Goal: Information Seeking & Learning: Learn about a topic

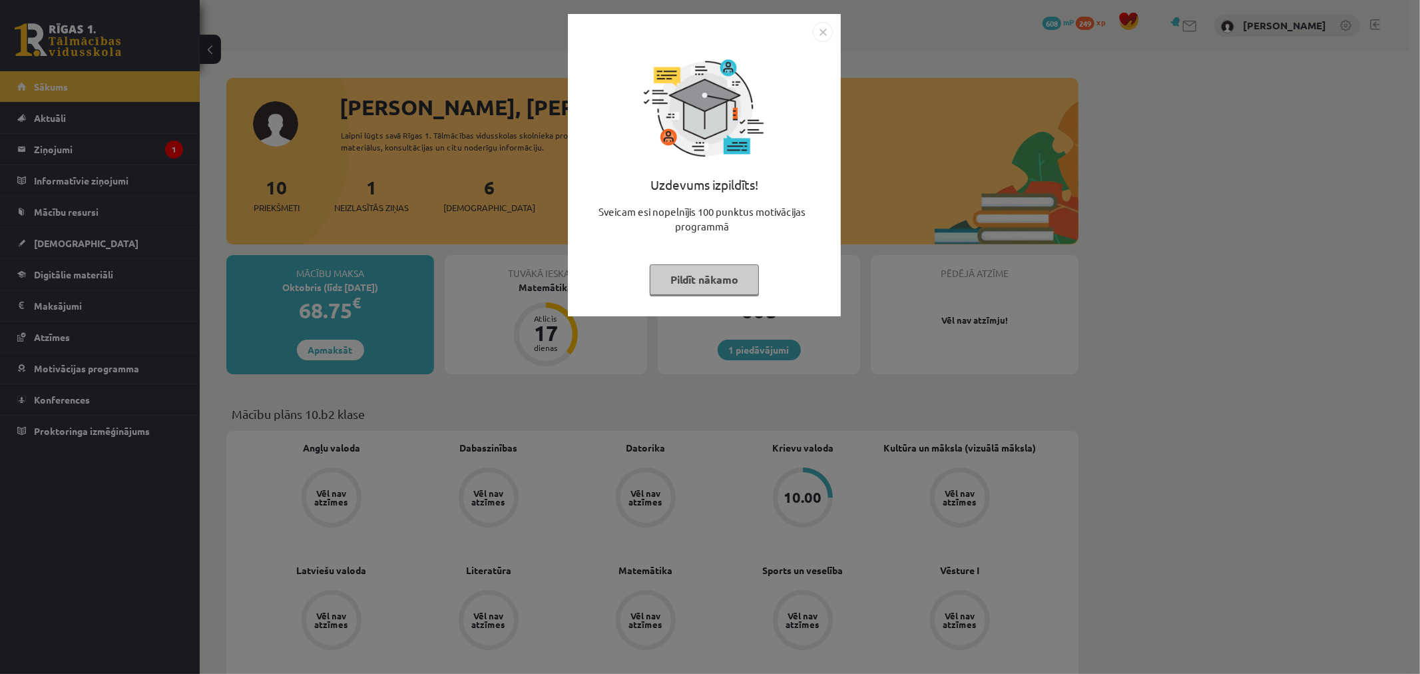
click at [820, 32] on img "Close" at bounding box center [823, 32] width 20 height 20
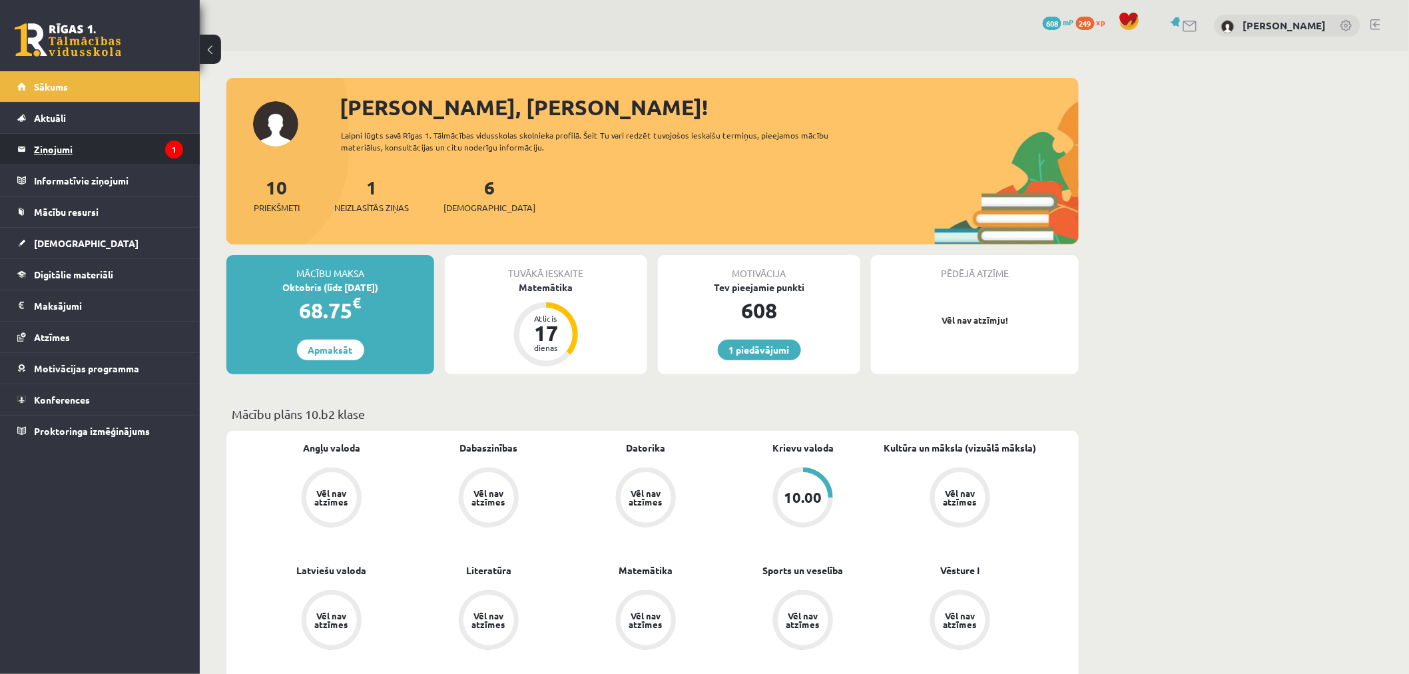
click at [143, 141] on legend "Ziņojumi 1" at bounding box center [108, 149] width 149 height 31
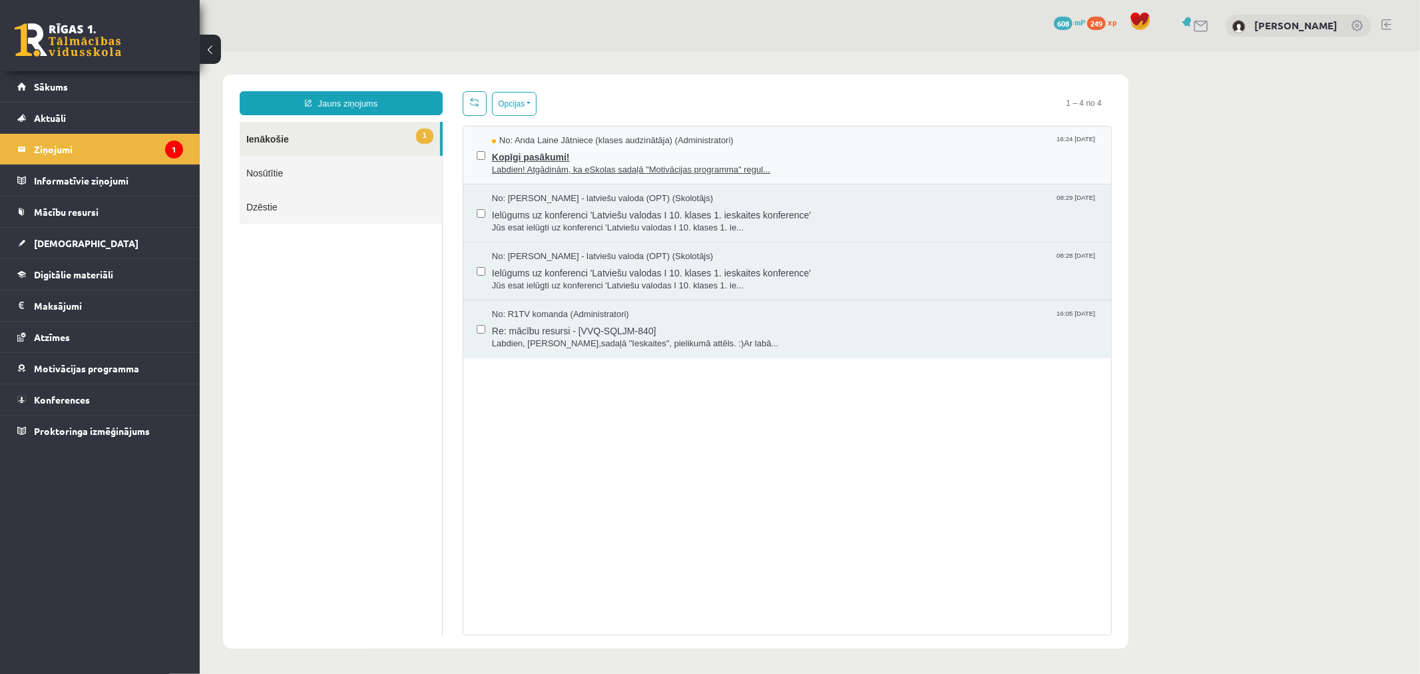
click at [562, 138] on span "No: Anda Laine Jātniece (klases audzinātāja) (Administratori)" at bounding box center [612, 140] width 242 height 13
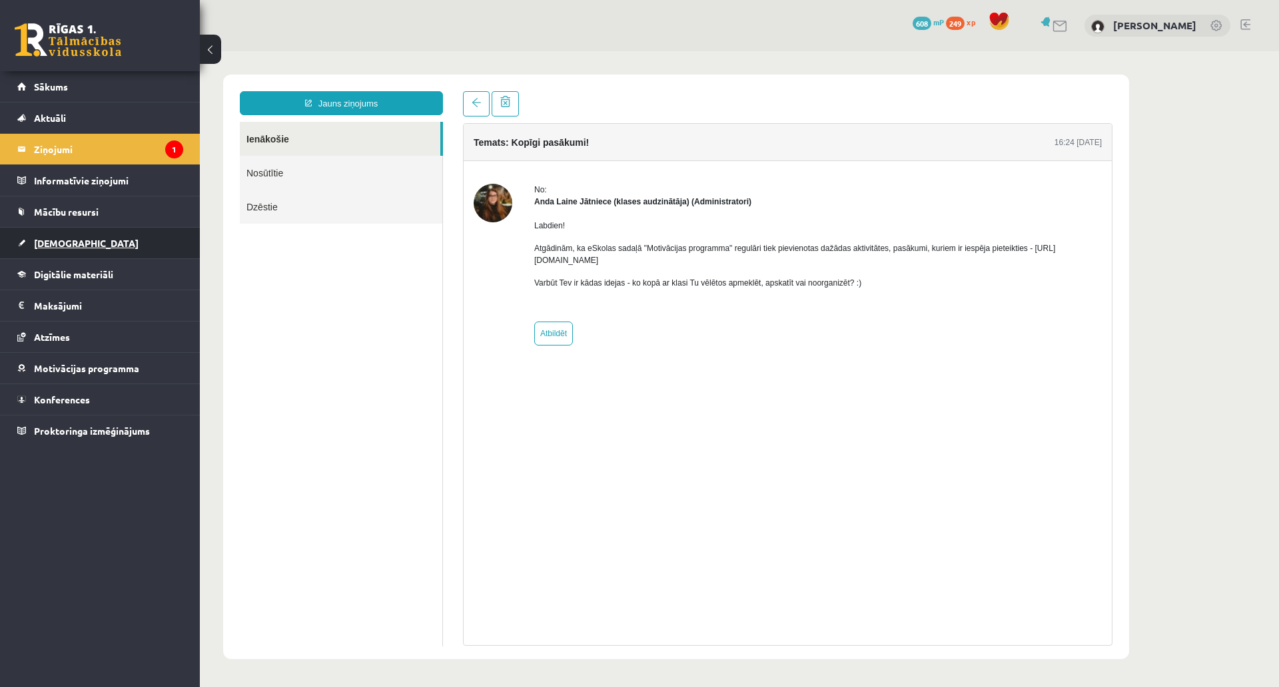
click at [83, 240] on link "[DEMOGRAPHIC_DATA]" at bounding box center [100, 243] width 166 height 31
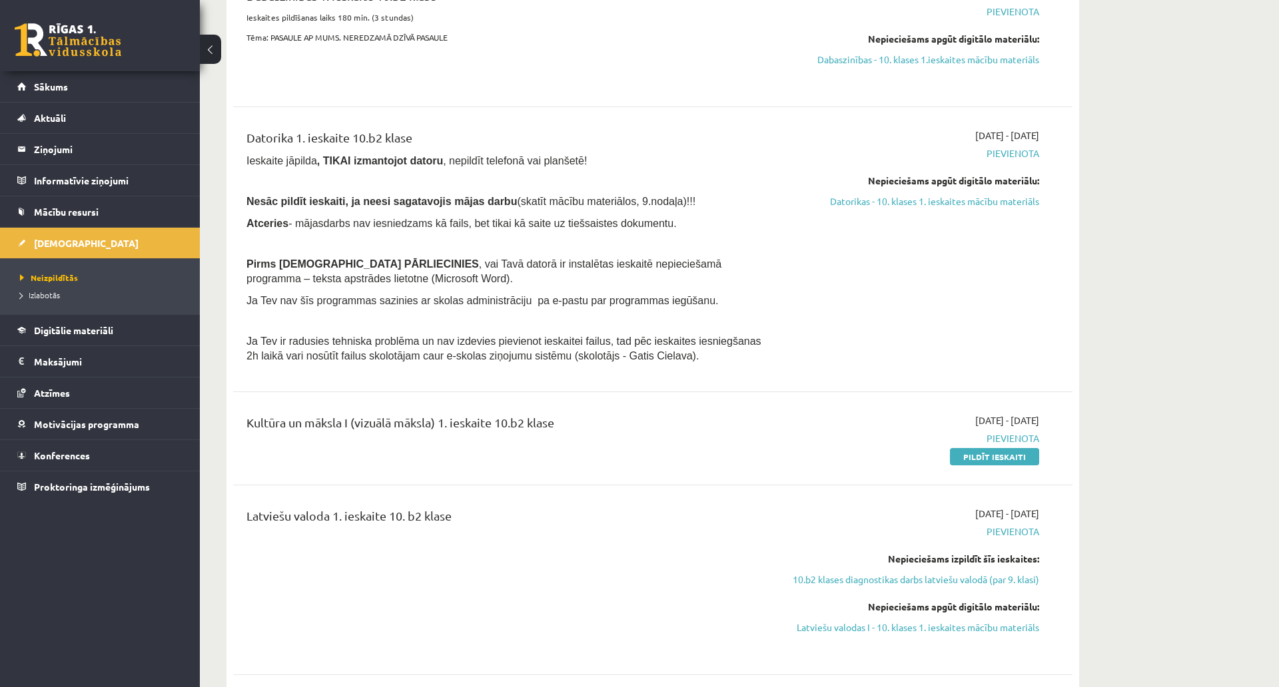
scroll to position [740, 0]
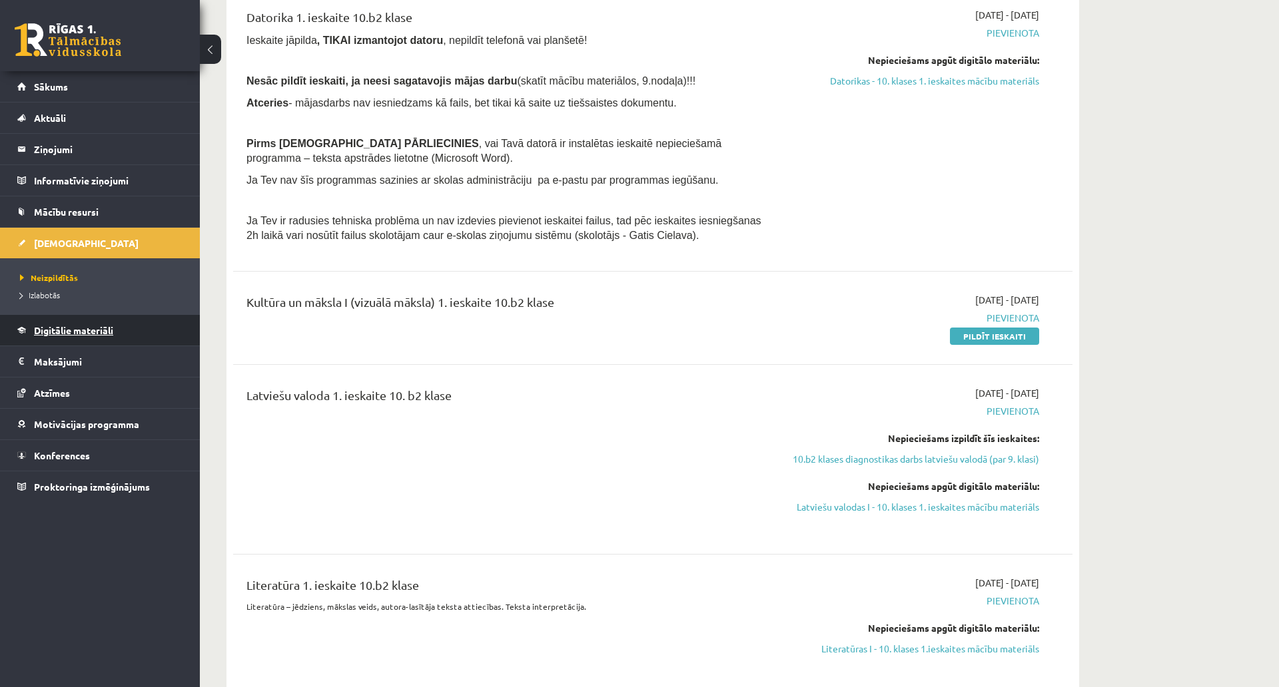
click at [88, 324] on link "Digitālie materiāli" at bounding box center [100, 330] width 166 height 31
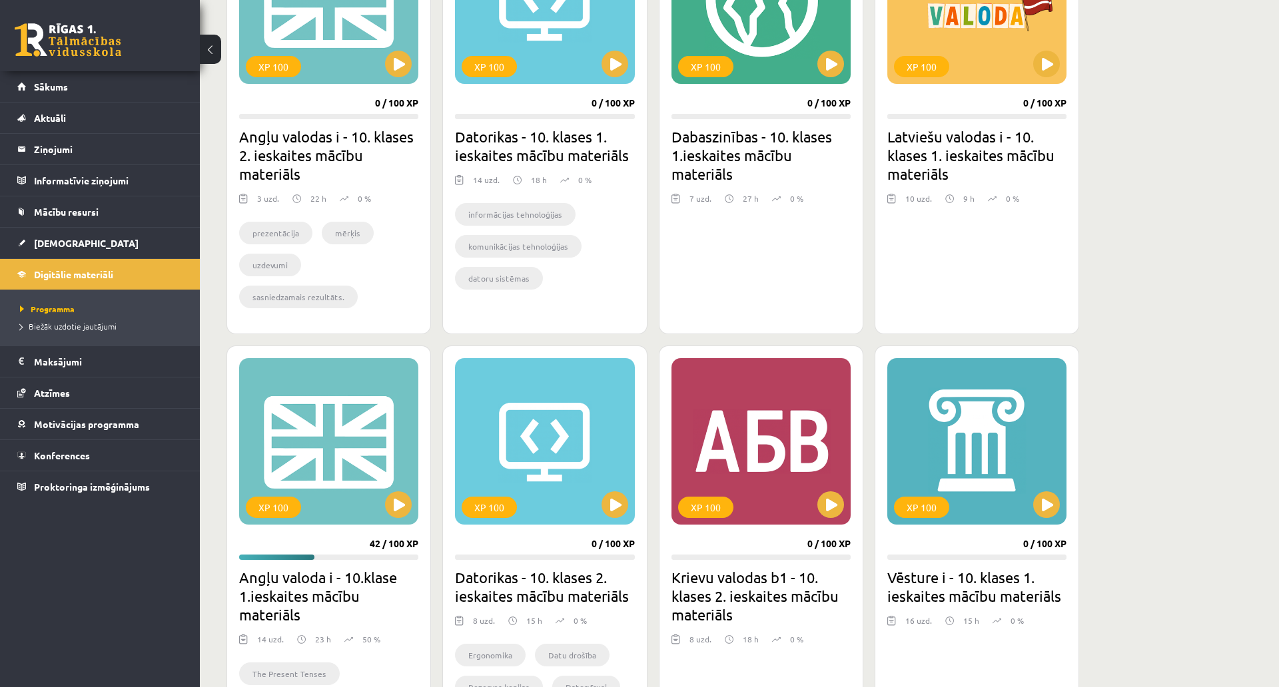
scroll to position [1183, 0]
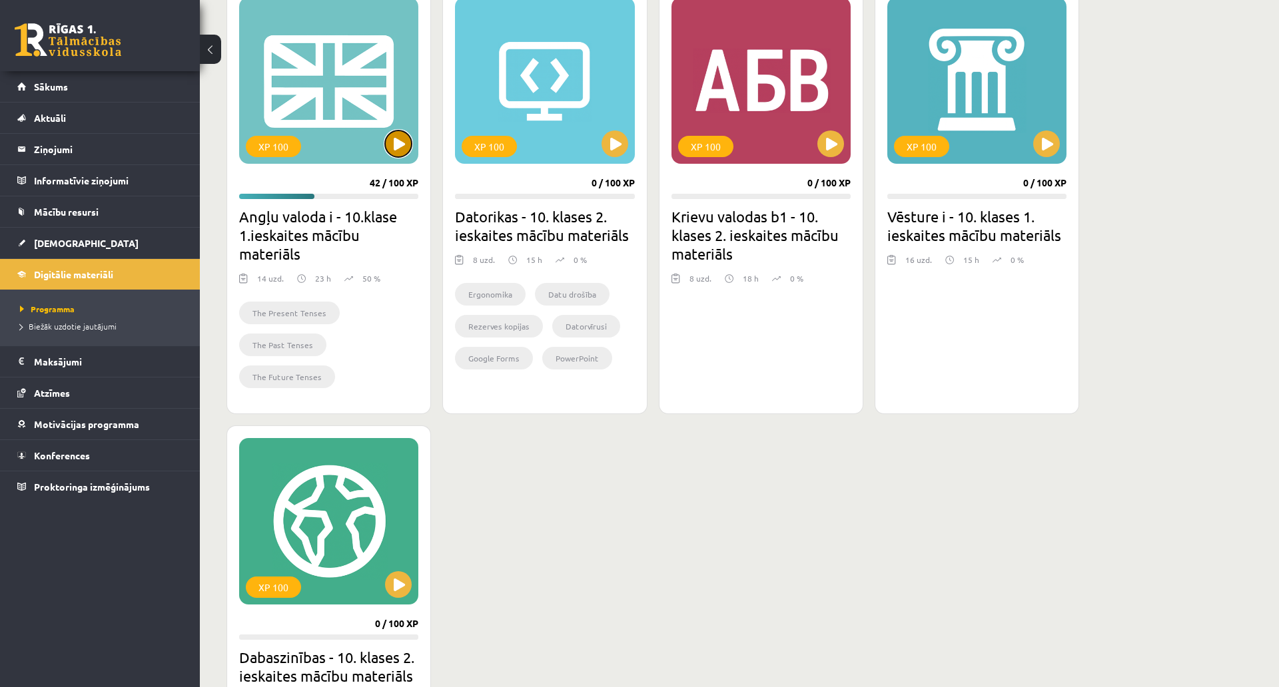
click at [397, 139] on button at bounding box center [398, 144] width 27 height 27
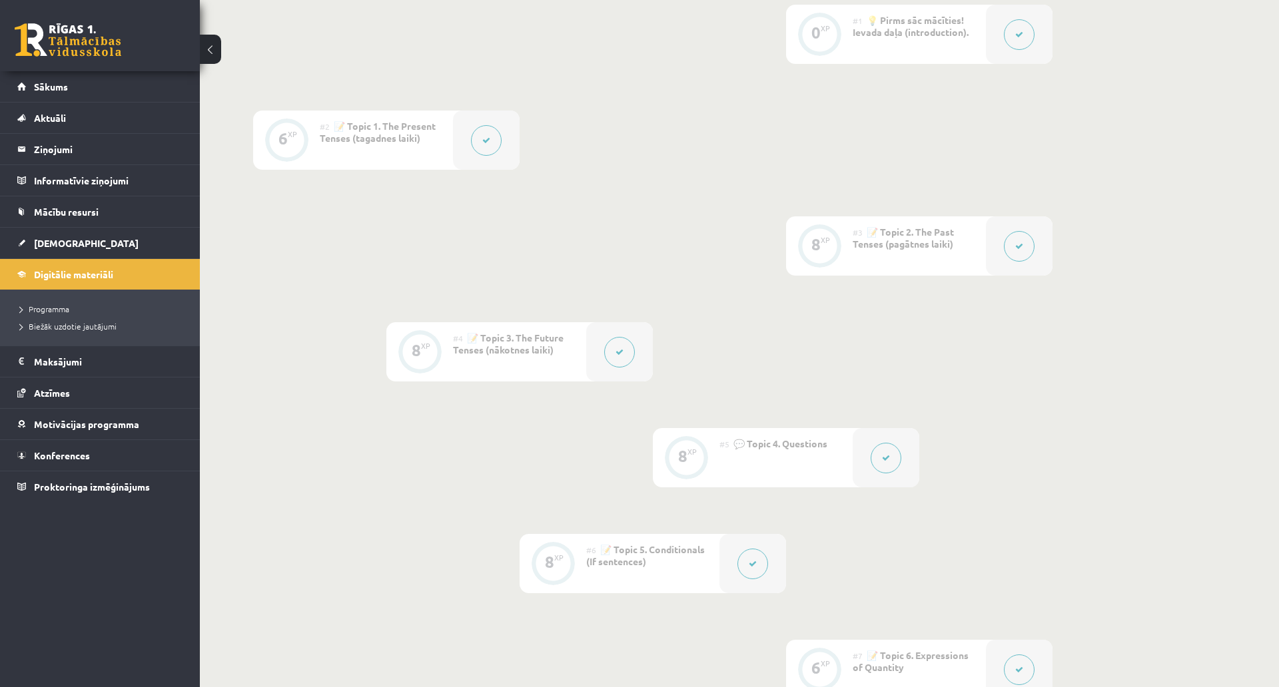
scroll to position [740, 0]
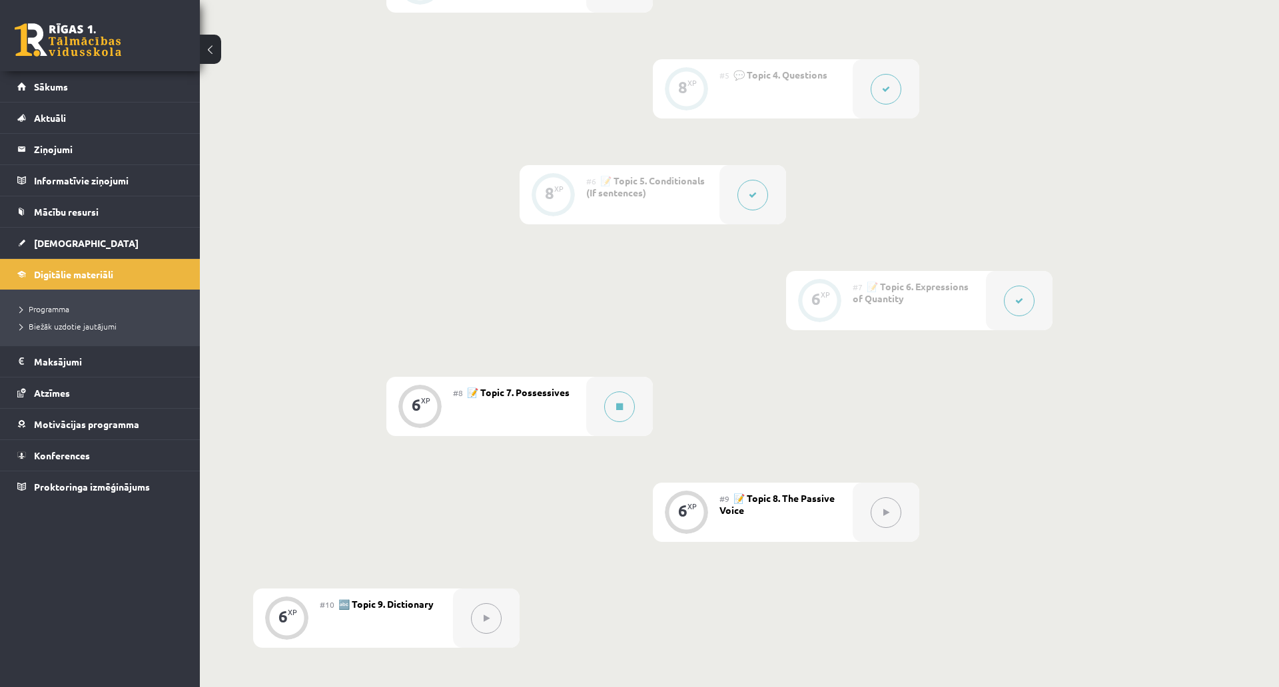
click at [754, 194] on icon at bounding box center [753, 195] width 8 height 8
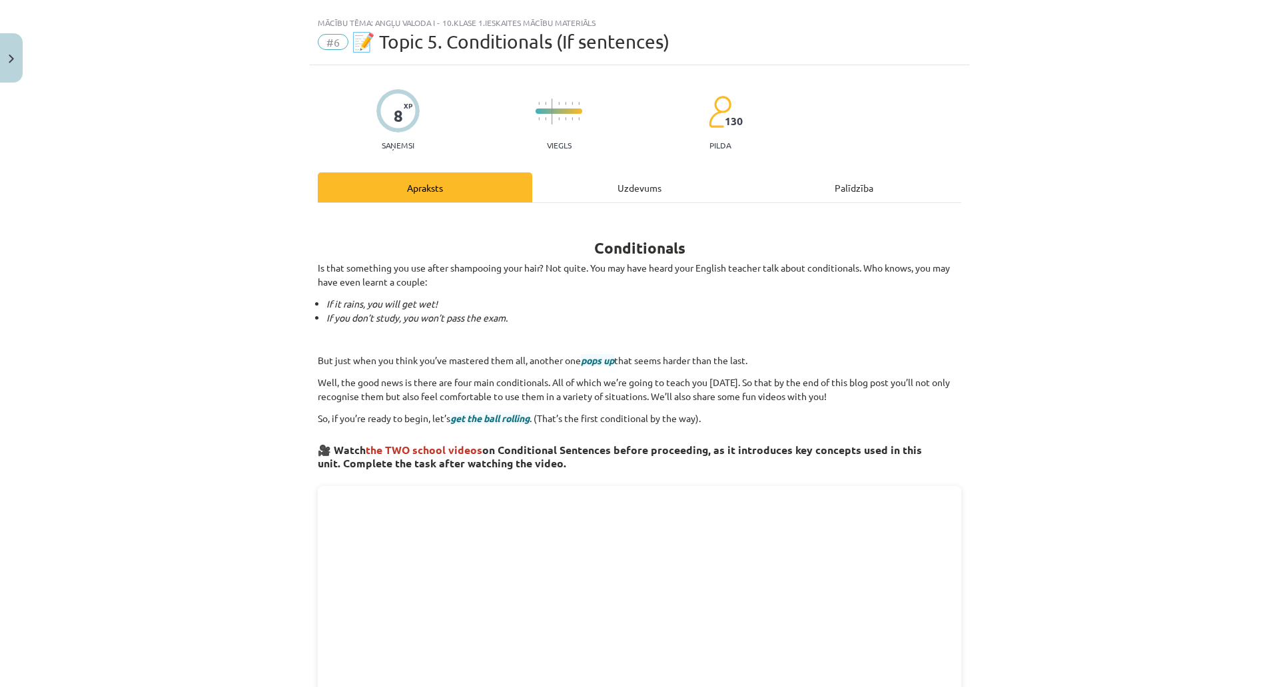
scroll to position [0, 0]
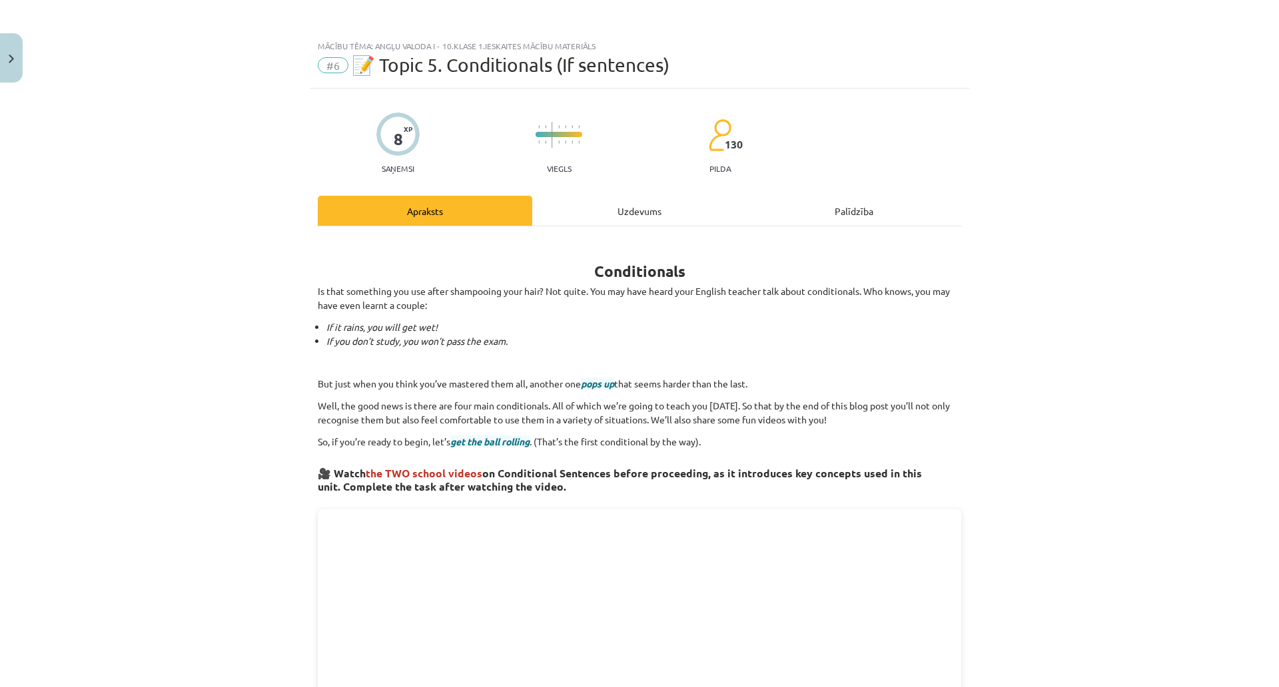
click at [684, 213] on div "Uzdevums" at bounding box center [639, 211] width 214 height 30
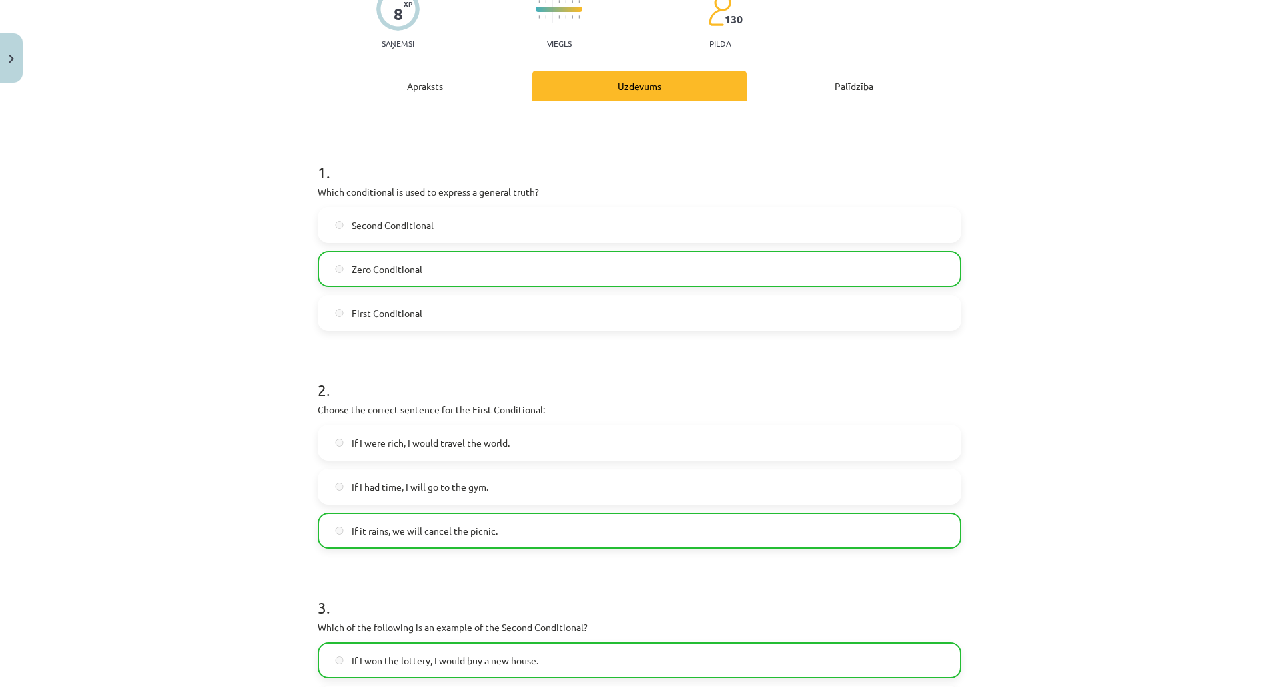
scroll to position [114, 0]
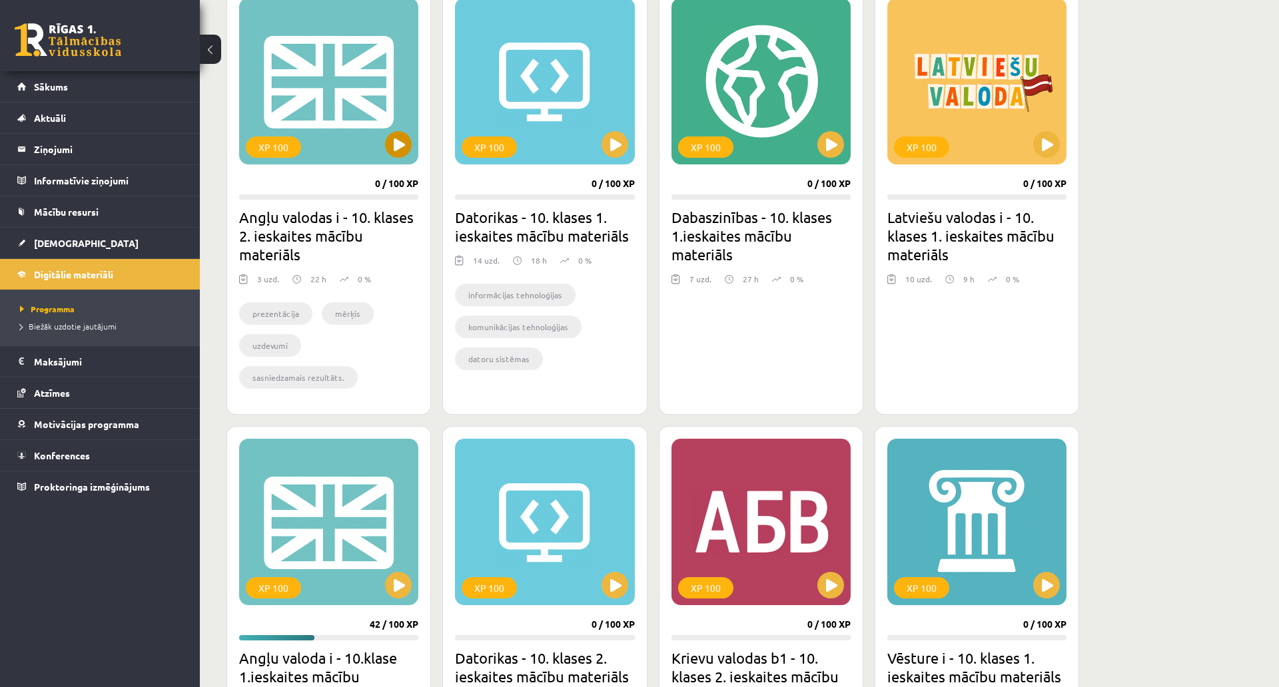
scroll to position [740, 0]
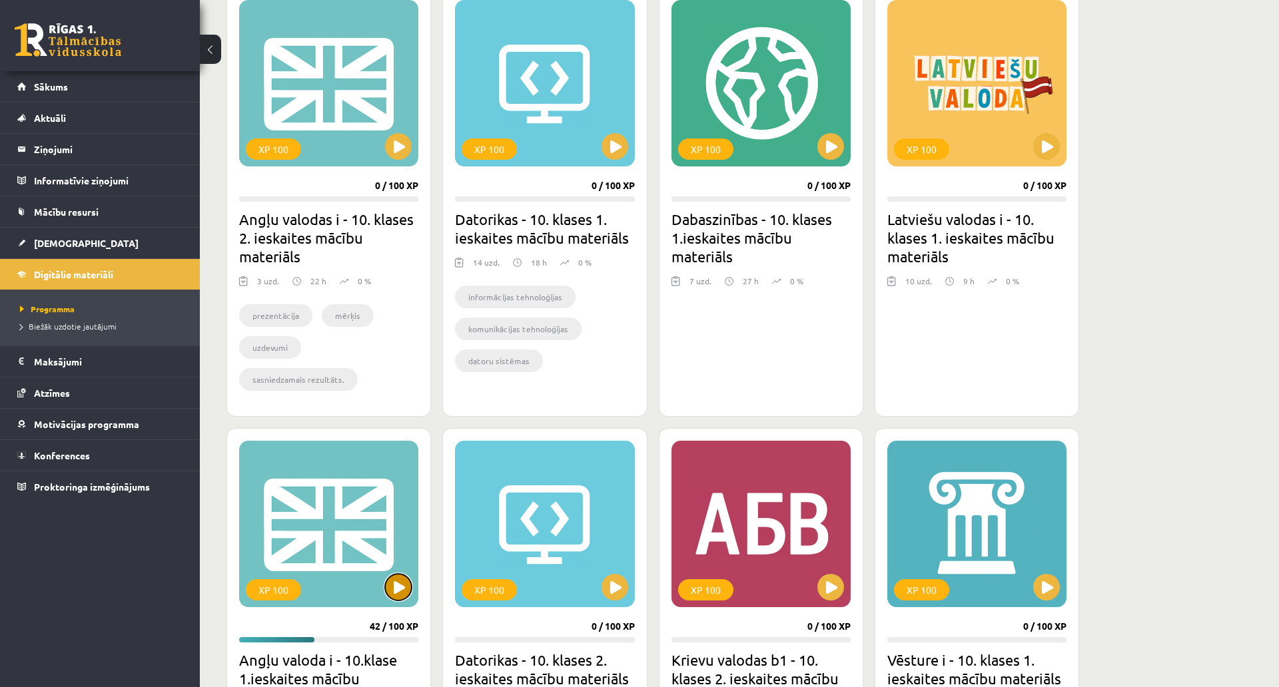
click at [388, 580] on button at bounding box center [398, 587] width 27 height 27
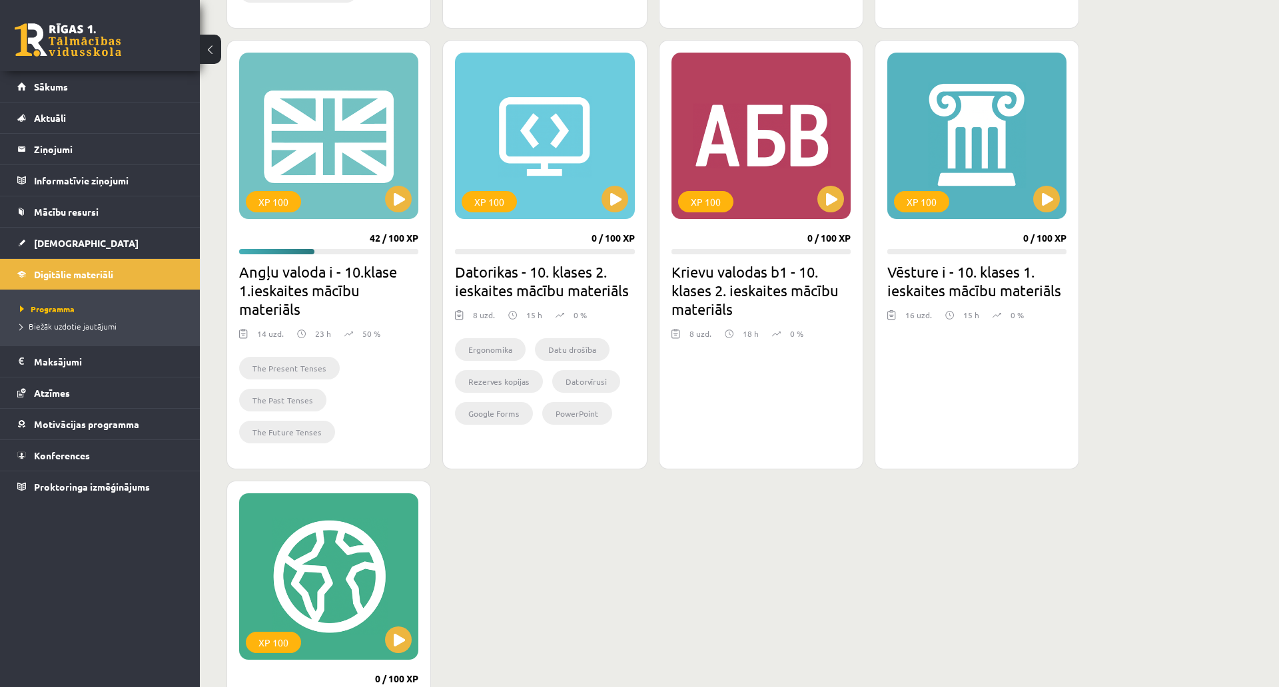
scroll to position [960, 0]
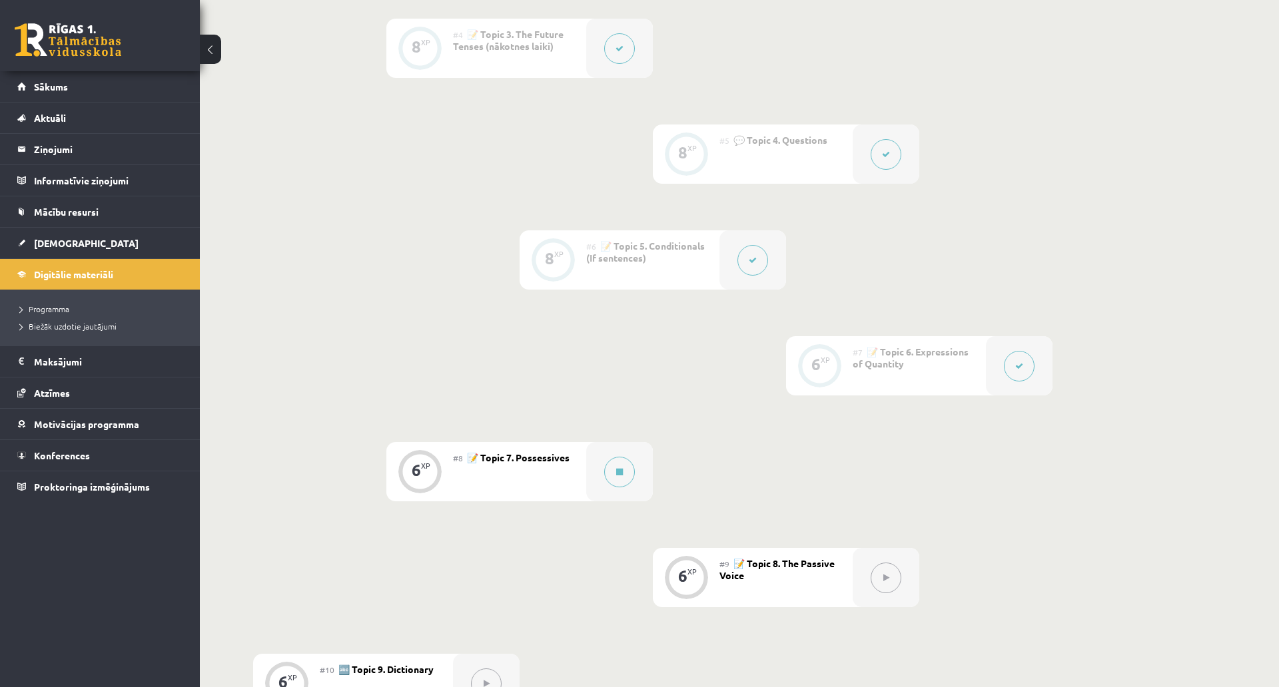
scroll to position [740, 0]
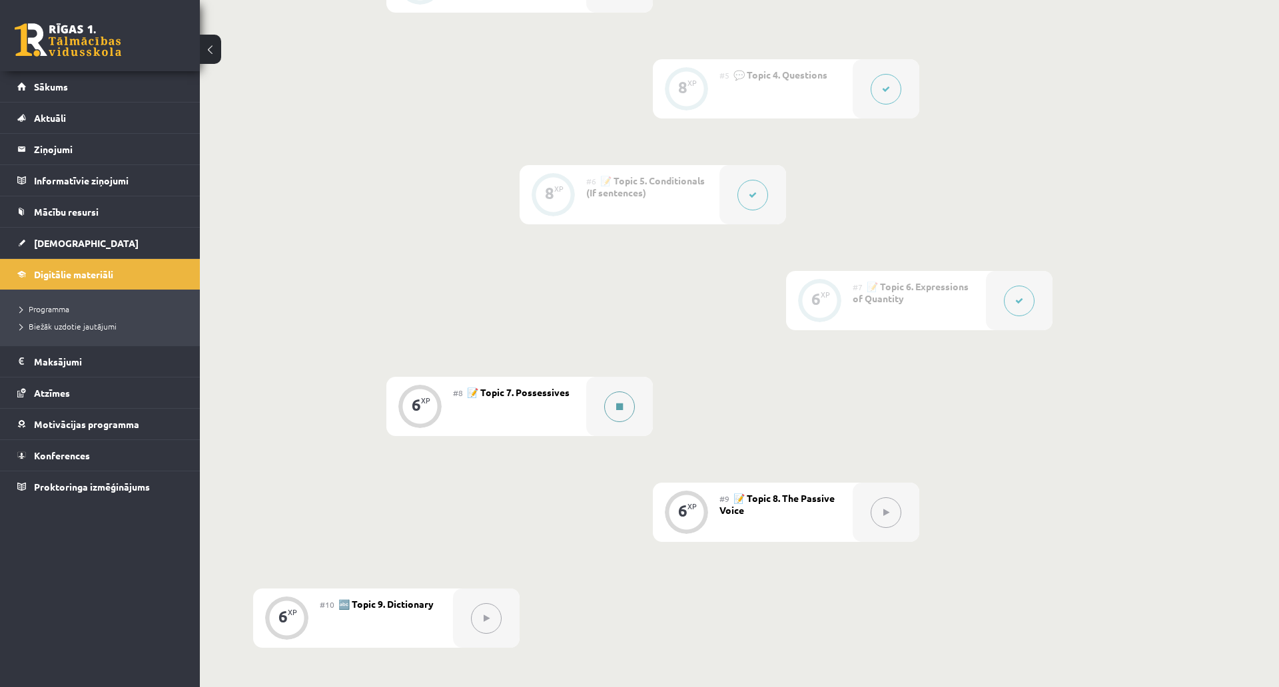
click at [617, 403] on icon at bounding box center [619, 407] width 7 height 8
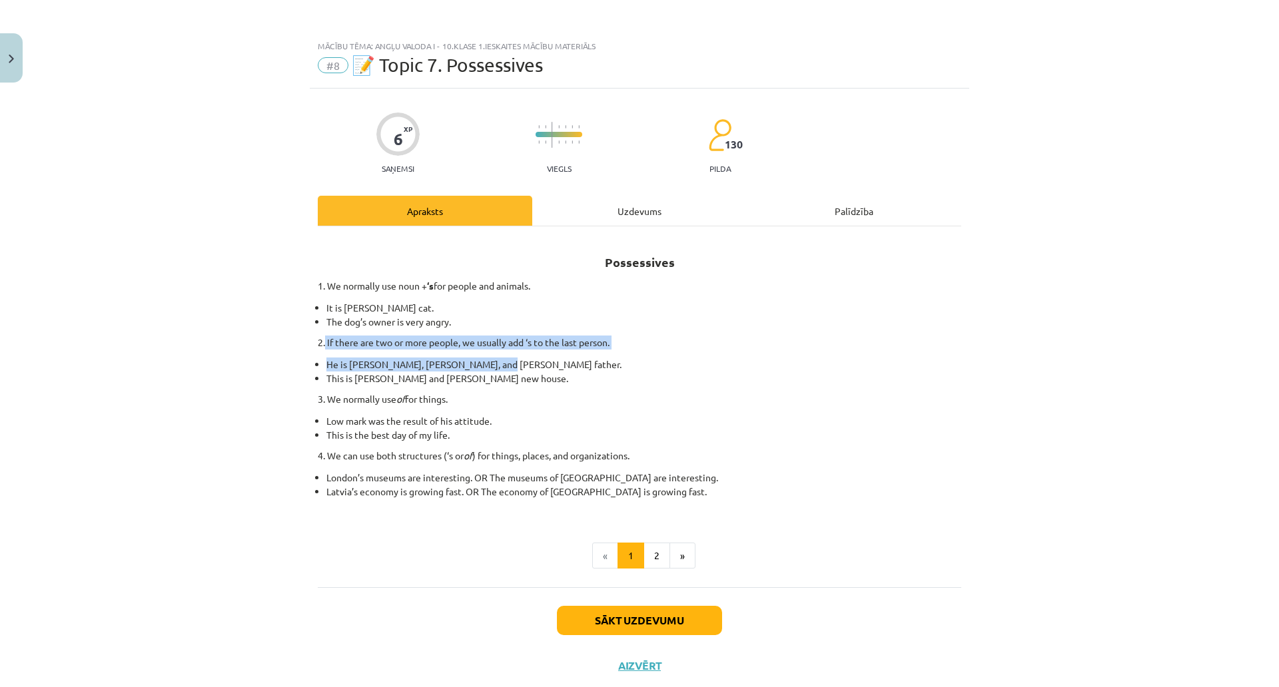
drag, startPoint x: 390, startPoint y: 340, endPoint x: 690, endPoint y: 350, distance: 300.5
click at [690, 350] on div "Possessives 1. We normally use noun + ‘s for people and animals. It is [PERSON_…" at bounding box center [639, 375] width 643 height 274
drag, startPoint x: 695, startPoint y: 347, endPoint x: 393, endPoint y: 347, distance: 301.7
click at [393, 347] on p "2. If there are two or more people, we usually add ‘s to the last person." at bounding box center [639, 343] width 643 height 14
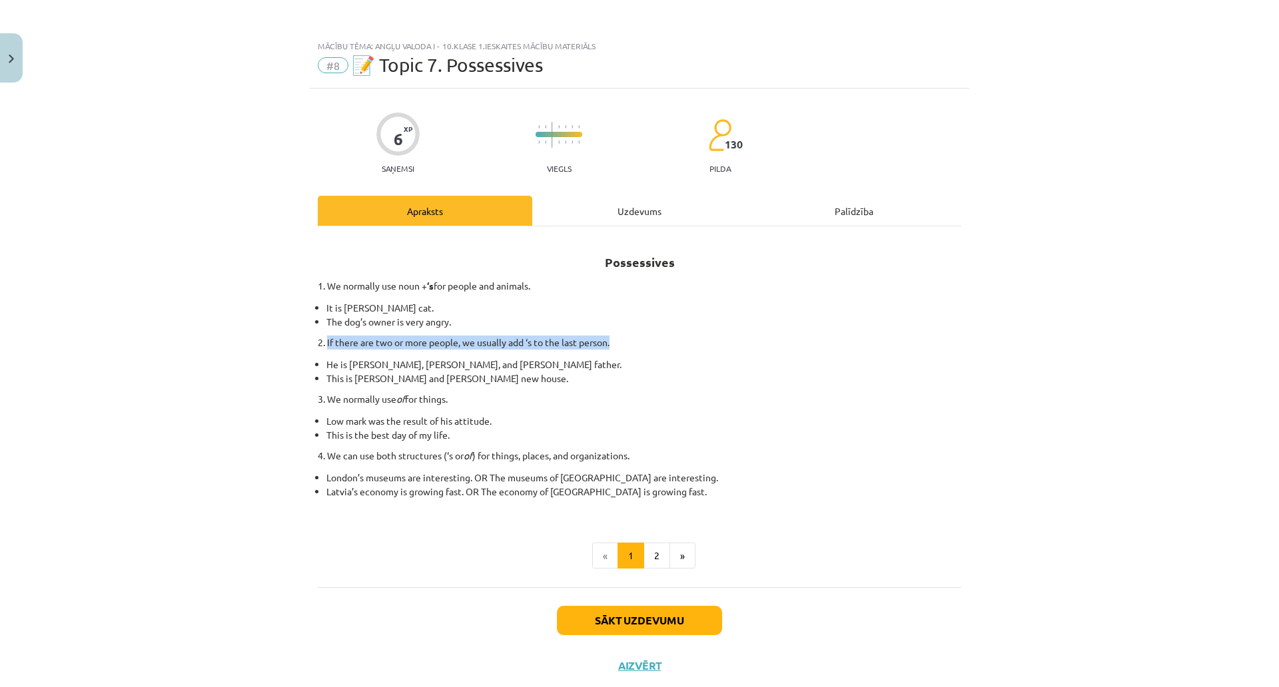
copy p "If there are two or more people, we usually add ‘s to the last person."
drag, startPoint x: 771, startPoint y: 292, endPoint x: 753, endPoint y: 311, distance: 26.8
click at [770, 295] on div "Possessives 1. We normally use noun + ‘s for people and animals. It is [PERSON_…" at bounding box center [639, 375] width 643 height 274
drag, startPoint x: 829, startPoint y: 350, endPoint x: 836, endPoint y: 332, distance: 19.4
click at [829, 348] on div "Possessives 1. We normally use noun + ‘s for people and animals. It is [PERSON_…" at bounding box center [639, 375] width 643 height 274
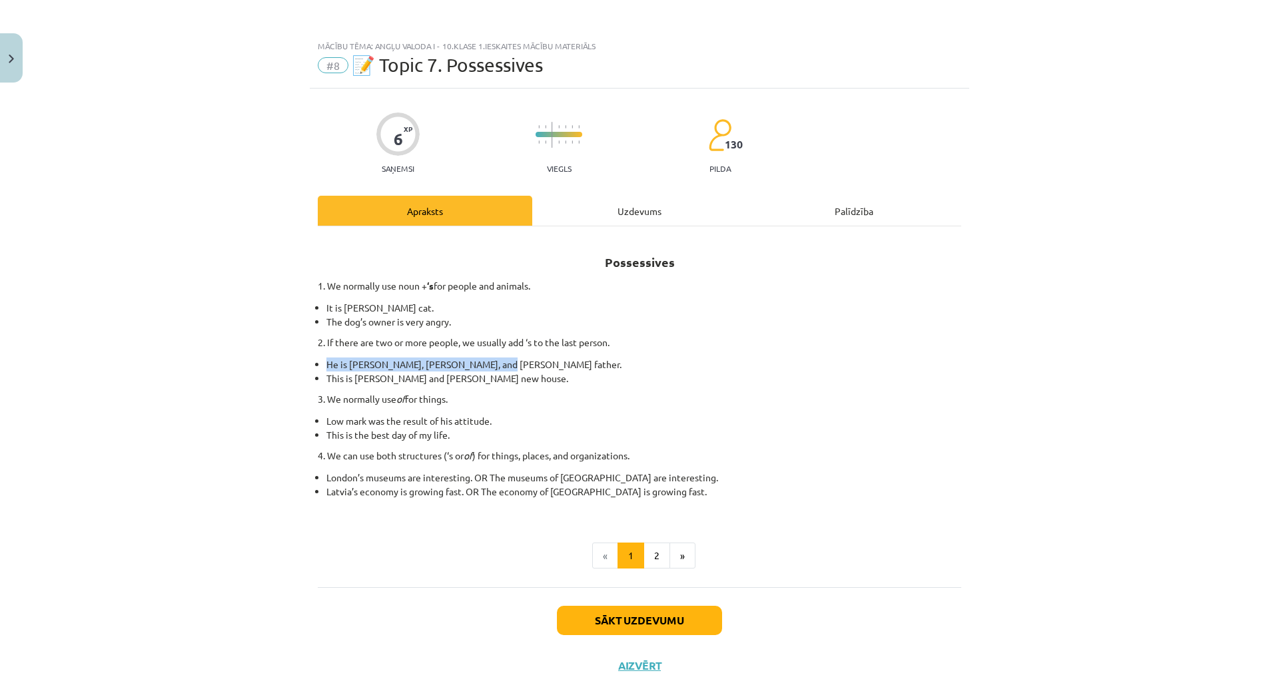
click at [838, 330] on div "Possessives 1. We normally use noun + ‘s for people and animals. It is [PERSON_…" at bounding box center [639, 375] width 643 height 274
drag, startPoint x: 391, startPoint y: 396, endPoint x: 530, endPoint y: 397, distance: 139.2
click at [530, 397] on p "3. We normally use of for things." at bounding box center [639, 399] width 643 height 14
drag, startPoint x: 507, startPoint y: 421, endPoint x: 585, endPoint y: 422, distance: 77.9
click at [585, 422] on li "Low mark was the result of his attitude." at bounding box center [643, 421] width 635 height 14
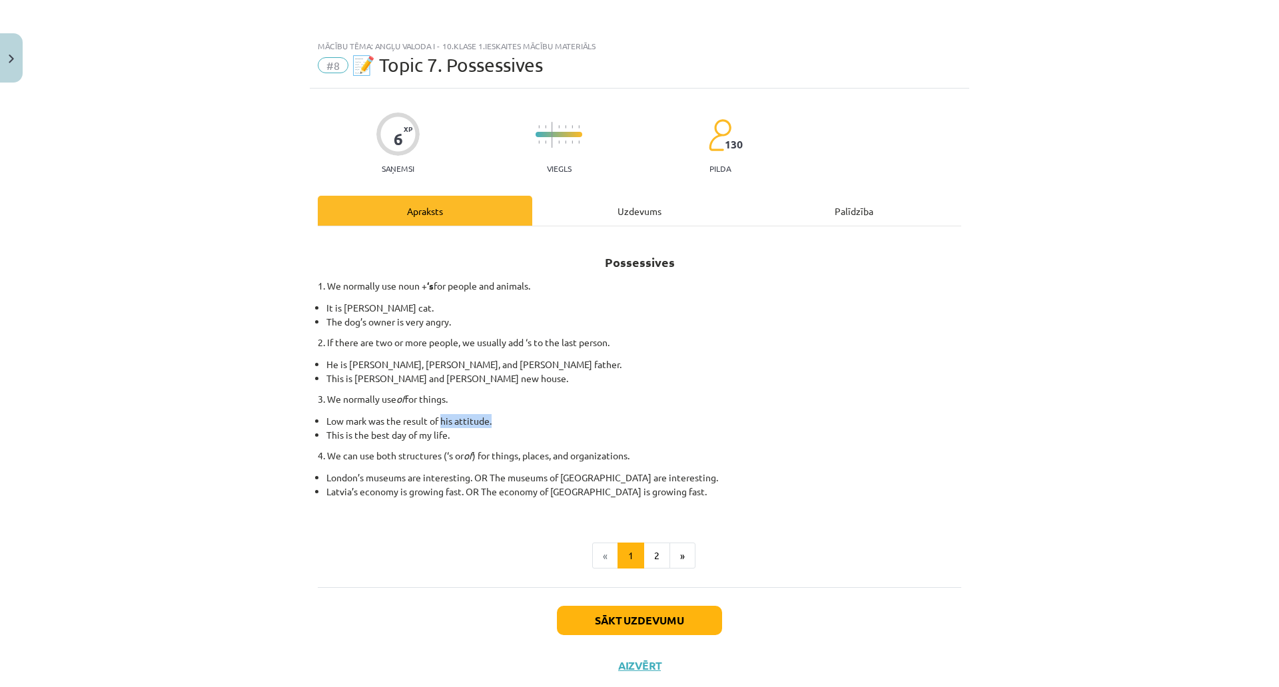
copy li "his attitude."
click at [754, 328] on li "The dog’s owner is very angry." at bounding box center [643, 322] width 635 height 14
drag, startPoint x: 721, startPoint y: 536, endPoint x: 726, endPoint y: 557, distance: 21.2
click at [723, 535] on div "Possessives 1. We normally use noun + ‘s for people and animals. It is [PERSON_…" at bounding box center [639, 403] width 643 height 330
click at [670, 557] on button "2" at bounding box center [656, 556] width 27 height 27
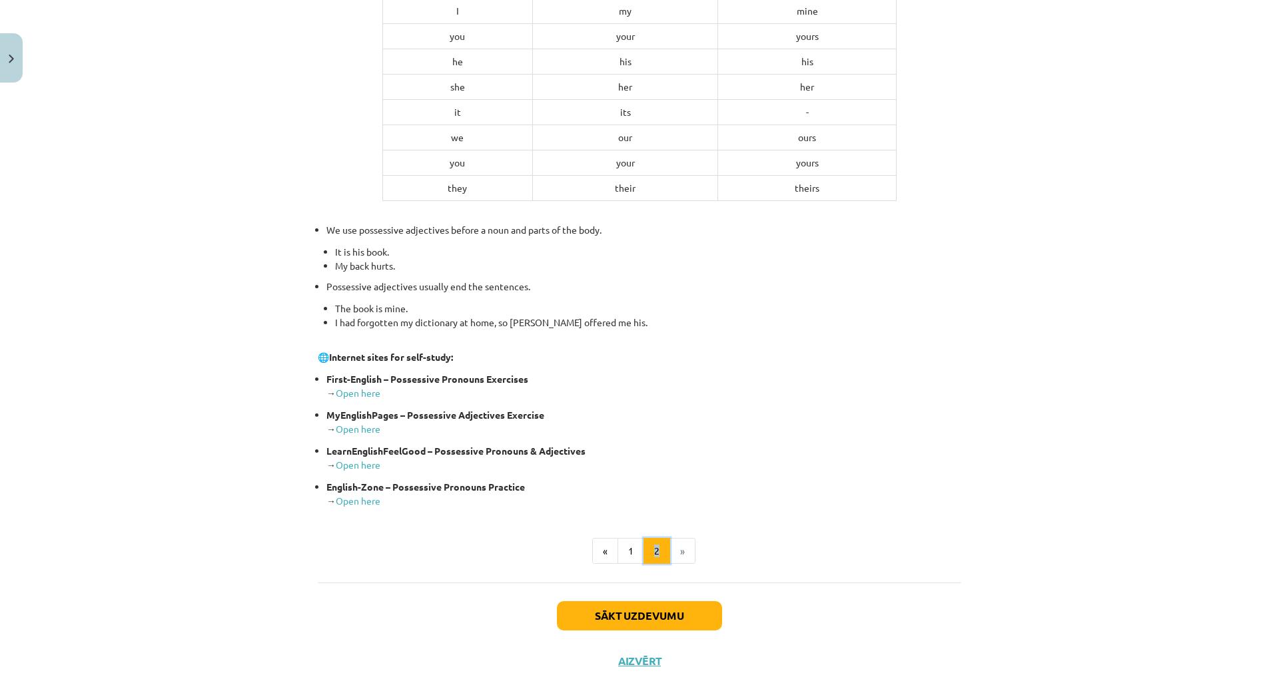
scroll to position [272, 0]
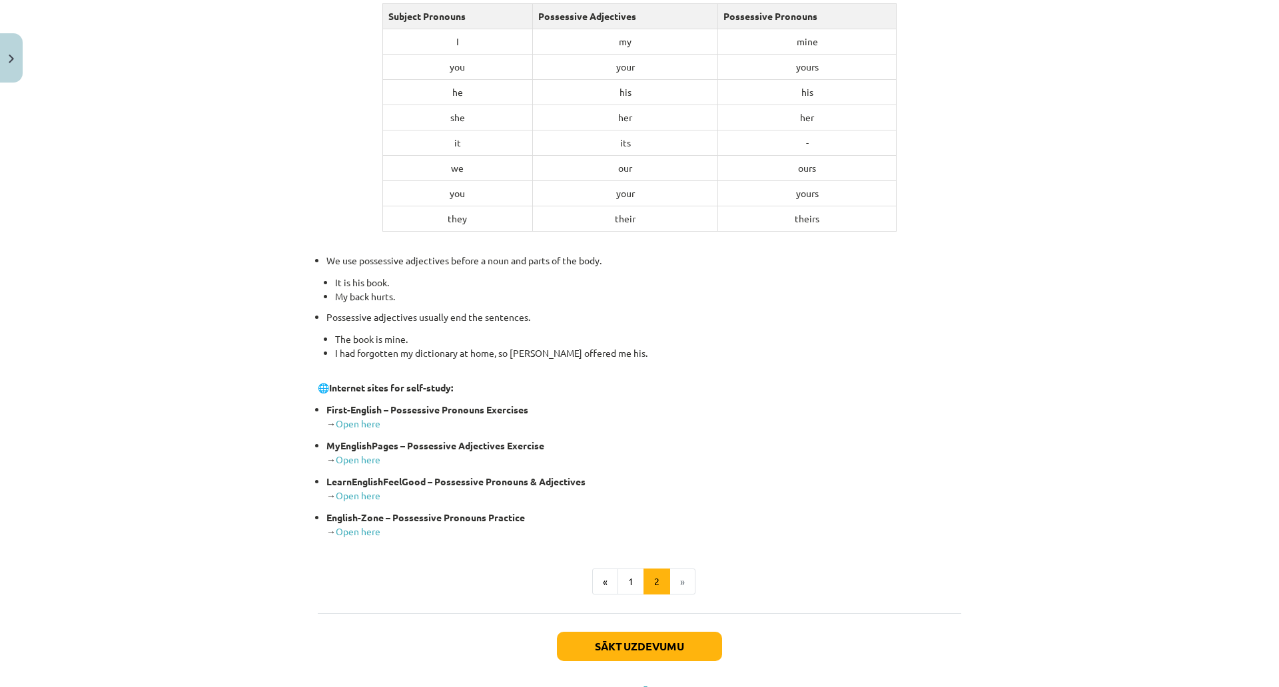
click at [428, 428] on p "First-English – Possessive Pronouns Exercises → Open here" at bounding box center [643, 417] width 635 height 28
click at [380, 421] on link "Open here" at bounding box center [358, 424] width 45 height 12
drag, startPoint x: 393, startPoint y: 260, endPoint x: 693, endPoint y: 262, distance: 300.3
click at [695, 262] on p "We use possessive adjectives before a noun and parts of the body." at bounding box center [643, 261] width 635 height 14
copy p "We use possessive adjectives before a noun and parts of the body."
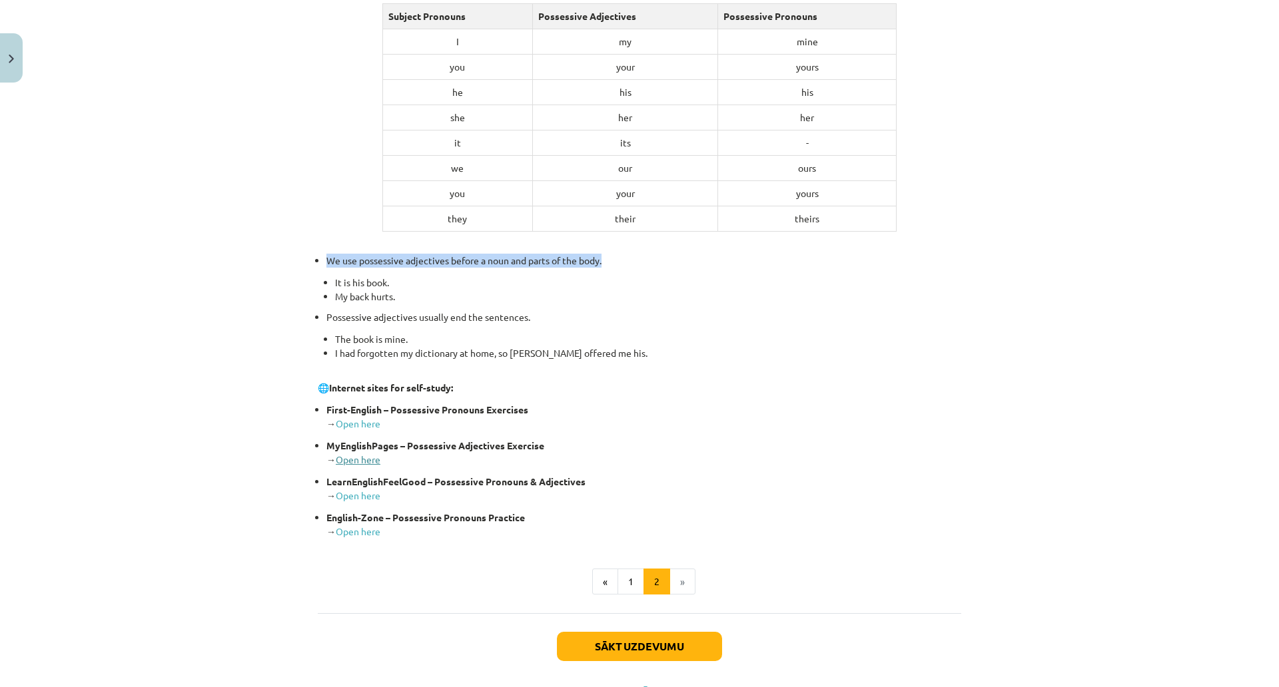
click at [380, 459] on link "Open here" at bounding box center [358, 460] width 45 height 12
click at [890, 668] on div "Sākt uzdevumu Aizvērt" at bounding box center [639, 659] width 643 height 93
click at [1213, 191] on div "Mācību tēma: Angļu valoda i - 10.klase 1.ieskaites mācību materiāls #8 📝 Topic …" at bounding box center [639, 343] width 1279 height 687
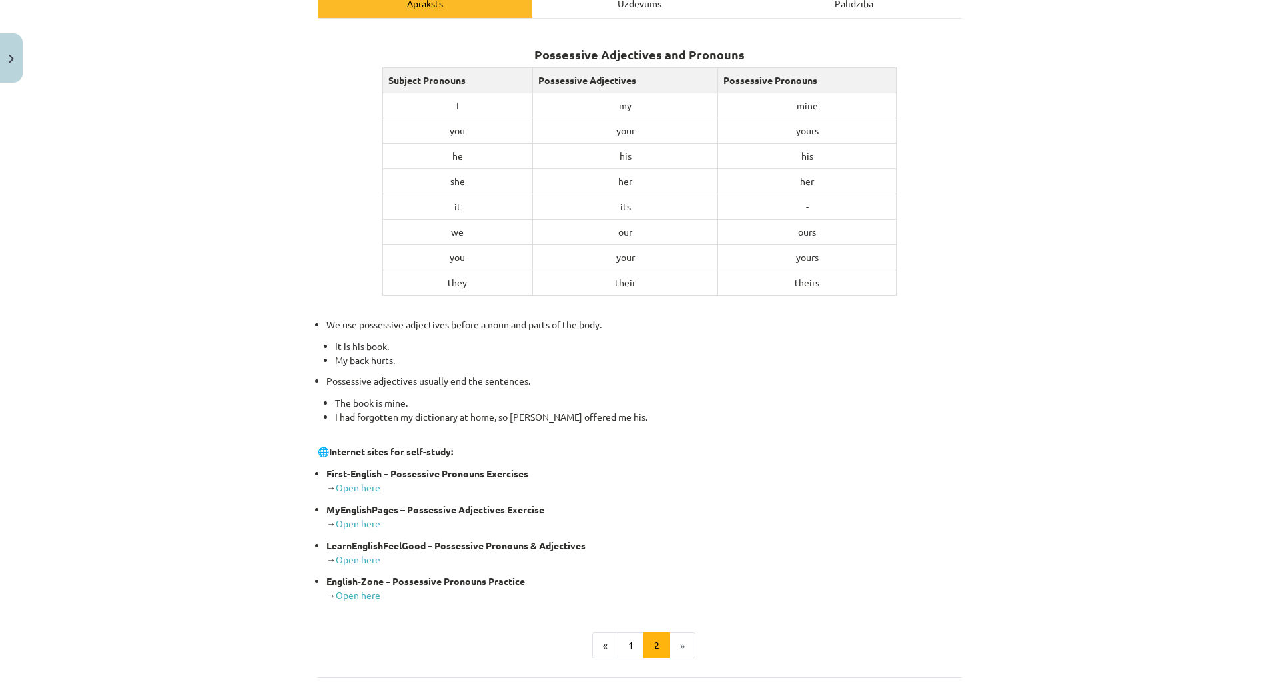
scroll to position [346, 0]
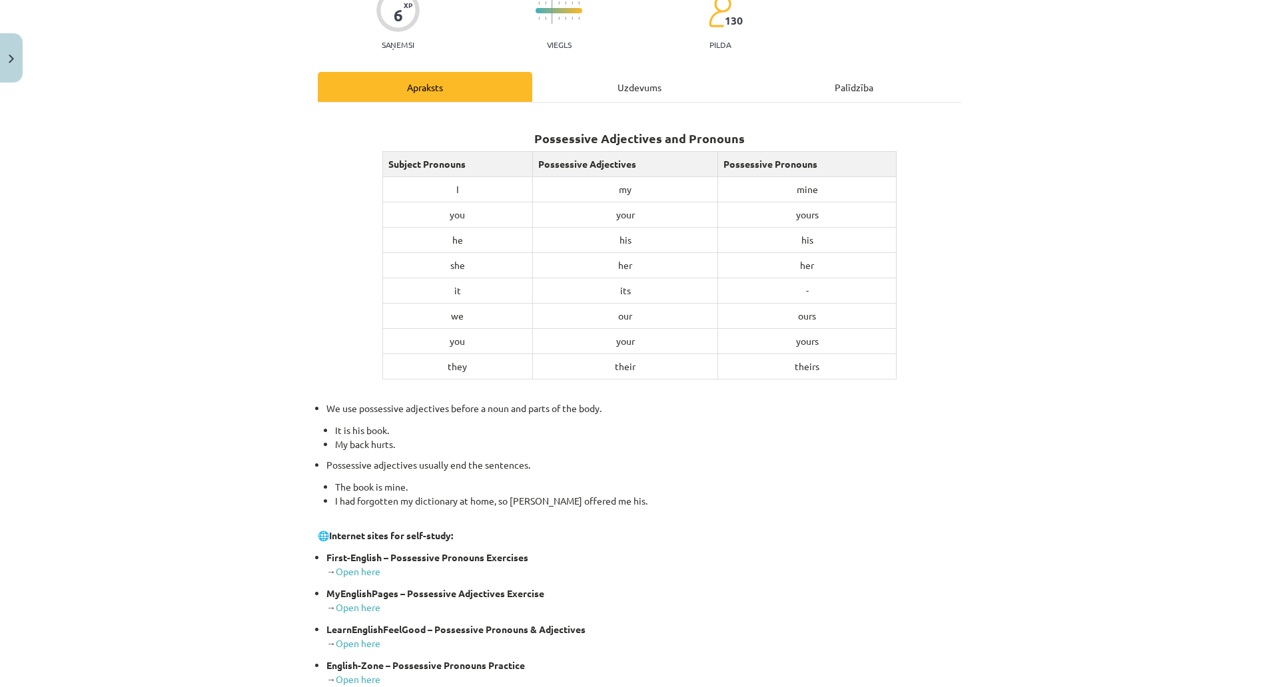
click at [669, 89] on div "Uzdevums" at bounding box center [639, 87] width 214 height 30
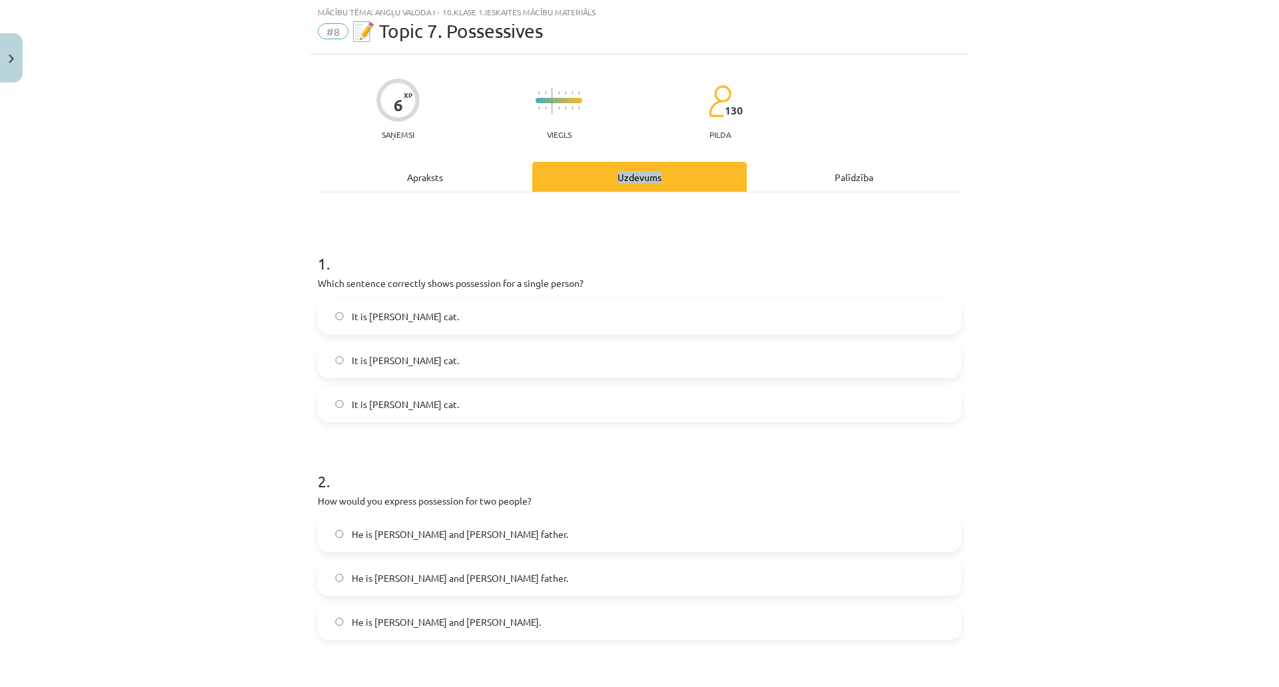
scroll to position [33, 0]
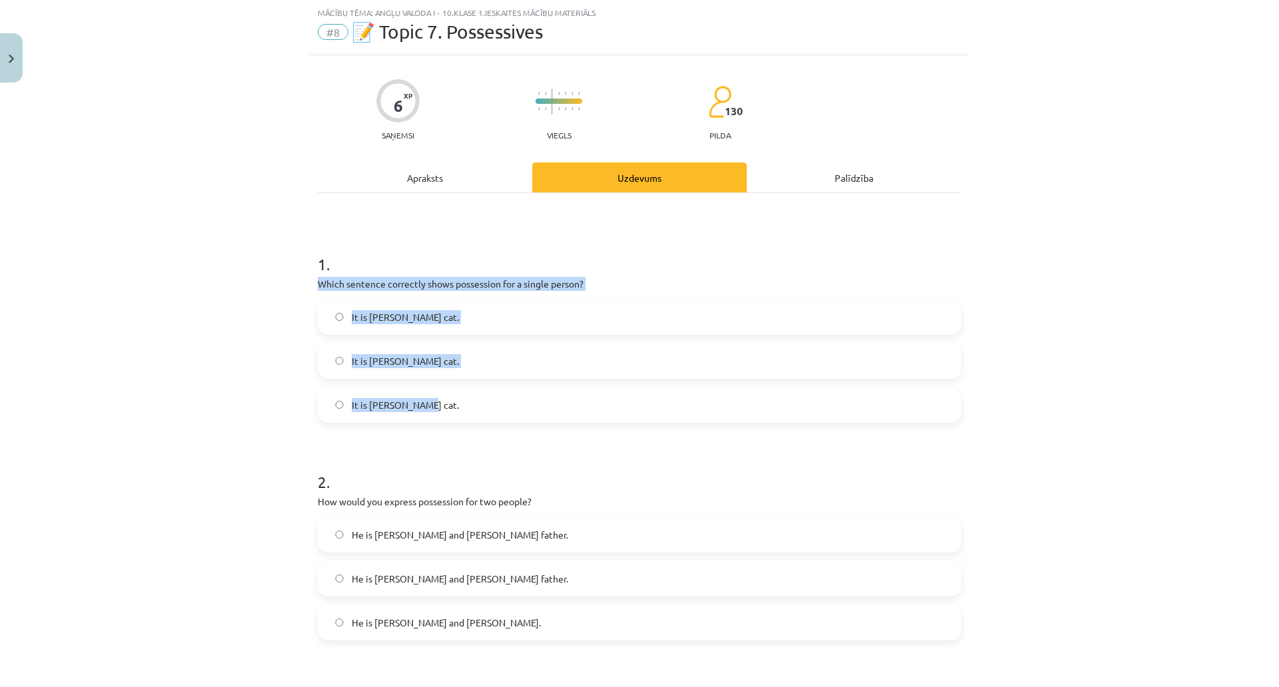
drag, startPoint x: 369, startPoint y: 277, endPoint x: 659, endPoint y: 384, distance: 309.3
click at [659, 384] on div "Mācību tēma: Angļu valoda i - 10.klase 1.ieskaites mācību materiāls #8 📝 Topic …" at bounding box center [639, 343] width 1279 height 687
copy div "Which sentence correctly shows possession for a single person? It is Janes cat.…"
click at [459, 360] on span "It is [PERSON_NAME] cat." at bounding box center [405, 361] width 107 height 14
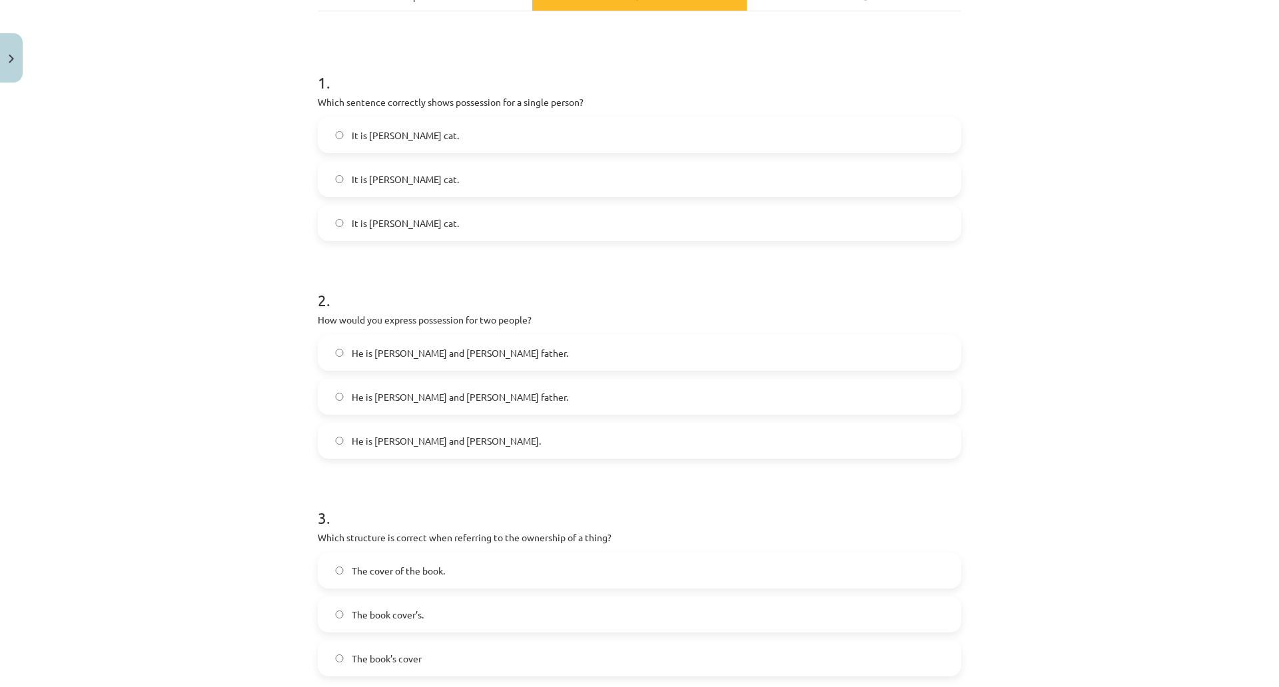
scroll to position [255, 0]
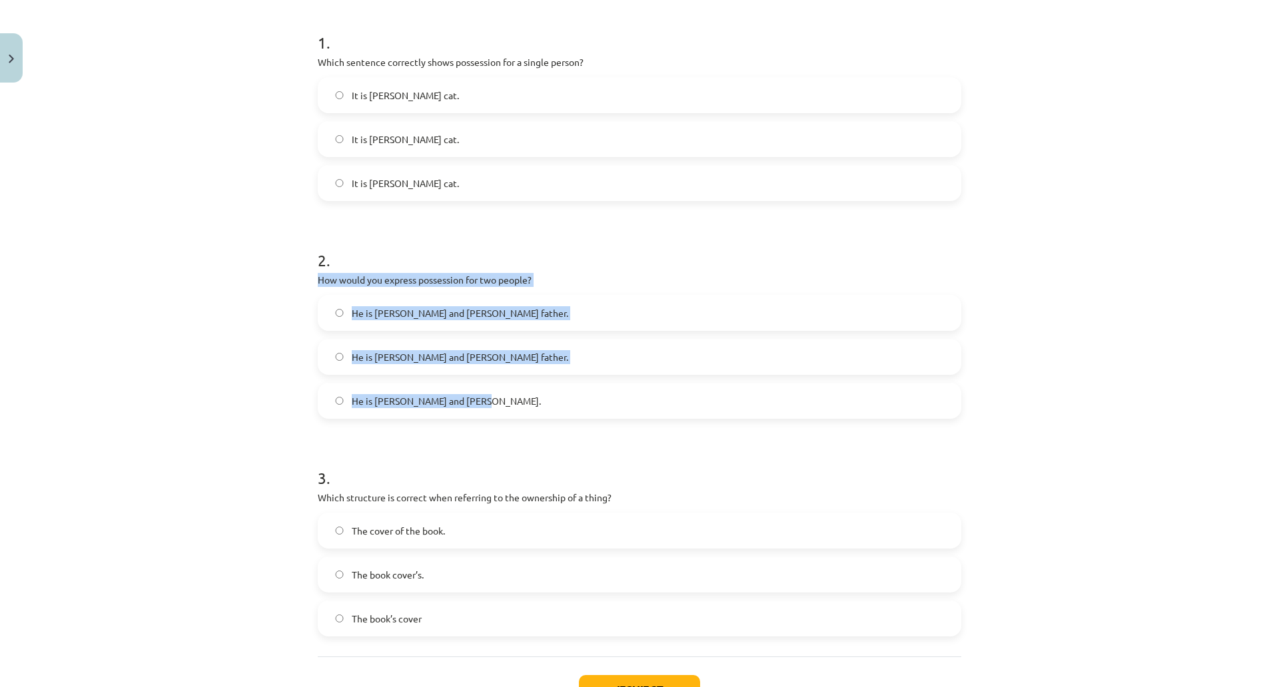
drag, startPoint x: 376, startPoint y: 277, endPoint x: 647, endPoint y: 400, distance: 297.7
click at [647, 400] on div "6 XP Saņemsi Viegls 130 pilda Apraksts Uzdevums Palīdzība 1 . Which sentence co…" at bounding box center [639, 296] width 659 height 924
copy div "How would you express possession for two people? He is [PERSON_NAME] and [PERSO…"
click at [464, 362] on span "He is [PERSON_NAME] and [PERSON_NAME] father." at bounding box center [460, 357] width 216 height 14
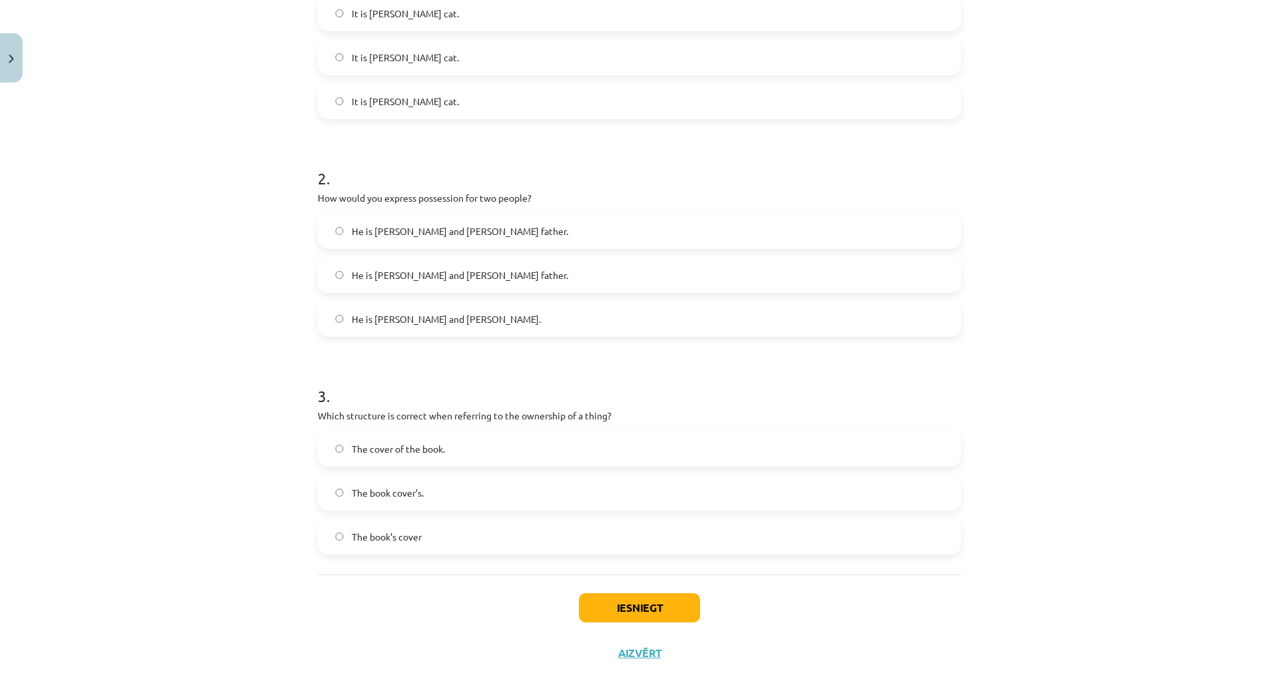
scroll to position [372, 0]
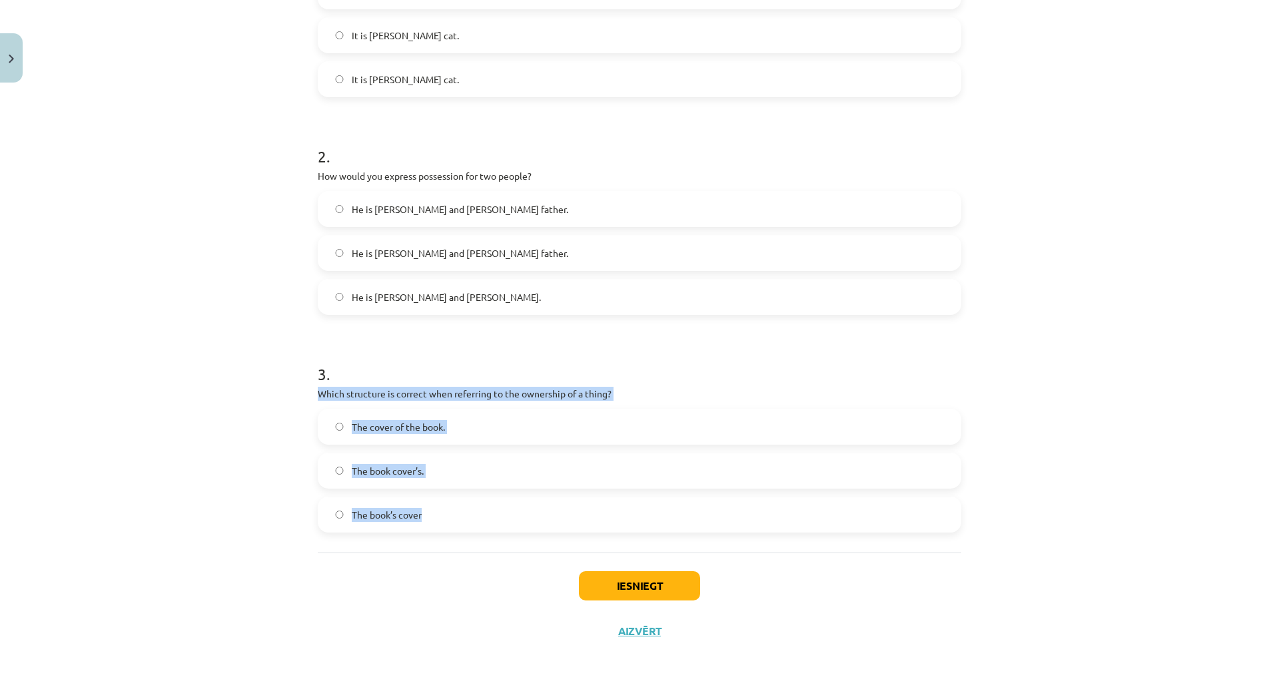
drag, startPoint x: 380, startPoint y: 378, endPoint x: 700, endPoint y: 509, distance: 345.8
click at [700, 509] on div "6 XP Saņemsi Viegls 130 pilda Apraksts Uzdevums Palīdzība 1 . Which sentence co…" at bounding box center [639, 192] width 659 height 924
copy div "Which structure is correct when referring to the ownership of a thing? The cove…"
click at [445, 420] on span "The cover of the book." at bounding box center [398, 427] width 93 height 14
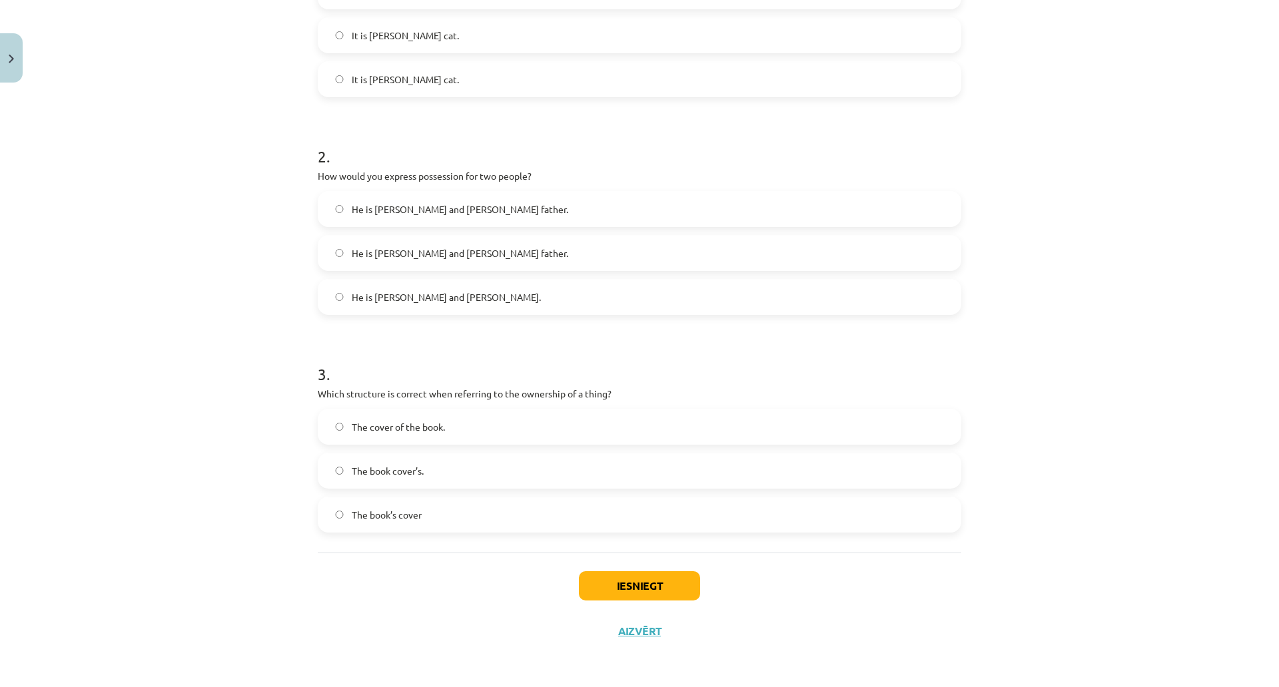
click at [559, 454] on label "The book cover’s." at bounding box center [639, 470] width 641 height 33
click at [695, 571] on button "Iesniegt" at bounding box center [639, 585] width 121 height 29
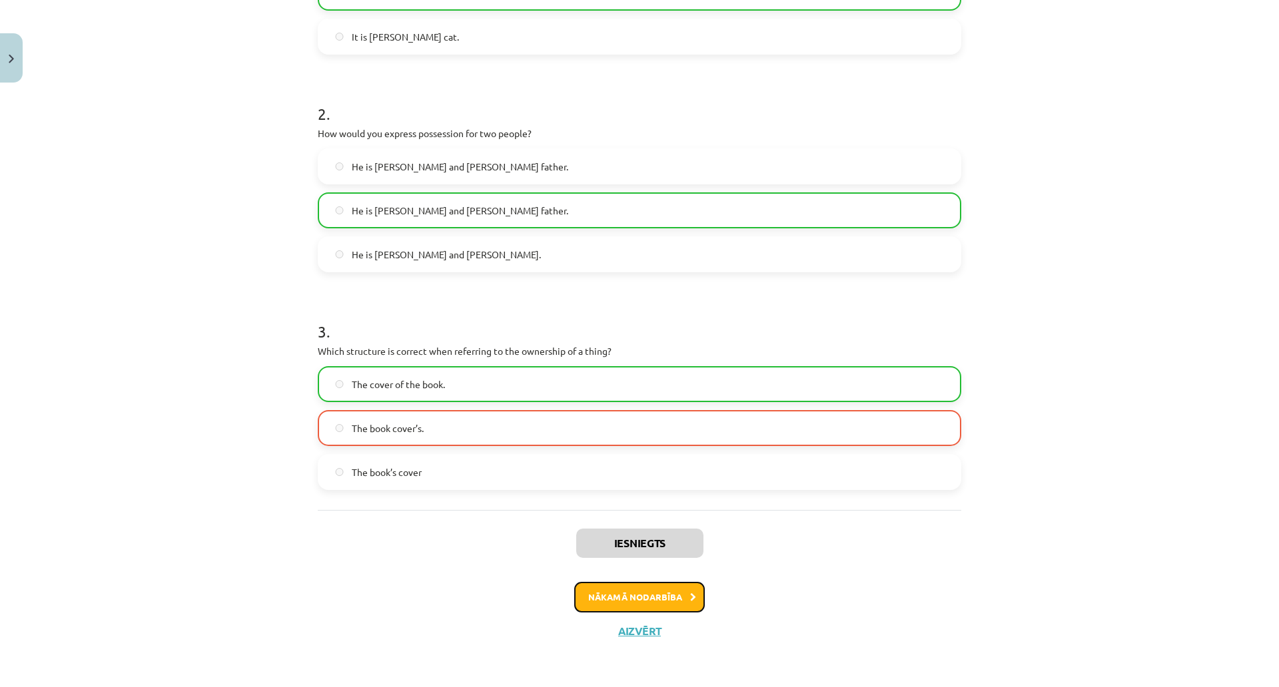
click at [705, 585] on button "Nākamā nodarbība" at bounding box center [639, 597] width 131 height 31
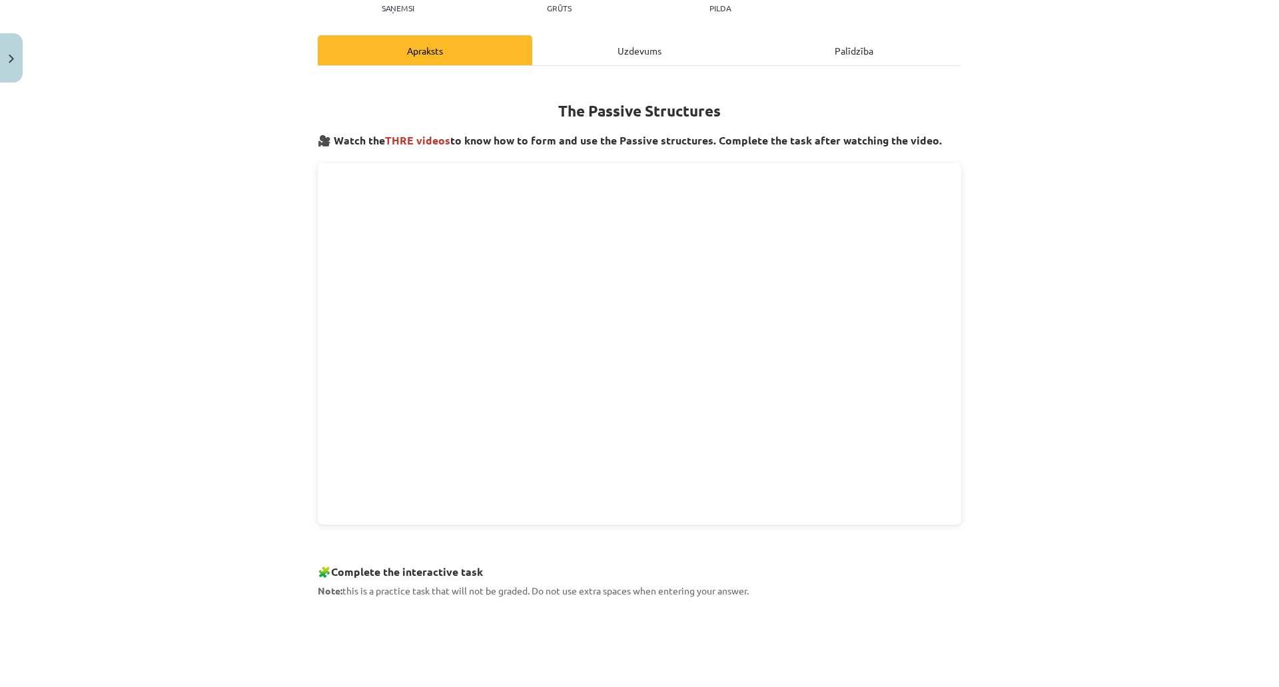
scroll to position [156, 0]
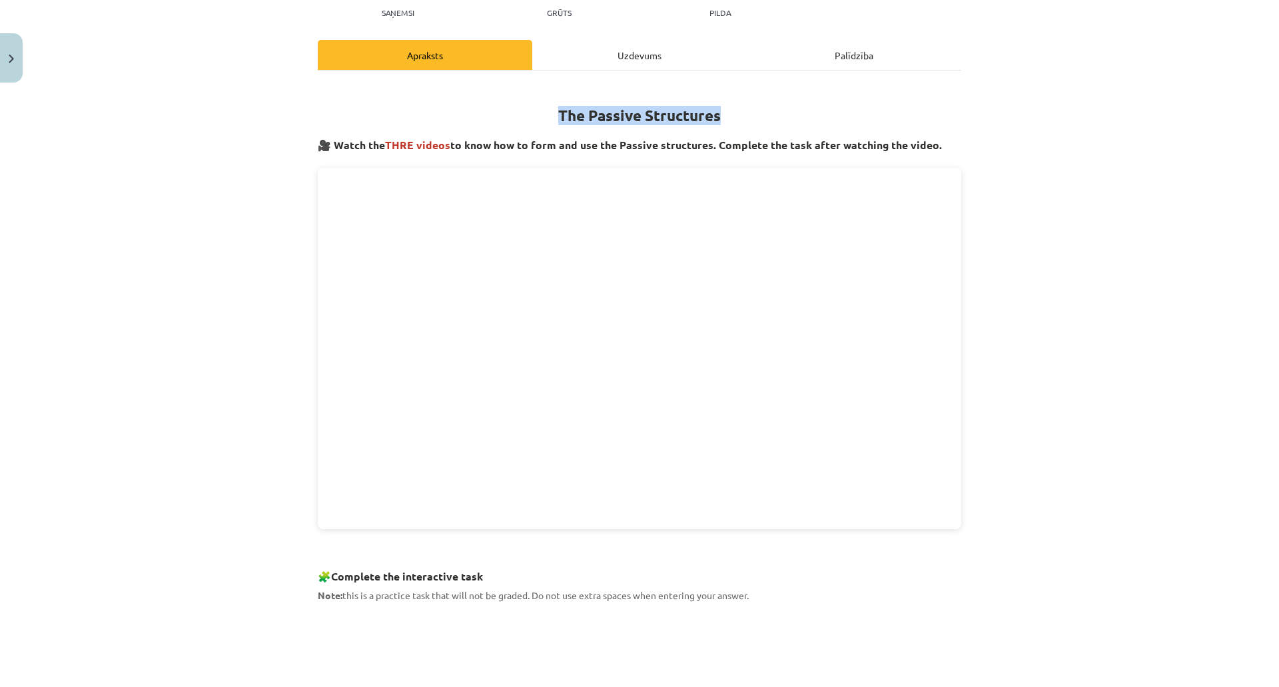
drag, startPoint x: 615, startPoint y: 115, endPoint x: 801, endPoint y: 117, distance: 186.5
click at [801, 117] on h1 "The Passive Structures" at bounding box center [639, 104] width 643 height 42
copy strong "The Passive Structures"
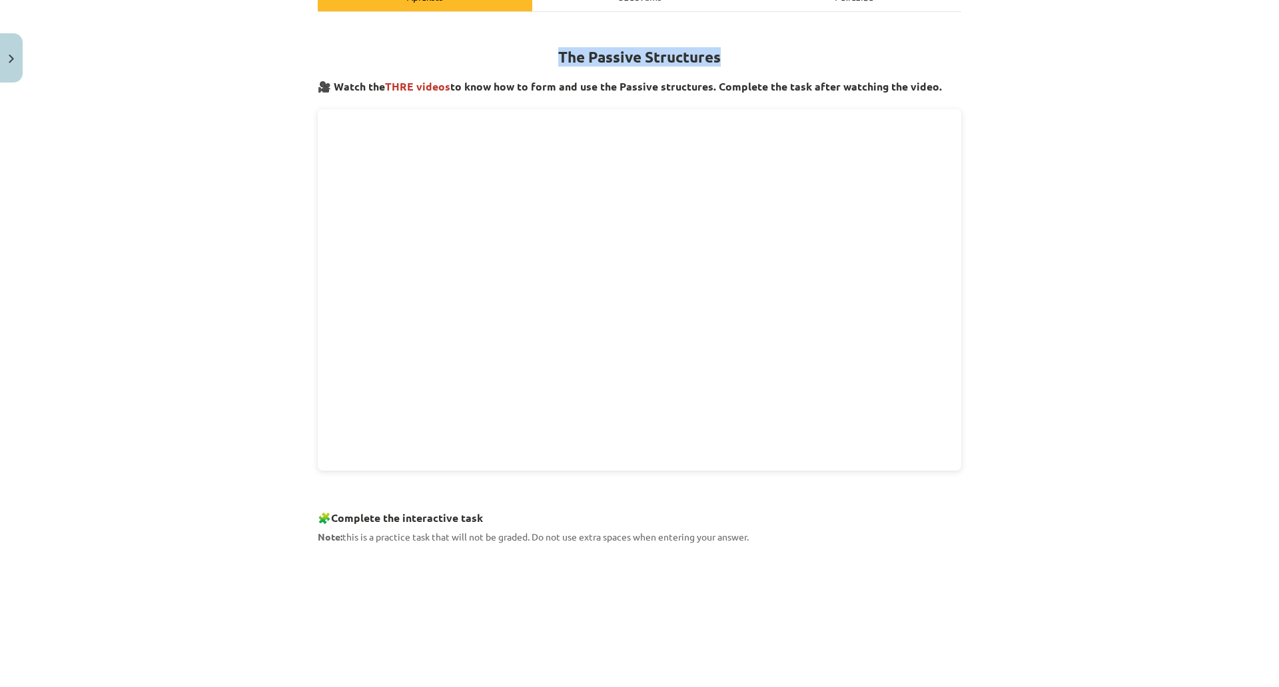
scroll to position [8, 0]
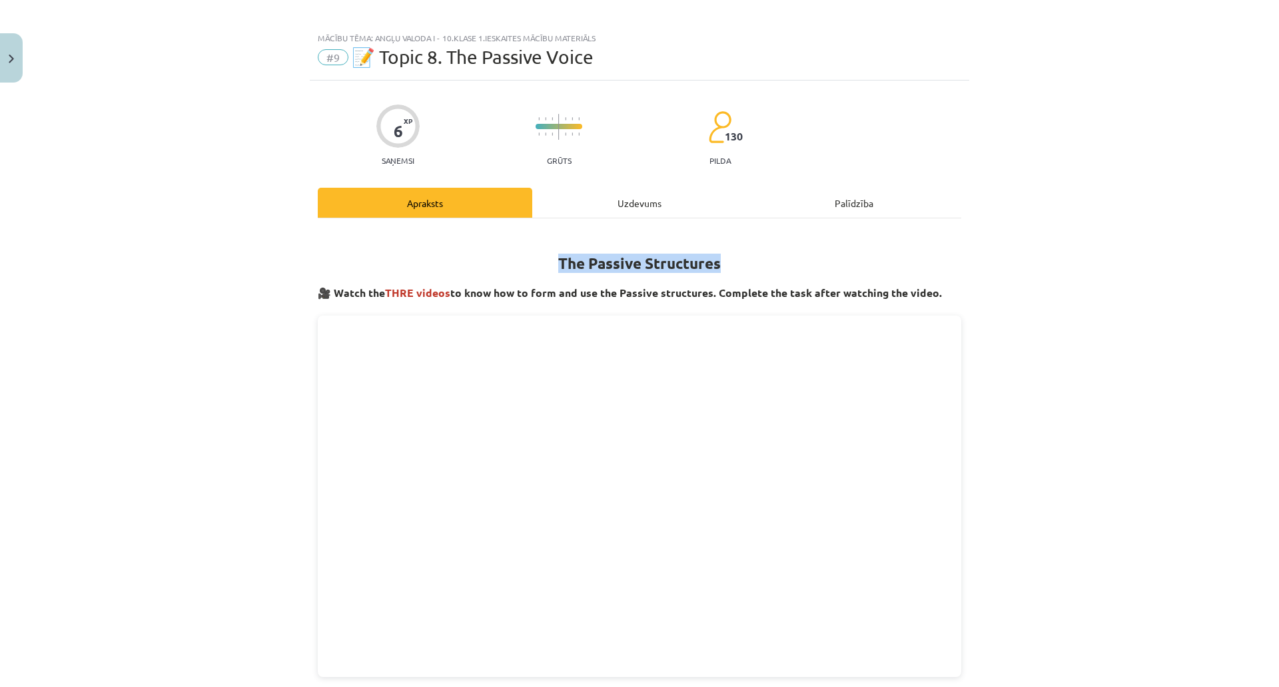
click at [681, 261] on strong "The Passive Structures" at bounding box center [639, 263] width 162 height 19
click at [679, 261] on strong "The Passive Structures" at bounding box center [639, 263] width 162 height 19
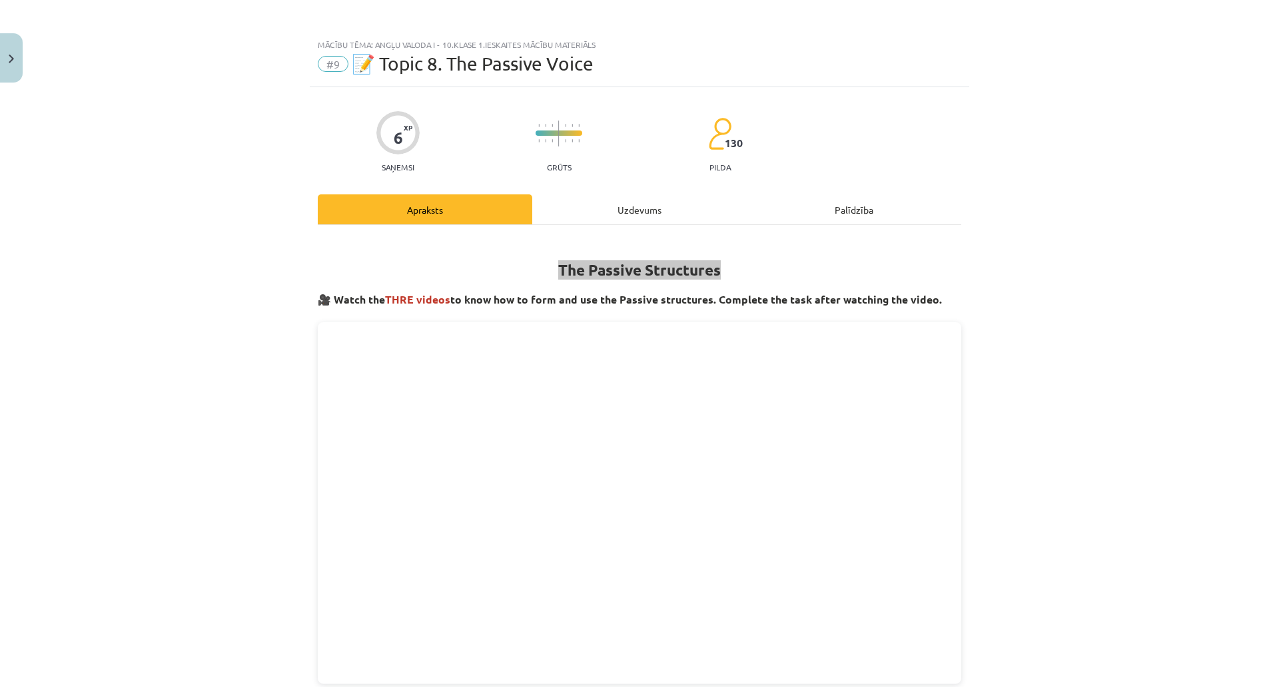
scroll to position [0, 0]
click at [670, 208] on div "Uzdevums" at bounding box center [639, 211] width 214 height 30
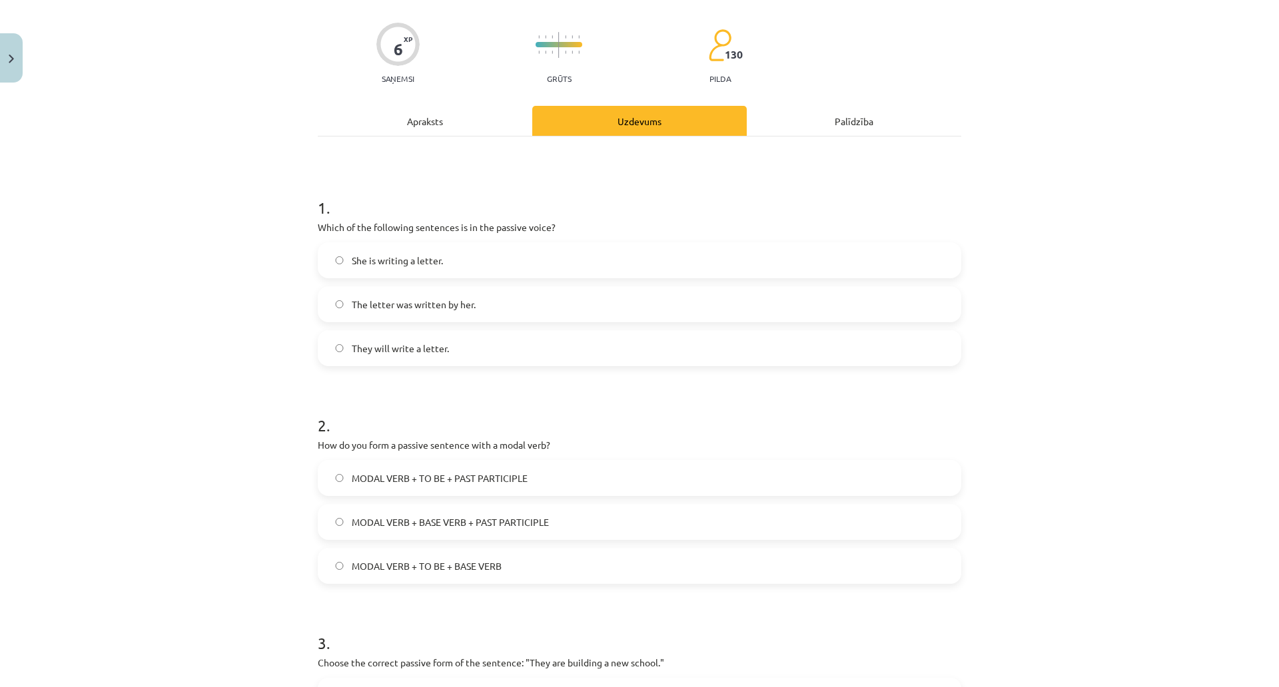
scroll to position [76, 0]
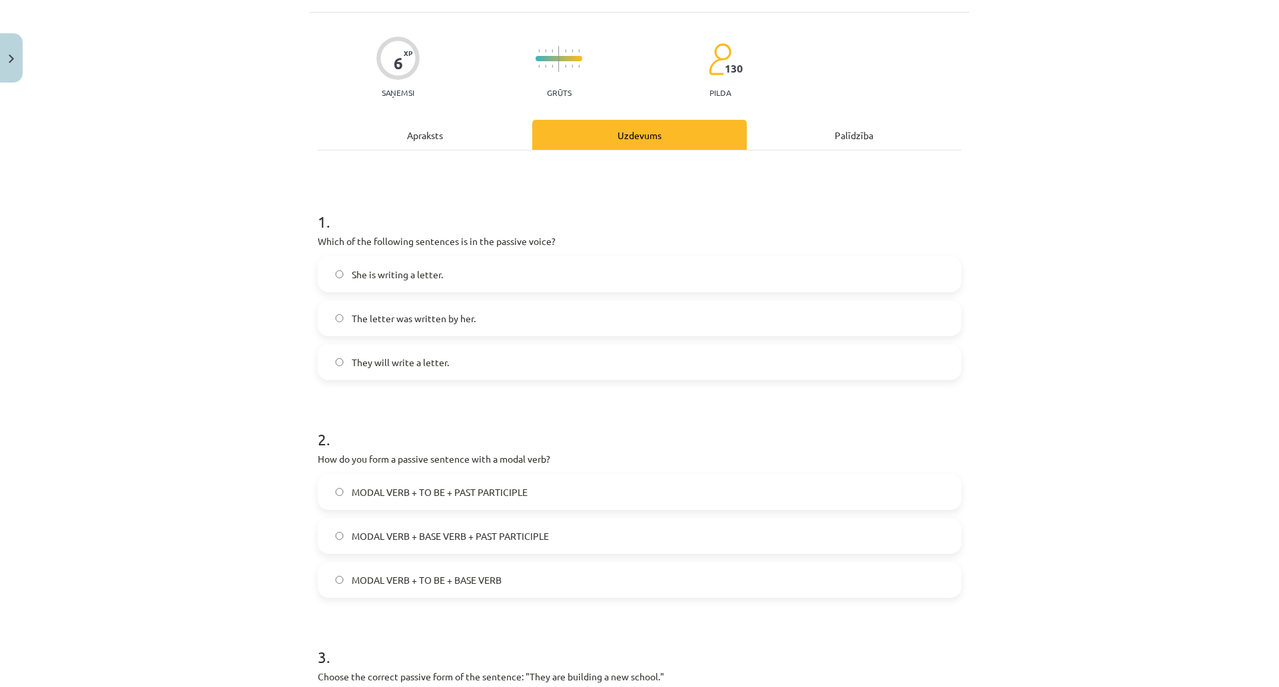
drag, startPoint x: 507, startPoint y: 324, endPoint x: 510, endPoint y: 316, distance: 9.1
click at [475, 324] on span "The letter was written by her." at bounding box center [414, 319] width 124 height 14
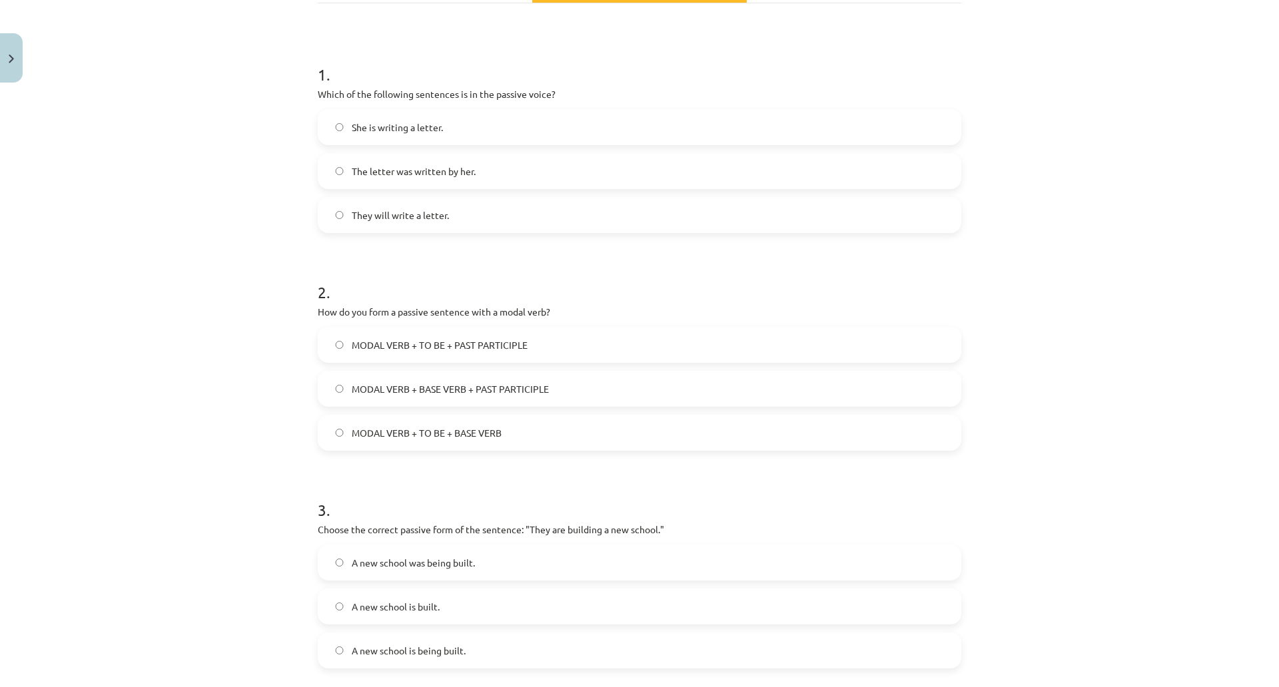
scroll to position [224, 0]
click at [527, 344] on span "MODAL VERB + TO BE + PAST PARTICIPLE" at bounding box center [440, 345] width 176 height 14
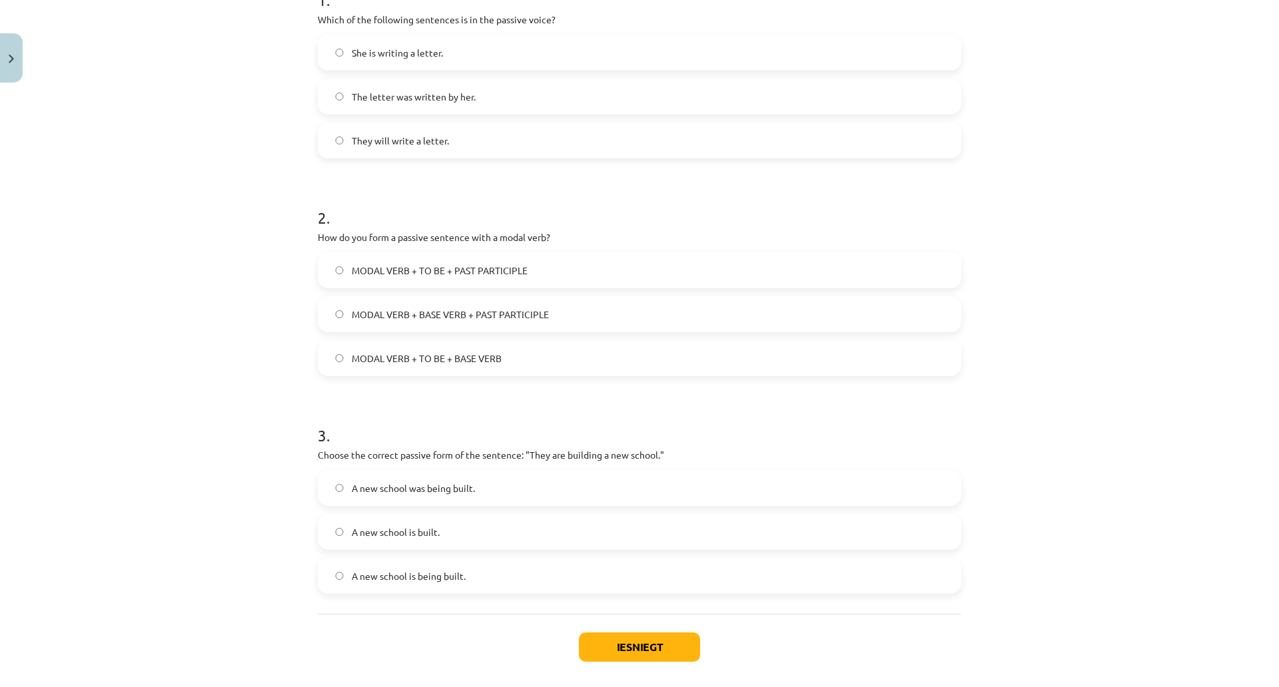
scroll to position [372, 0]
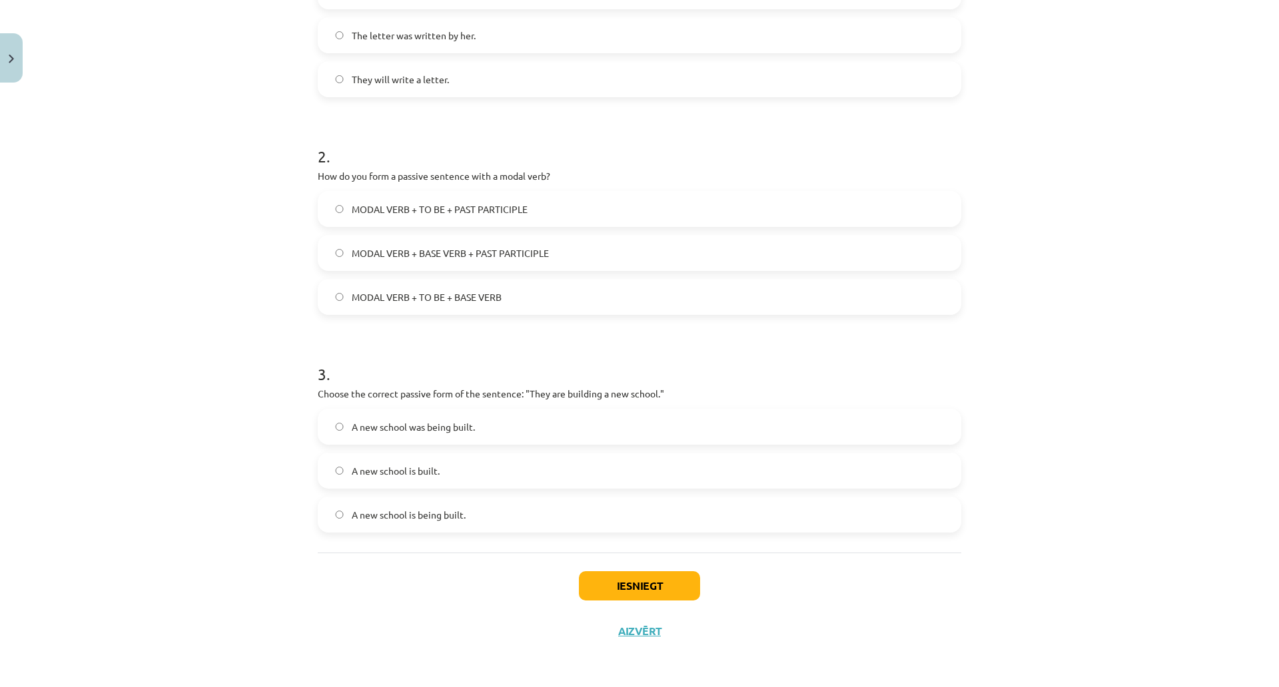
click at [611, 508] on label "A new school is being built." at bounding box center [639, 514] width 641 height 33
click at [700, 585] on button "Iesniegt" at bounding box center [639, 585] width 121 height 29
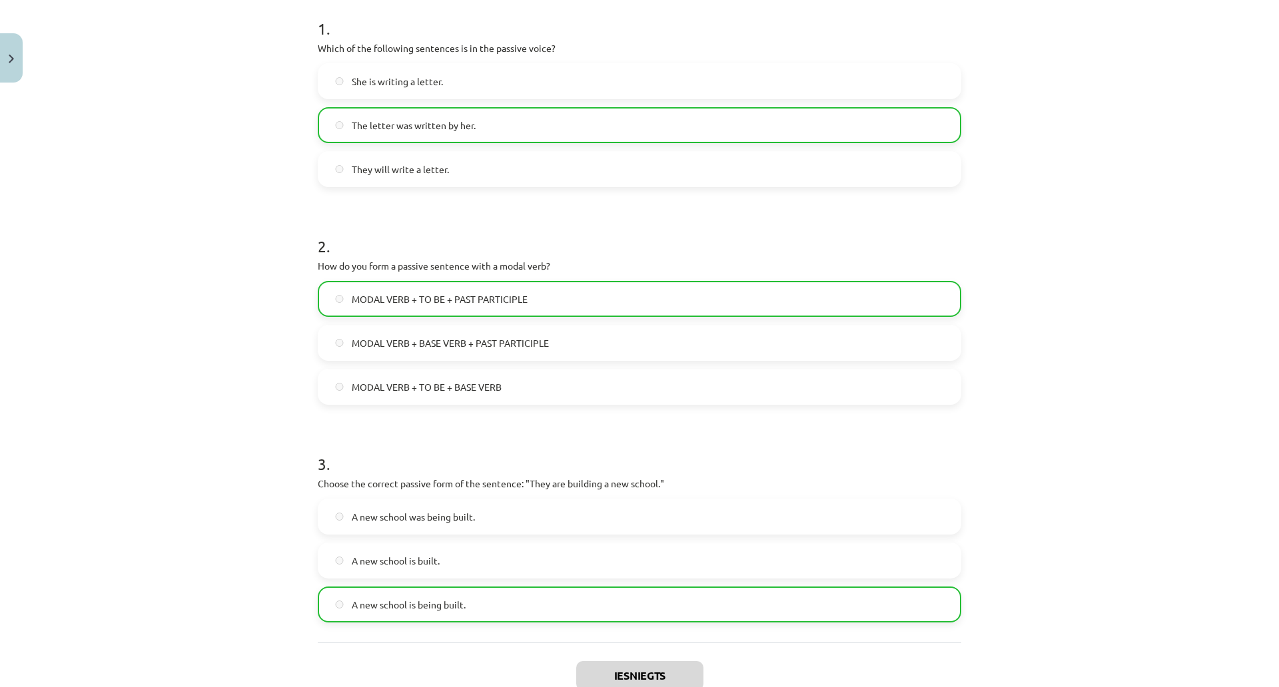
scroll to position [414, 0]
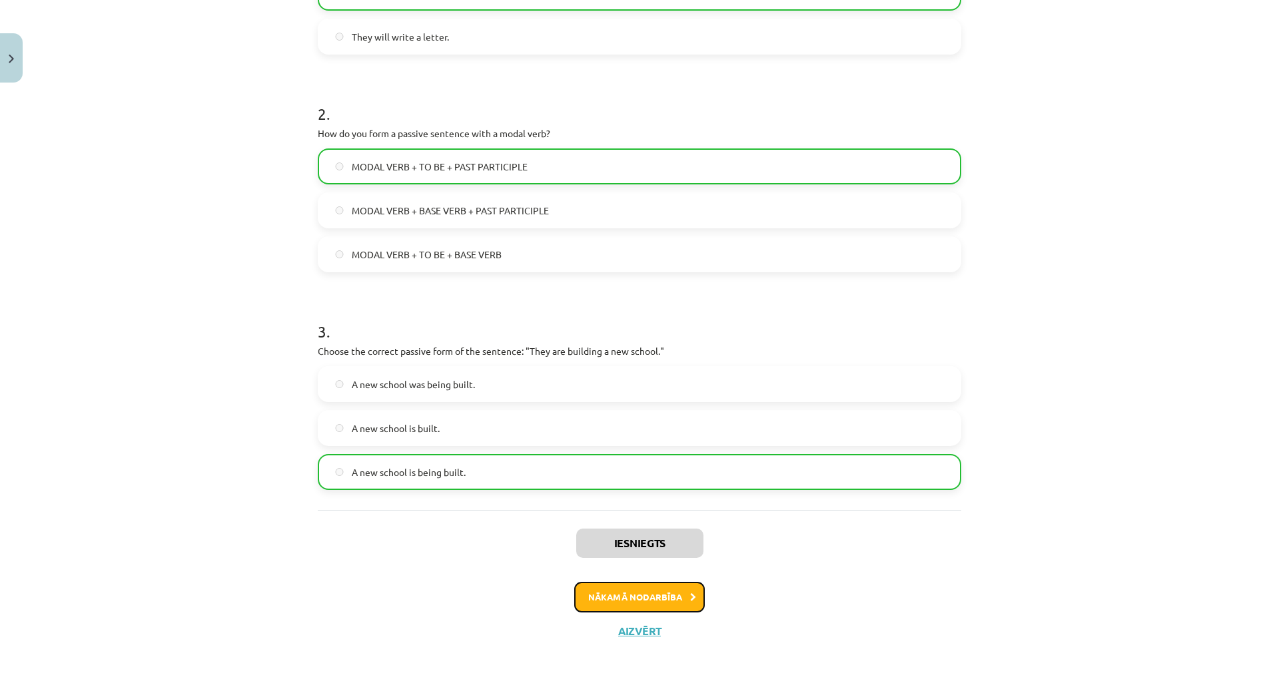
click at [681, 583] on button "Nākamā nodarbība" at bounding box center [639, 597] width 131 height 31
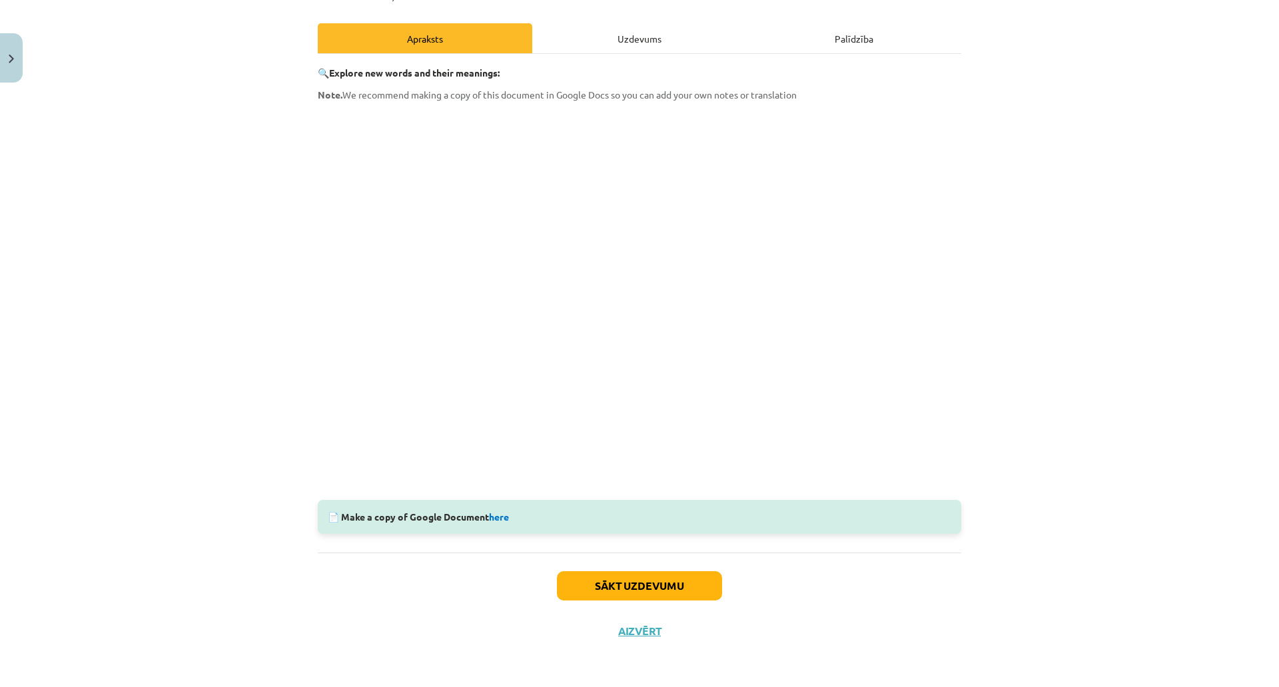
scroll to position [185, 0]
click at [247, 224] on div "Mācību tēma: Angļu valoda i - 10.klase 1.ieskaites mācību materiāls #10 🔤 Topic…" at bounding box center [639, 343] width 1279 height 687
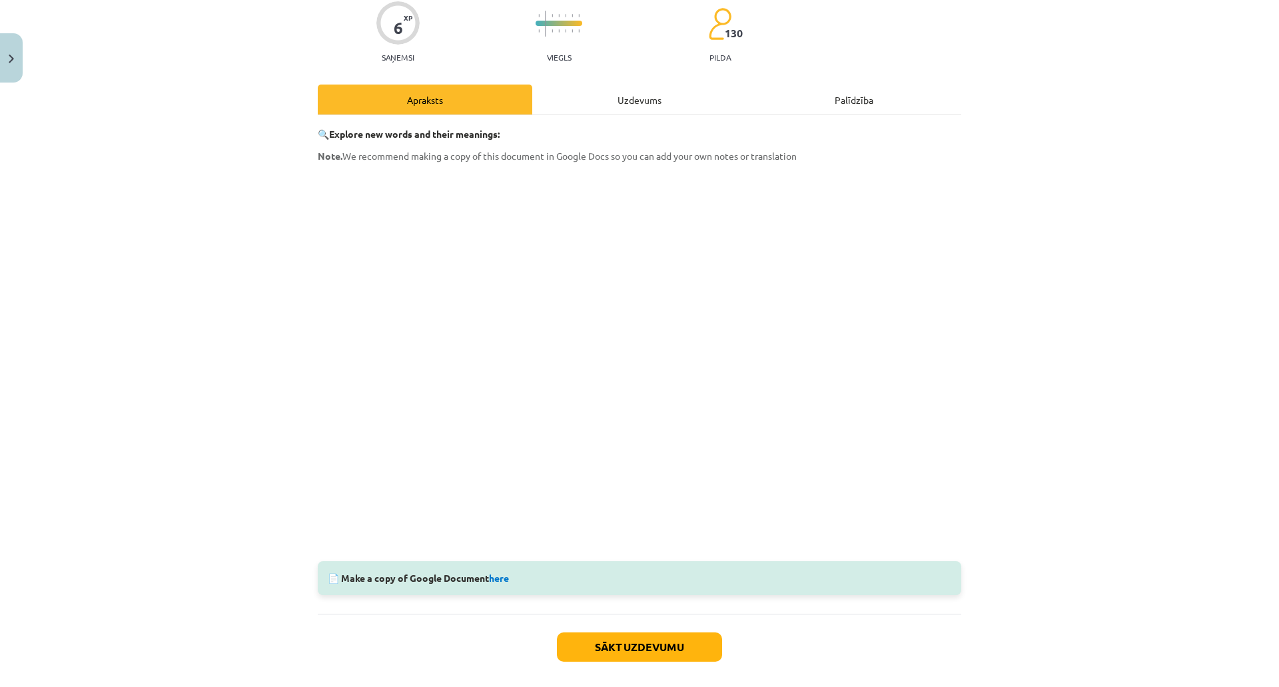
scroll to position [0, 0]
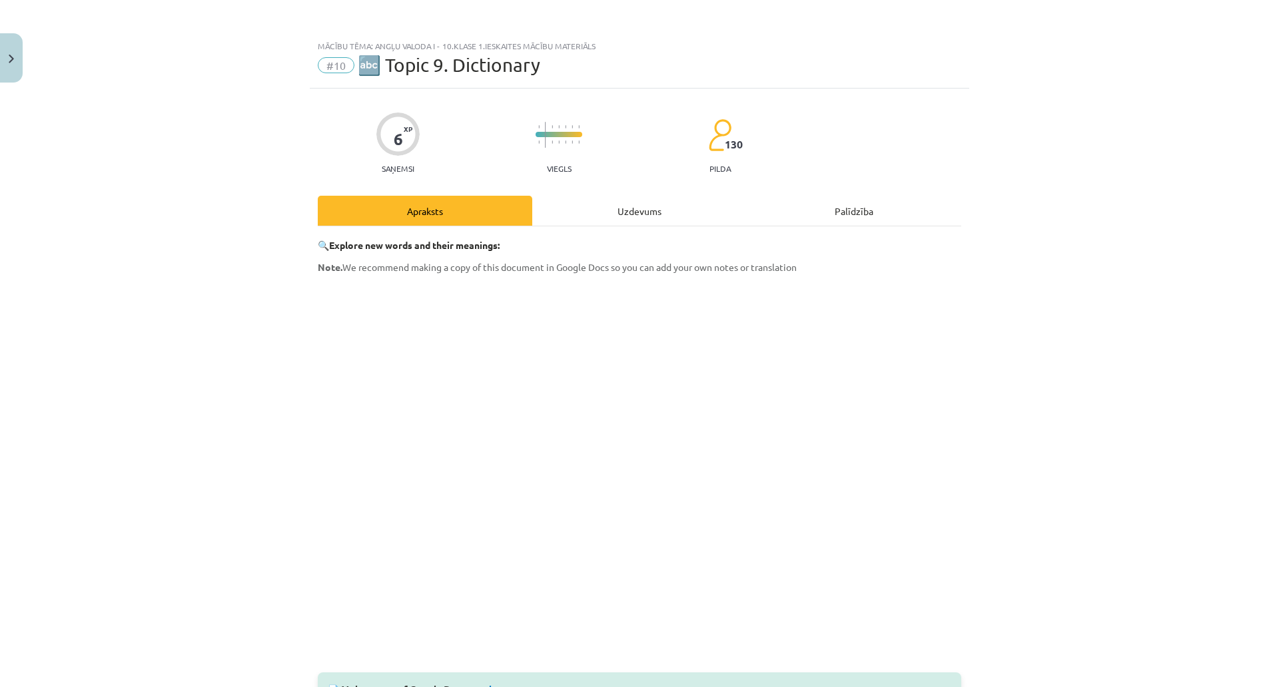
click at [342, 414] on div "Mācību tēma: Angļu valoda i - 10.klase 1.ieskaites mācību materiāls #10 🔤 Topic…" at bounding box center [639, 343] width 1279 height 687
click at [716, 200] on div "Uzdevums" at bounding box center [639, 211] width 214 height 30
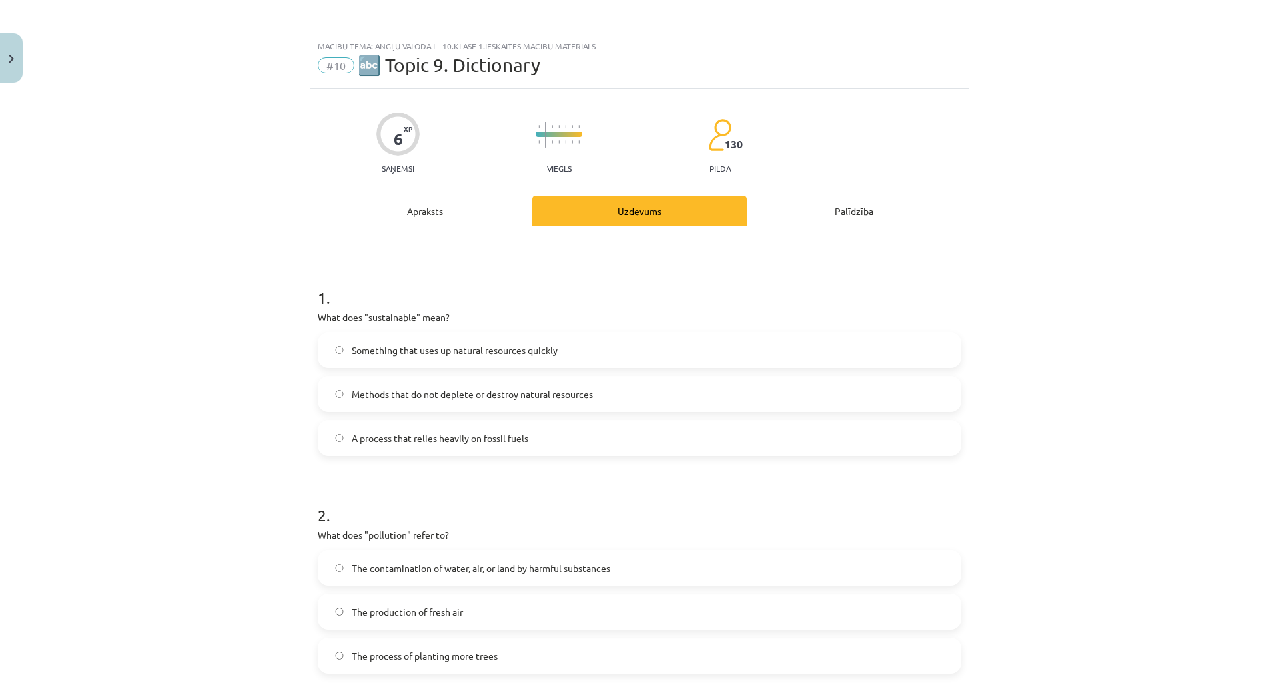
click at [547, 208] on div "6 XP Saņemsi Viegls 130 pilda Apraksts Uzdevums Palīdzība 1 . What does "sustai…" at bounding box center [639, 551] width 659 height 924
click at [532, 206] on div "Apraksts" at bounding box center [425, 211] width 214 height 30
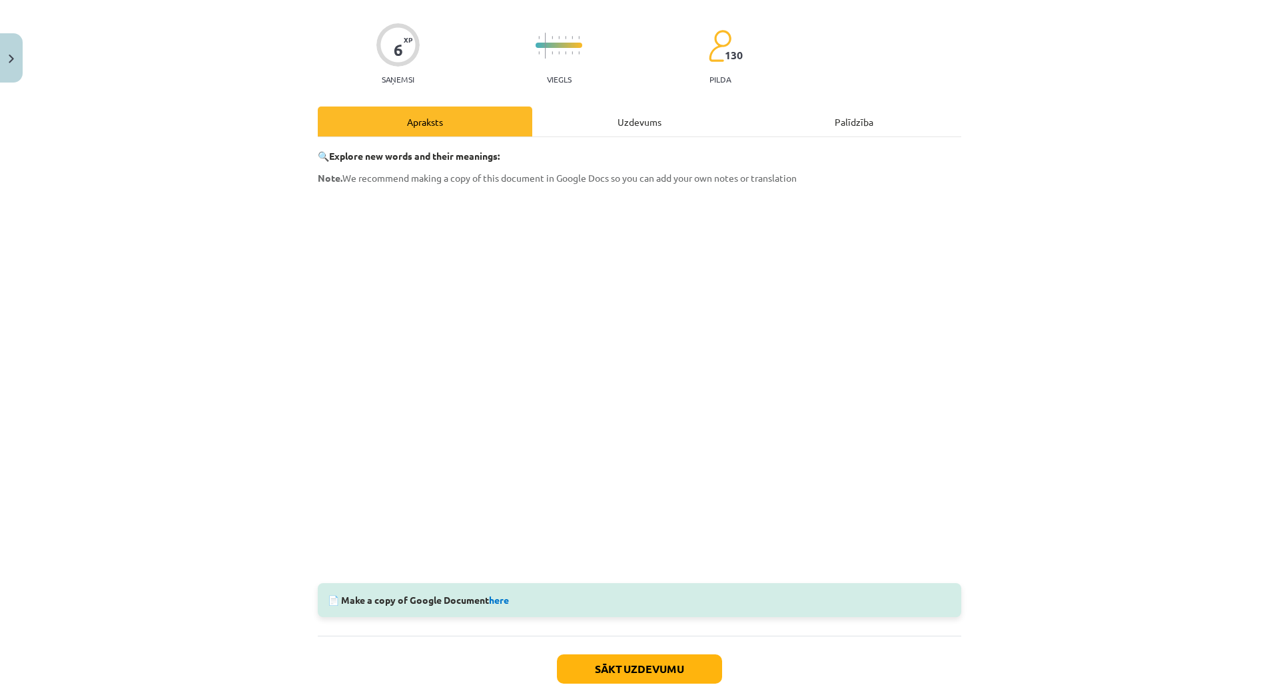
scroll to position [185, 0]
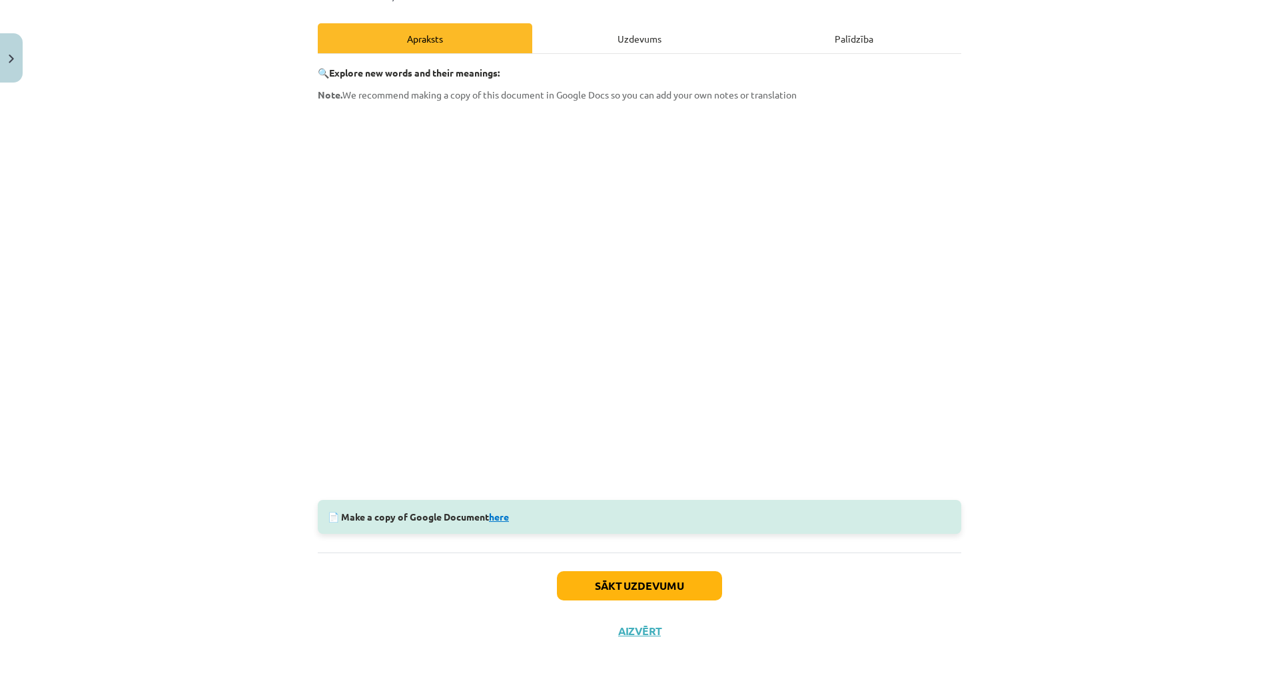
click at [509, 511] on link "here" at bounding box center [499, 517] width 20 height 12
click at [11, 48] on button "Close" at bounding box center [11, 57] width 23 height 49
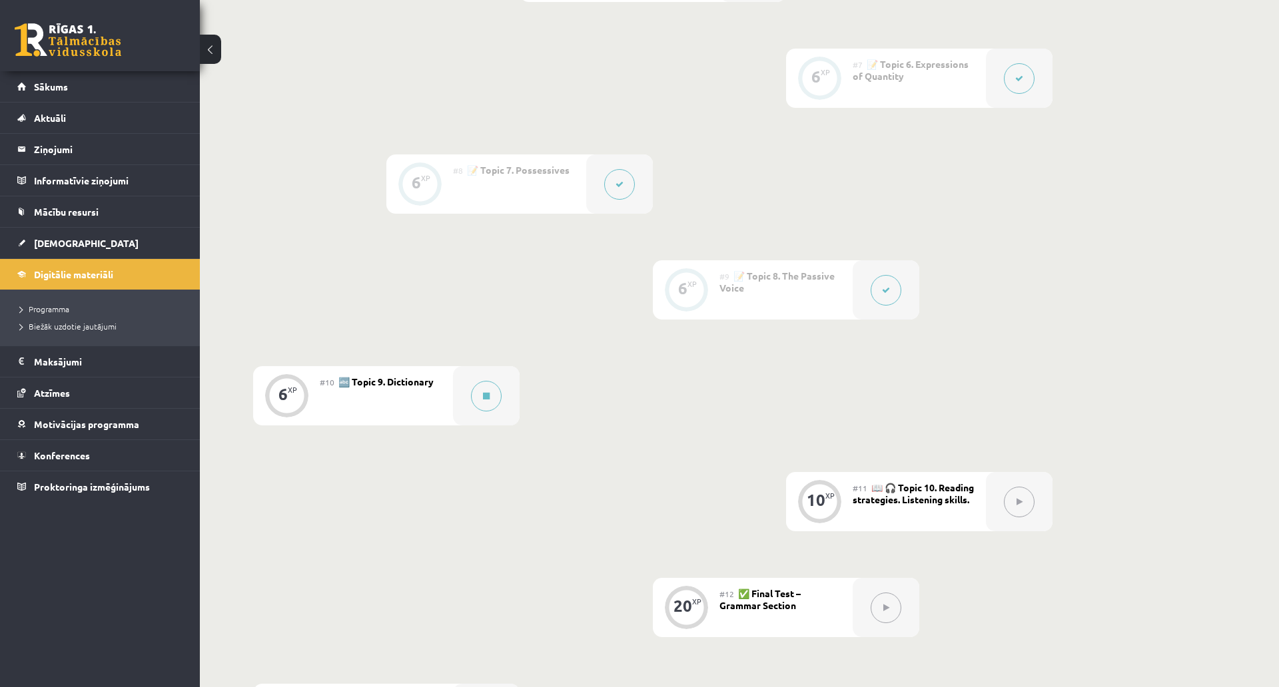
scroll to position [1109, 0]
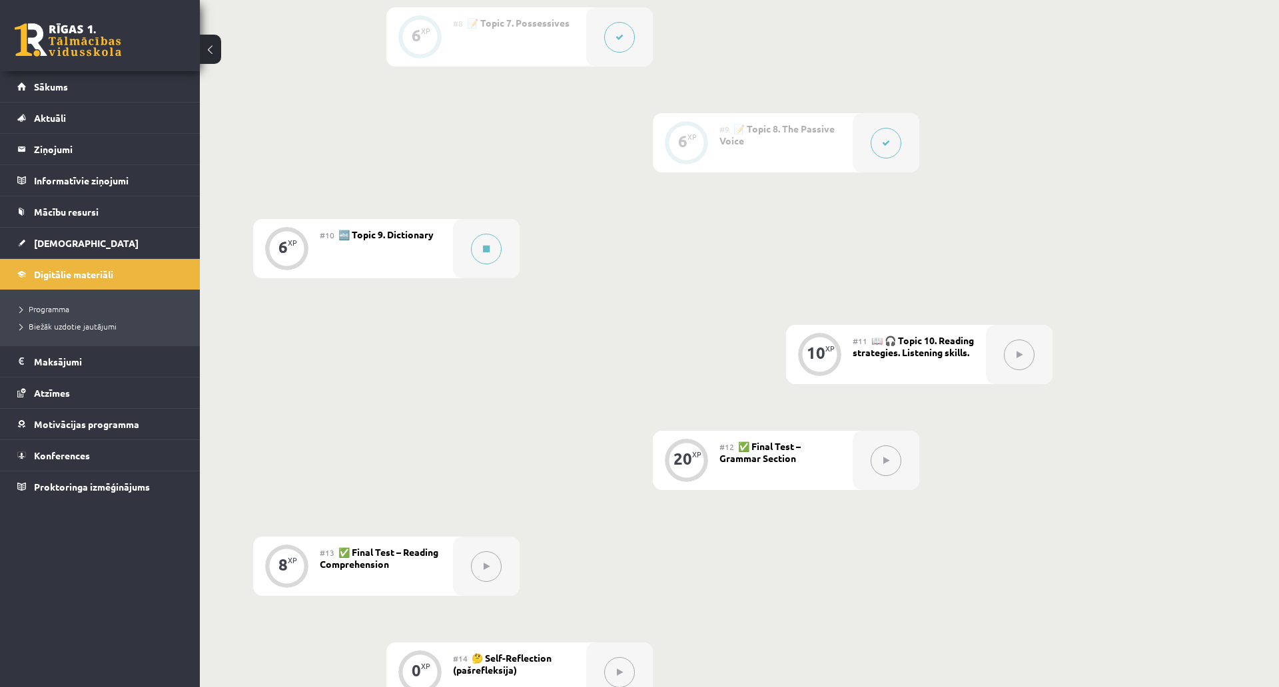
click at [432, 246] on div "#10 🔤 Topic 9. Dictionary" at bounding box center [386, 248] width 133 height 59
click at [354, 225] on div "#10 🔤 Topic 9. Dictionary" at bounding box center [386, 248] width 133 height 59
click at [362, 234] on span "🔤 Topic 9. Dictionary" at bounding box center [385, 234] width 95 height 12
click at [483, 252] on icon at bounding box center [486, 249] width 7 height 8
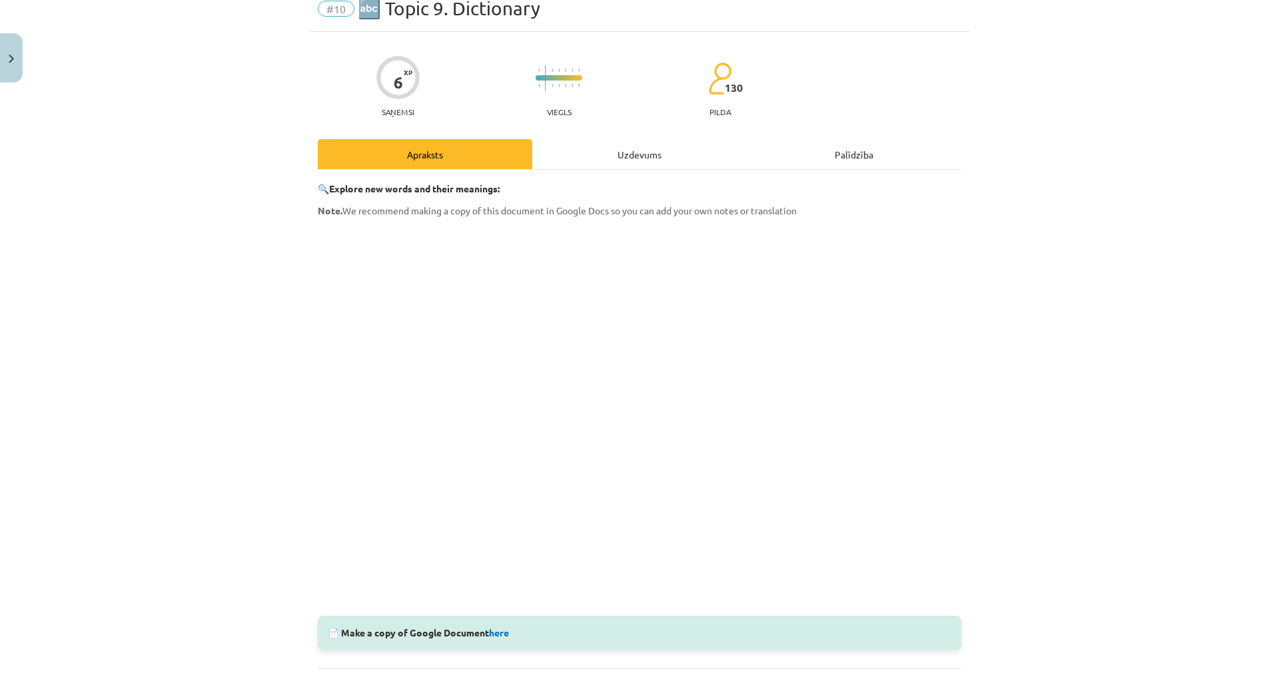
scroll to position [185, 0]
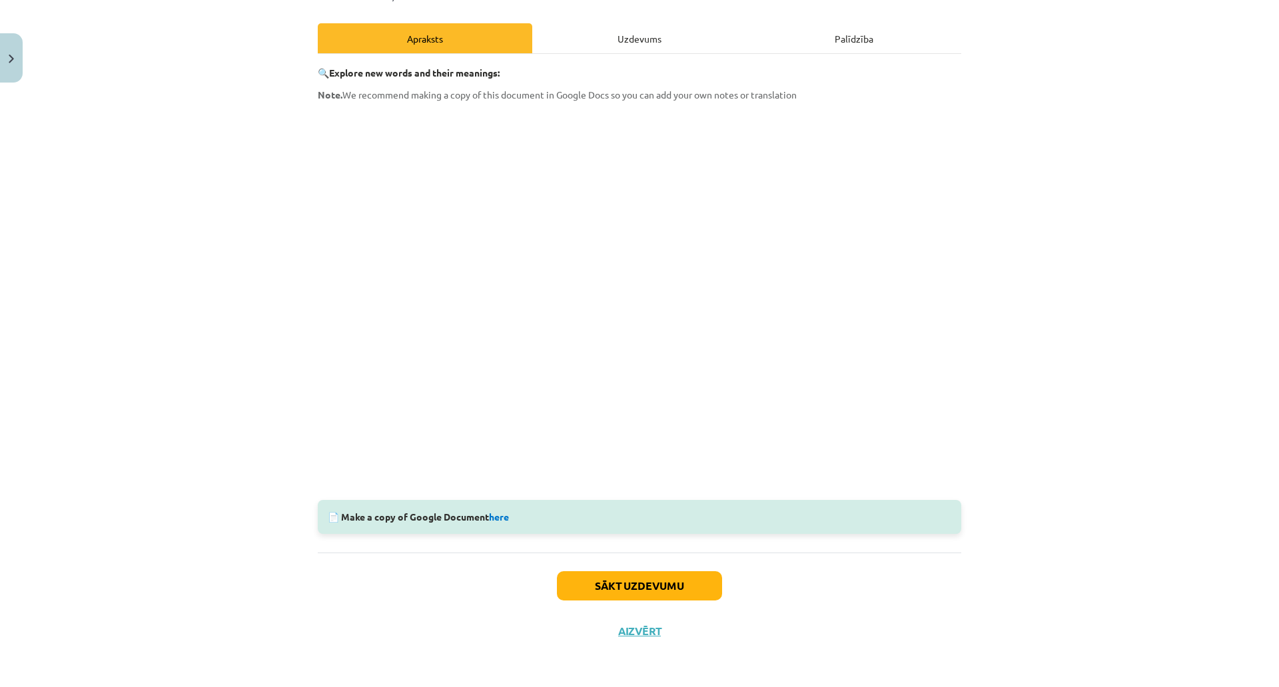
click at [687, 27] on div "Uzdevums" at bounding box center [639, 38] width 214 height 30
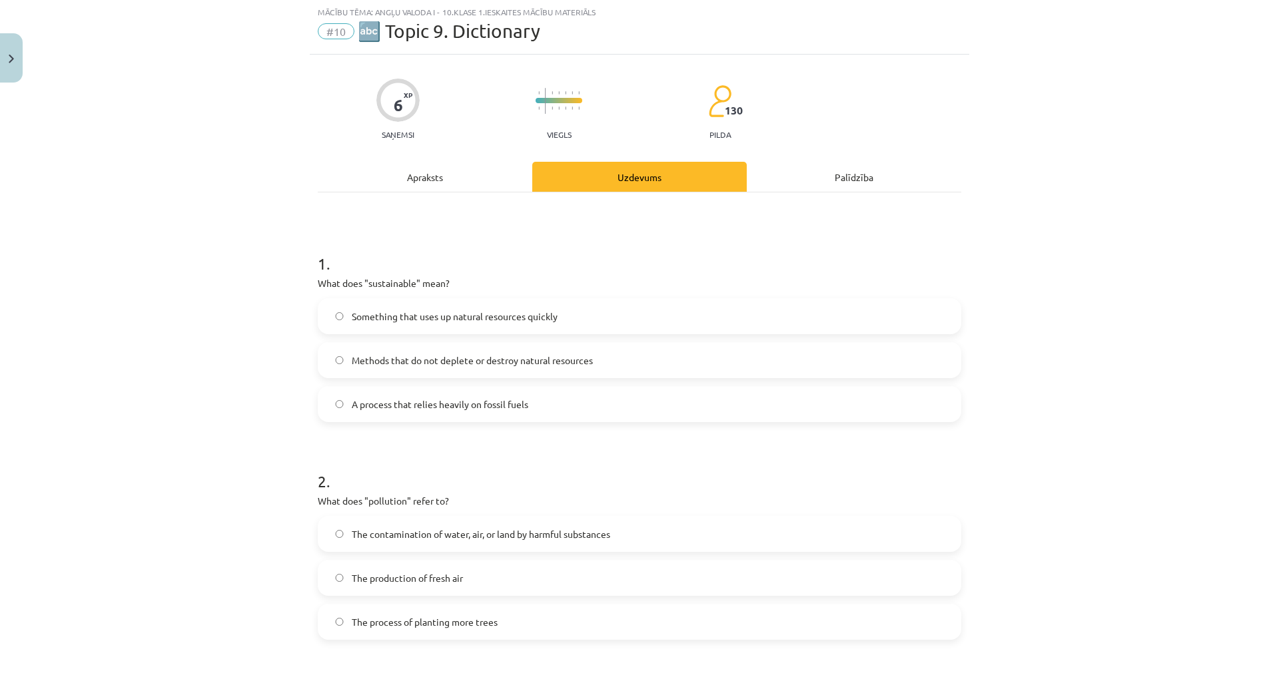
scroll to position [33, 0]
click at [593, 357] on span "Methods that do not deplete or destroy natural resources" at bounding box center [472, 361] width 241 height 14
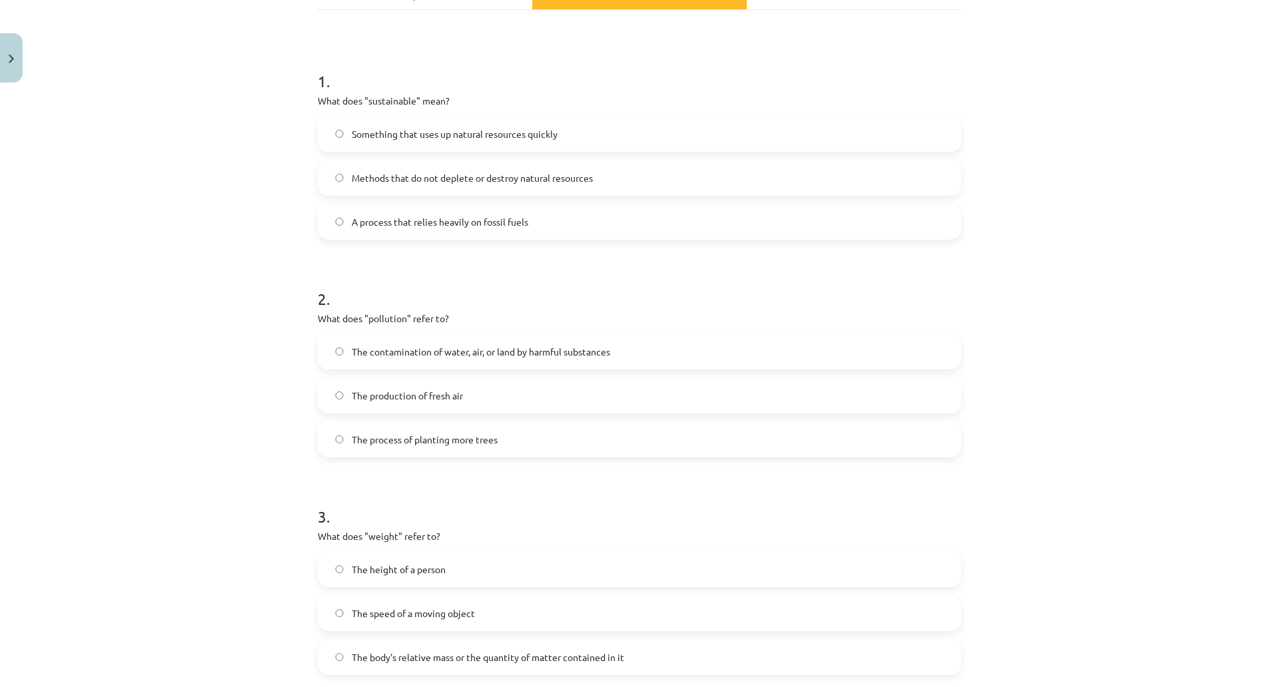
scroll to position [255, 0]
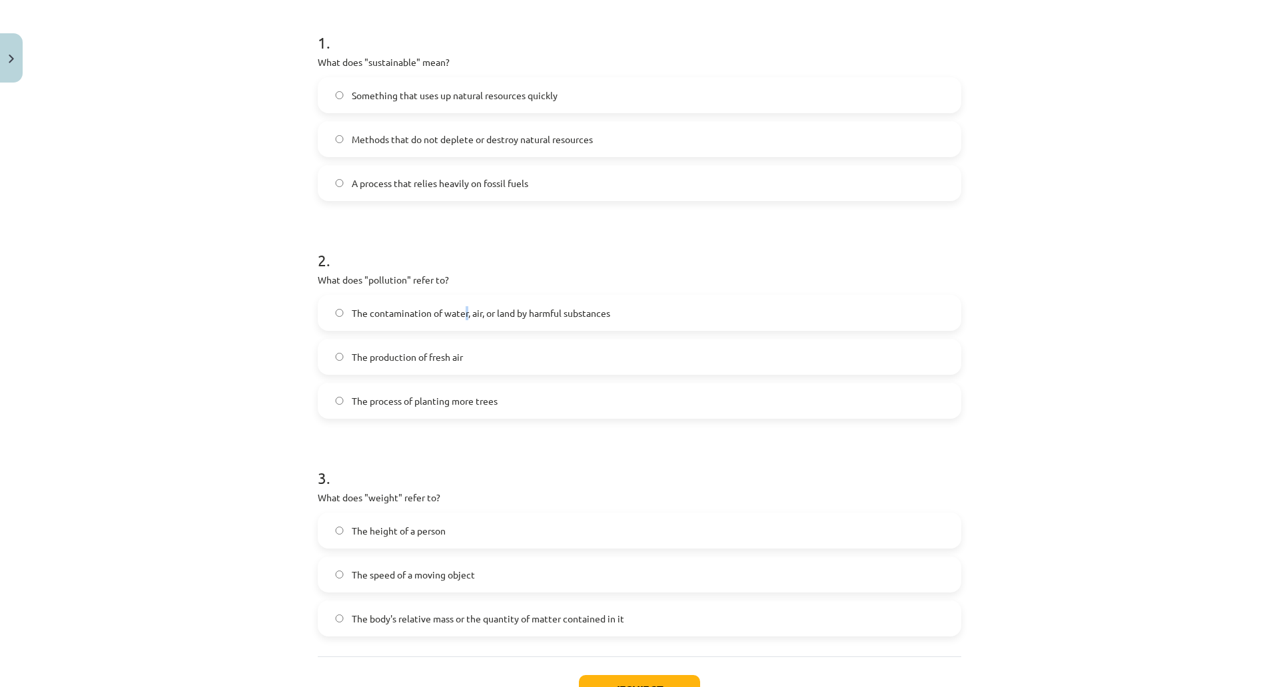
click at [537, 301] on label "The contamination of water, air, or land by harmful substances" at bounding box center [639, 312] width 641 height 33
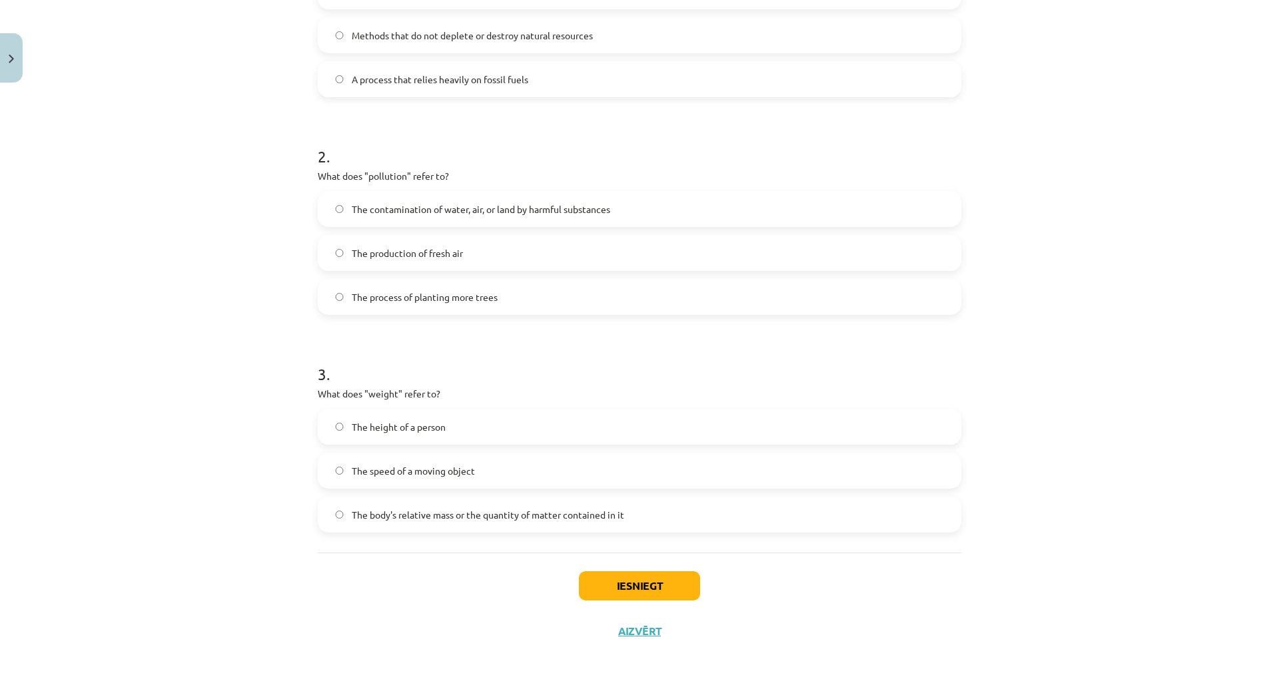
click at [601, 202] on span "The contamination of water, air, or land by harmful substances" at bounding box center [481, 209] width 258 height 14
drag, startPoint x: 655, startPoint y: 497, endPoint x: 666, endPoint y: 495, distance: 11.0
click at [624, 508] on span "The body's relative mass or the quantity of matter contained in it" at bounding box center [488, 515] width 272 height 14
click at [700, 575] on button "Iesniegt" at bounding box center [639, 585] width 121 height 29
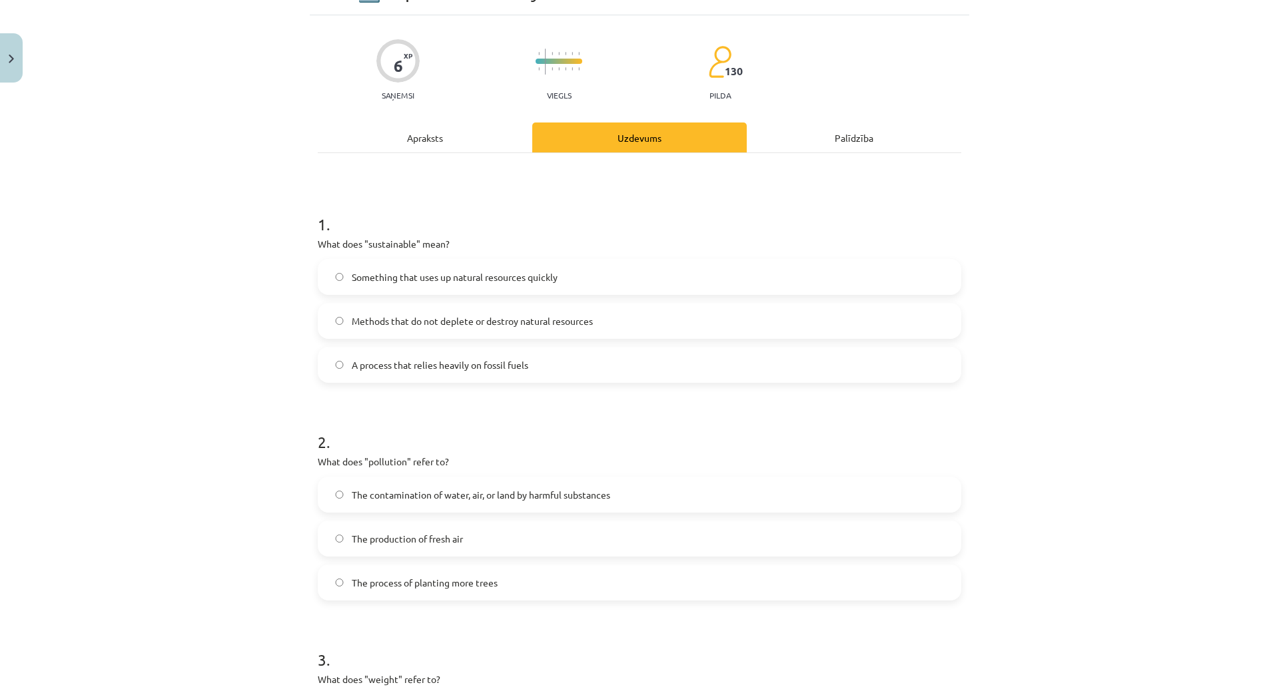
scroll to position [74, 0]
click at [479, 278] on span "Something that uses up natural resources quickly" at bounding box center [455, 277] width 206 height 14
click at [476, 314] on span "Methods that do not deplete or destroy natural resources" at bounding box center [472, 321] width 241 height 14
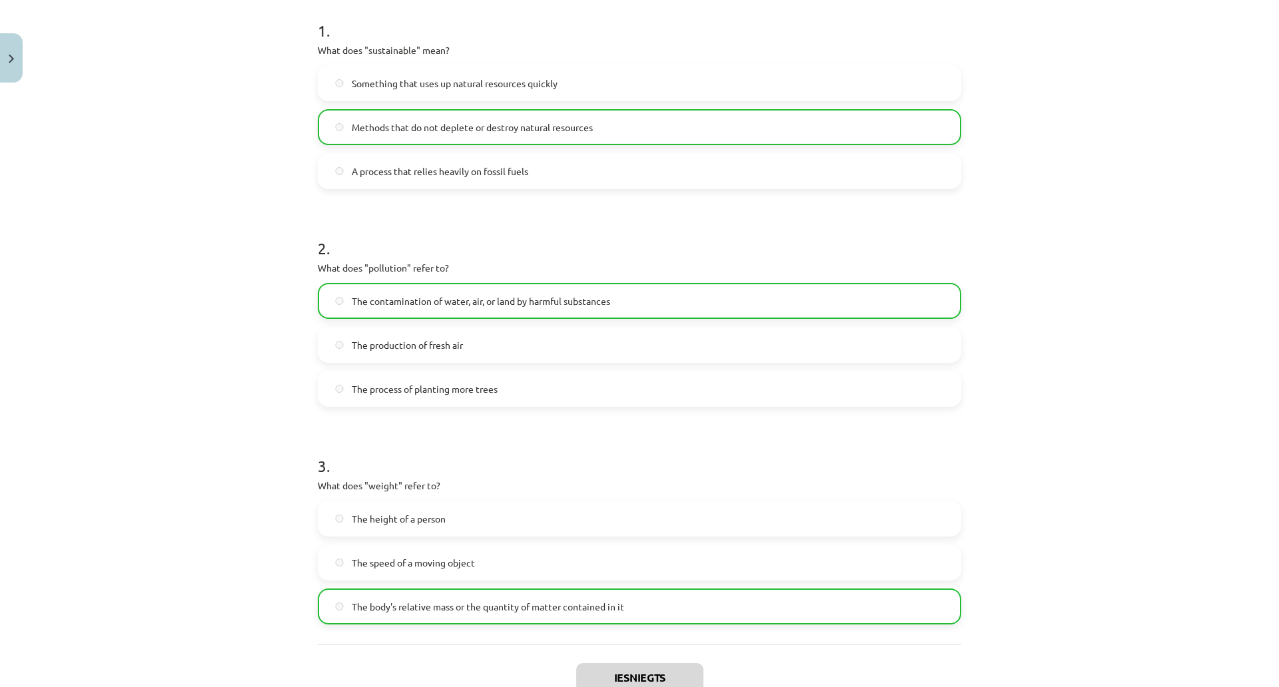
scroll to position [372, 0]
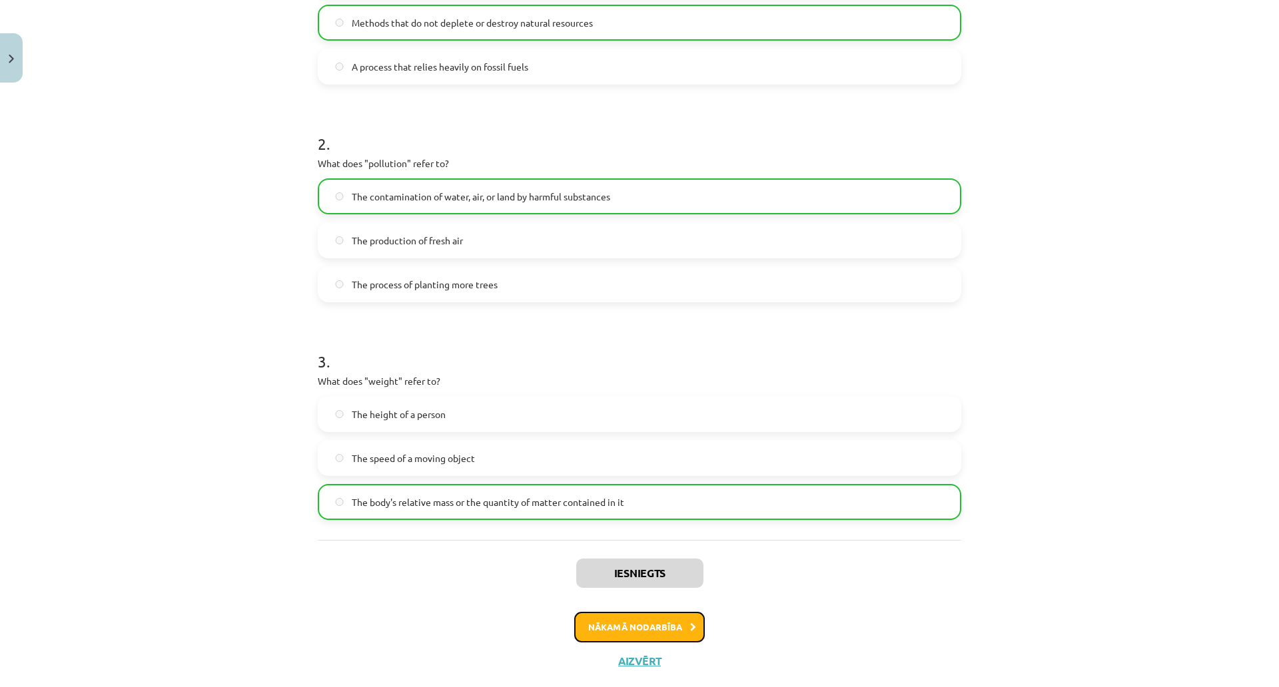
click at [703, 619] on button "Nākamā nodarbība" at bounding box center [639, 627] width 131 height 31
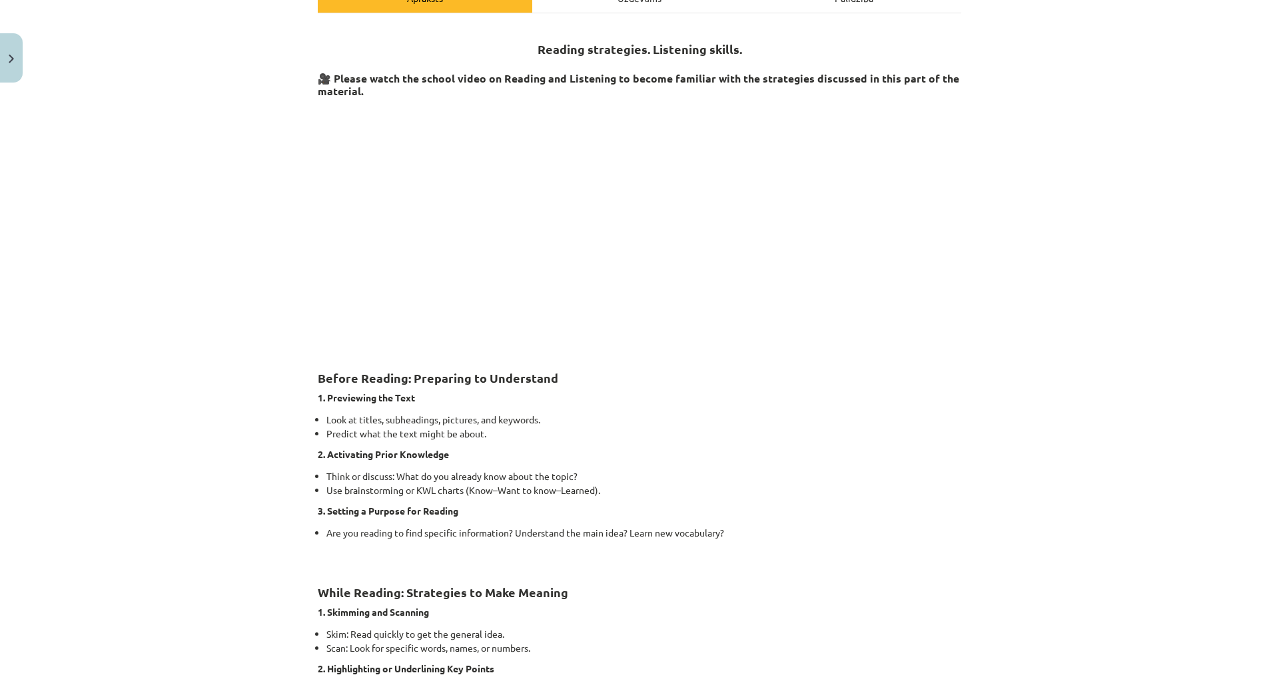
scroll to position [181, 0]
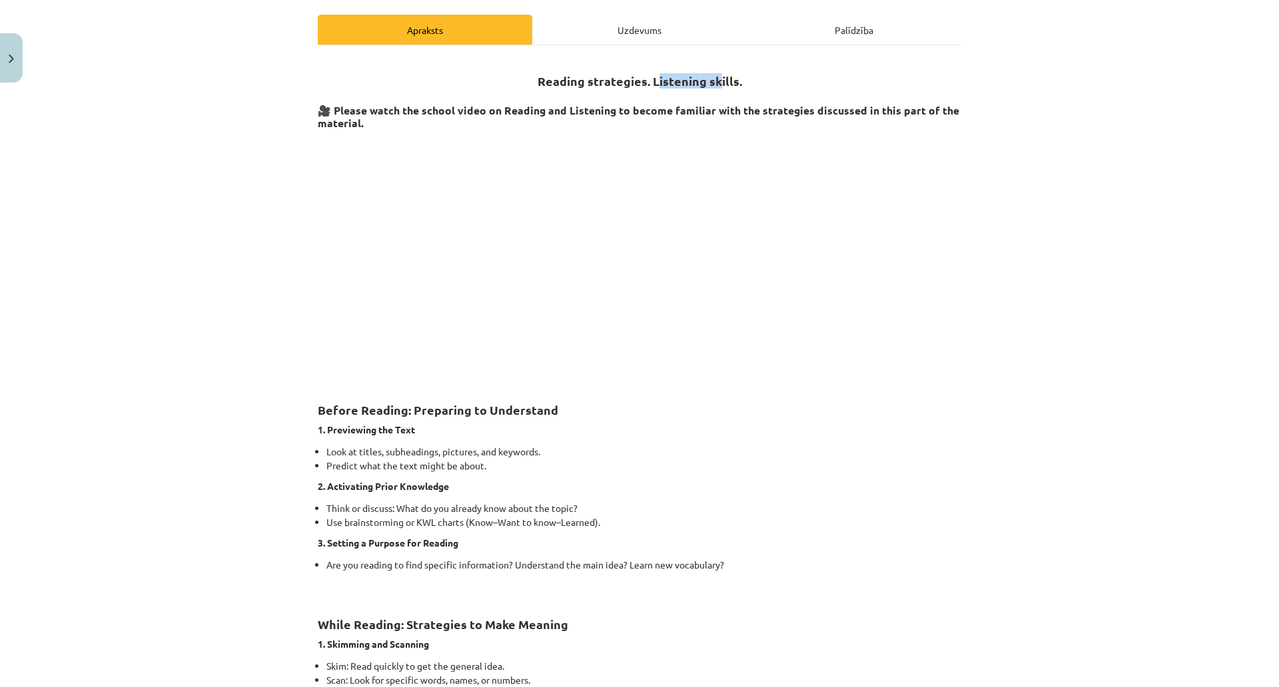
drag, startPoint x: 725, startPoint y: 75, endPoint x: 787, endPoint y: 73, distance: 62.6
click at [742, 73] on strong "Reading strategies. Listening skills." at bounding box center [639, 80] width 204 height 15
click at [734, 87] on strong "Reading strategies. Listening skills." at bounding box center [639, 80] width 204 height 15
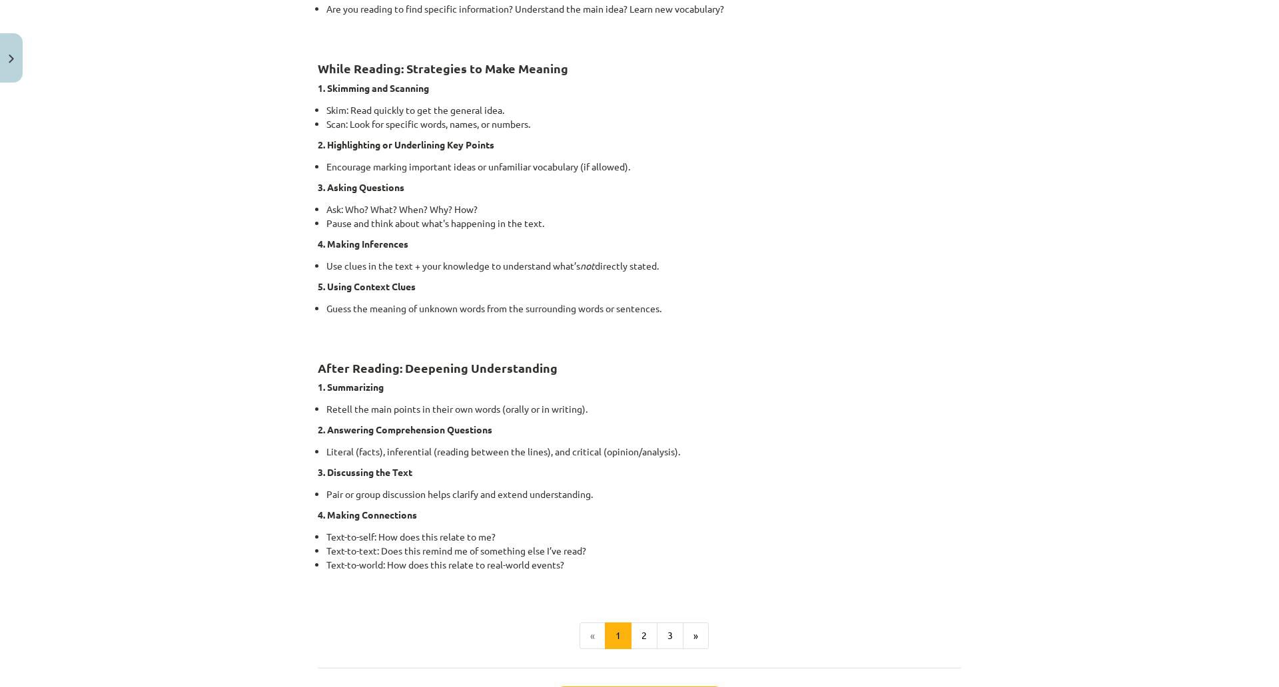
scroll to position [864, 0]
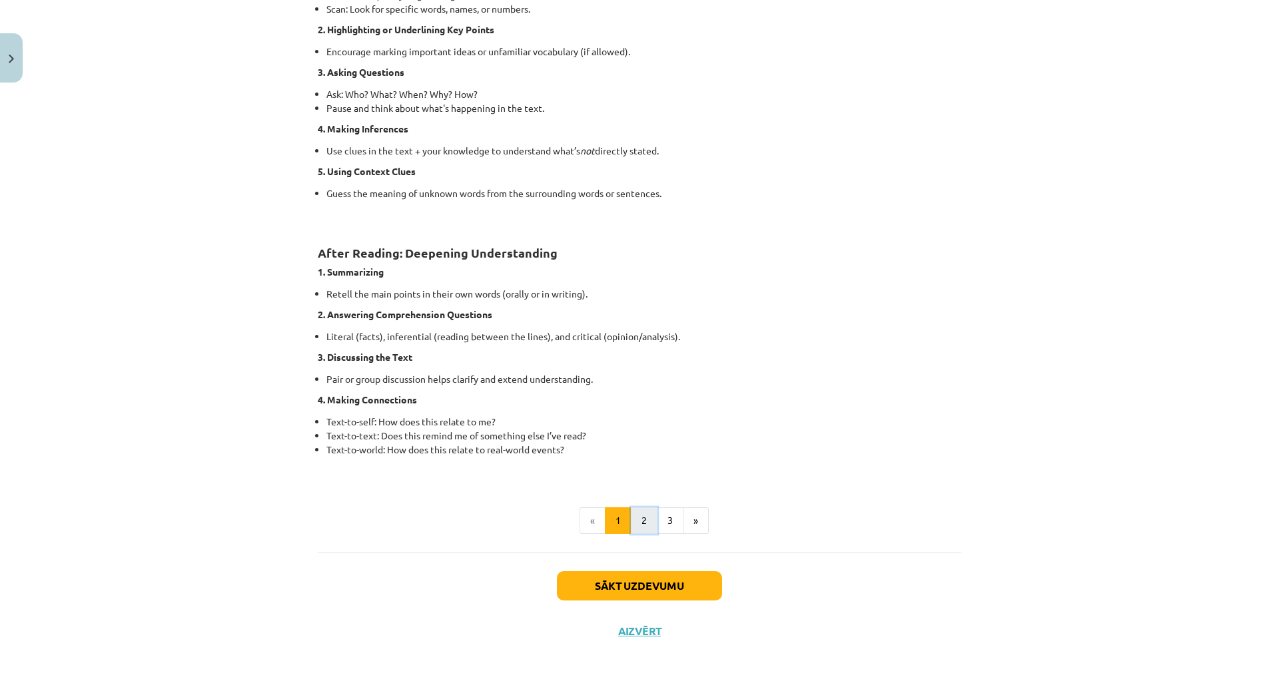
click at [657, 509] on button "2" at bounding box center [644, 520] width 27 height 27
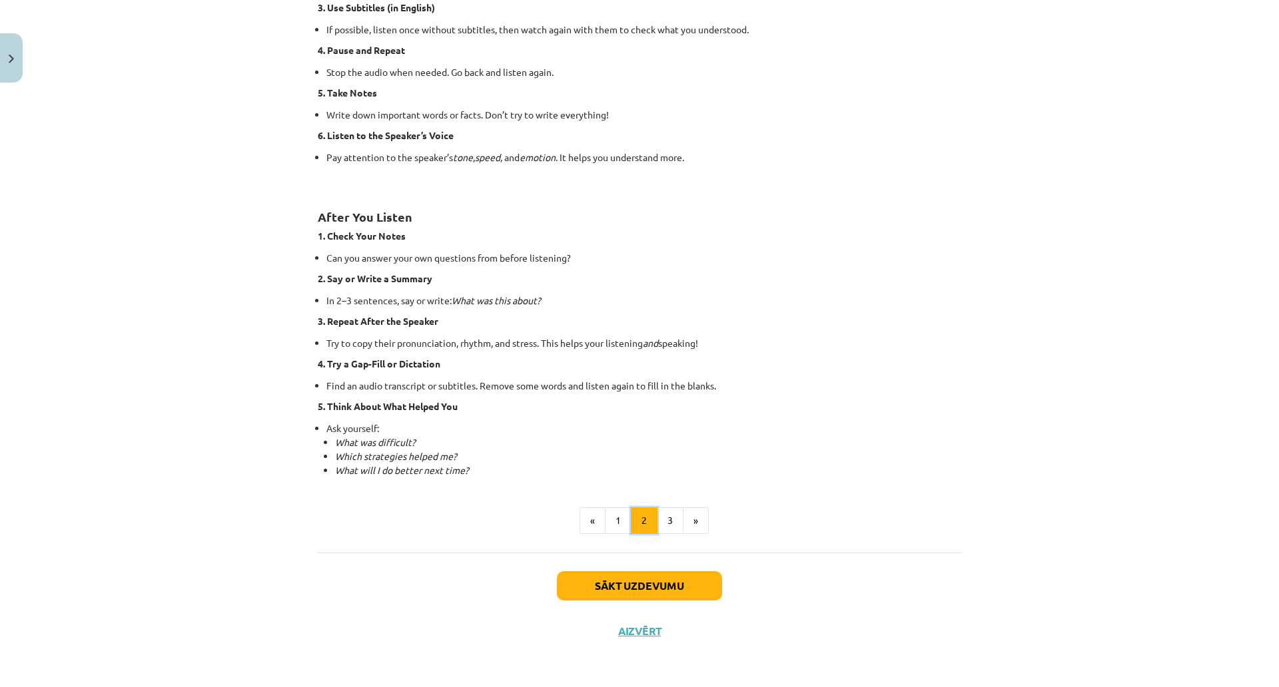
scroll to position [759, 0]
click at [683, 507] on button "3" at bounding box center [670, 520] width 27 height 27
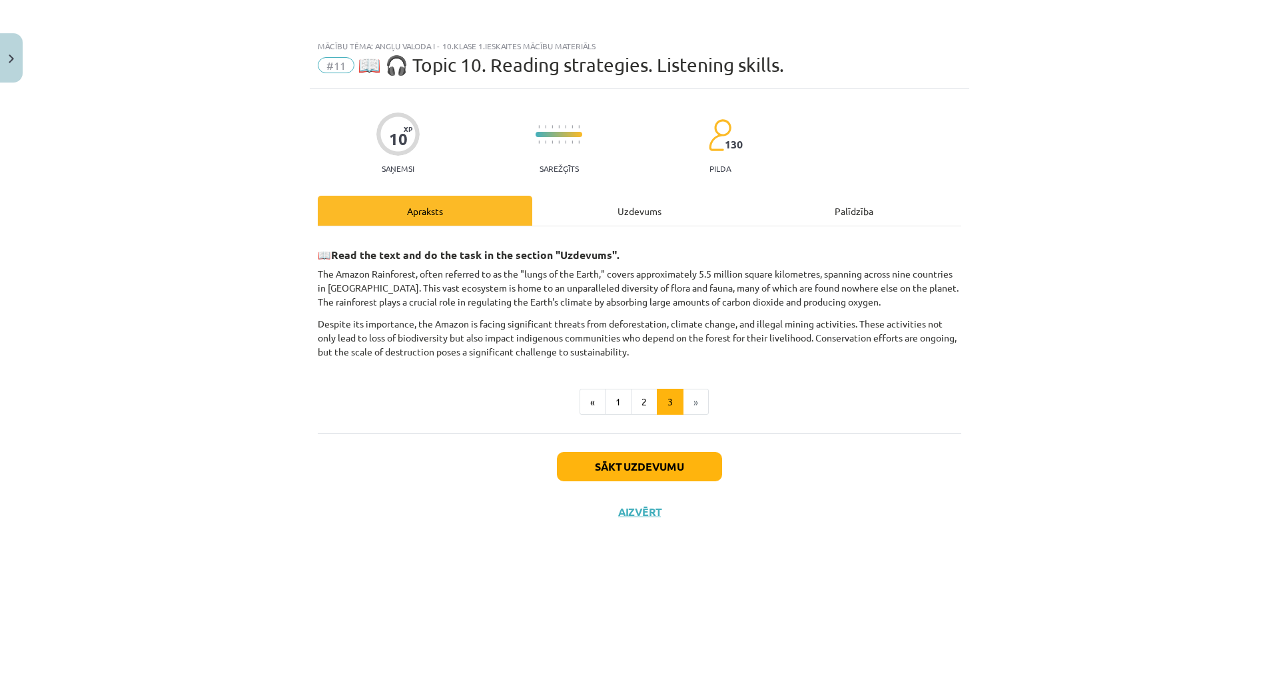
click at [727, 202] on div "Uzdevums" at bounding box center [639, 211] width 214 height 30
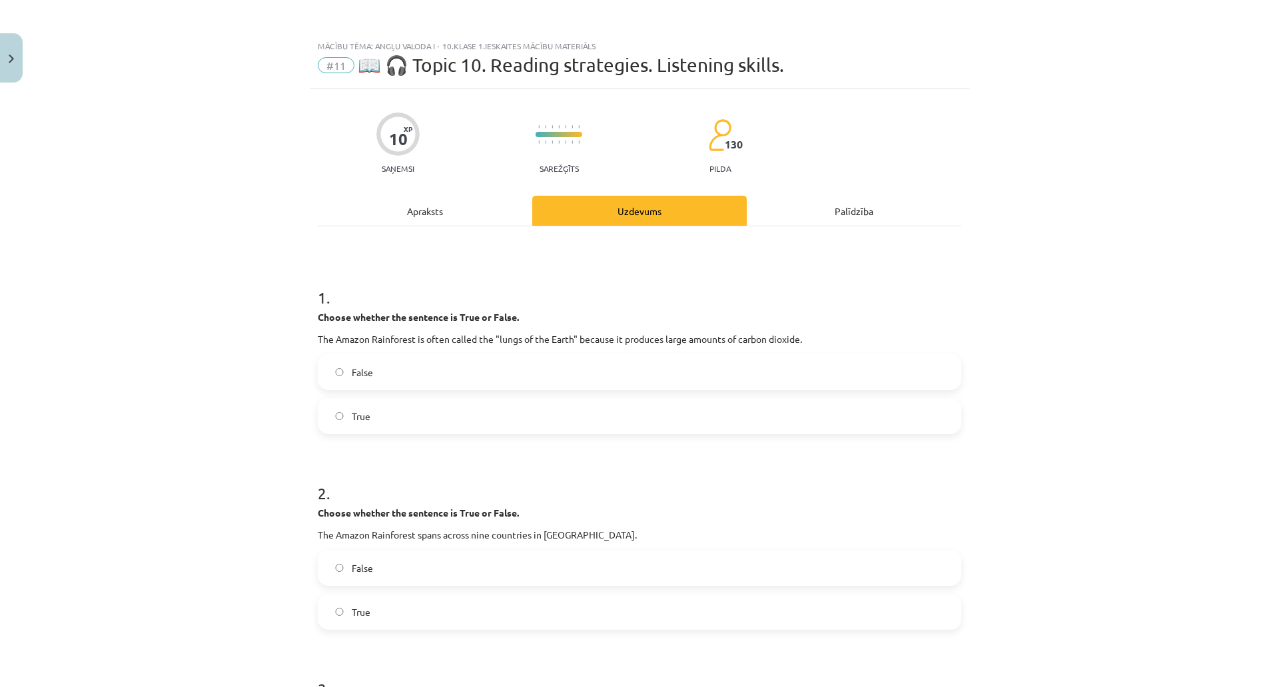
click at [525, 215] on div "Apraksts" at bounding box center [425, 211] width 214 height 30
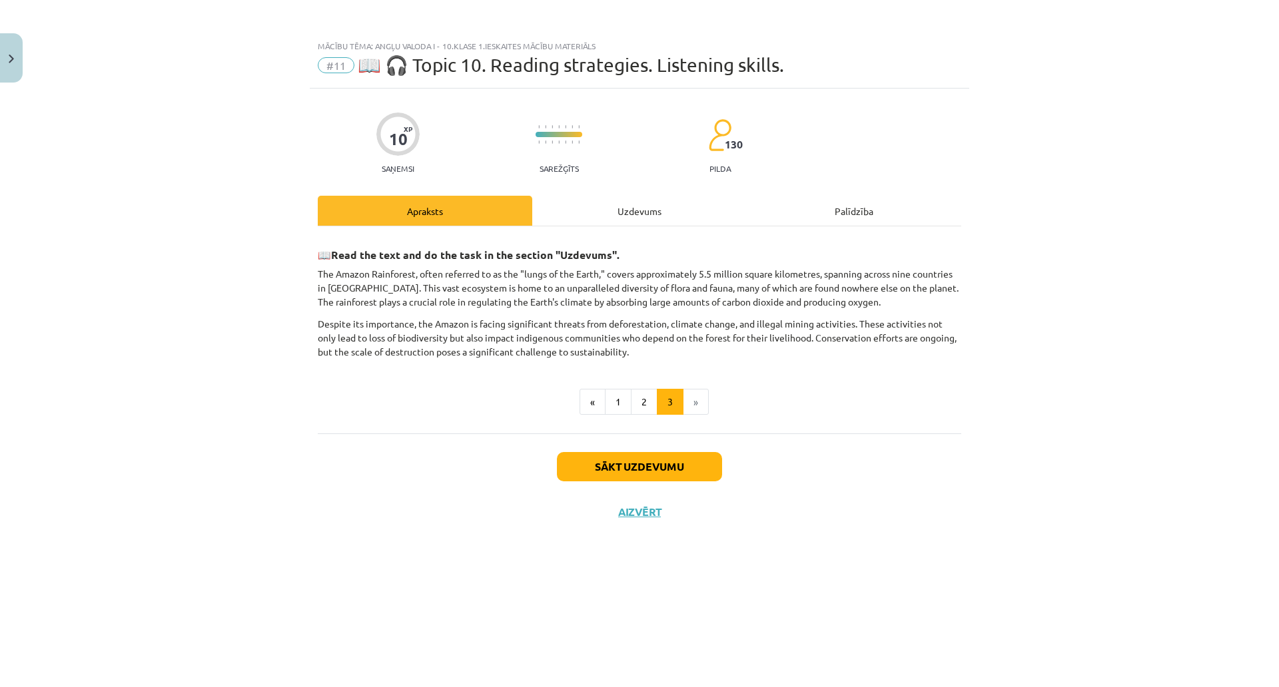
click at [532, 218] on div "Apraksts" at bounding box center [425, 211] width 214 height 30
click at [691, 202] on div "Uzdevums" at bounding box center [639, 211] width 214 height 30
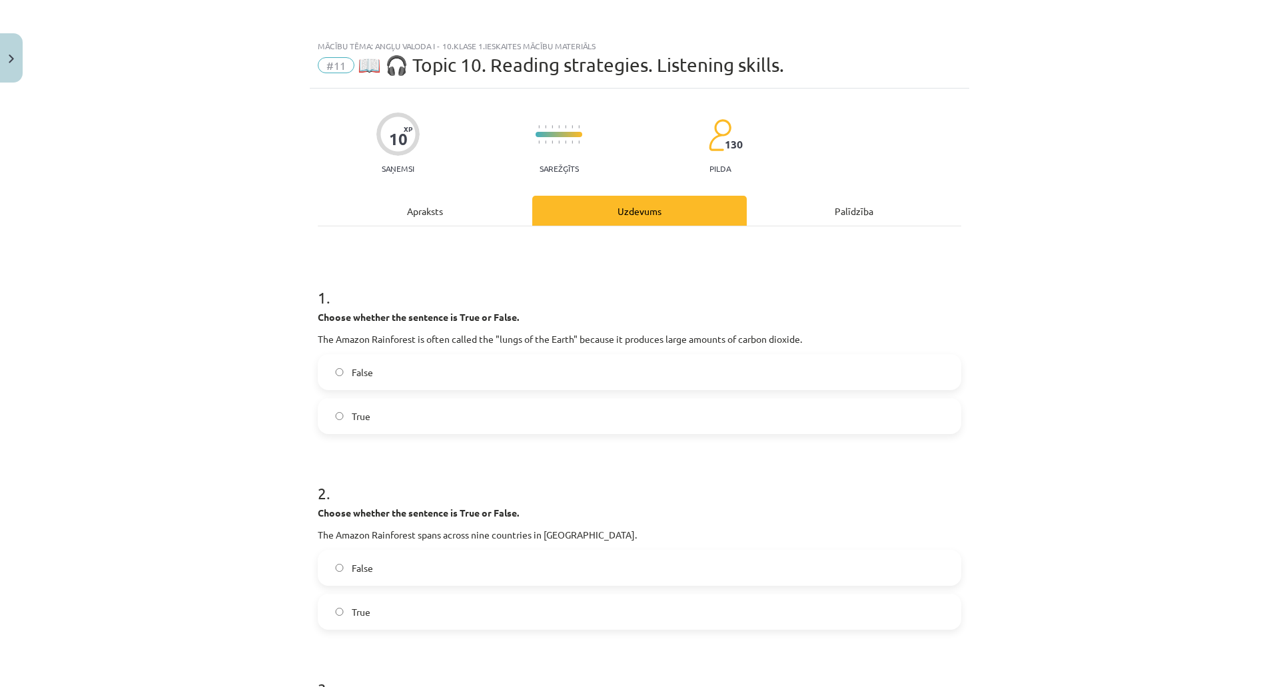
click at [511, 210] on div "Apraksts" at bounding box center [425, 211] width 214 height 30
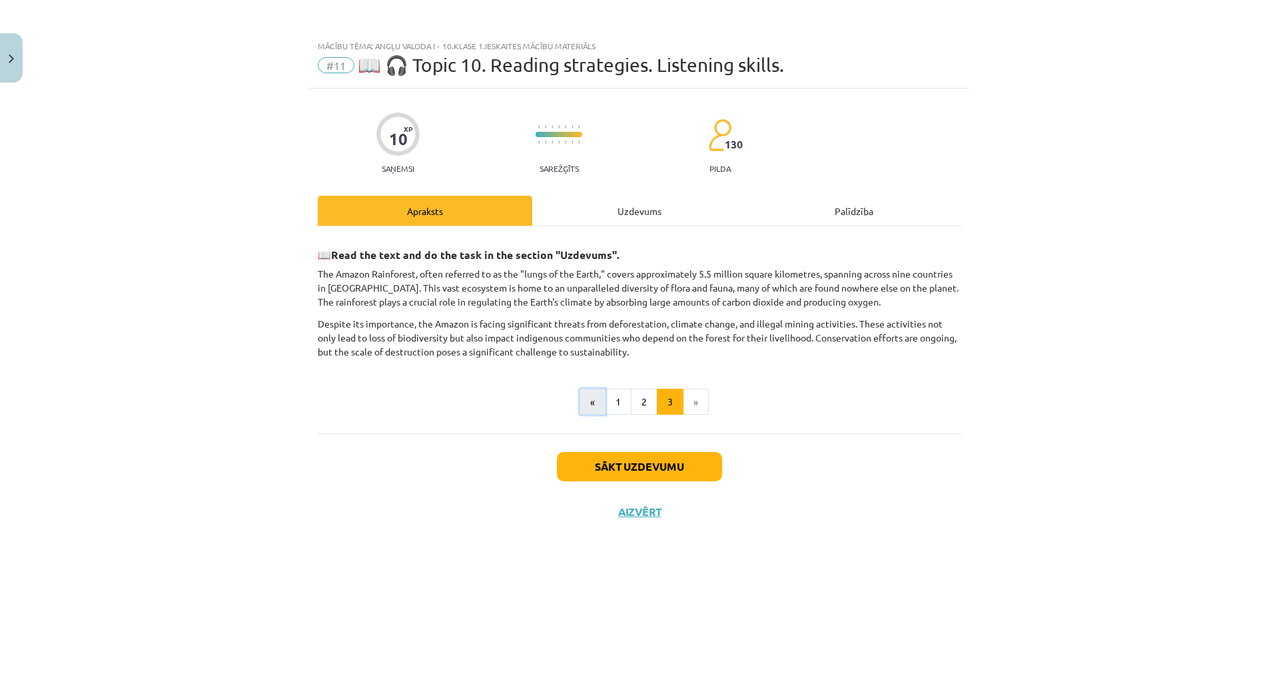
click at [605, 393] on button "«" at bounding box center [592, 402] width 26 height 27
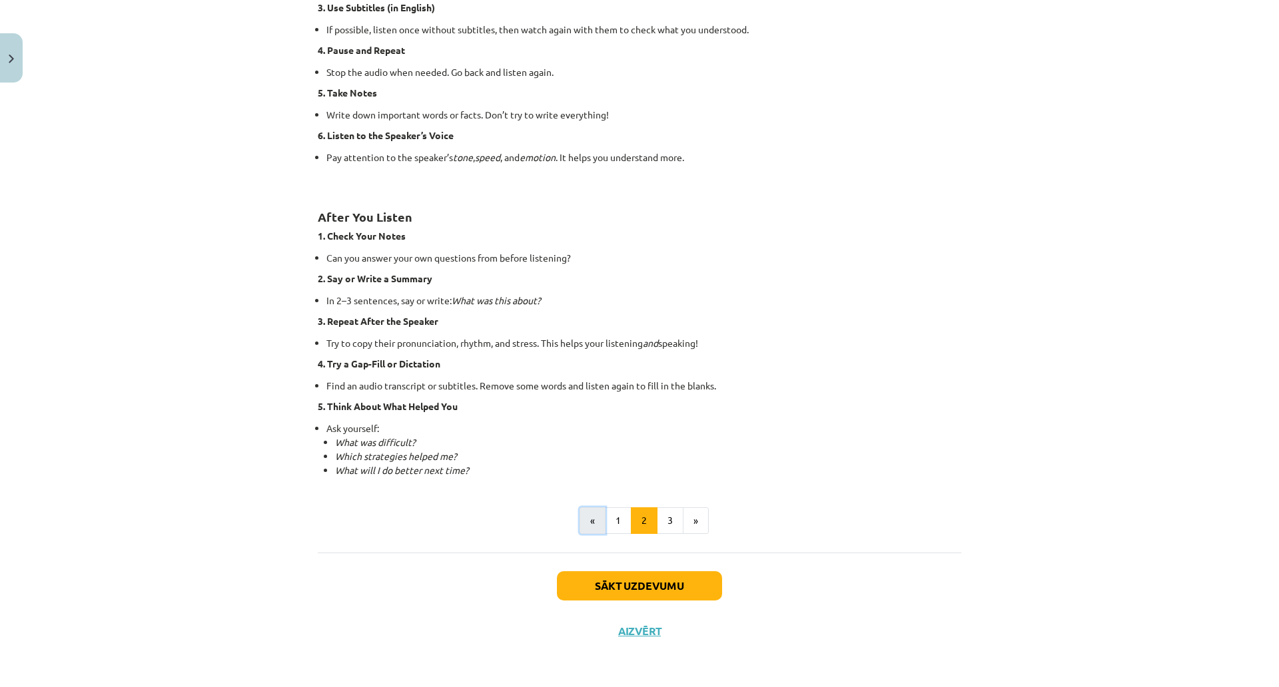
click at [605, 507] on button "«" at bounding box center [592, 520] width 26 height 27
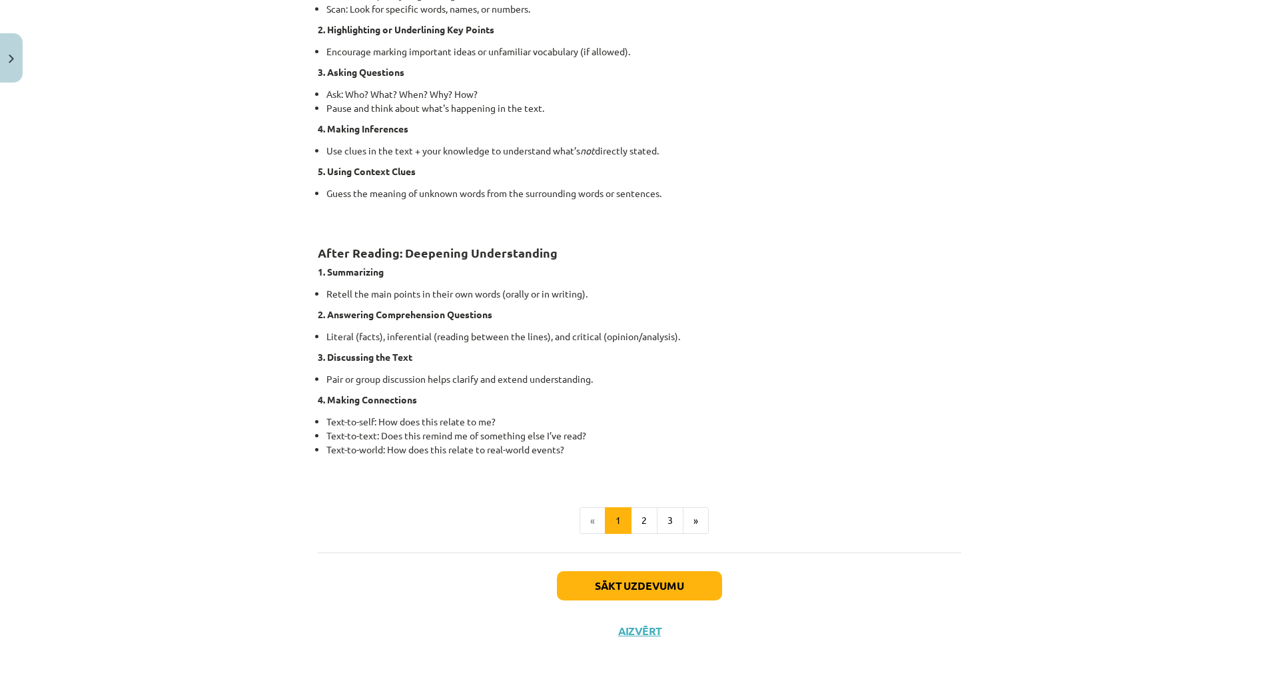
scroll to position [864, 0]
click at [683, 511] on button "3" at bounding box center [670, 520] width 27 height 27
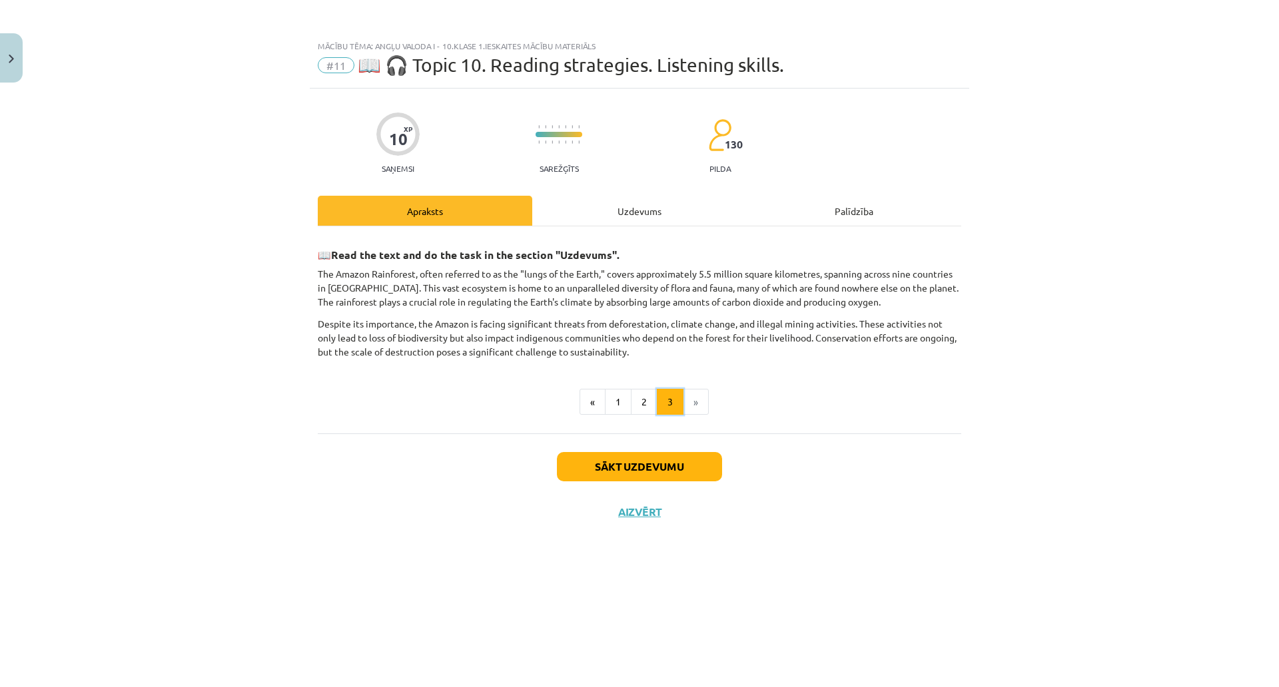
scroll to position [0, 0]
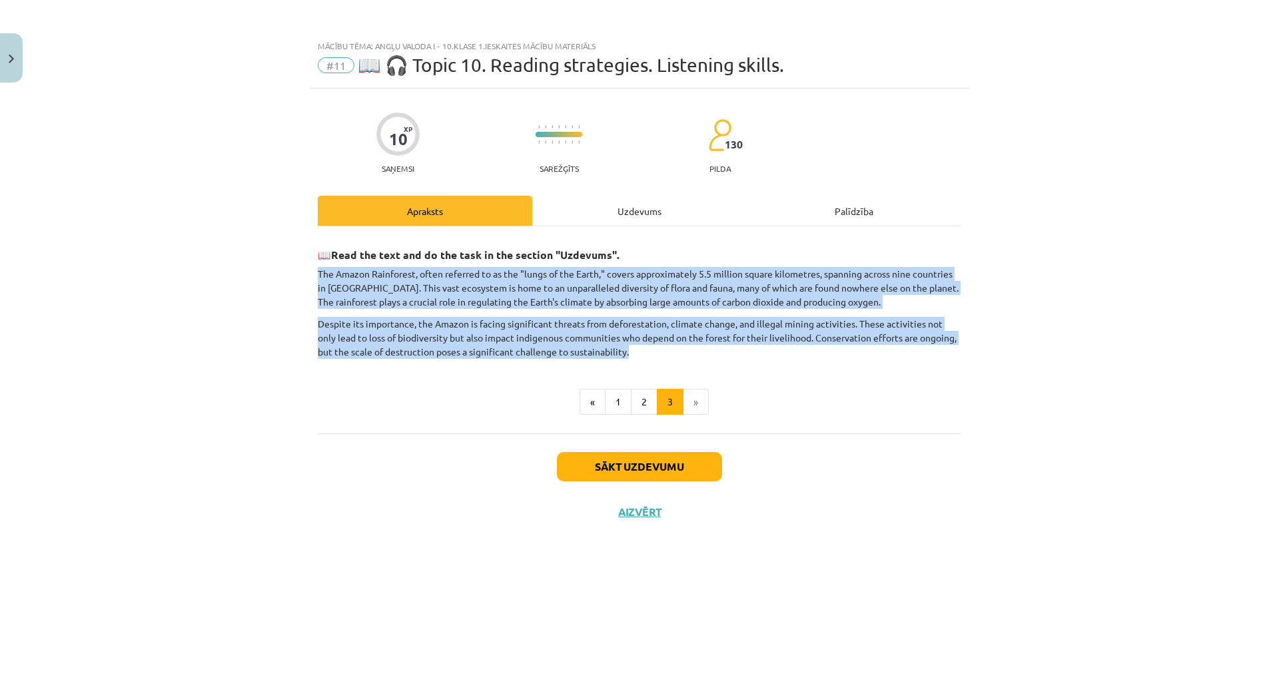
drag, startPoint x: 388, startPoint y: 270, endPoint x: 976, endPoint y: 350, distance: 592.8
click at [961, 350] on div "📖 Read the text and do the task in the section "Uzdevums". The Amazon Rainfores…" at bounding box center [639, 298] width 643 height 121
copy div "The Amazon Rainforest, often referred to as the "lungs of the Earth," covers ap…"
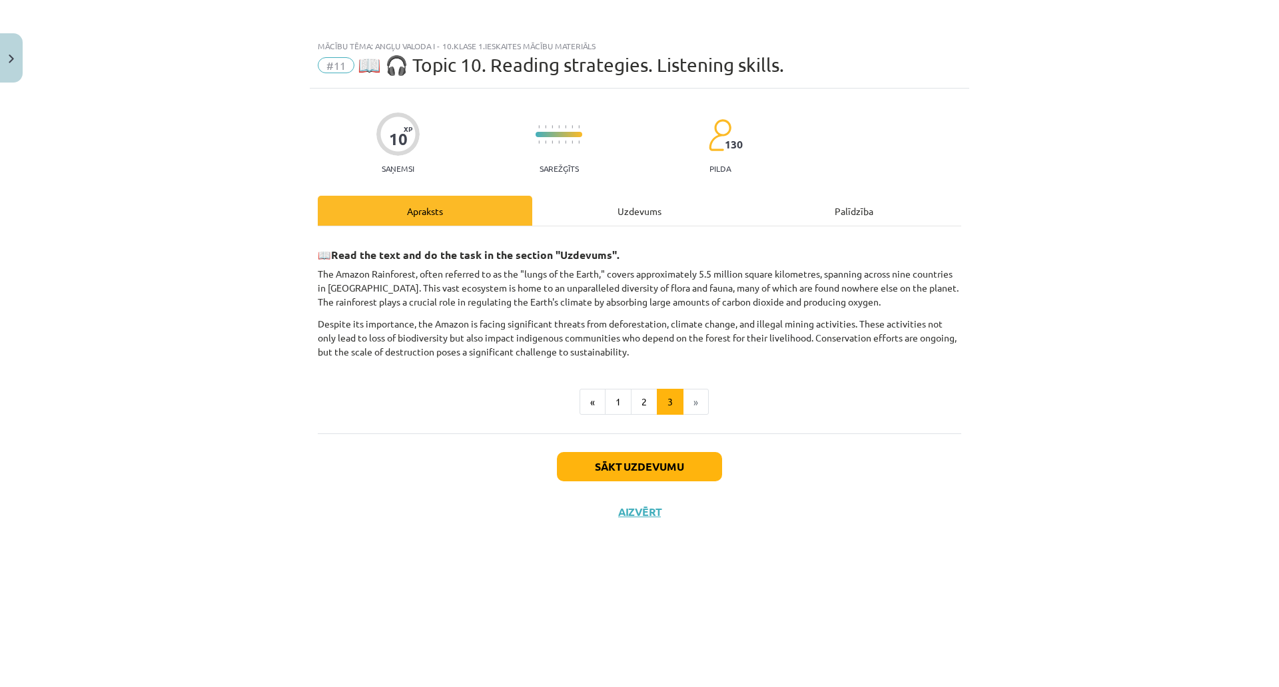
click at [1174, 202] on div "Mācību tēma: Angļu valoda i - 10.klase 1.ieskaites mācību materiāls #11 📖 🎧 Top…" at bounding box center [639, 343] width 1279 height 687
click at [724, 218] on div "Uzdevums" at bounding box center [639, 211] width 214 height 30
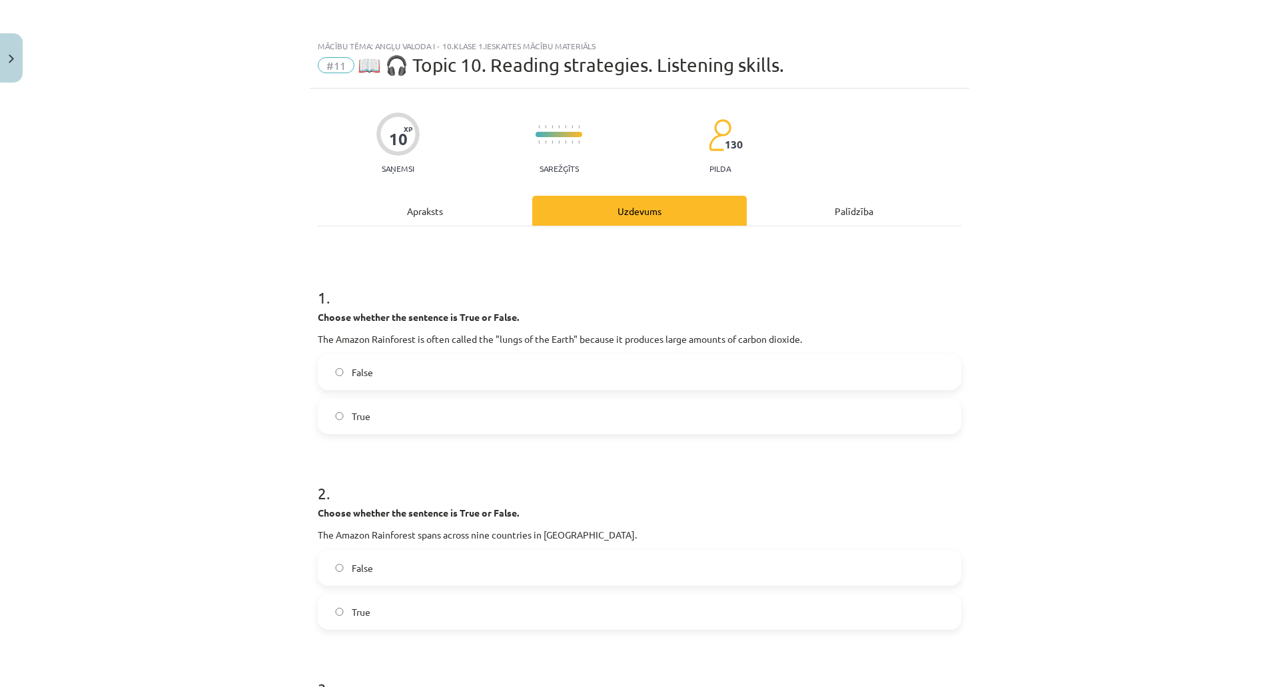
click at [489, 198] on div "Apraksts" at bounding box center [425, 211] width 214 height 30
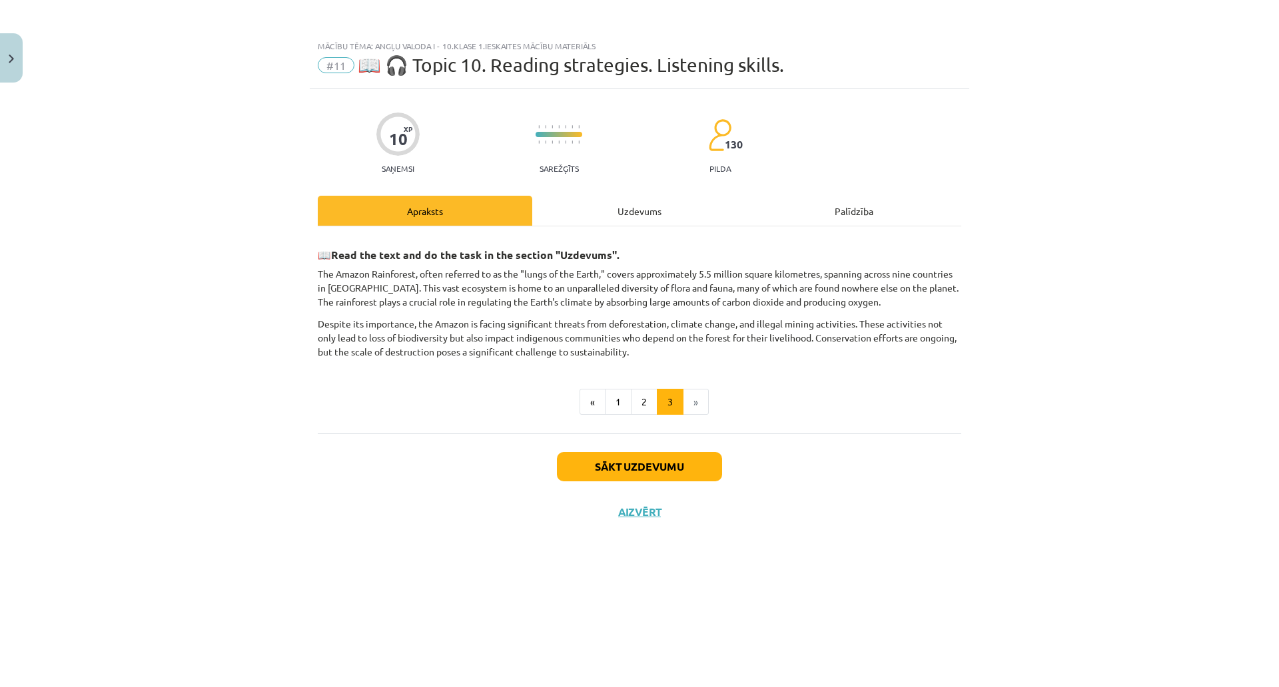
click at [690, 206] on div "Uzdevums" at bounding box center [639, 211] width 214 height 30
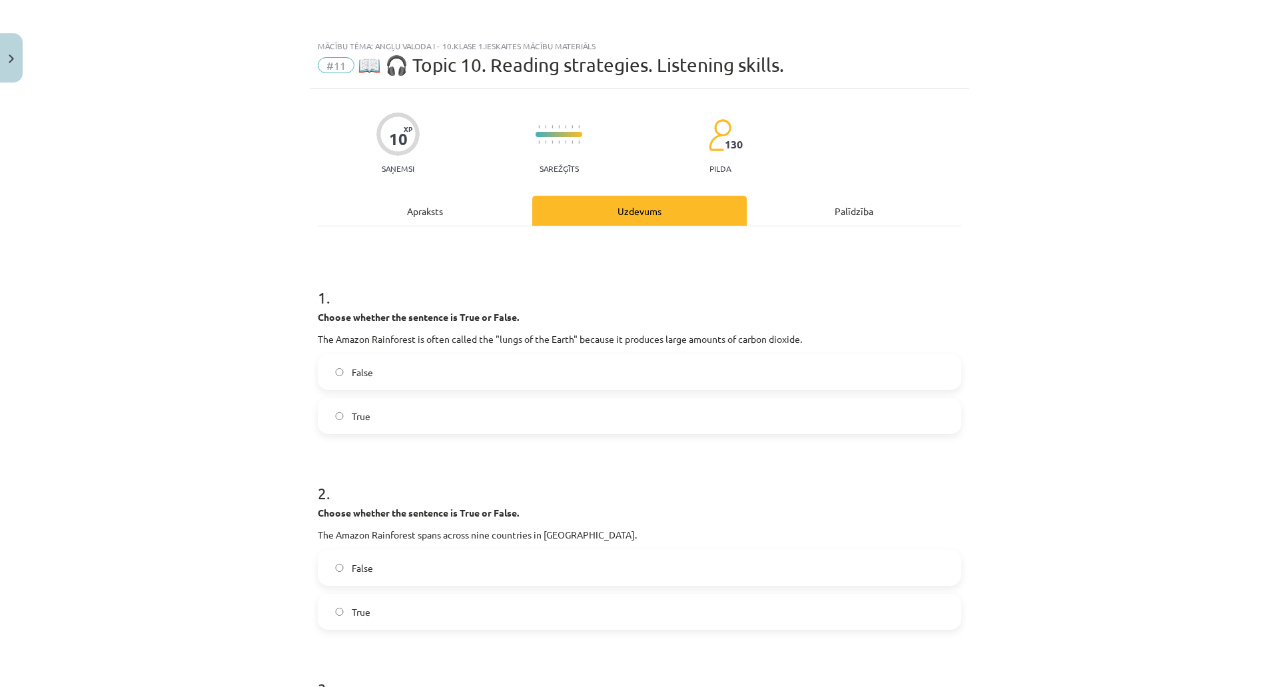
click at [532, 200] on div "Apraksts" at bounding box center [425, 211] width 214 height 30
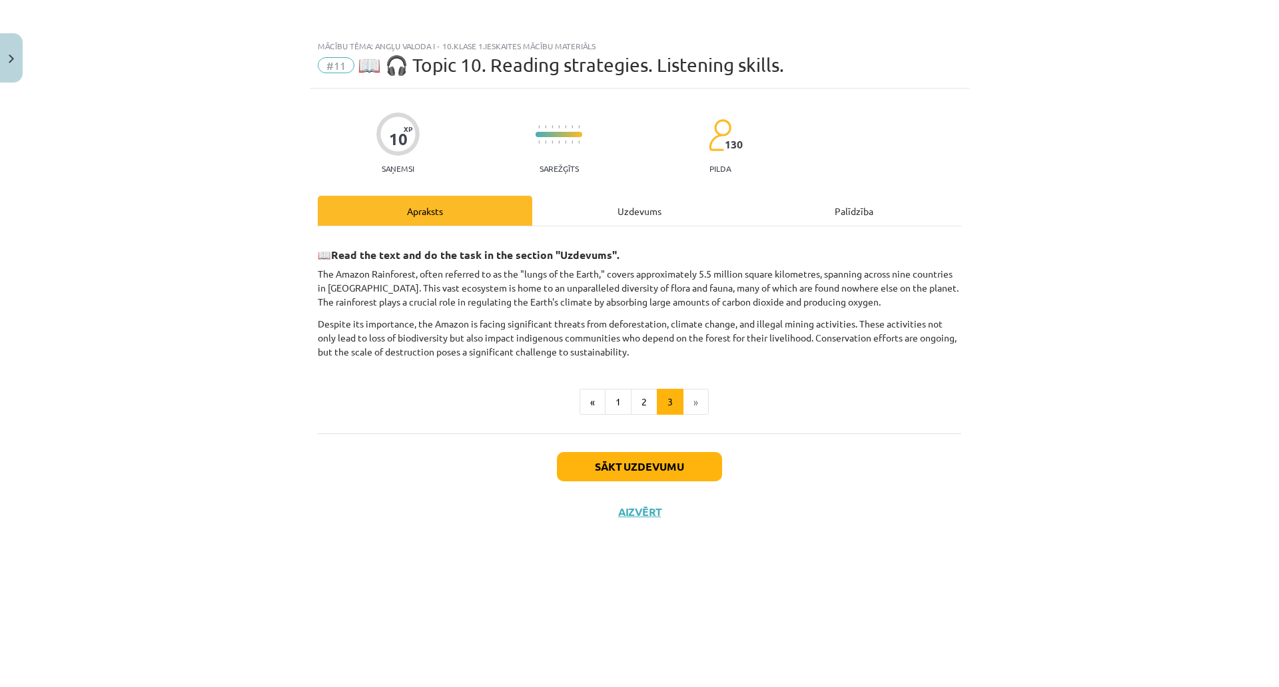
click at [715, 212] on div "Uzdevums" at bounding box center [639, 211] width 214 height 30
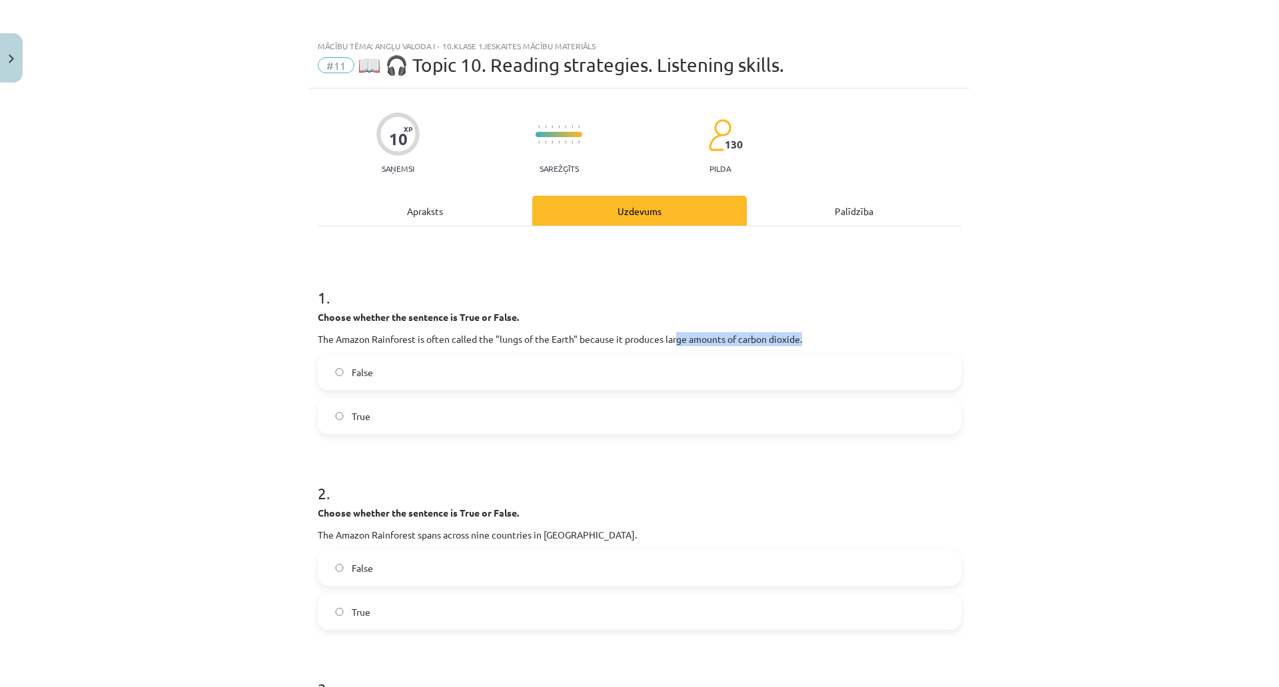
drag, startPoint x: 773, startPoint y: 335, endPoint x: 875, endPoint y: 342, distance: 102.2
click at [875, 342] on p "The Amazon Rainforest is often called the "lungs of the Earth" because it produ…" at bounding box center [639, 339] width 643 height 14
click at [532, 214] on div "Apraksts" at bounding box center [425, 211] width 214 height 30
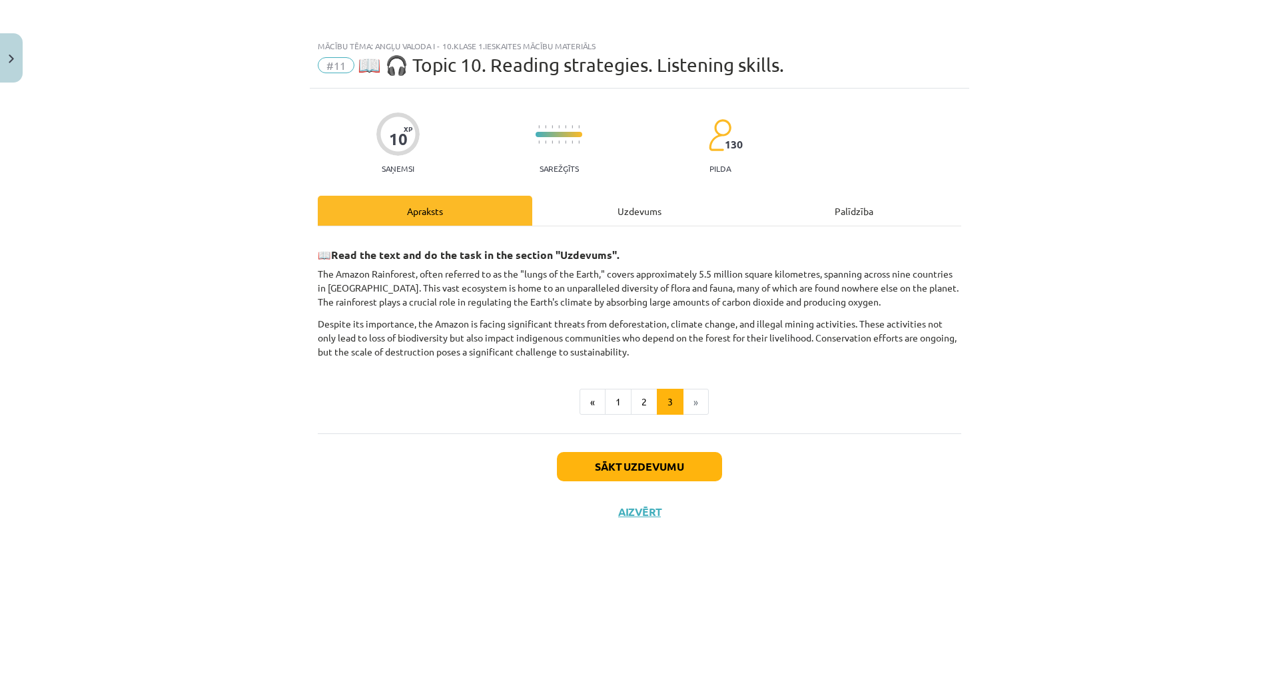
click at [723, 206] on div "Uzdevums" at bounding box center [639, 211] width 214 height 30
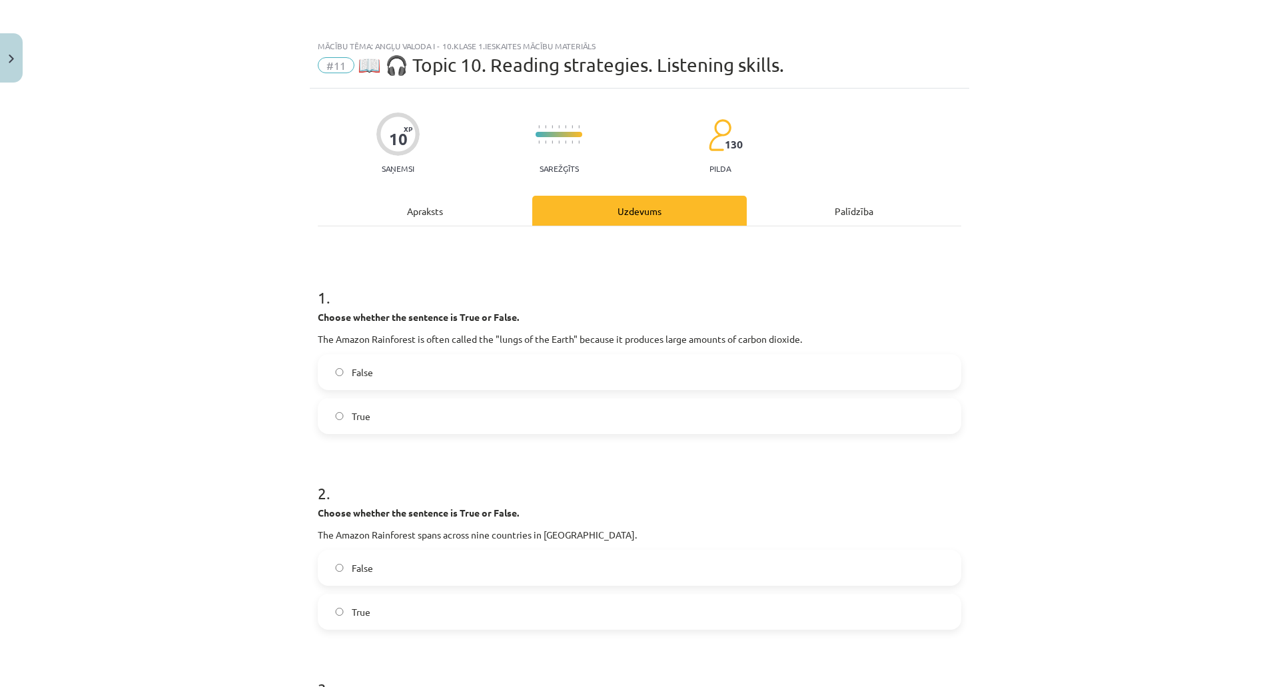
click at [576, 408] on label "True" at bounding box center [639, 416] width 641 height 33
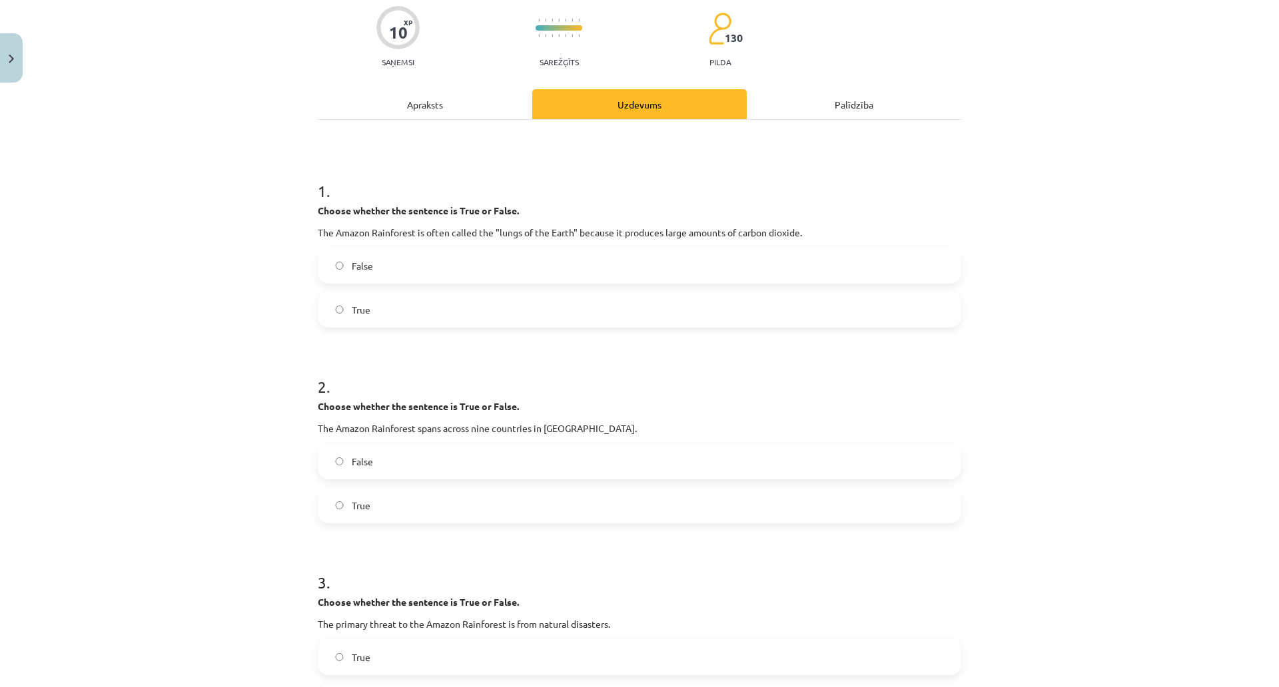
scroll to position [74, 0]
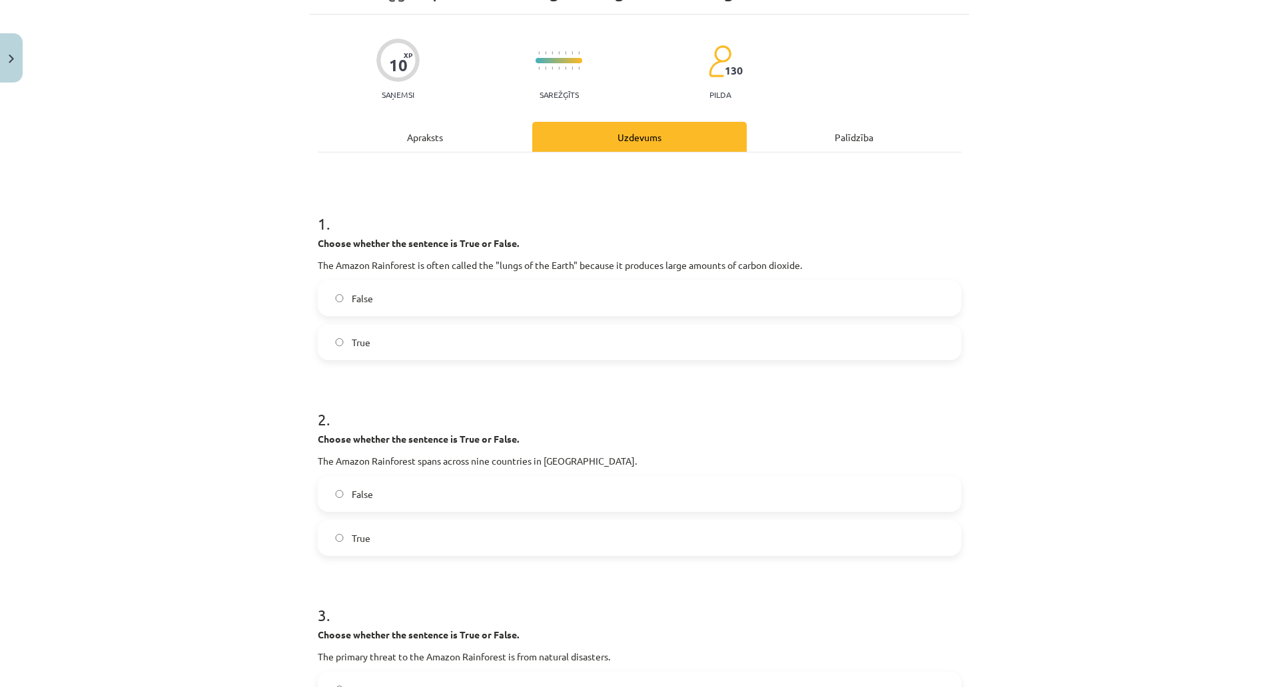
click at [496, 134] on div "Apraksts" at bounding box center [425, 137] width 214 height 30
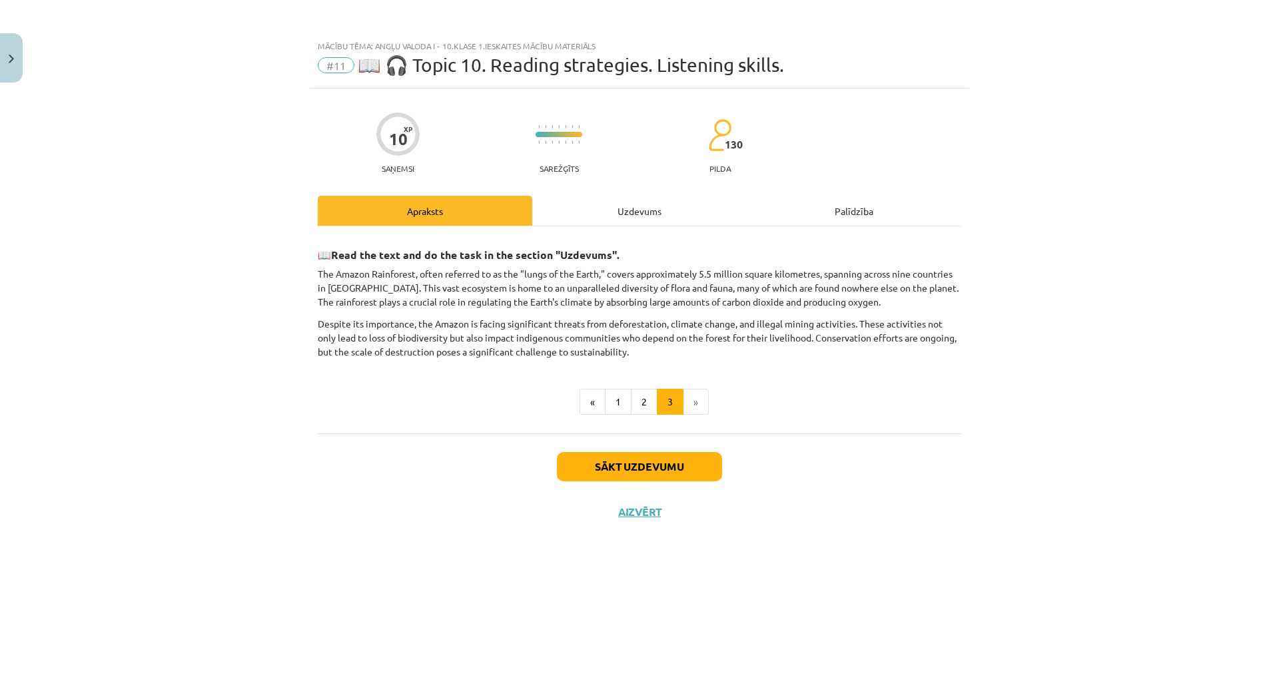
scroll to position [0, 0]
click at [721, 221] on div "Uzdevums" at bounding box center [639, 211] width 214 height 30
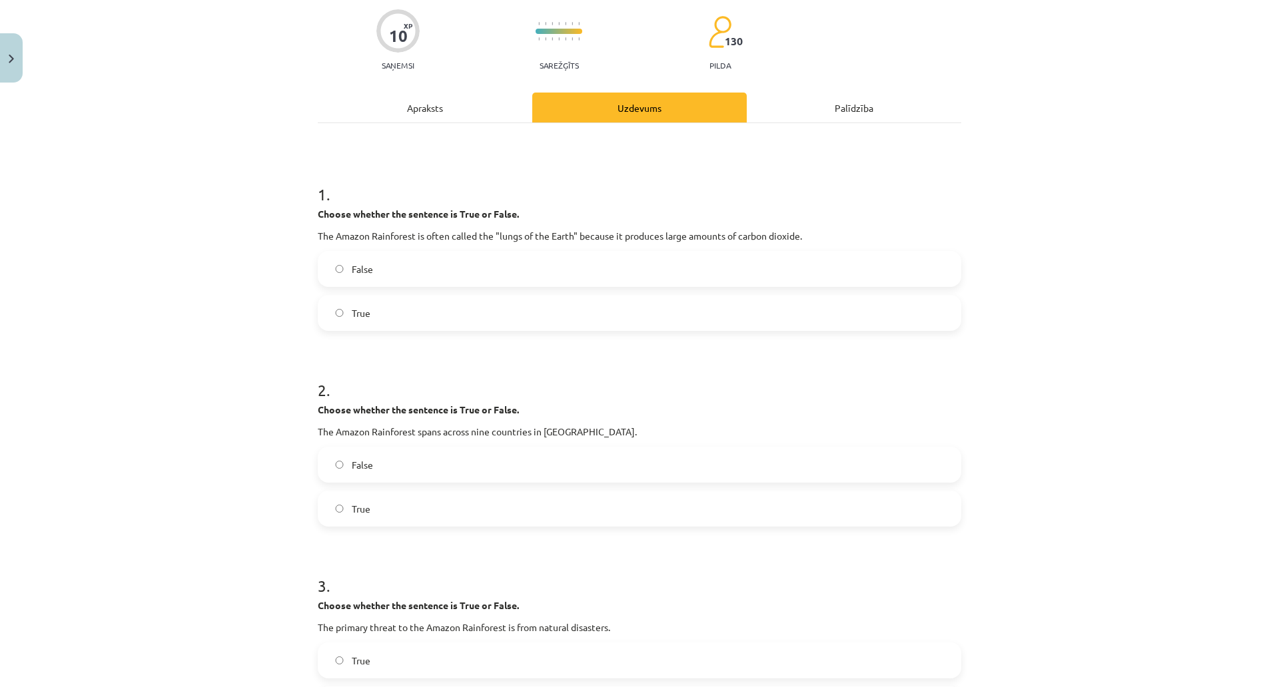
scroll to position [148, 0]
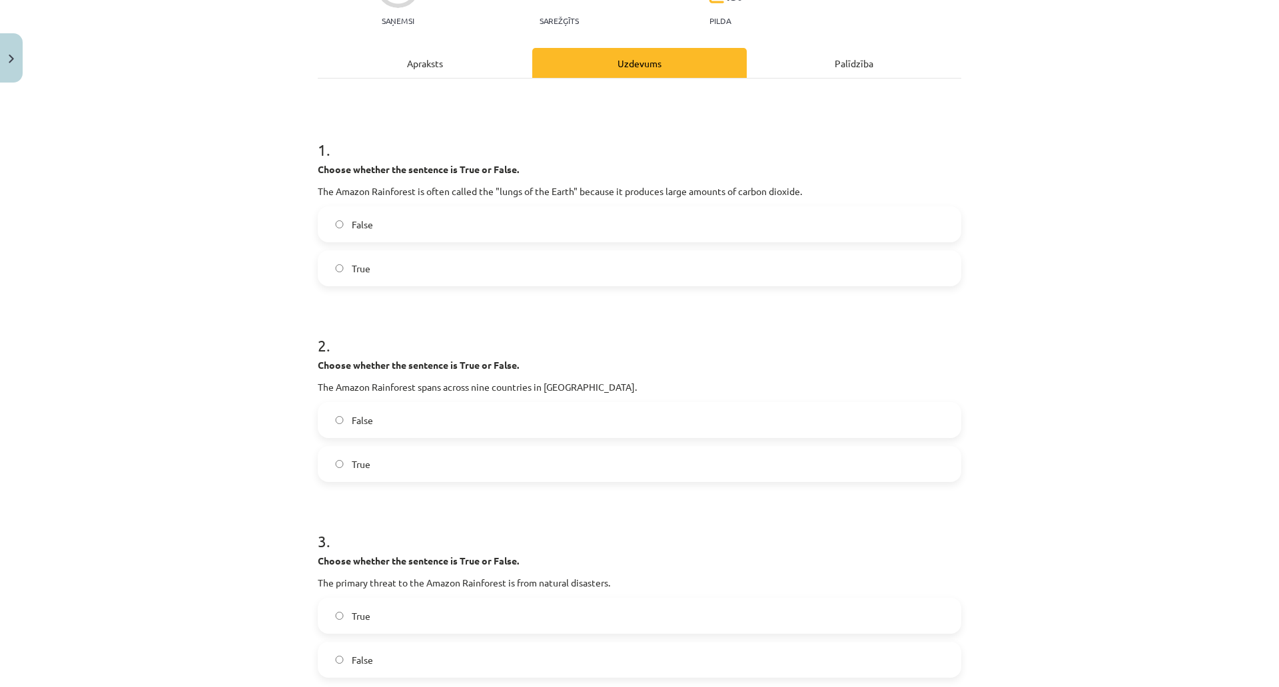
click at [520, 471] on label "True" at bounding box center [639, 464] width 641 height 33
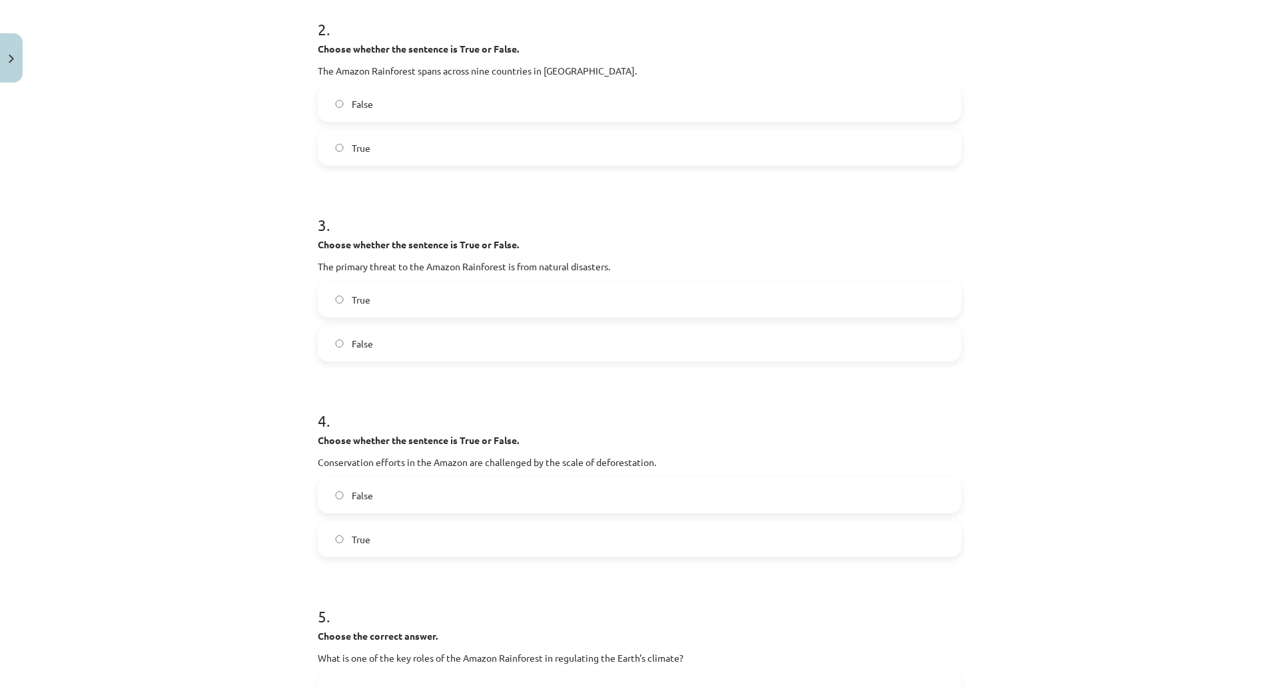
scroll to position [168, 0]
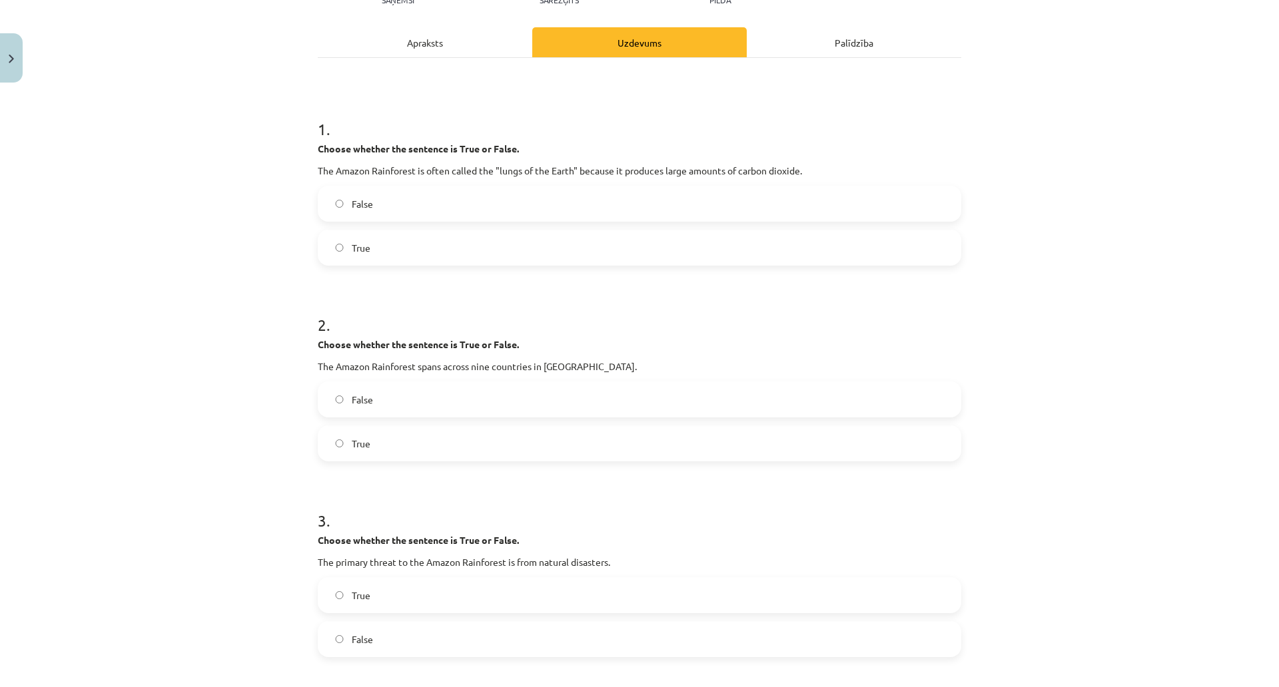
click at [454, 206] on label "False" at bounding box center [639, 203] width 641 height 33
click at [438, 260] on label "True" at bounding box center [639, 247] width 641 height 33
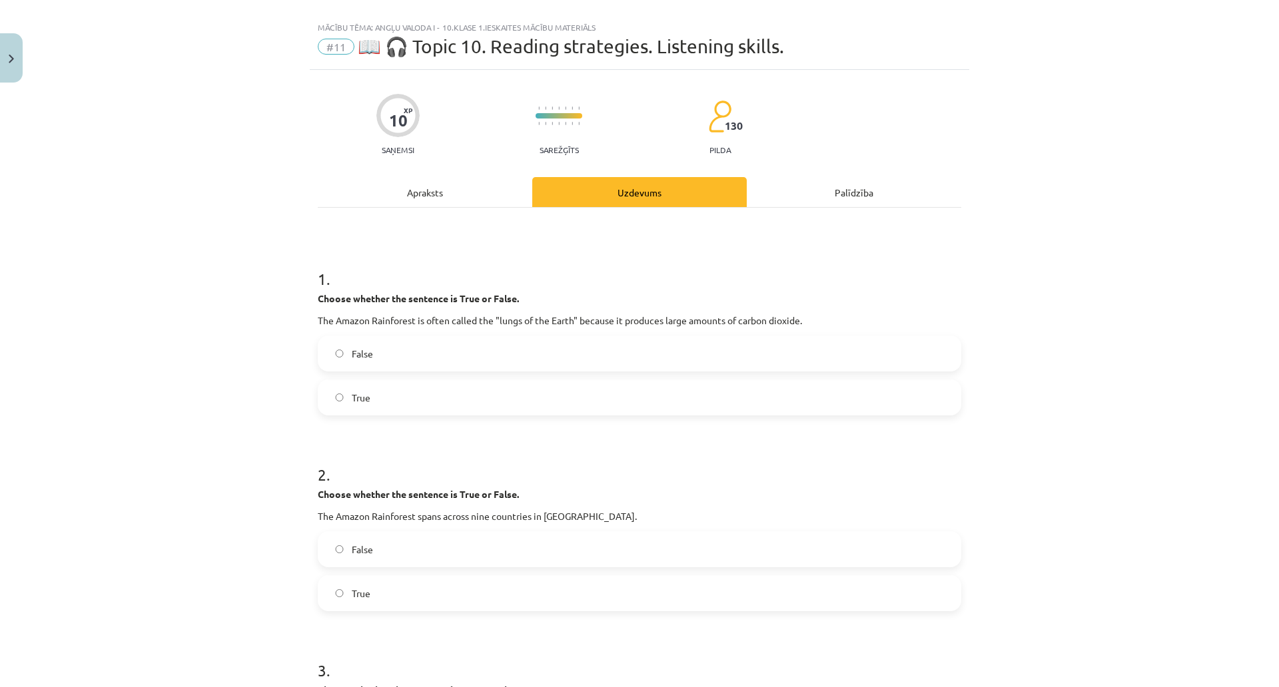
scroll to position [0, 0]
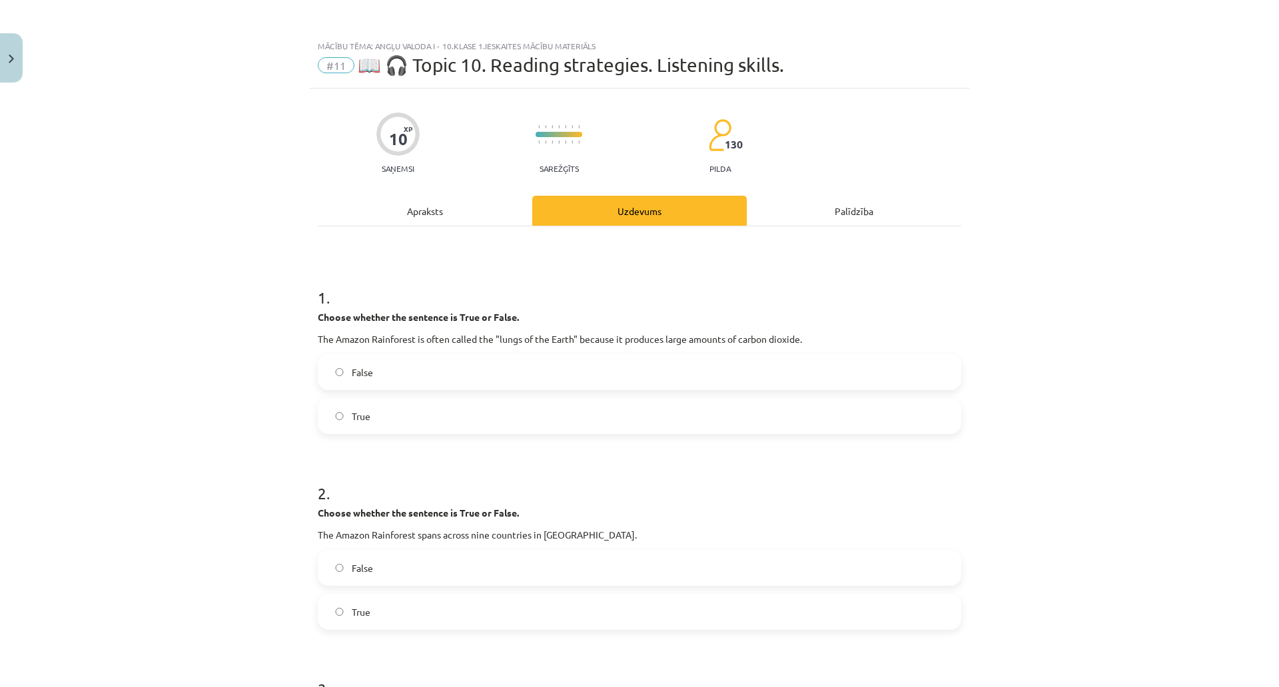
click at [532, 216] on div "Apraksts" at bounding box center [425, 211] width 214 height 30
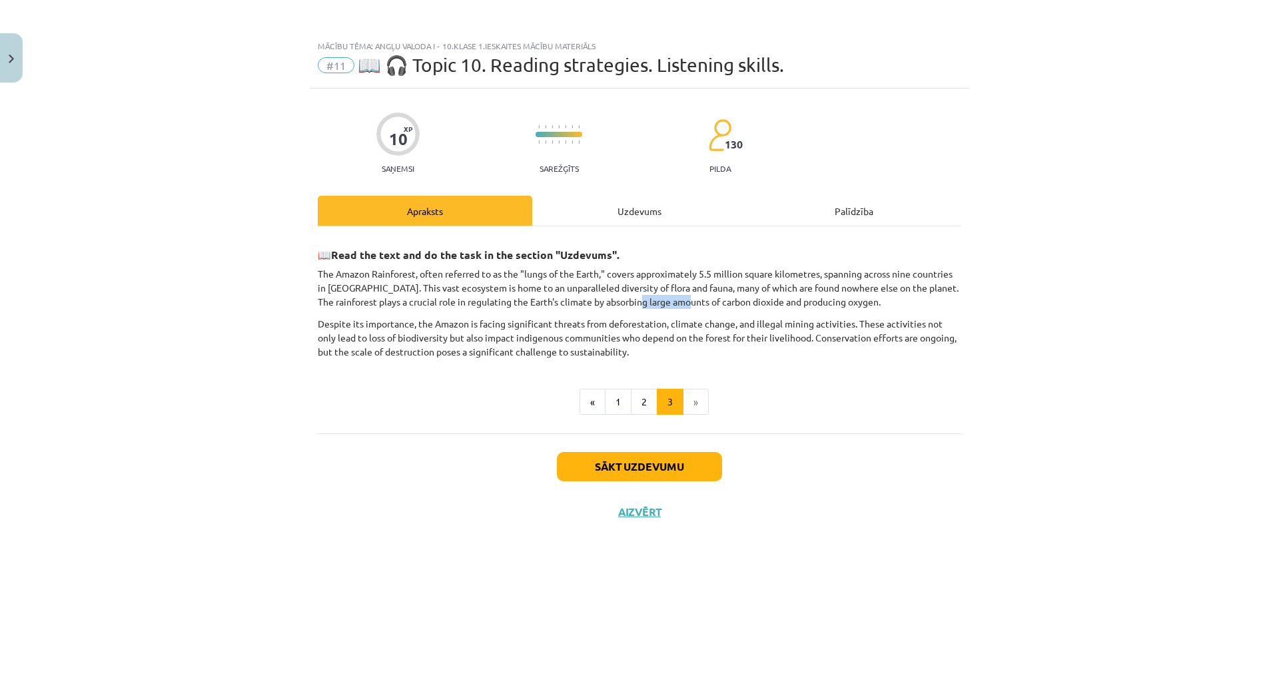
drag, startPoint x: 713, startPoint y: 300, endPoint x: 764, endPoint y: 298, distance: 51.3
click at [764, 298] on p "The Amazon Rainforest, often referred to as the "lungs of the Earth," covers ap…" at bounding box center [639, 288] width 643 height 42
click at [754, 308] on div "📖 Read the text and do the task in the section "Uzdevums". The Amazon Rainfores…" at bounding box center [639, 298] width 643 height 121
click at [715, 204] on div "Uzdevums" at bounding box center [639, 211] width 214 height 30
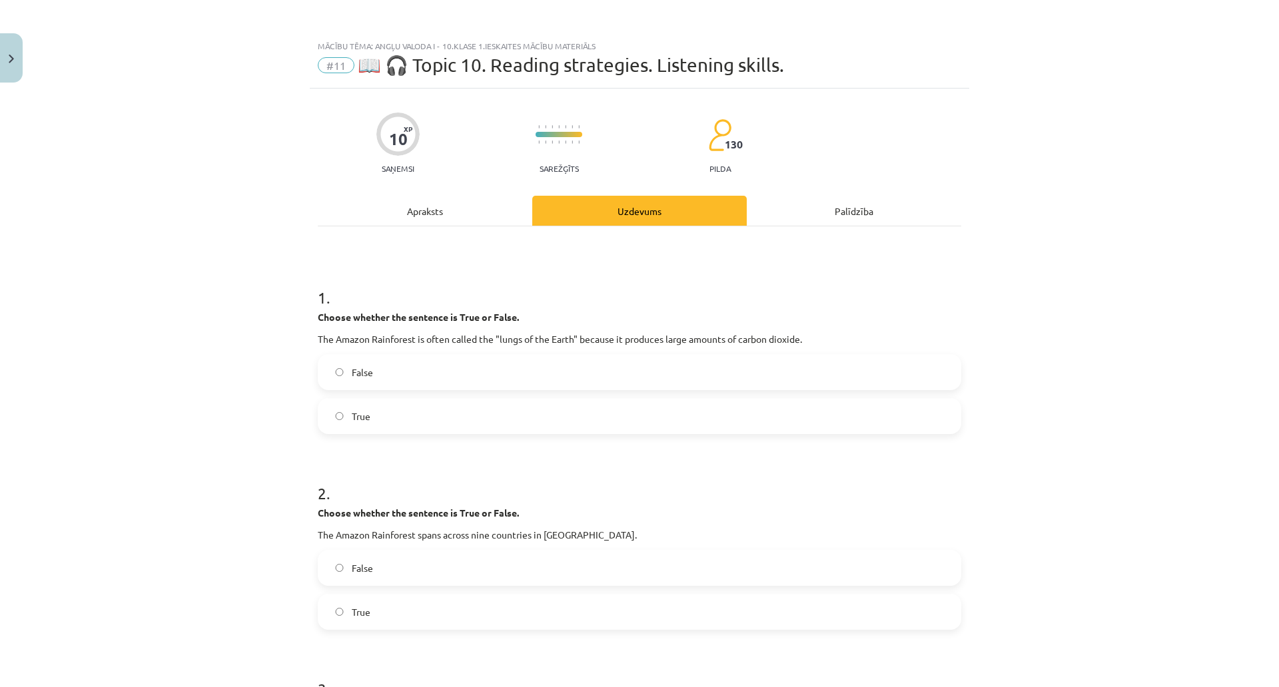
click at [532, 215] on div "Apraksts" at bounding box center [425, 211] width 214 height 30
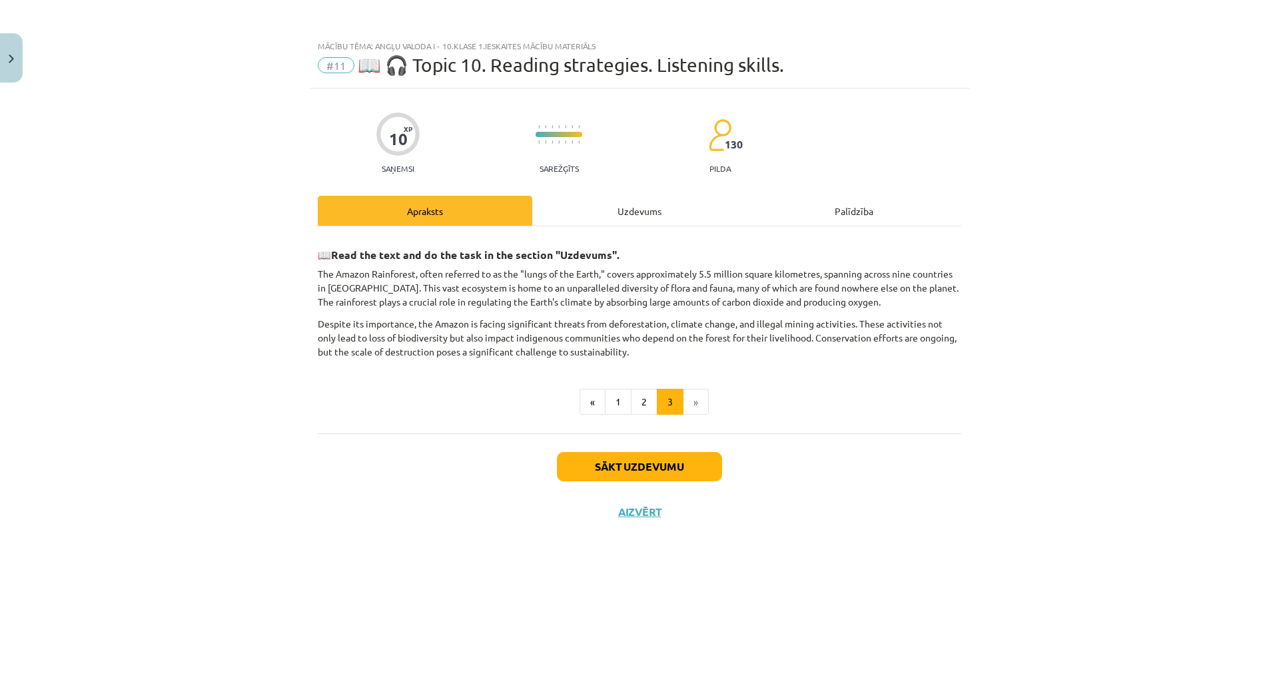
click at [739, 203] on div "Uzdevums" at bounding box center [639, 211] width 214 height 30
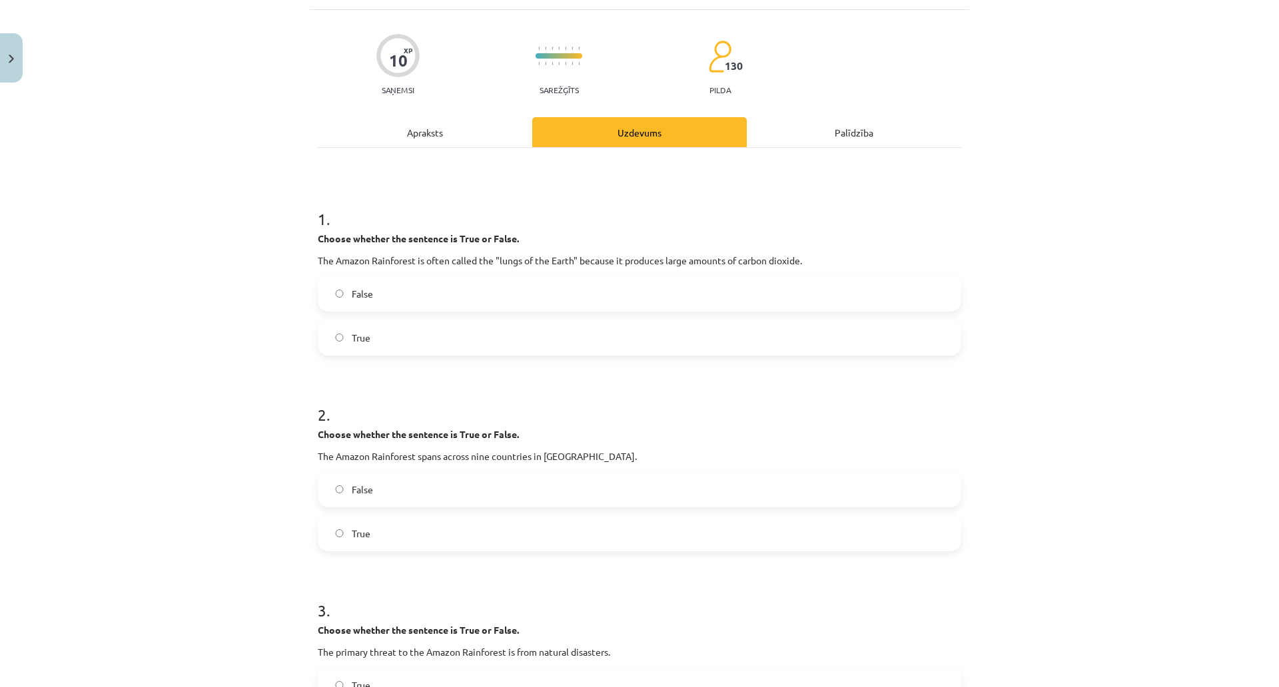
scroll to position [444, 0]
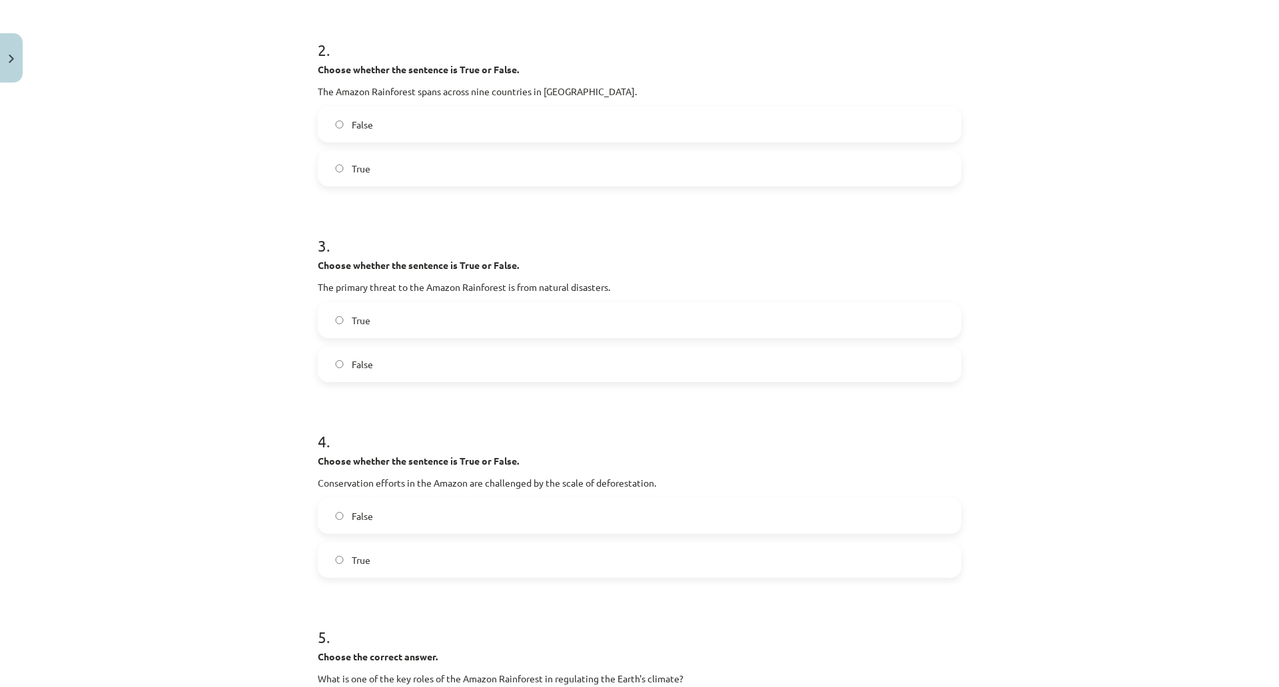
click at [484, 322] on label "True" at bounding box center [639, 320] width 641 height 33
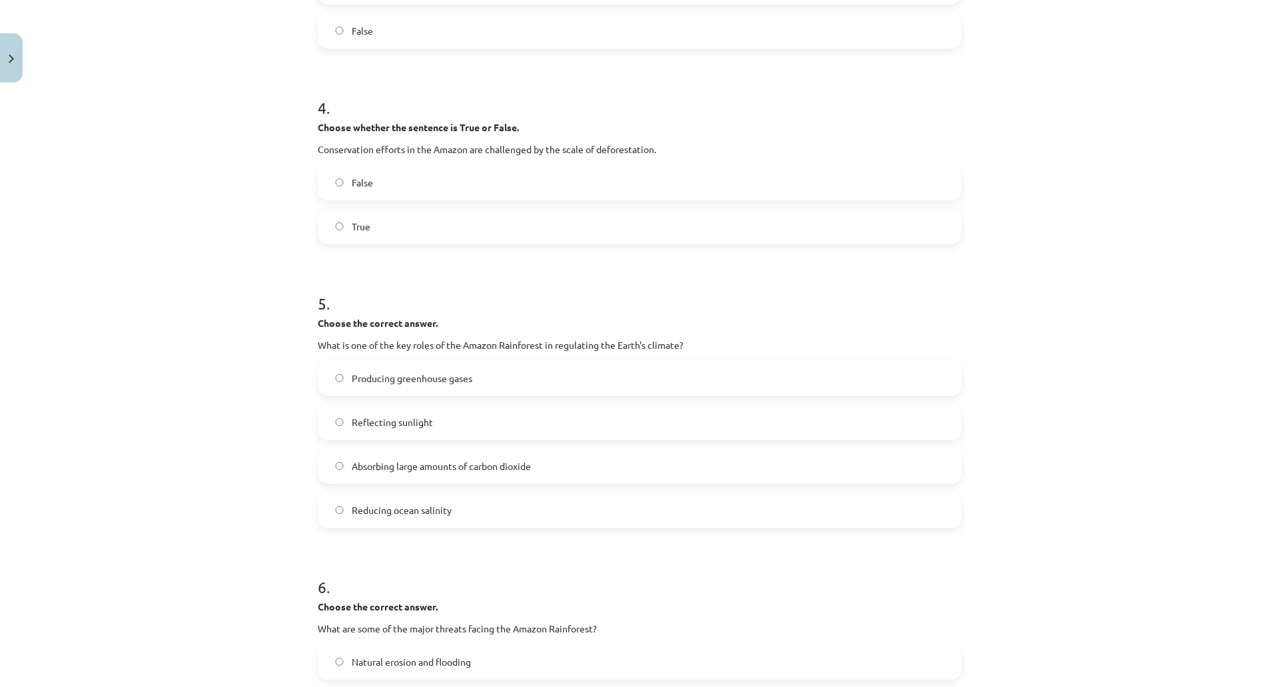
scroll to position [740, 0]
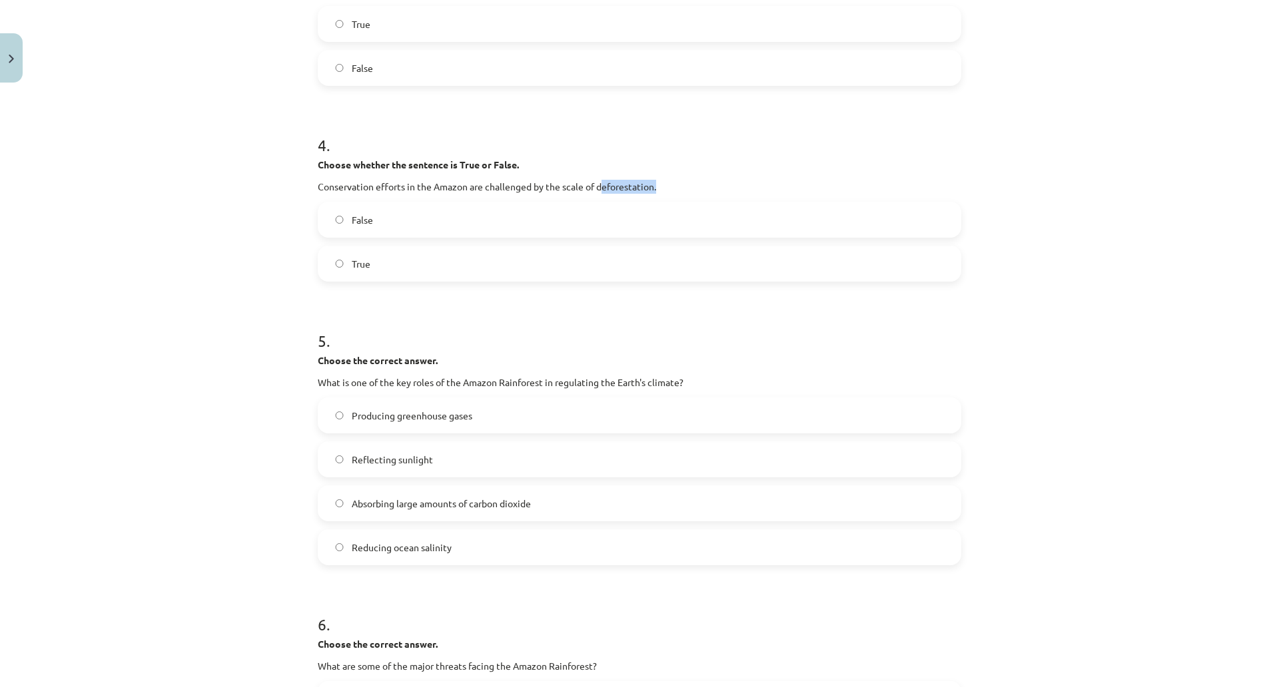
drag, startPoint x: 667, startPoint y: 188, endPoint x: 723, endPoint y: 187, distance: 56.0
click at [723, 187] on p "Conservation efforts in the Amazon are challenged by the scale of deforestation." at bounding box center [639, 187] width 643 height 14
click at [667, 190] on p "Conservation efforts in the Amazon are challenged by the scale of deforestation." at bounding box center [639, 187] width 643 height 14
click at [665, 190] on p "Conservation efforts in the Amazon are challenged by the scale of deforestation." at bounding box center [639, 187] width 643 height 14
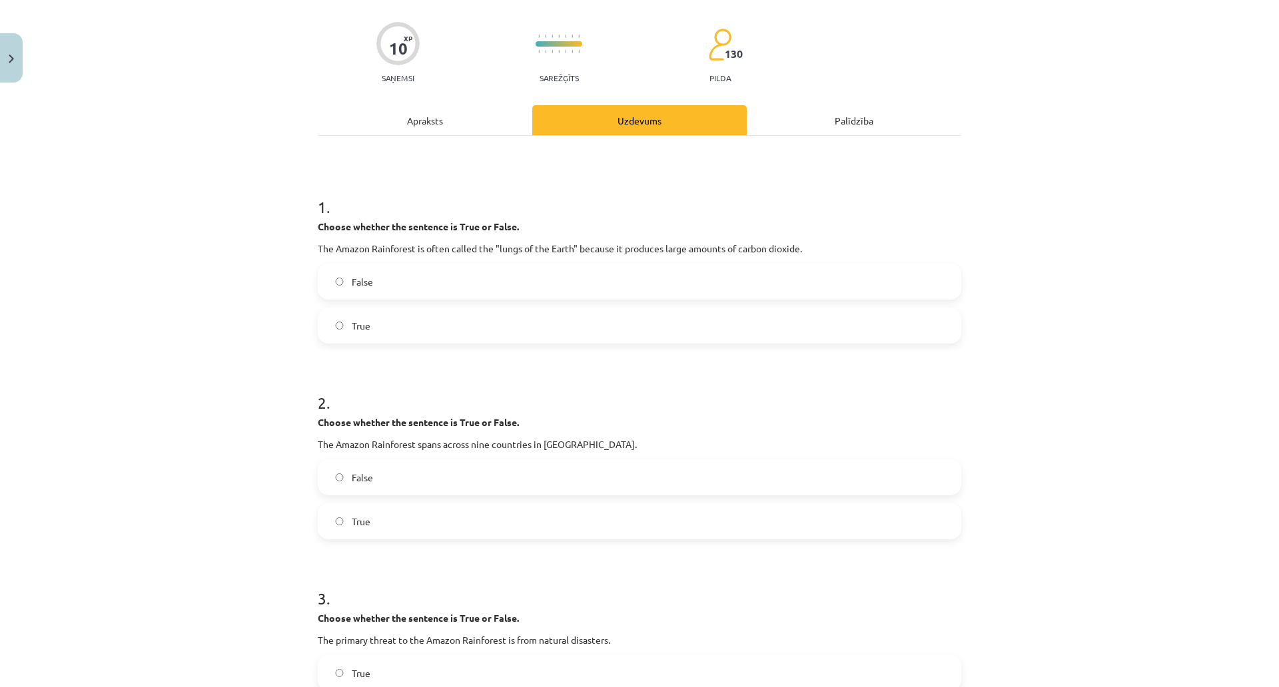
scroll to position [0, 0]
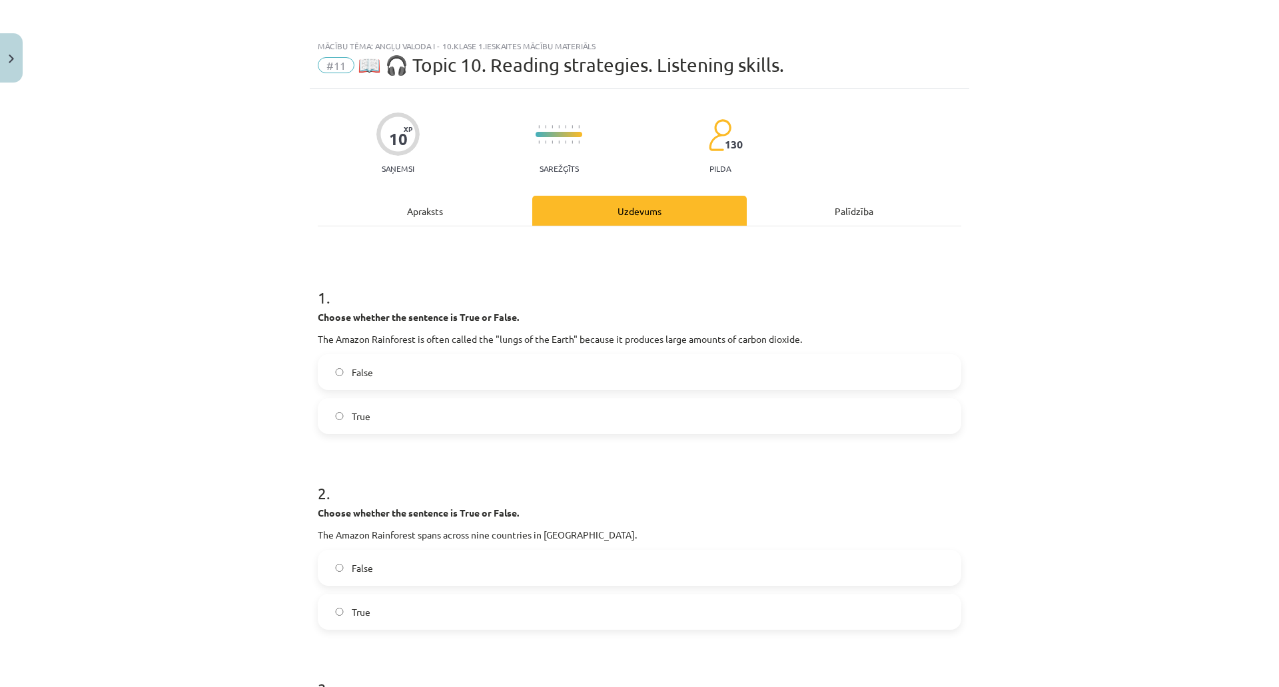
click at [513, 210] on div "Apraksts" at bounding box center [425, 211] width 214 height 30
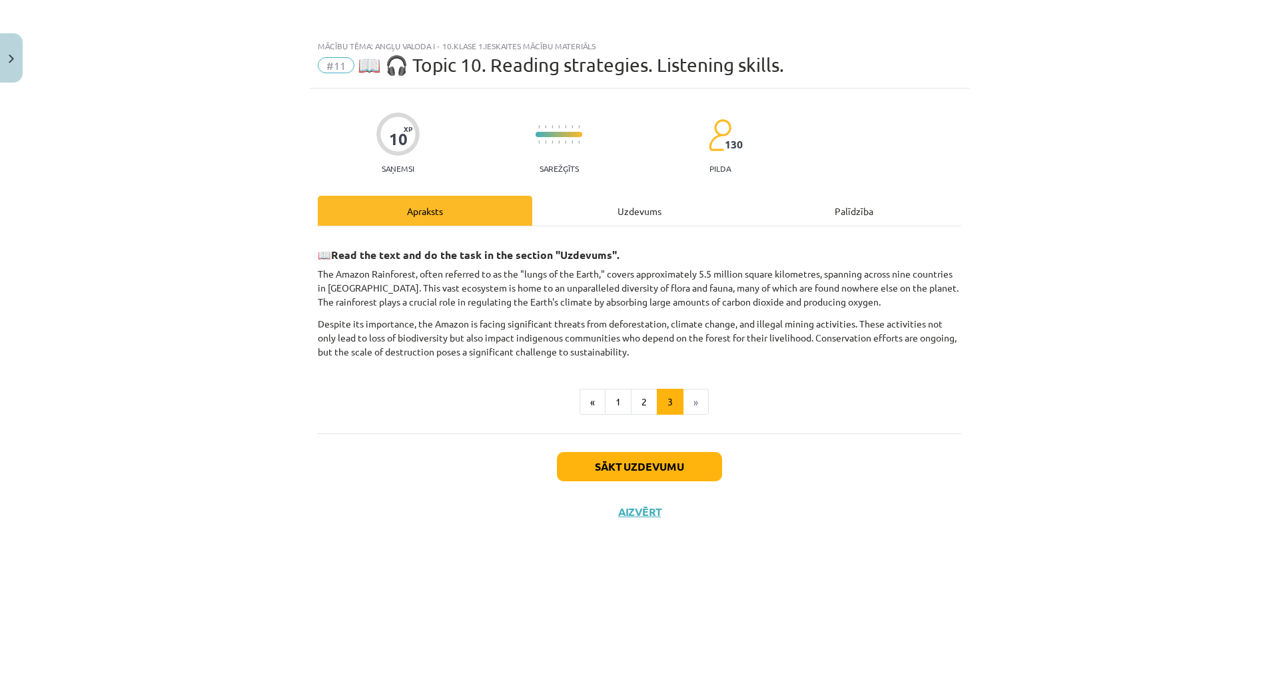
drag, startPoint x: 715, startPoint y: 206, endPoint x: 714, endPoint y: 250, distance: 44.0
click at [715, 204] on div "Uzdevums" at bounding box center [639, 211] width 214 height 30
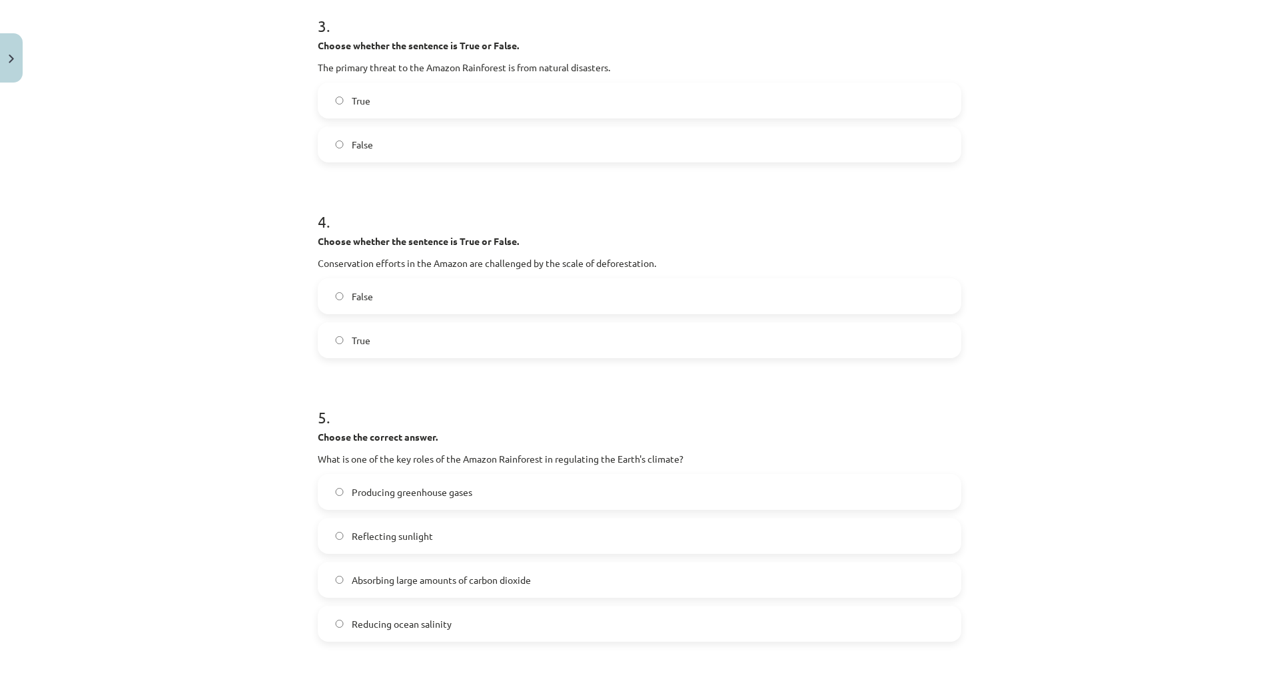
scroll to position [666, 0]
click at [560, 342] on label "True" at bounding box center [639, 337] width 641 height 33
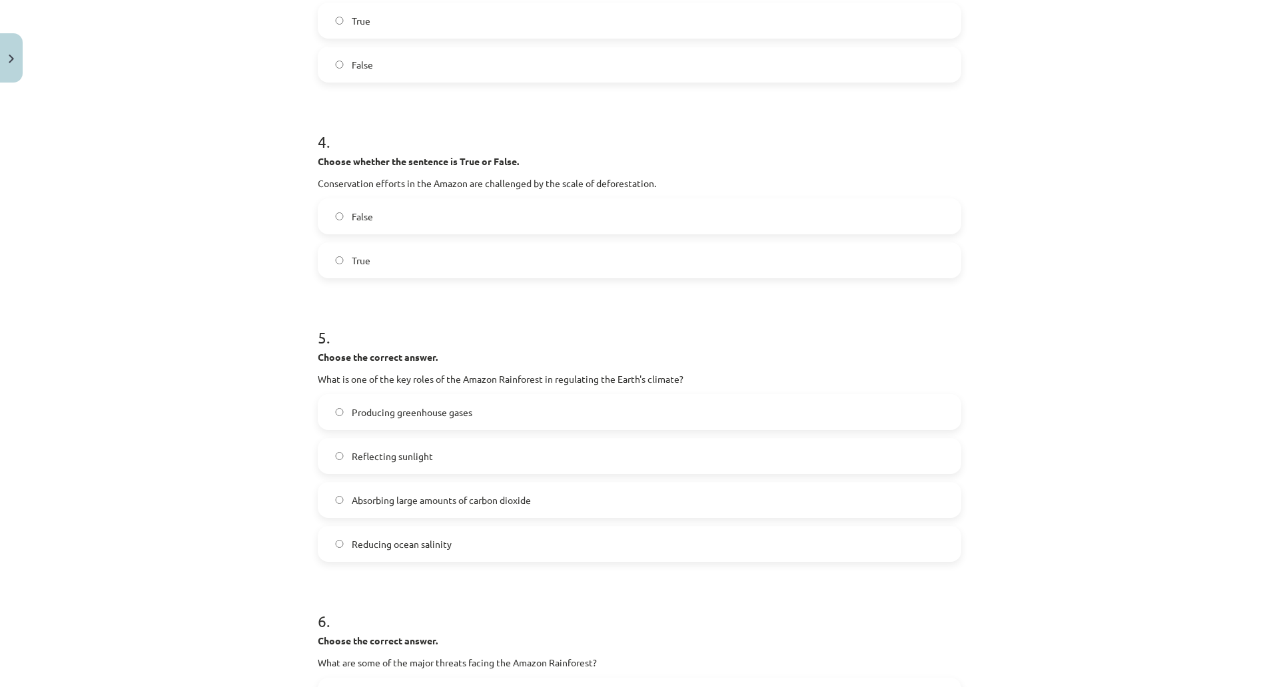
scroll to position [740, 0]
click at [443, 236] on label "False" at bounding box center [639, 219] width 641 height 33
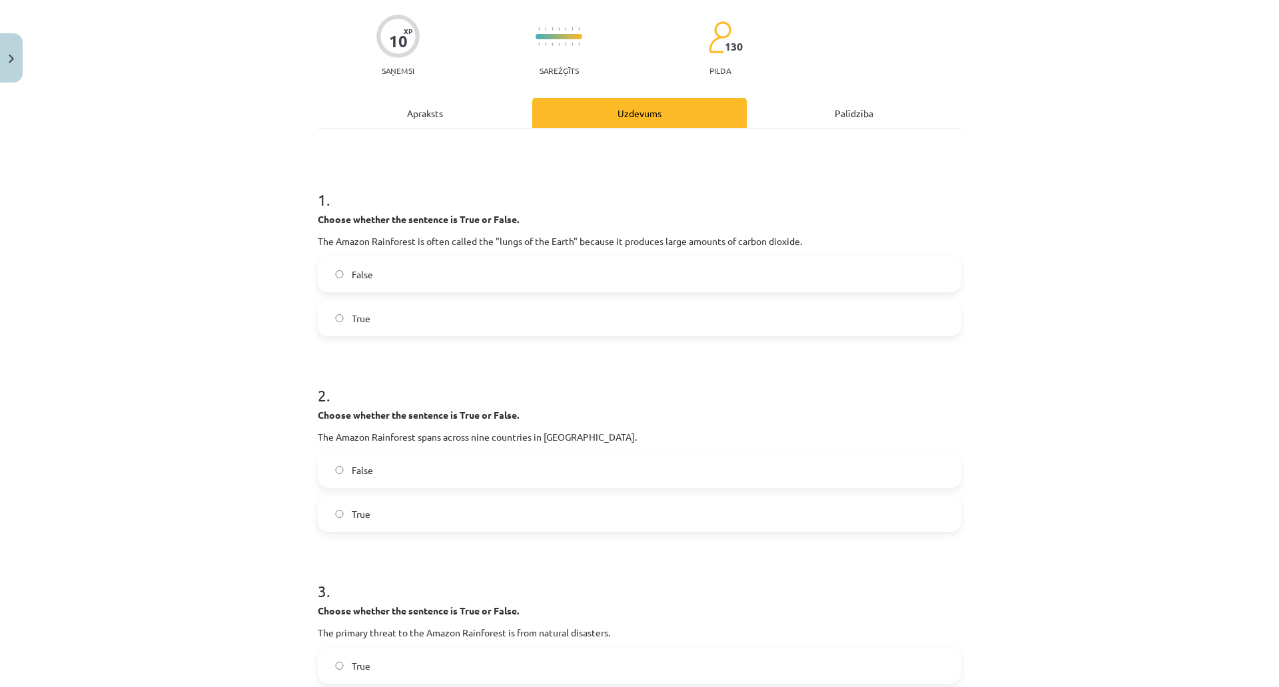
scroll to position [0, 0]
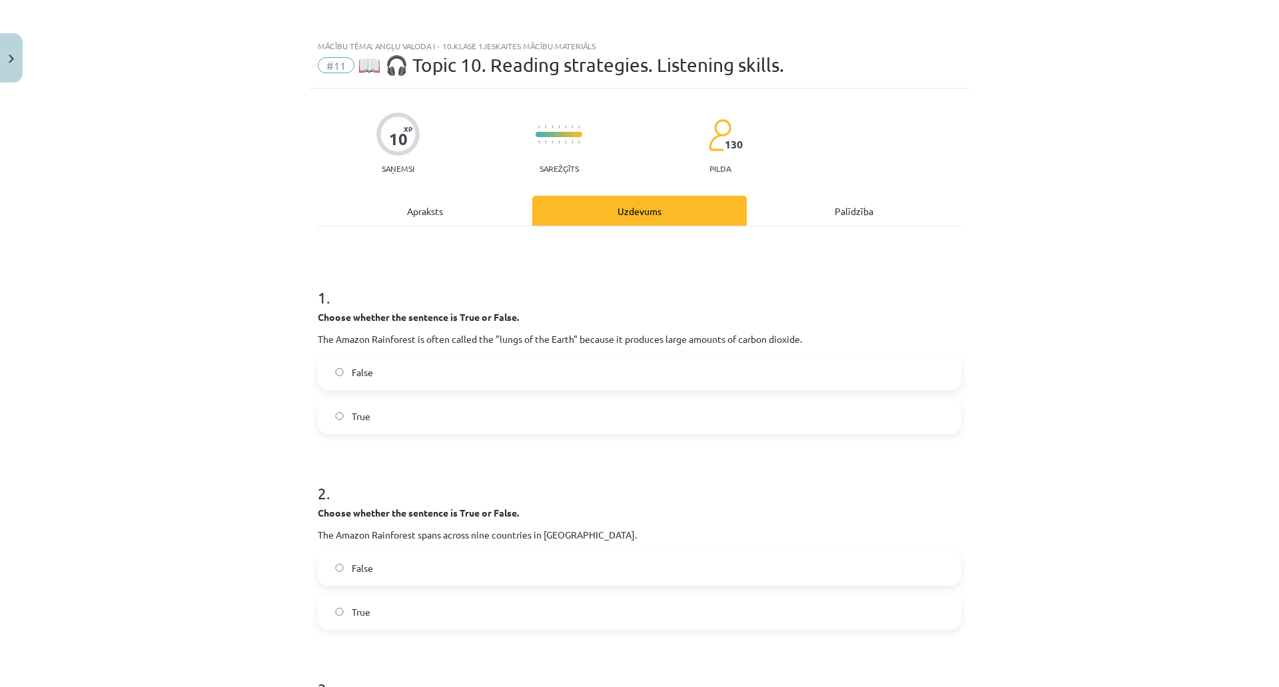
click at [496, 220] on div "Apraksts" at bounding box center [425, 211] width 214 height 30
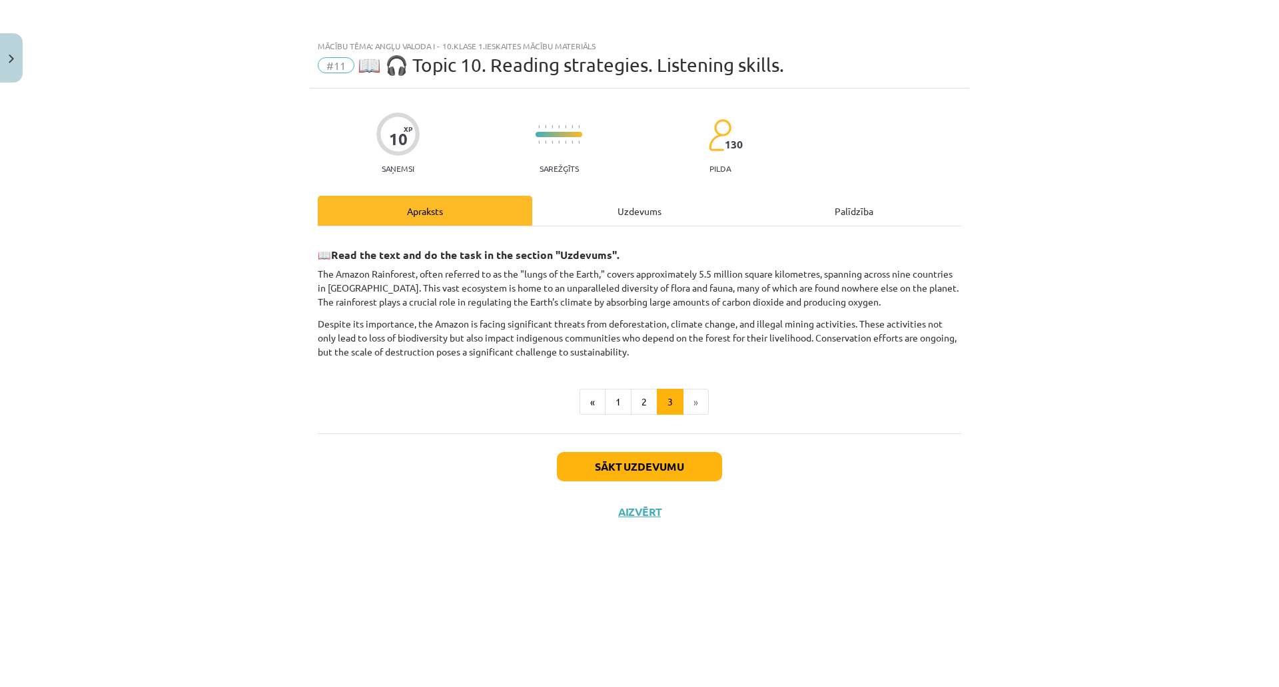
click at [678, 220] on div "Uzdevums" at bounding box center [639, 211] width 214 height 30
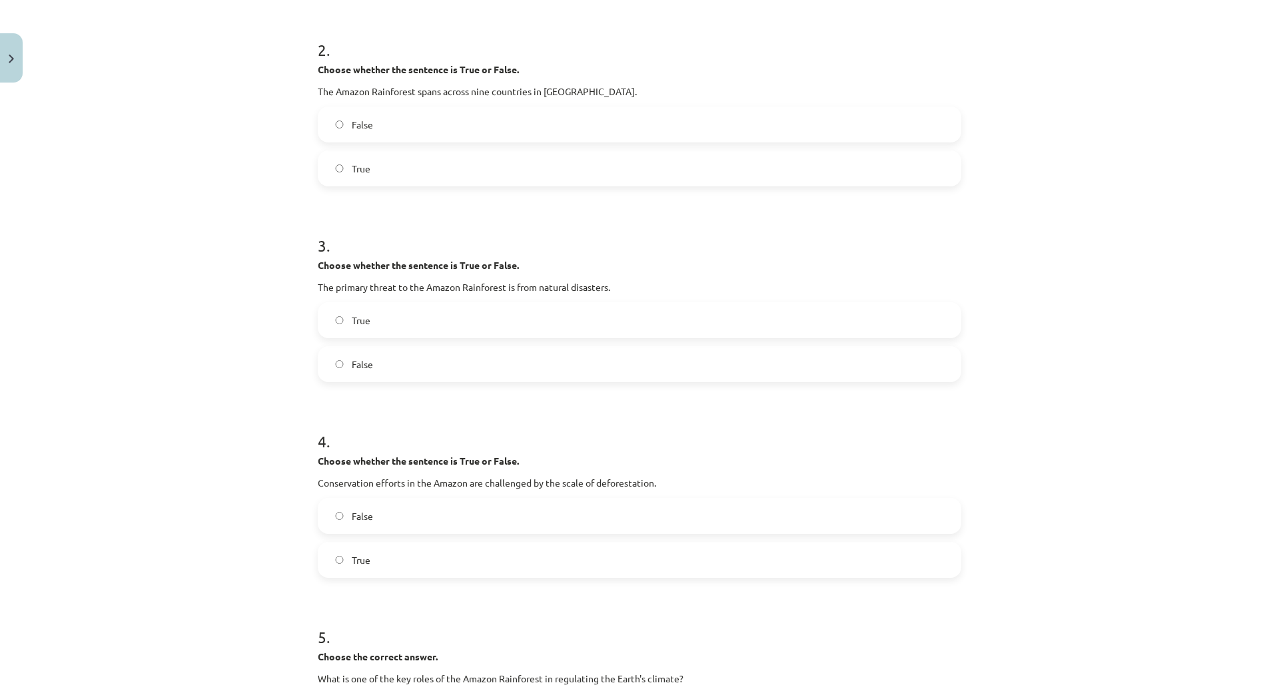
scroll to position [814, 0]
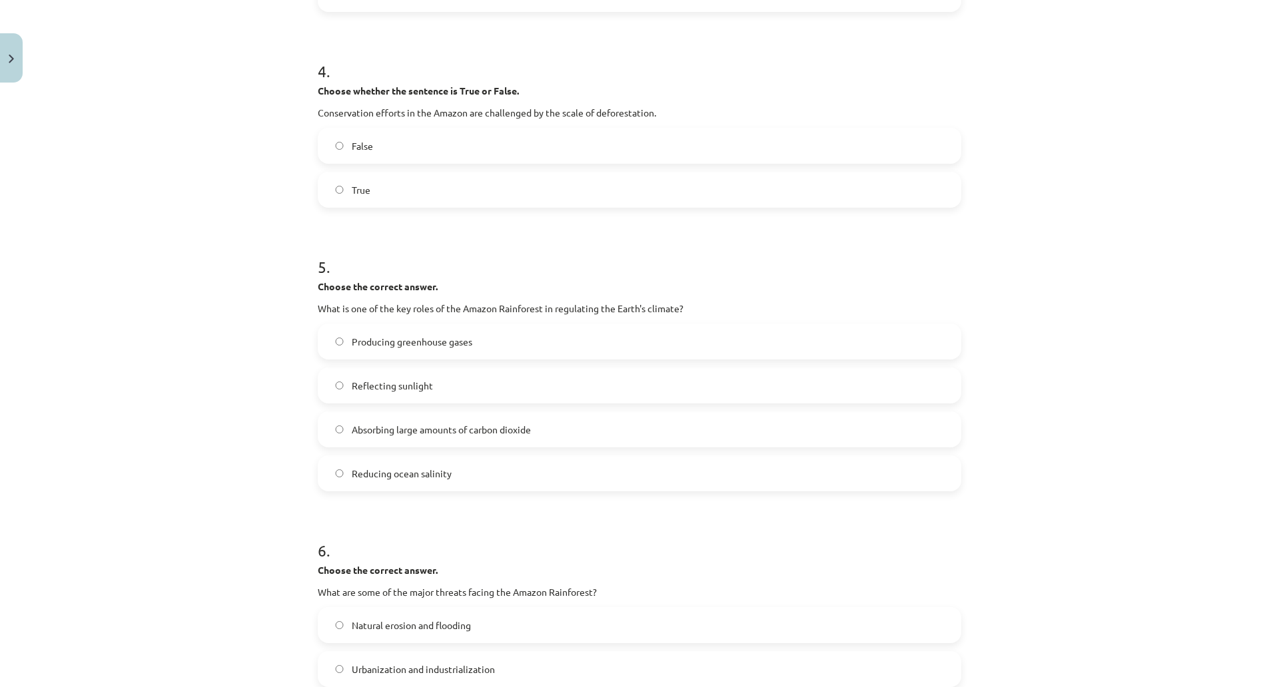
click at [581, 437] on label "Absorbing large amounts of carbon dioxide" at bounding box center [639, 429] width 641 height 33
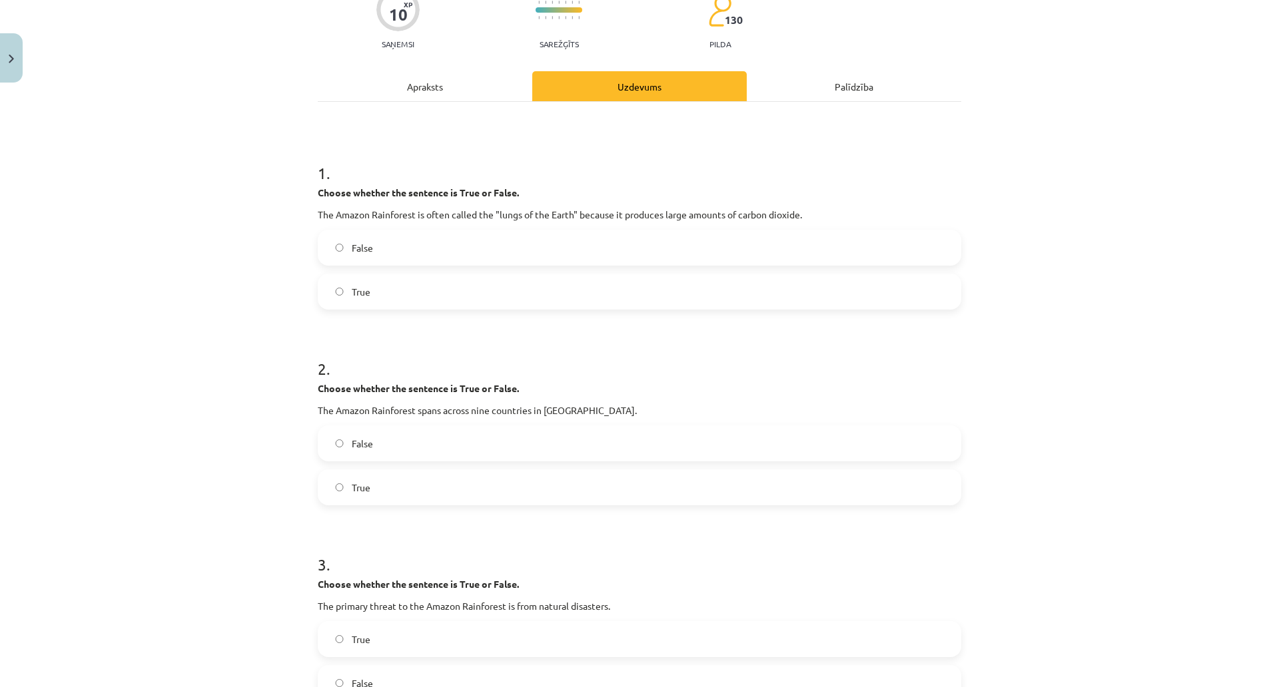
scroll to position [0, 0]
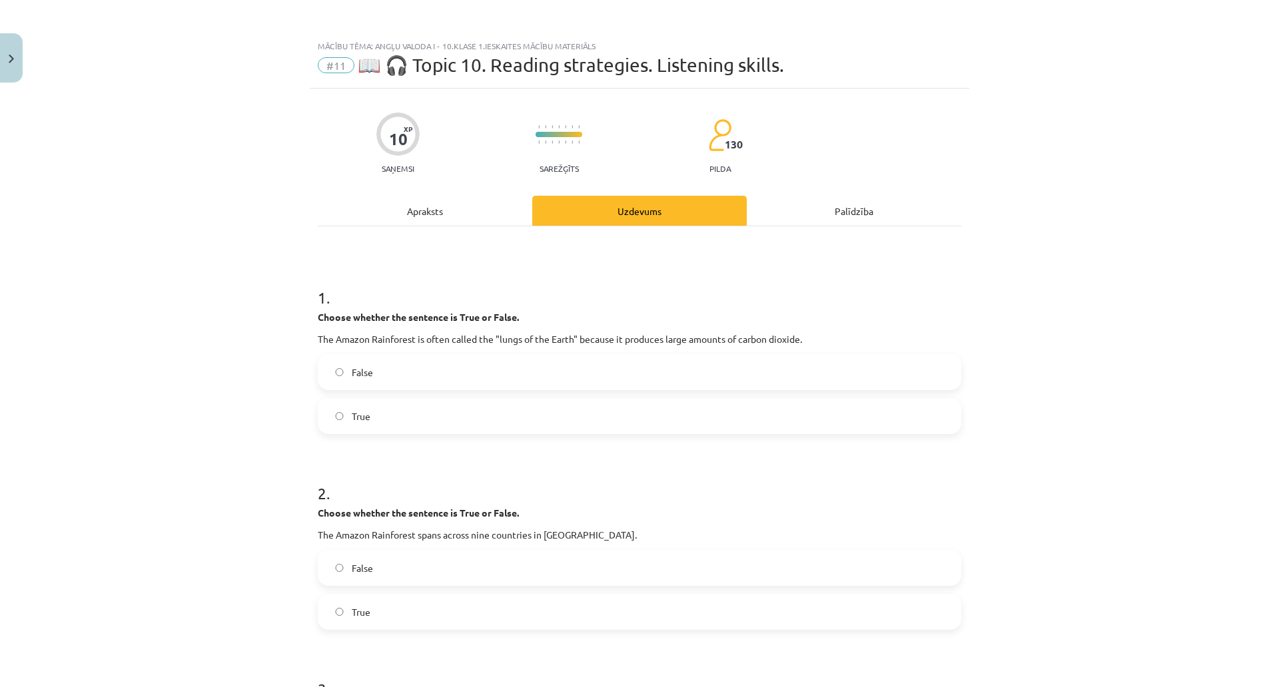
click at [499, 208] on div "Apraksts" at bounding box center [425, 211] width 214 height 30
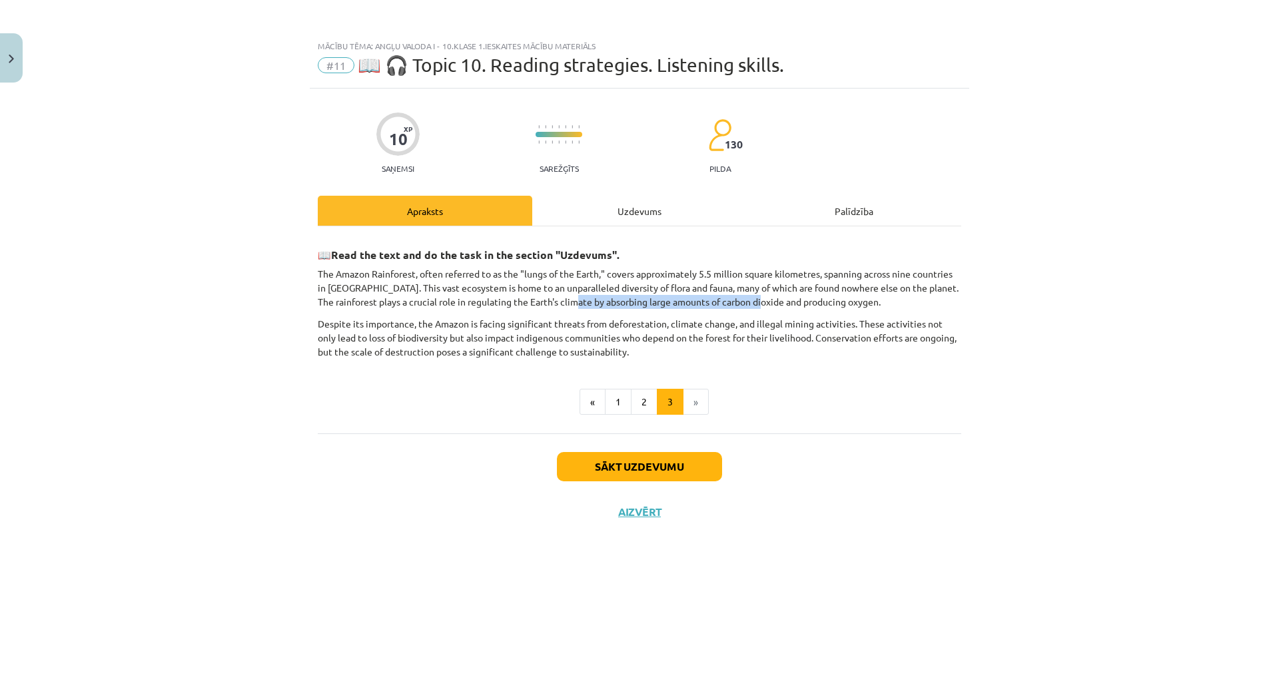
drag, startPoint x: 835, startPoint y: 298, endPoint x: 673, endPoint y: 246, distance: 170.4
click at [651, 304] on p "The Amazon Rainforest, often referred to as the "lungs of the Earth," covers ap…" at bounding box center [639, 288] width 643 height 42
click at [677, 212] on div "Uzdevums" at bounding box center [639, 211] width 214 height 30
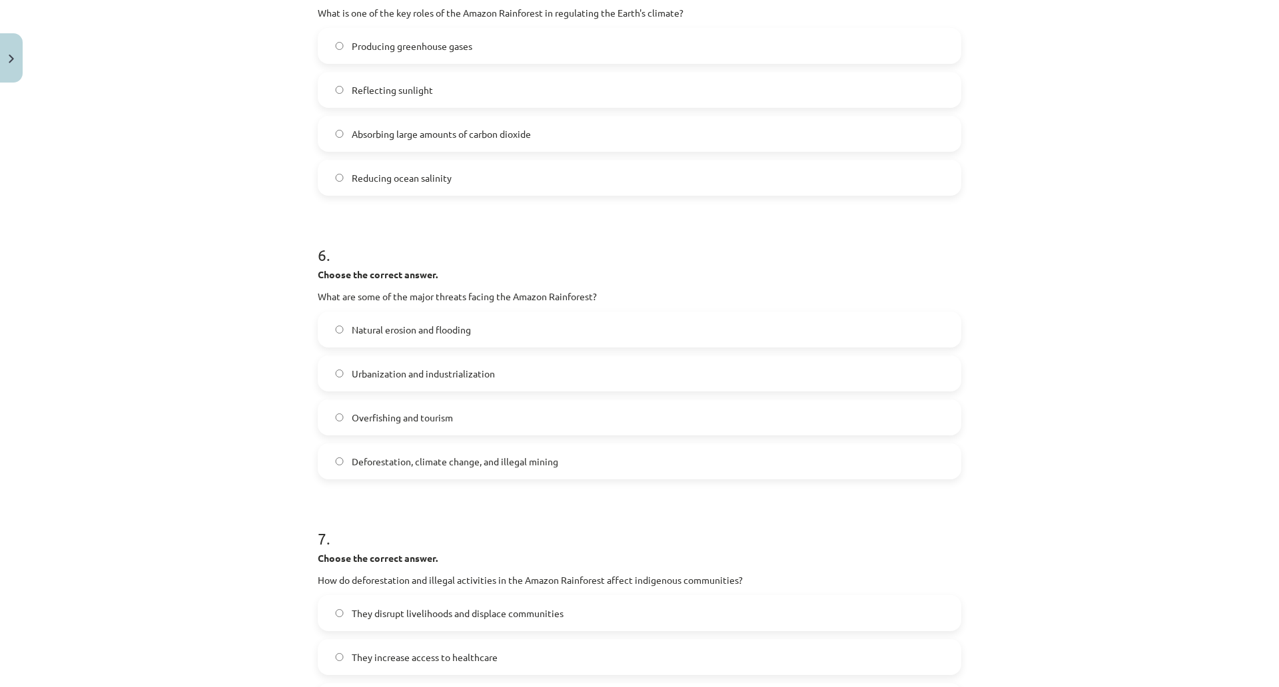
scroll to position [1183, 0]
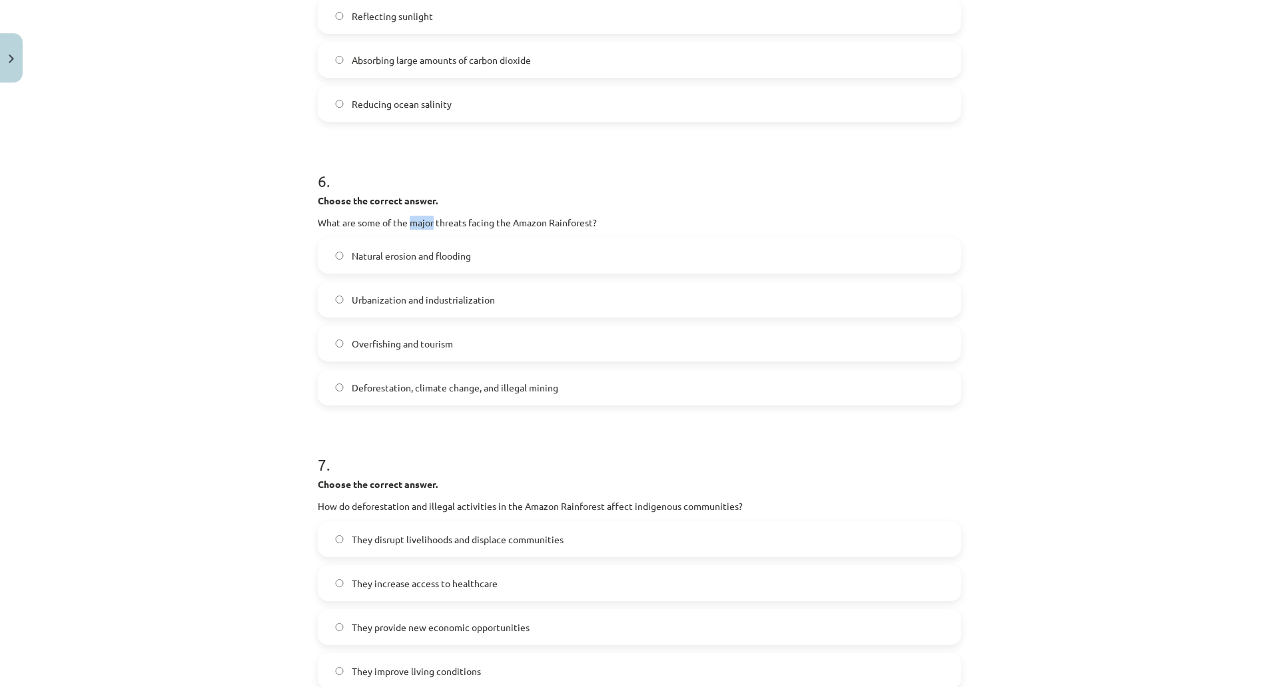
drag, startPoint x: 478, startPoint y: 222, endPoint x: 499, endPoint y: 224, distance: 21.4
click at [499, 224] on p "What are some of the major threats facing the Amazon Rainforest?" at bounding box center [639, 223] width 643 height 14
copy p "major"
drag, startPoint x: 554, startPoint y: 228, endPoint x: 547, endPoint y: 228, distance: 7.3
click at [547, 228] on p "What are some of the major threats facing the Amazon Rainforest?" at bounding box center [639, 223] width 643 height 14
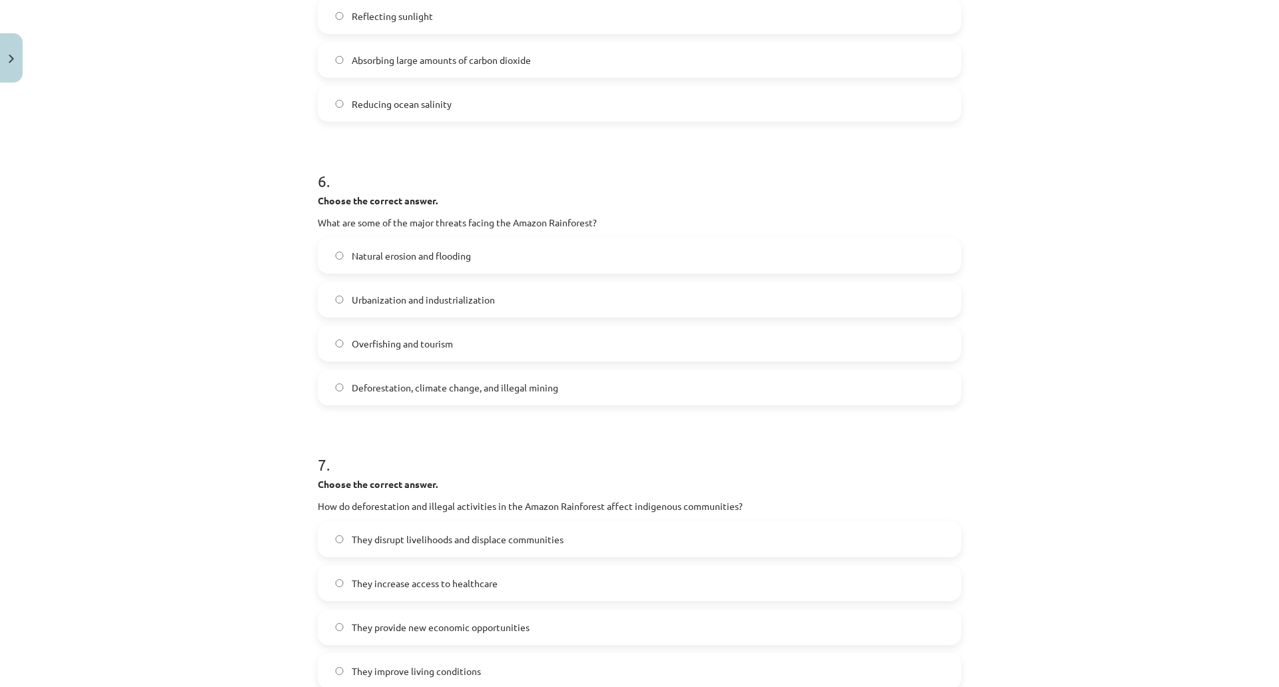
click at [514, 391] on span "Deforestation, climate change, and illegal mining" at bounding box center [455, 388] width 206 height 14
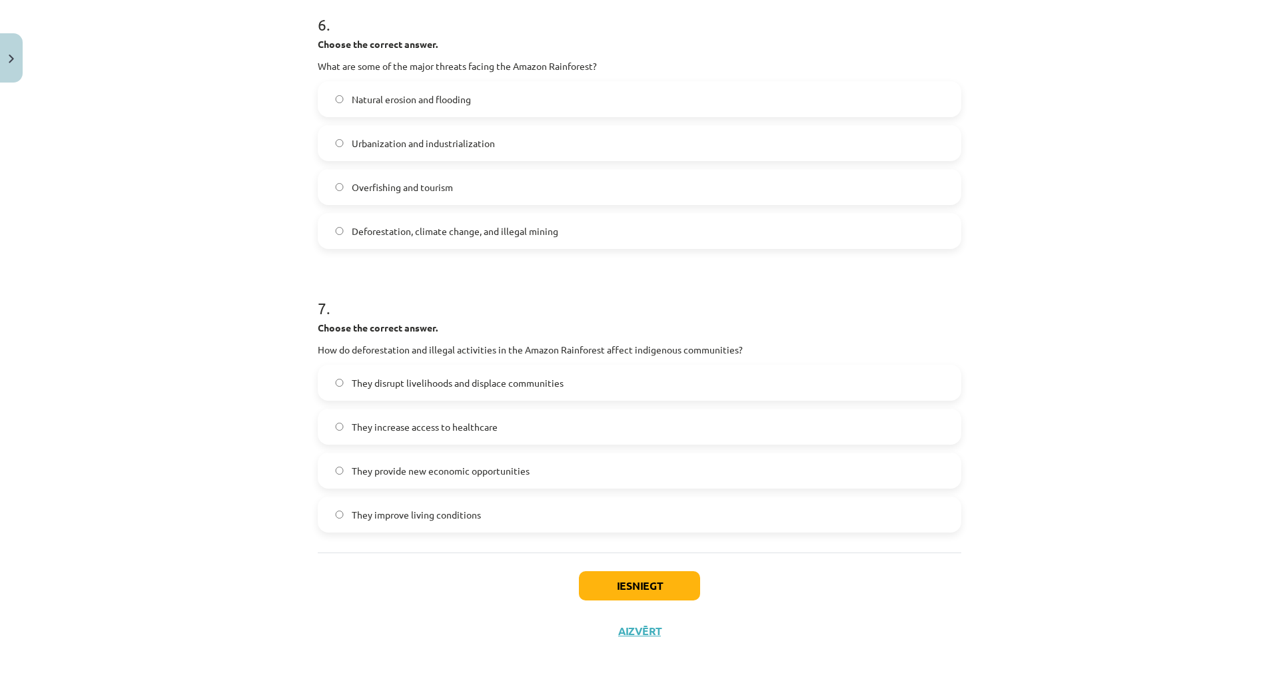
scroll to position [1353, 0]
drag, startPoint x: 675, startPoint y: 338, endPoint x: 804, endPoint y: 341, distance: 128.6
click at [804, 343] on p "How do deforestation and illegal activities in the Amazon Rainforest affect ind…" at bounding box center [639, 350] width 643 height 14
copy p "ffect indigenous communities"
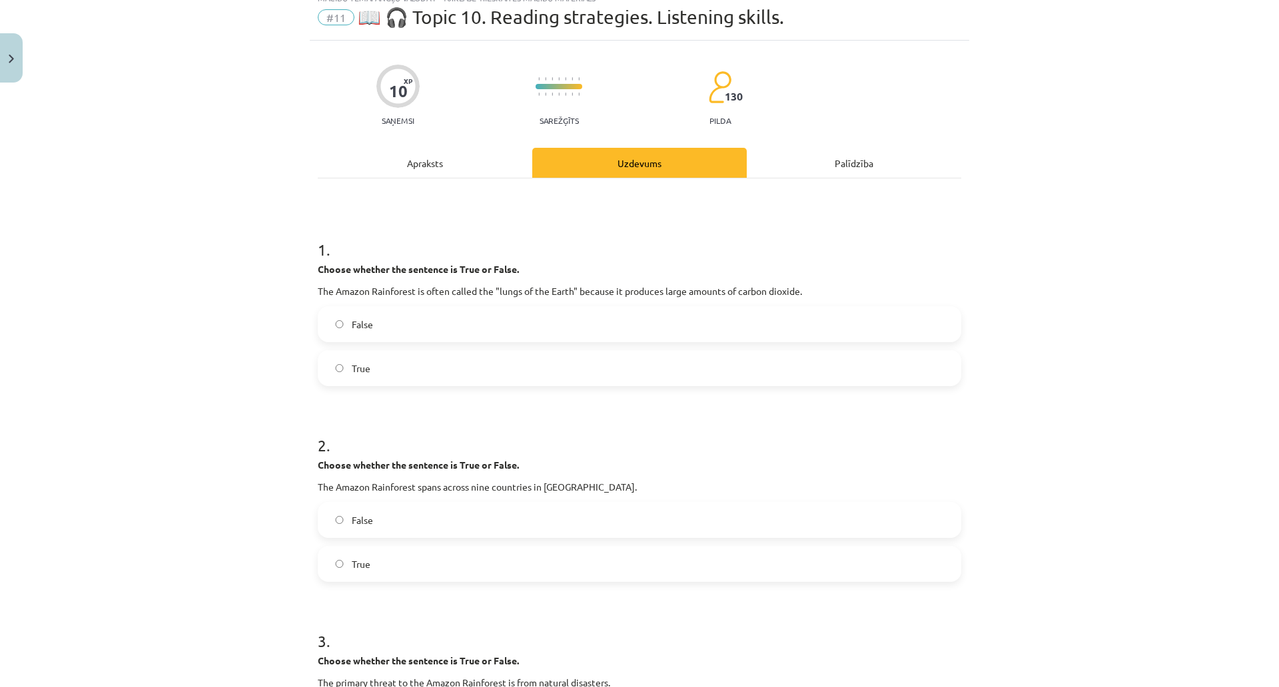
scroll to position [0, 0]
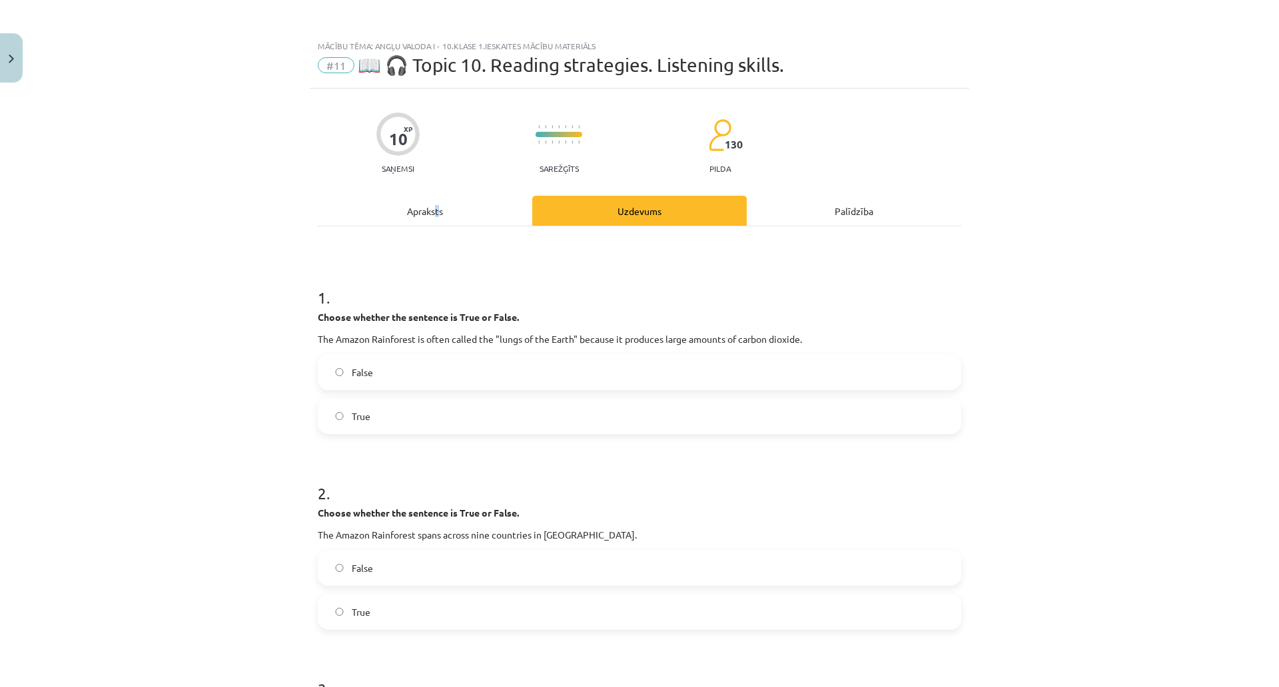
drag, startPoint x: 502, startPoint y: 222, endPoint x: 493, endPoint y: 231, distance: 12.2
click at [505, 222] on div "Apraksts" at bounding box center [425, 211] width 214 height 30
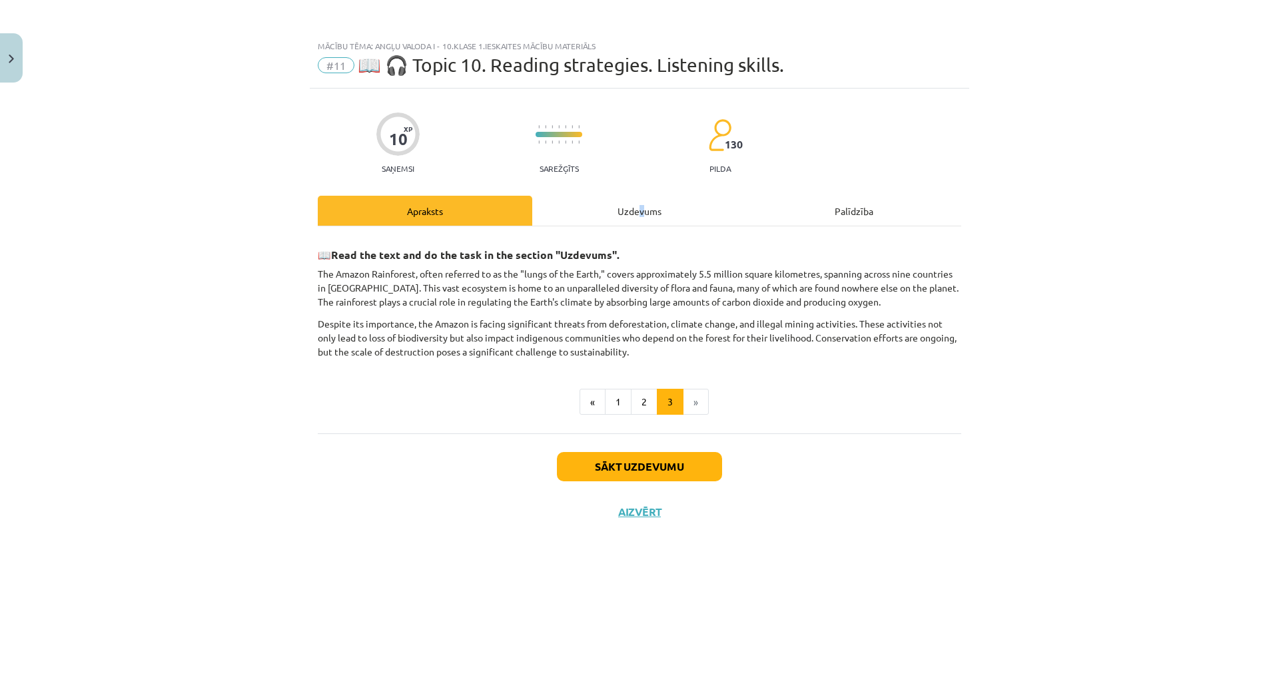
click at [714, 218] on div "Uzdevums" at bounding box center [639, 211] width 214 height 30
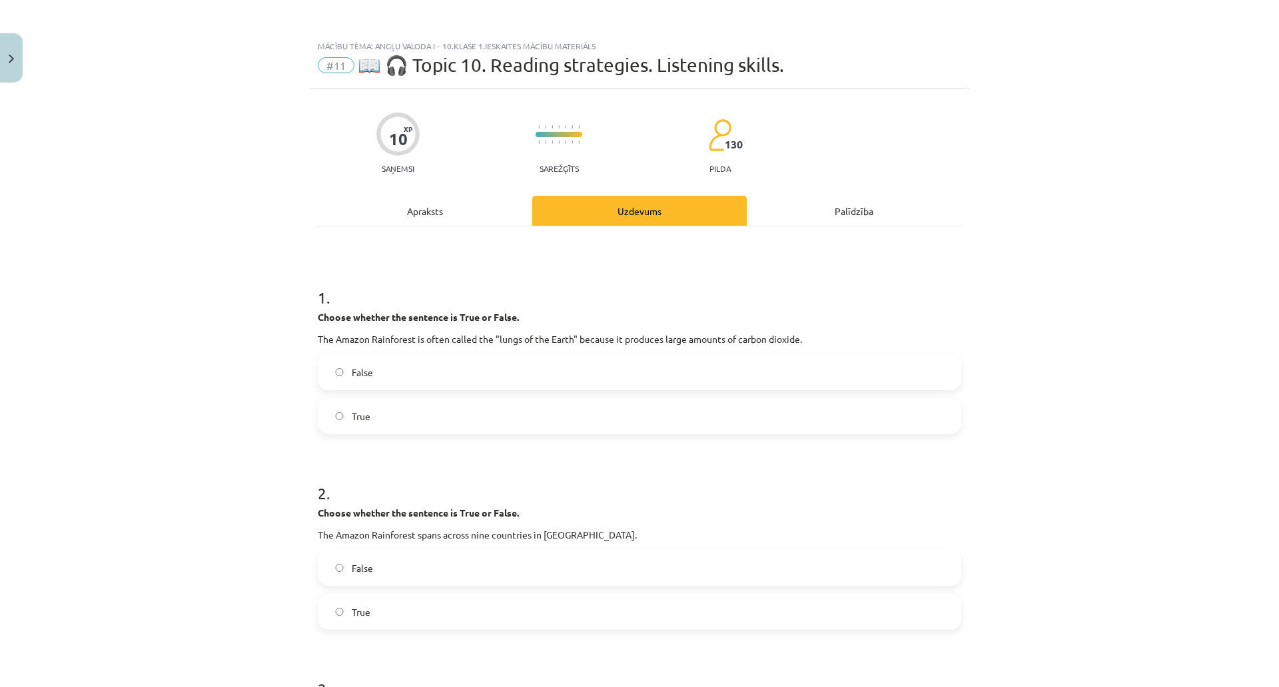
click at [505, 203] on div "Apraksts" at bounding box center [425, 211] width 214 height 30
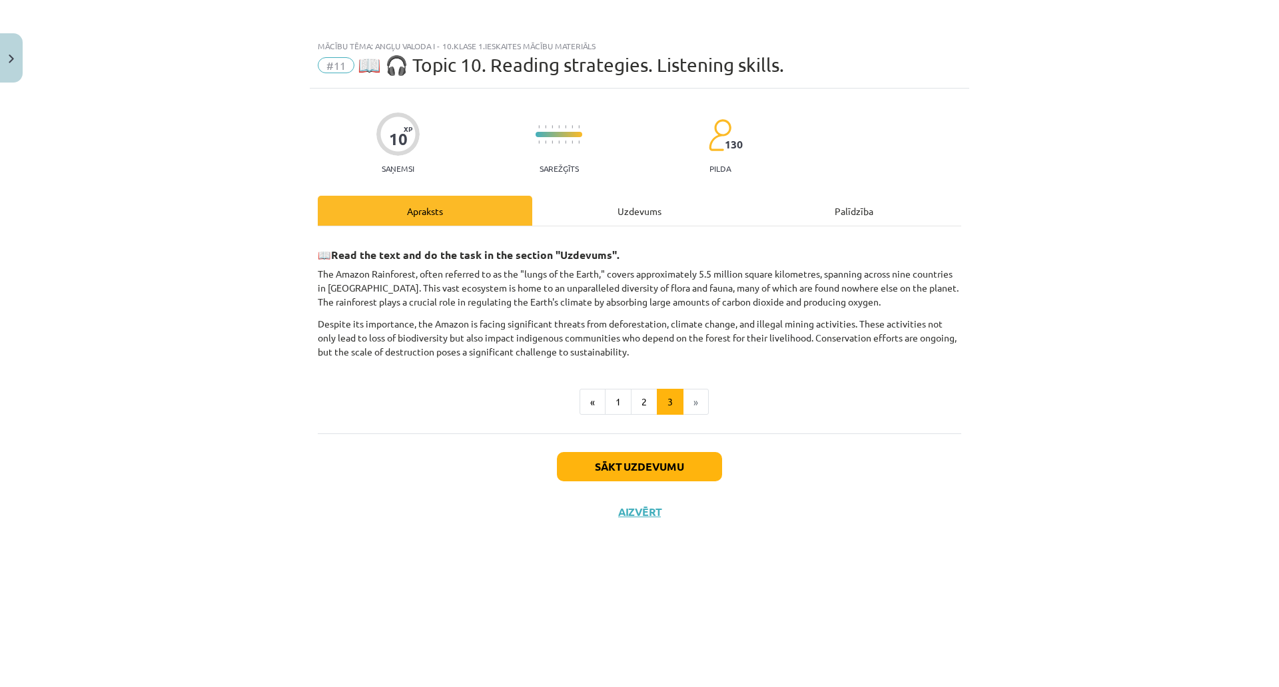
click at [659, 203] on div "Uzdevums" at bounding box center [639, 211] width 214 height 30
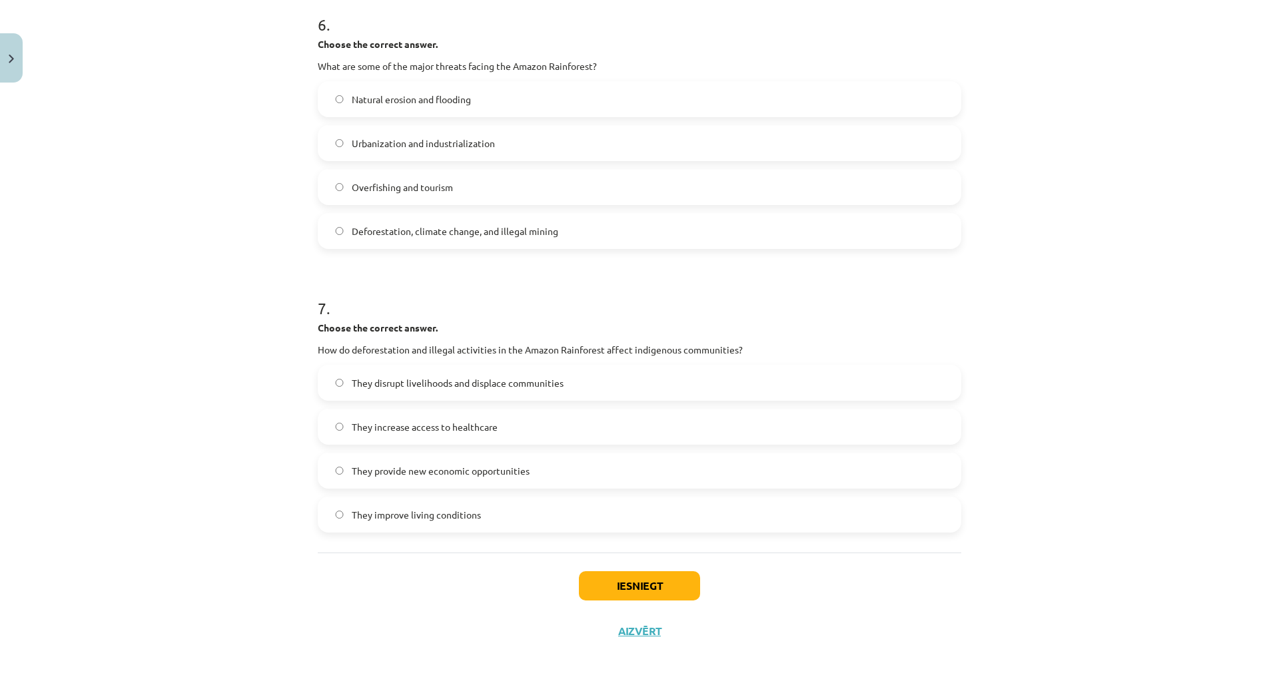
scroll to position [1353, 0]
click at [653, 366] on label "They disrupt livelihoods and displace communities" at bounding box center [639, 382] width 641 height 33
click at [700, 571] on button "Iesniegt" at bounding box center [639, 585] width 121 height 29
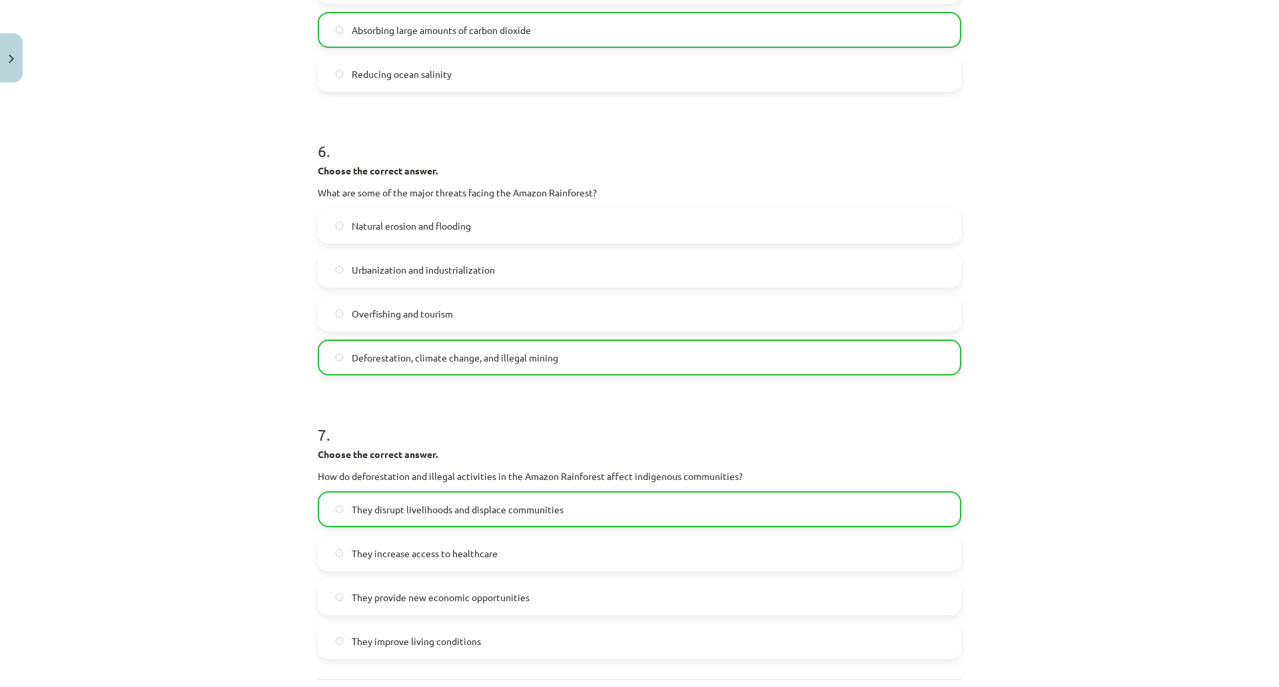
scroll to position [1395, 0]
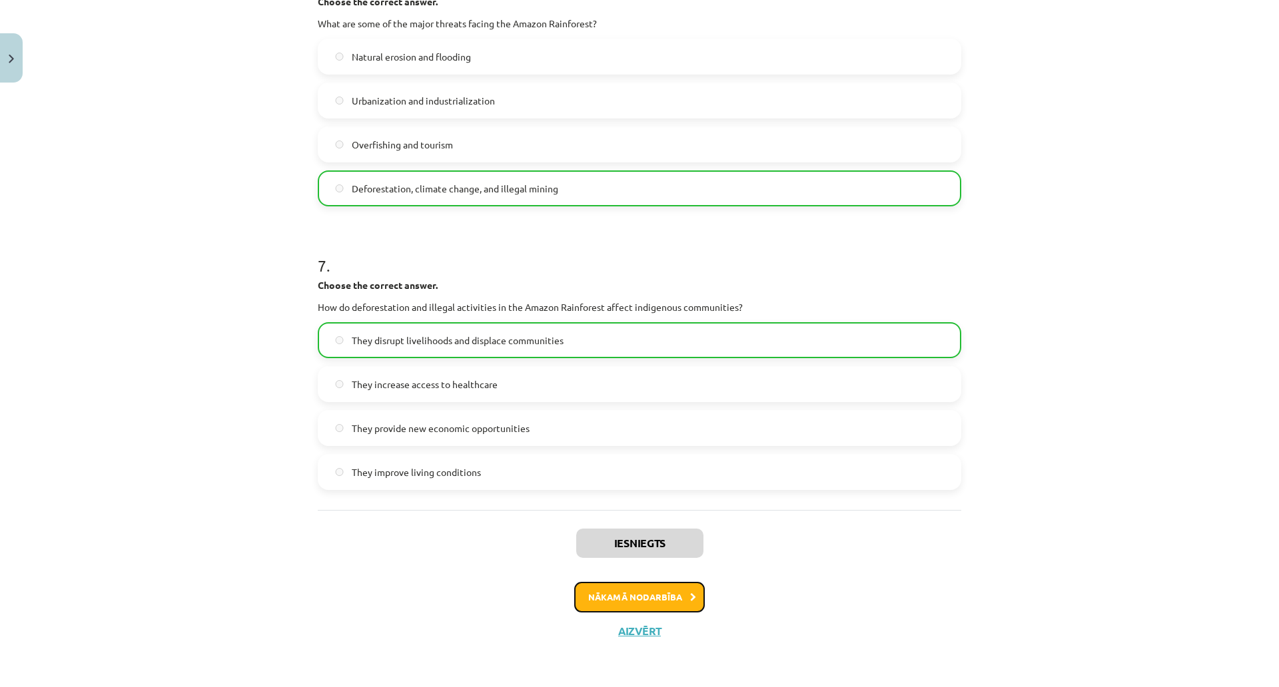
click at [705, 582] on button "Nākamā nodarbība" at bounding box center [639, 597] width 131 height 31
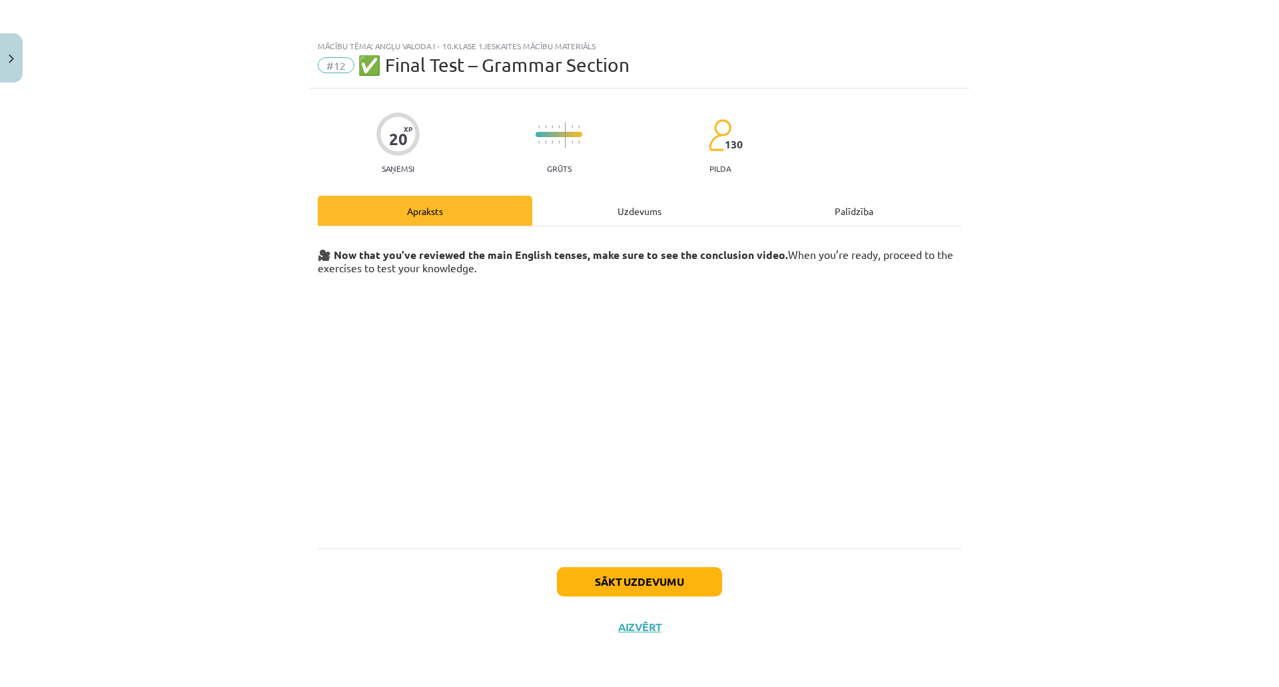
scroll to position [9, 0]
click at [683, 197] on div "Uzdevums" at bounding box center [639, 211] width 214 height 30
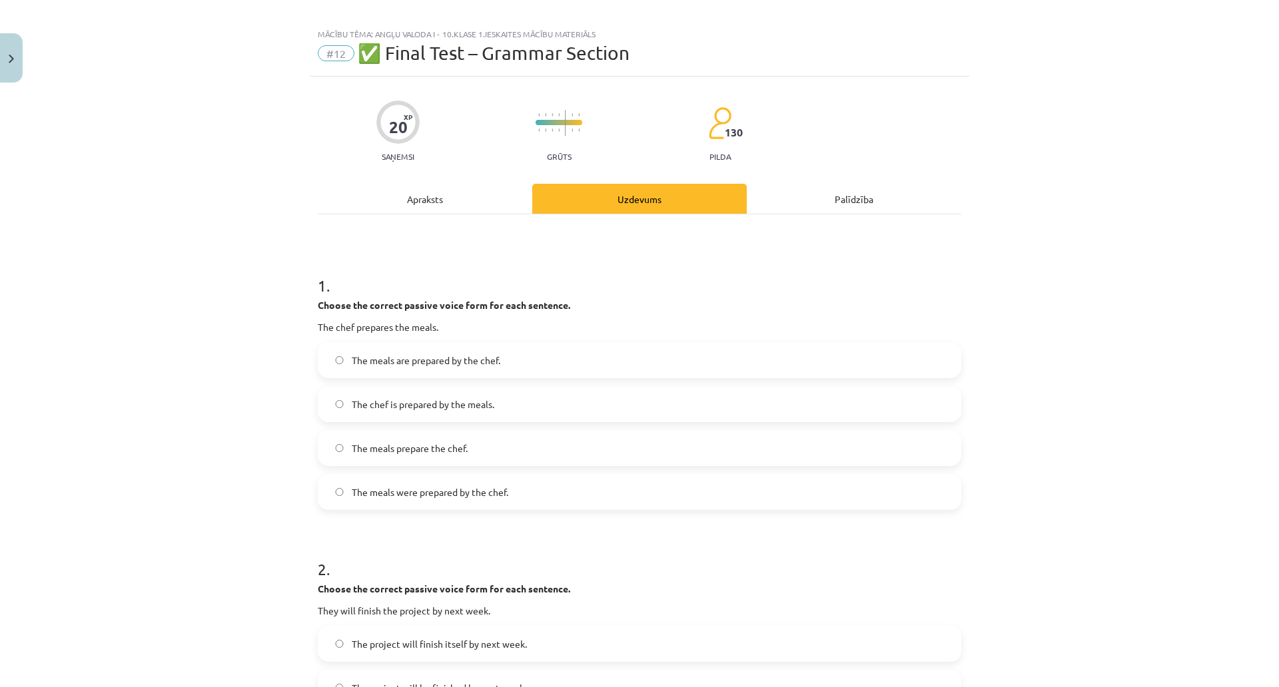
scroll to position [0, 0]
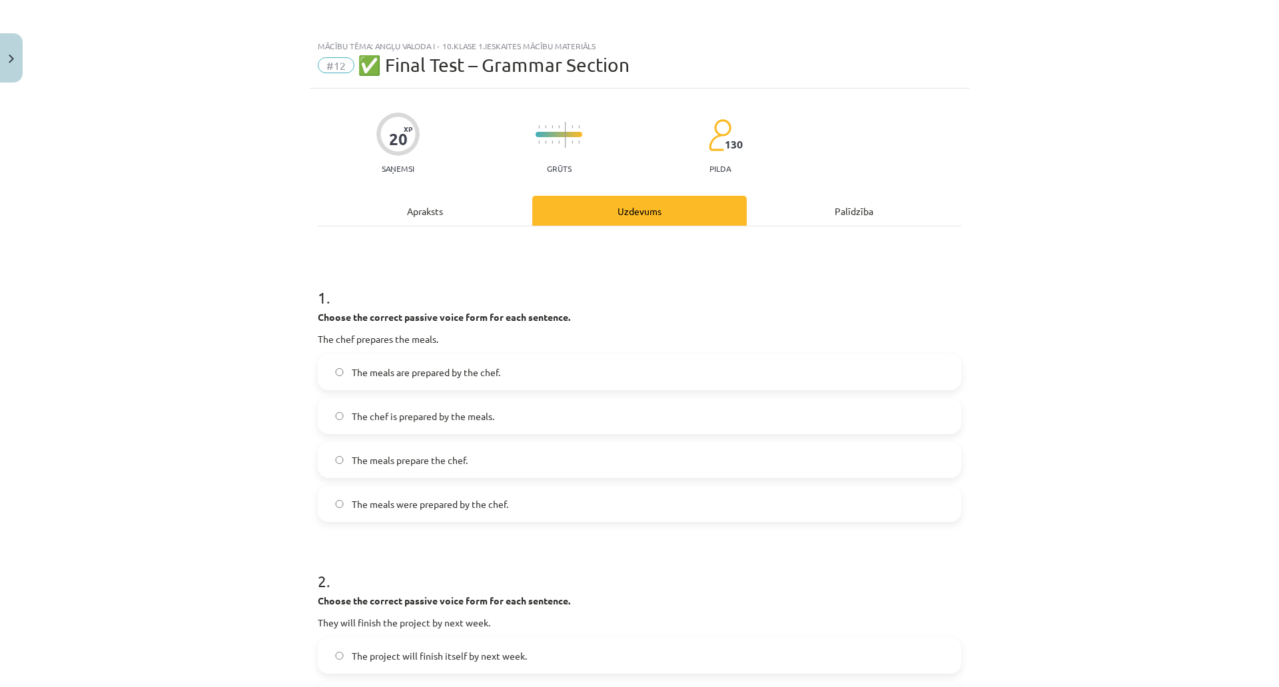
click at [465, 221] on div "Apraksts" at bounding box center [425, 211] width 214 height 30
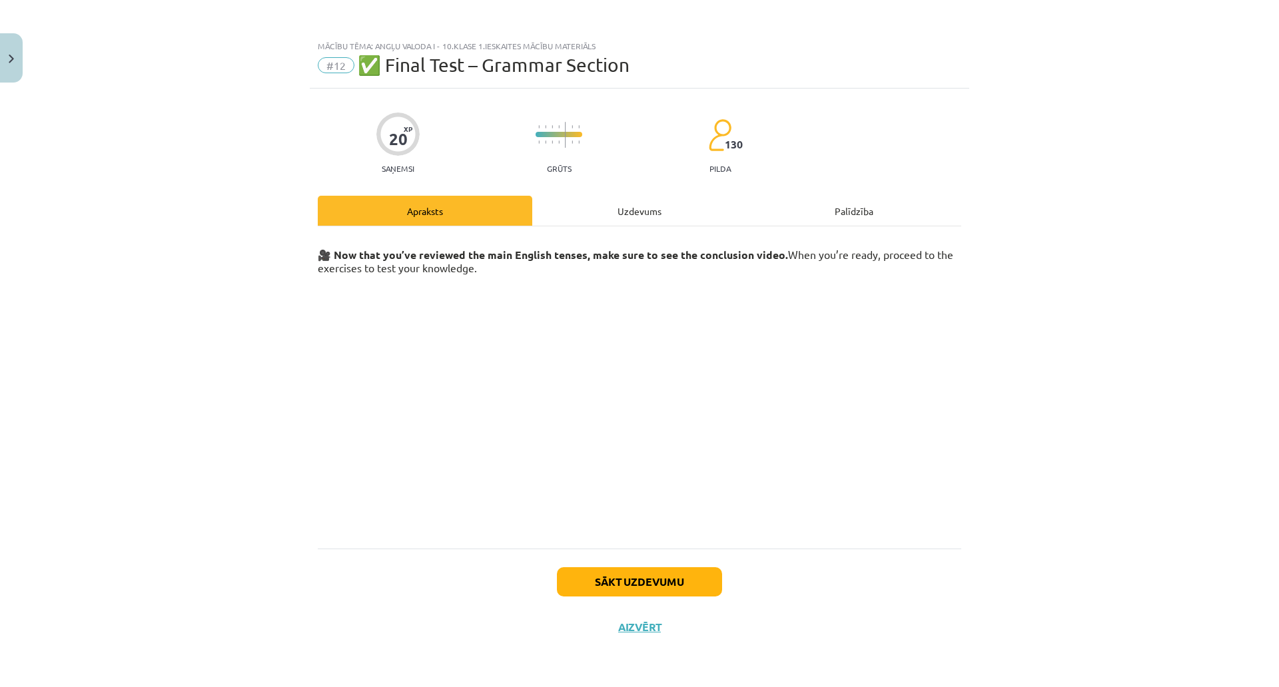
click at [703, 214] on div "Uzdevums" at bounding box center [639, 211] width 214 height 30
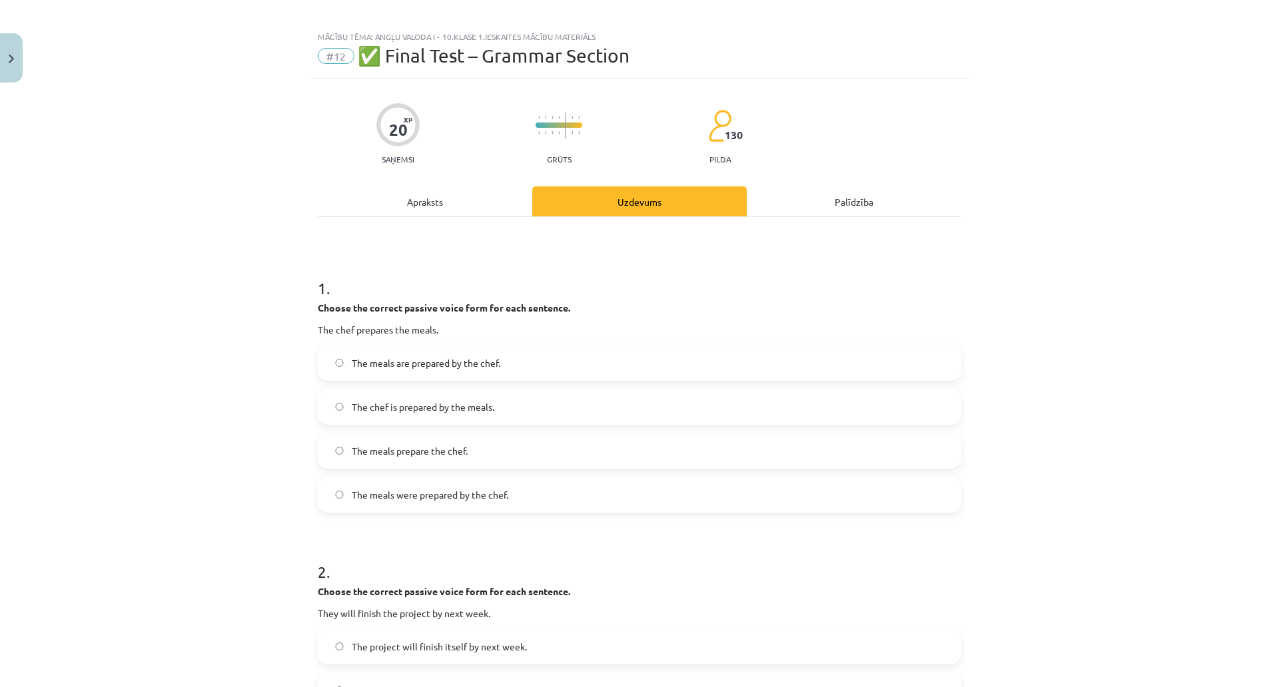
click at [448, 364] on span "The meals are prepared by the chef." at bounding box center [426, 363] width 149 height 14
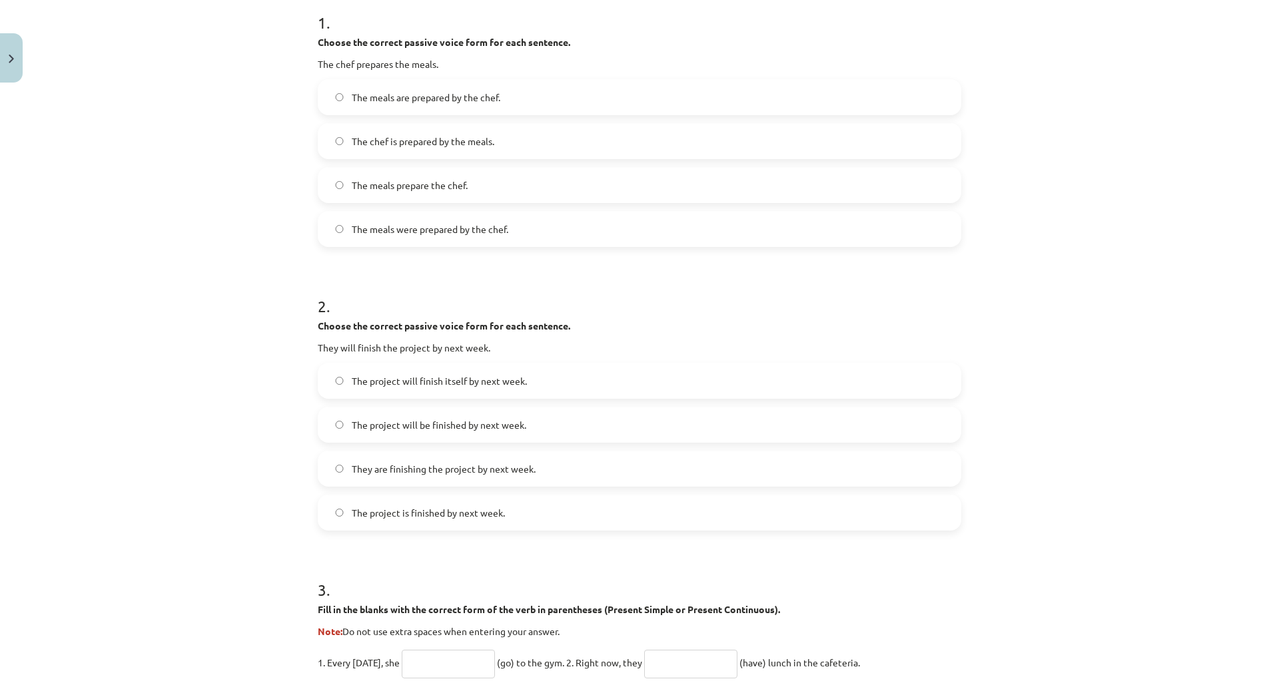
scroll to position [380, 0]
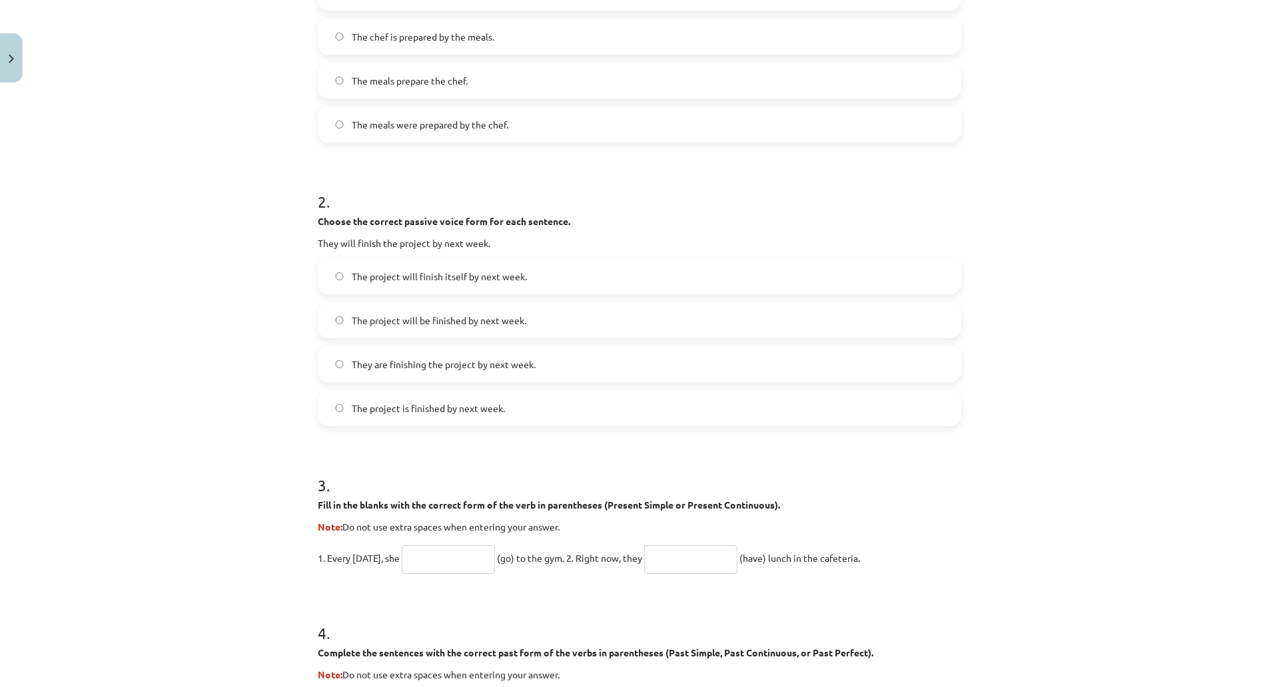
click at [526, 323] on span "The project will be finished by next week." at bounding box center [439, 321] width 174 height 14
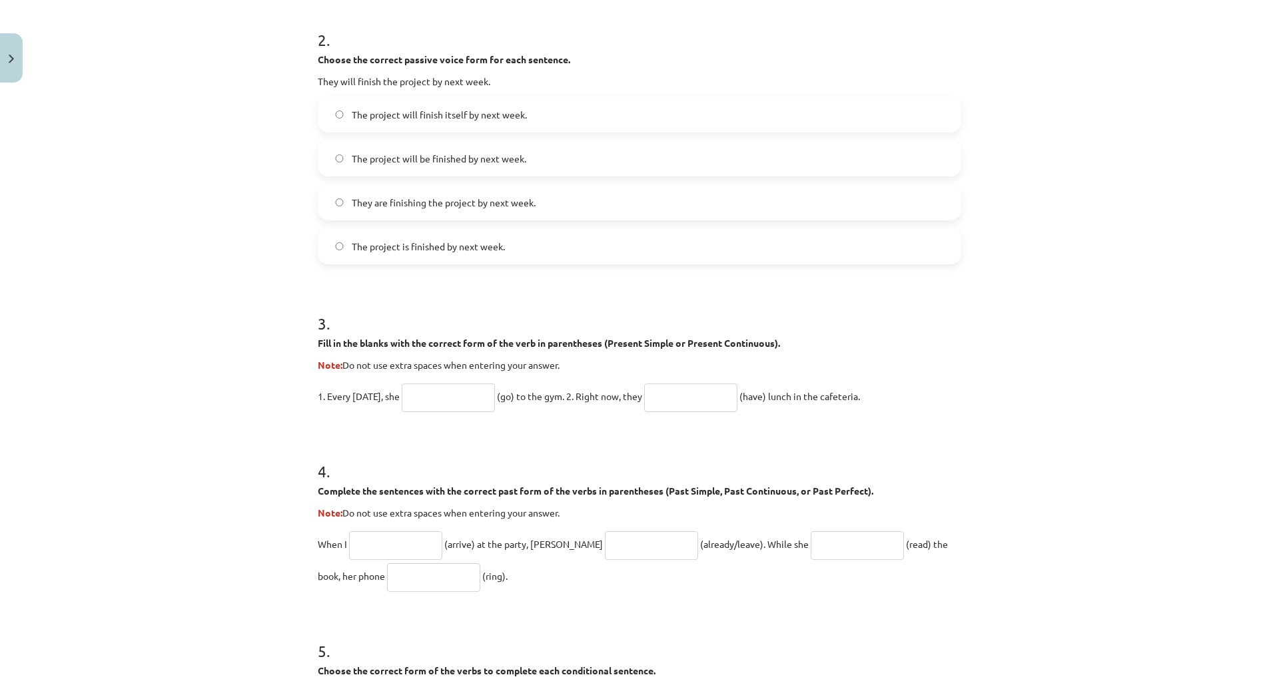
scroll to position [601, 0]
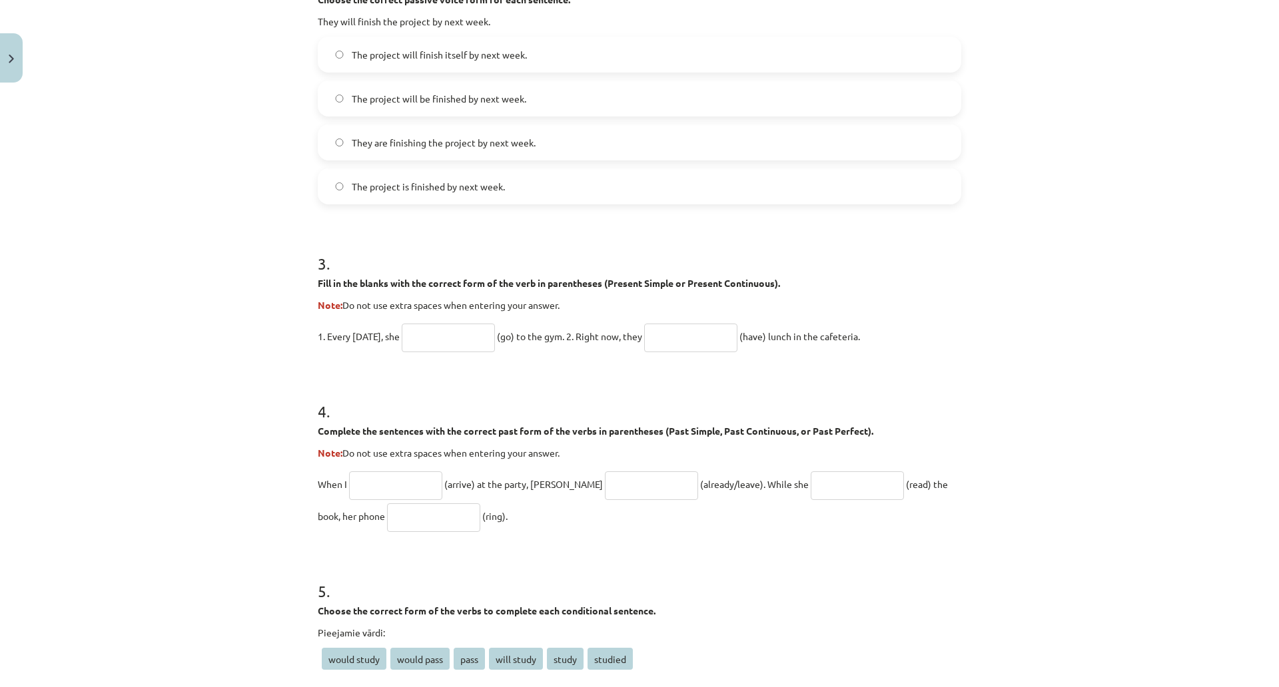
click at [495, 336] on input "text" at bounding box center [448, 338] width 93 height 29
type input "*"
type input "****"
click at [737, 332] on input "text" at bounding box center [690, 338] width 93 height 29
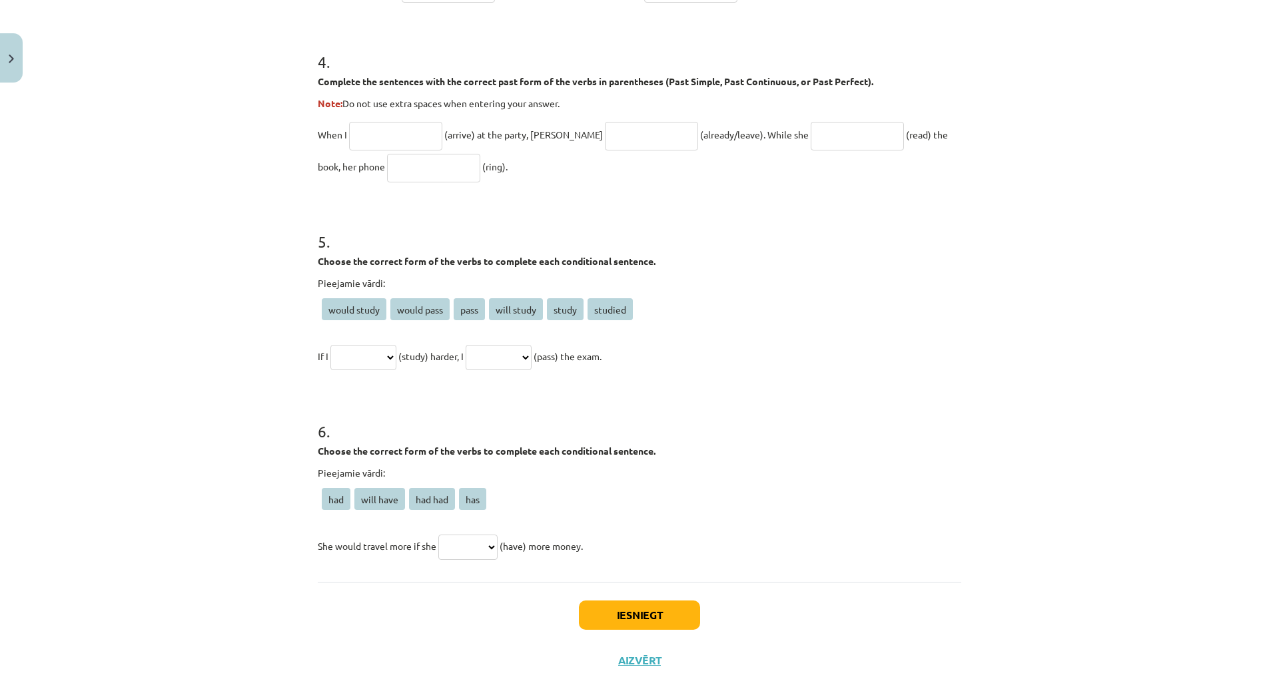
scroll to position [919, 0]
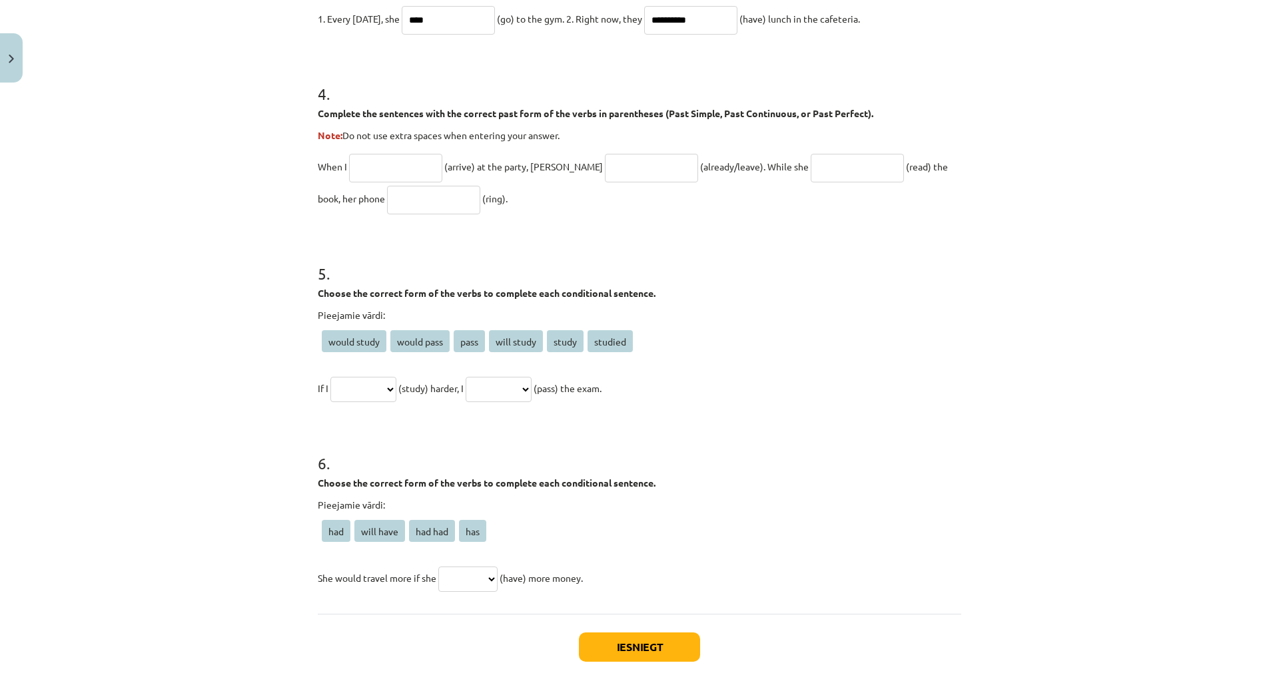
type input "**********"
click at [442, 162] on input "text" at bounding box center [395, 168] width 93 height 29
type input "*******"
click at [681, 160] on input "text" at bounding box center [651, 168] width 93 height 29
type input "**********"
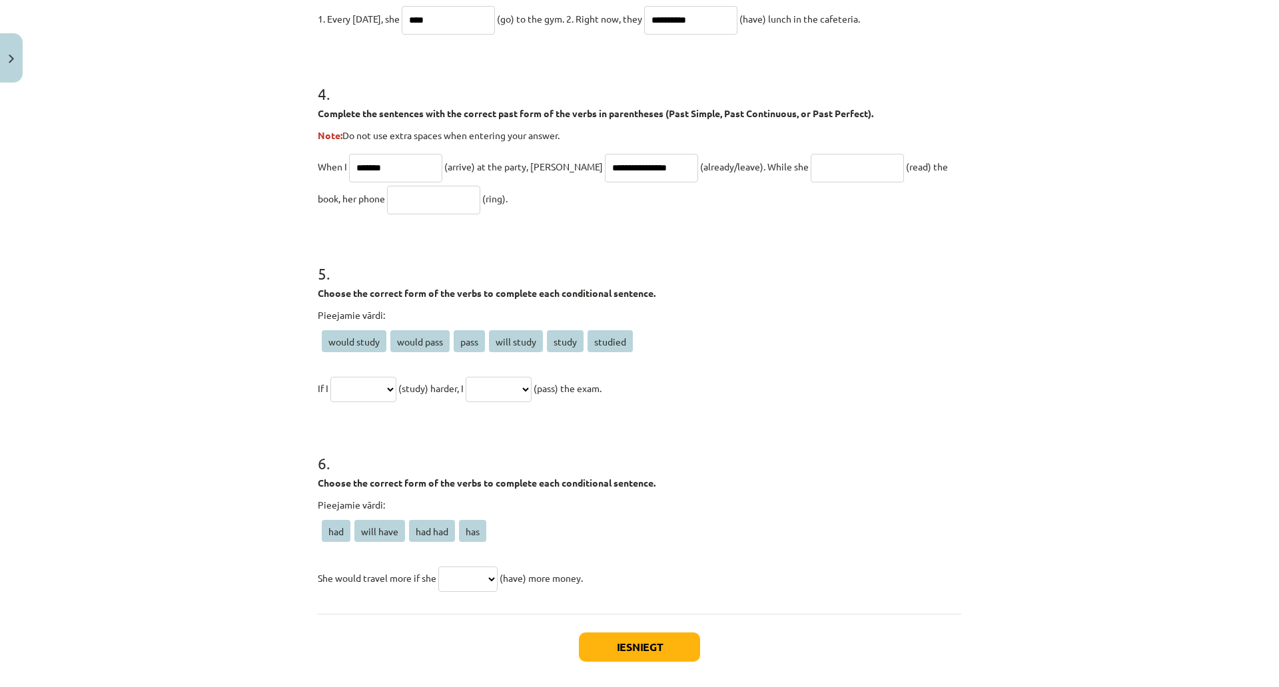
click at [881, 166] on input "text" at bounding box center [856, 168] width 93 height 29
type input "**********"
drag, startPoint x: 502, startPoint y: 202, endPoint x: 493, endPoint y: 204, distance: 9.1
click at [480, 202] on input "text" at bounding box center [433, 200] width 93 height 29
click at [468, 196] on input "*****" at bounding box center [433, 200] width 93 height 29
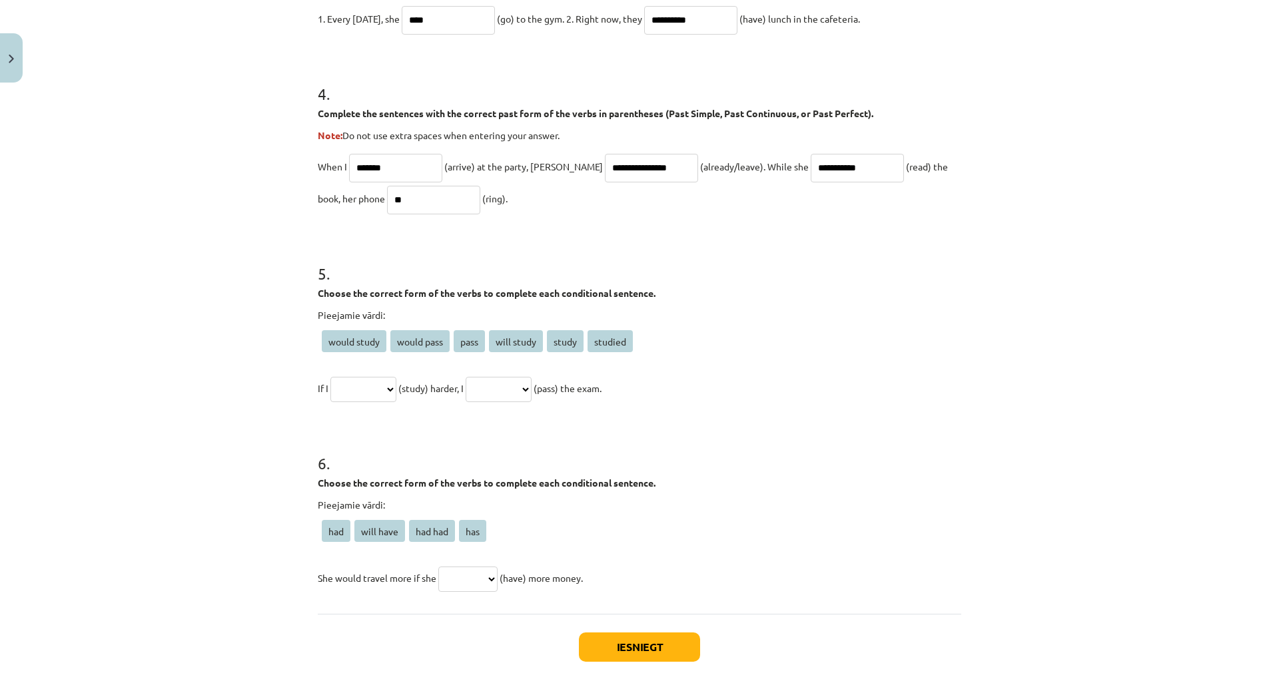
type input "*"
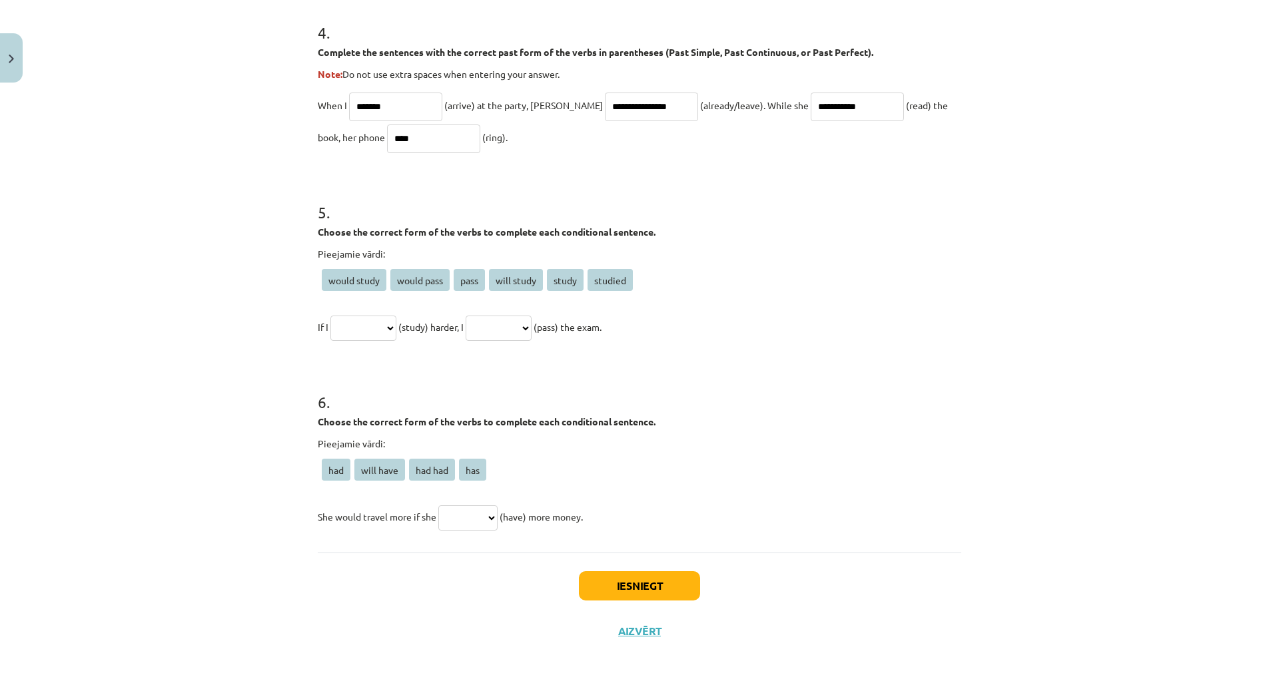
type input "****"
click at [583, 273] on span "study" at bounding box center [565, 280] width 37 height 22
click at [583, 269] on span "study" at bounding box center [565, 280] width 37 height 22
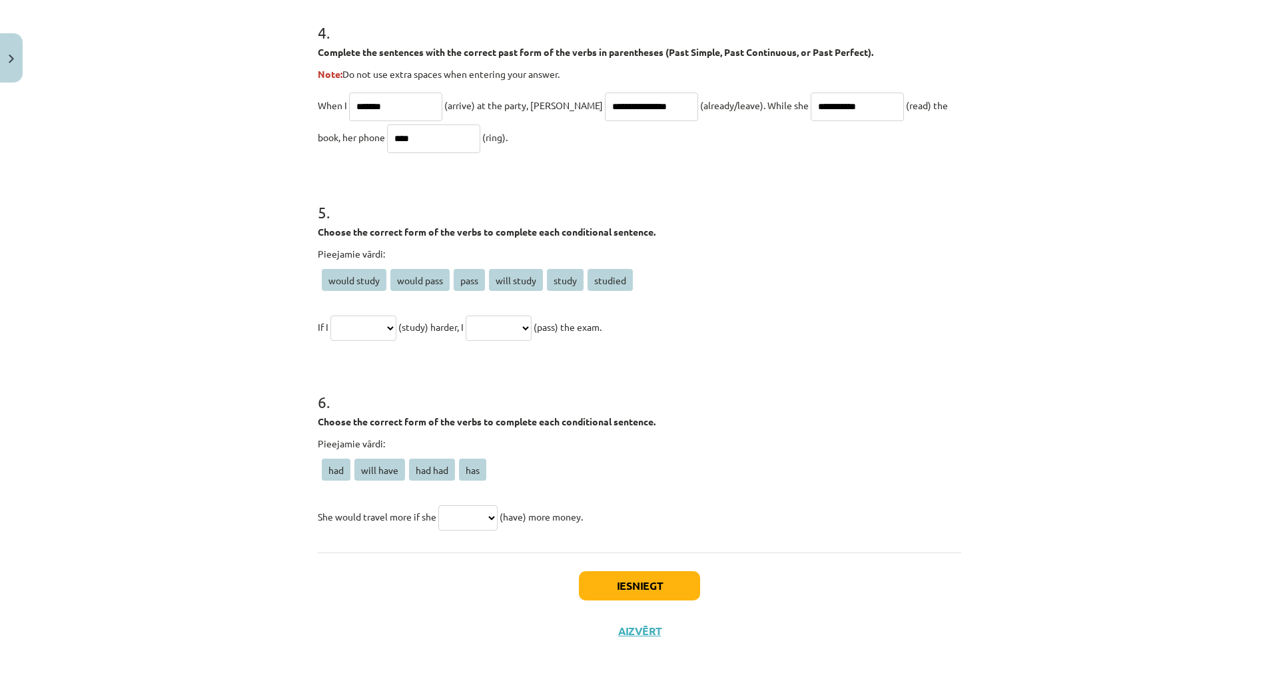
drag, startPoint x: 637, startPoint y: 264, endPoint x: 611, endPoint y: 284, distance: 32.7
click at [611, 284] on div "**********" at bounding box center [639, 295] width 643 height 96
click at [328, 321] on span "If I" at bounding box center [323, 327] width 11 height 12
click at [396, 316] on select "**********" at bounding box center [363, 328] width 66 height 25
select select "*****"
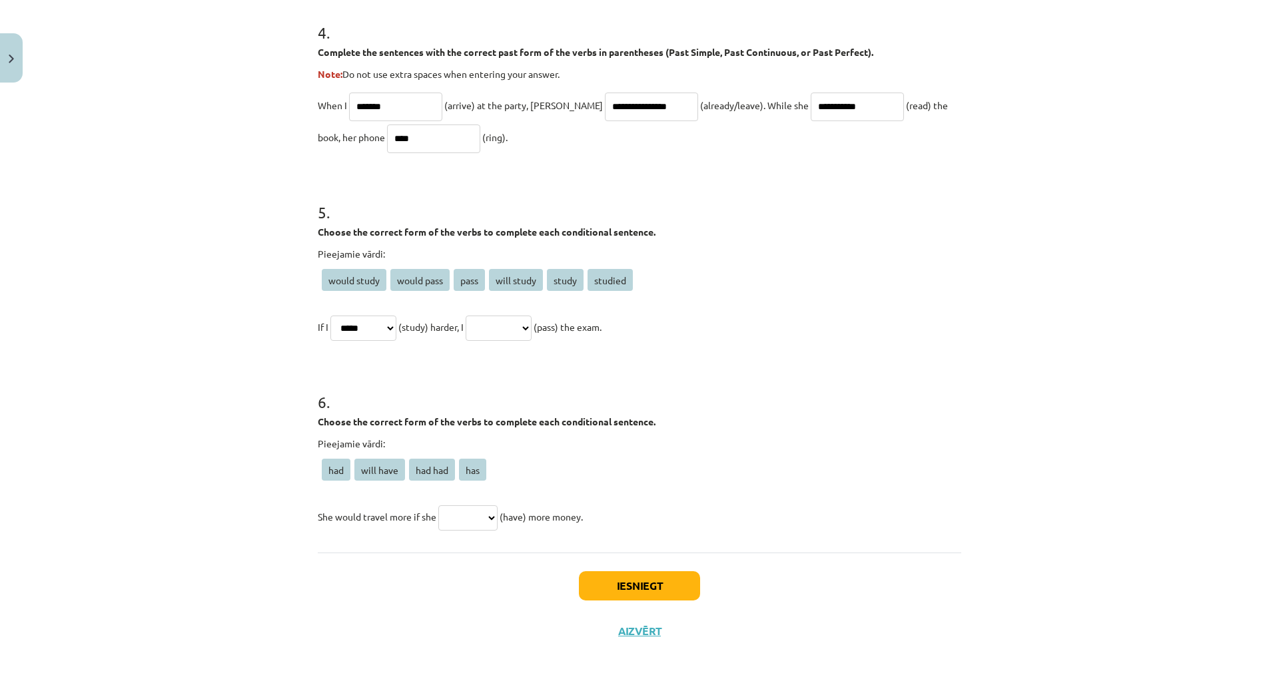
click at [396, 316] on select "**********" at bounding box center [363, 328] width 66 height 25
click at [531, 324] on select "**********" at bounding box center [498, 328] width 66 height 25
select select "**********"
click at [531, 316] on select "**********" at bounding box center [498, 328] width 66 height 25
click at [497, 511] on select "*** ********* ******* ***" at bounding box center [467, 517] width 59 height 25
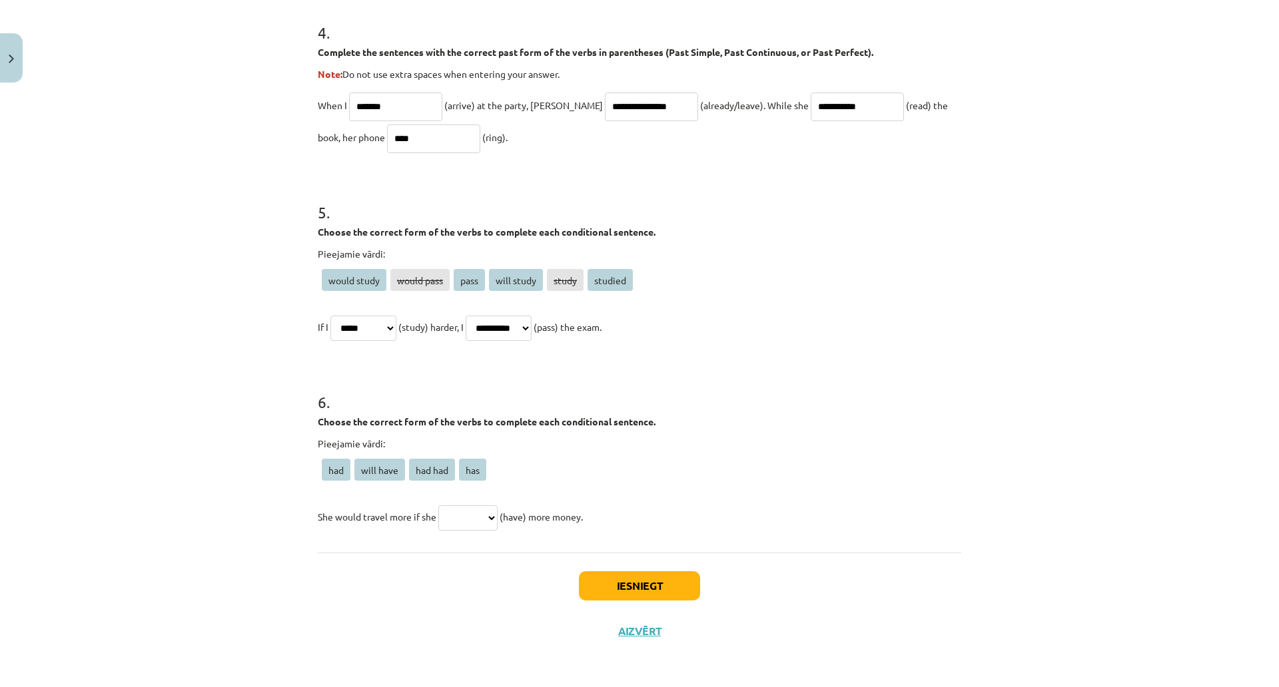
click at [396, 318] on select "**********" at bounding box center [363, 328] width 66 height 25
select select "*******"
click at [396, 316] on select "**********" at bounding box center [363, 328] width 66 height 25
click at [497, 509] on select "*** ********* ******* ***" at bounding box center [467, 517] width 59 height 25
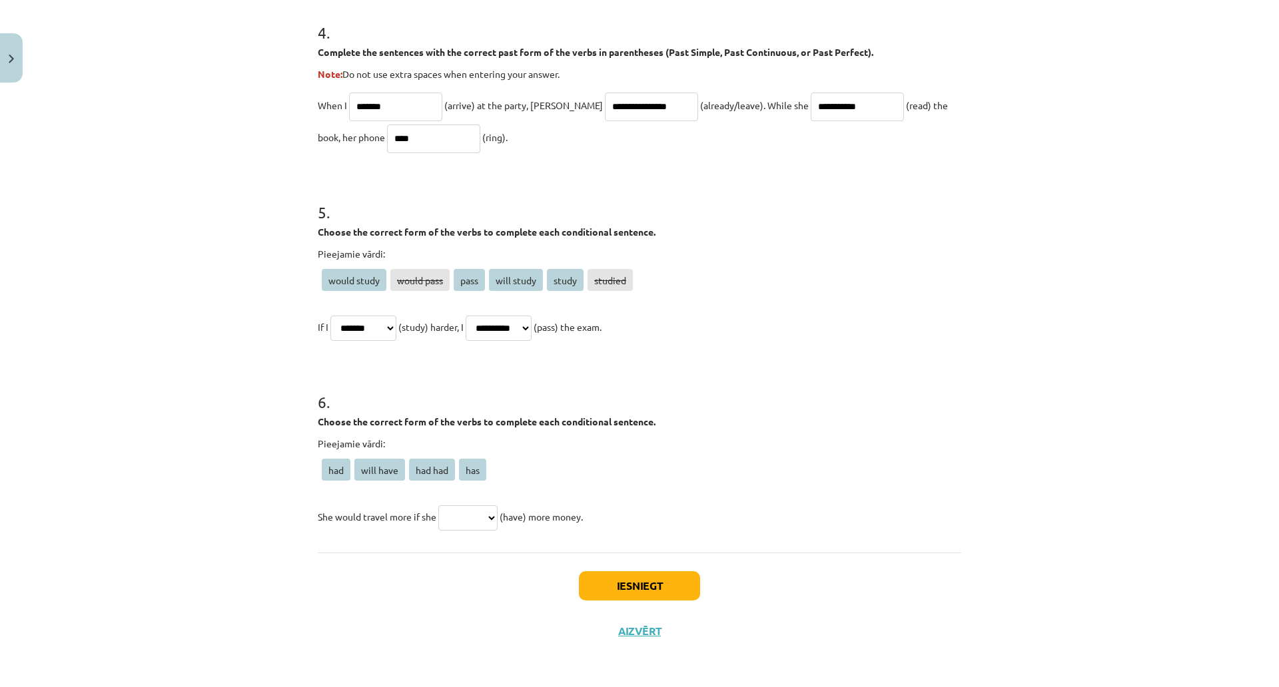
select select "***"
click at [497, 505] on select "*** ********* ******* ***" at bounding box center [467, 517] width 59 height 25
click at [700, 571] on button "Iesniegt" at bounding box center [639, 585] width 121 height 29
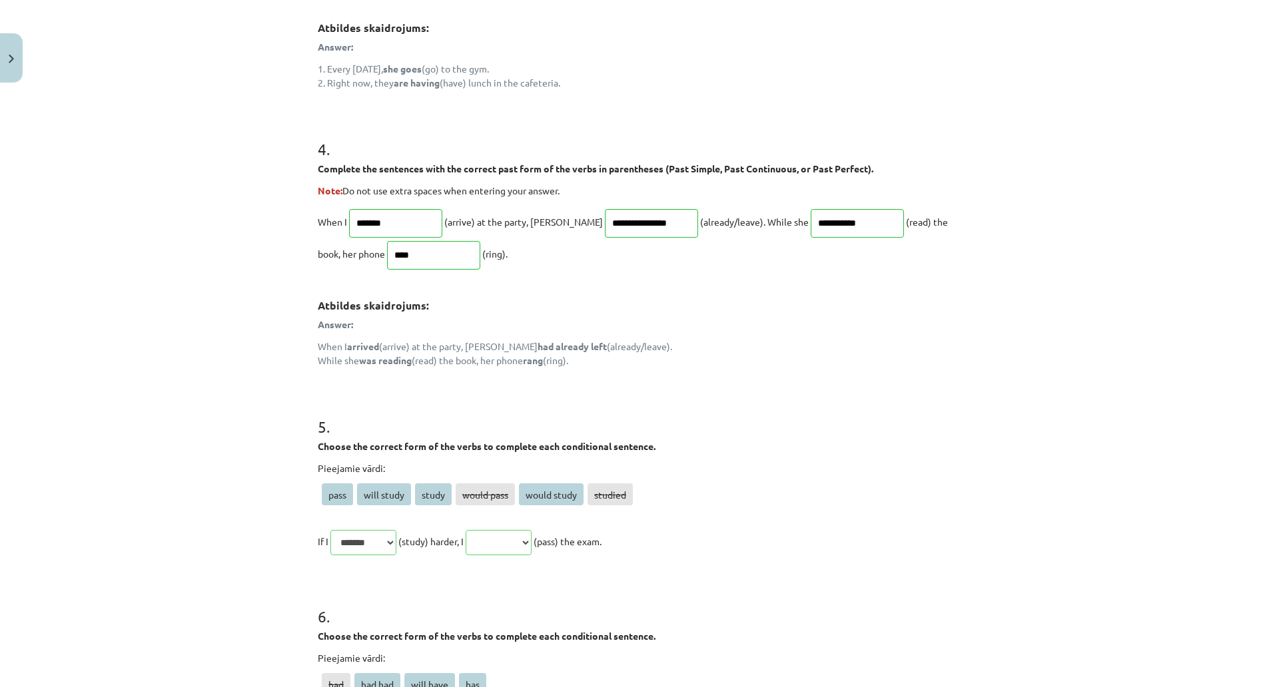
scroll to position [1231, 0]
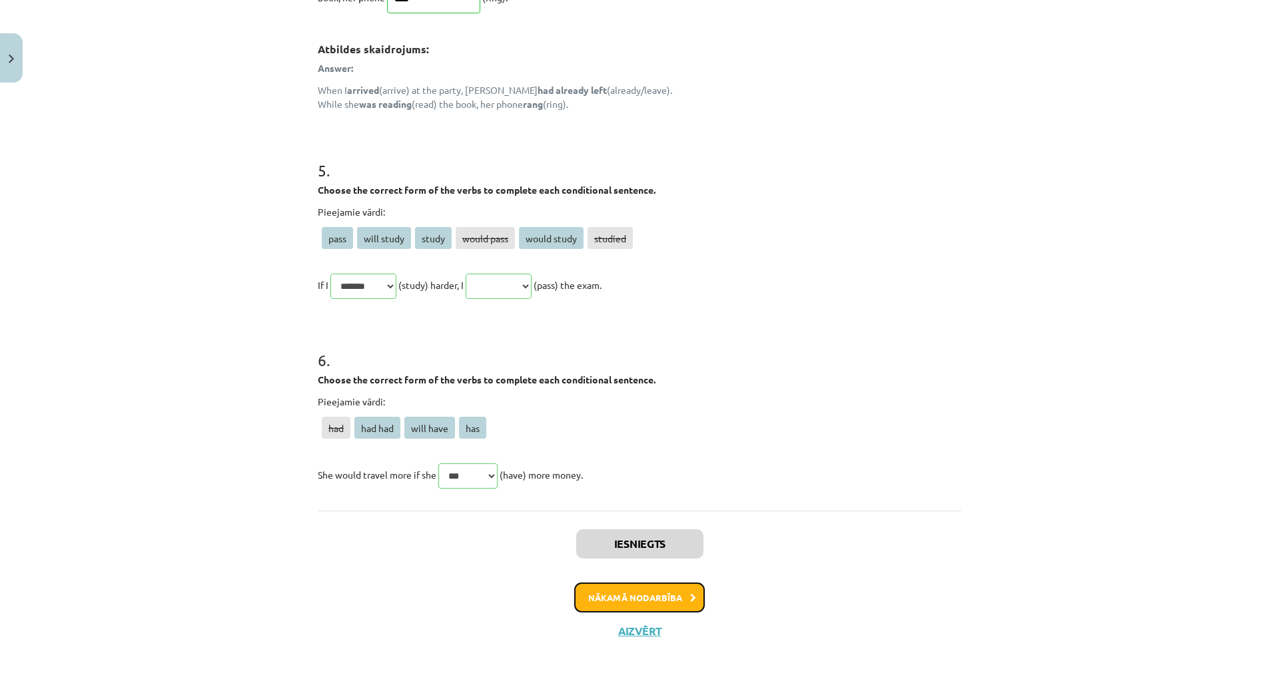
click at [690, 583] on button "Nākamā nodarbība" at bounding box center [639, 598] width 131 height 31
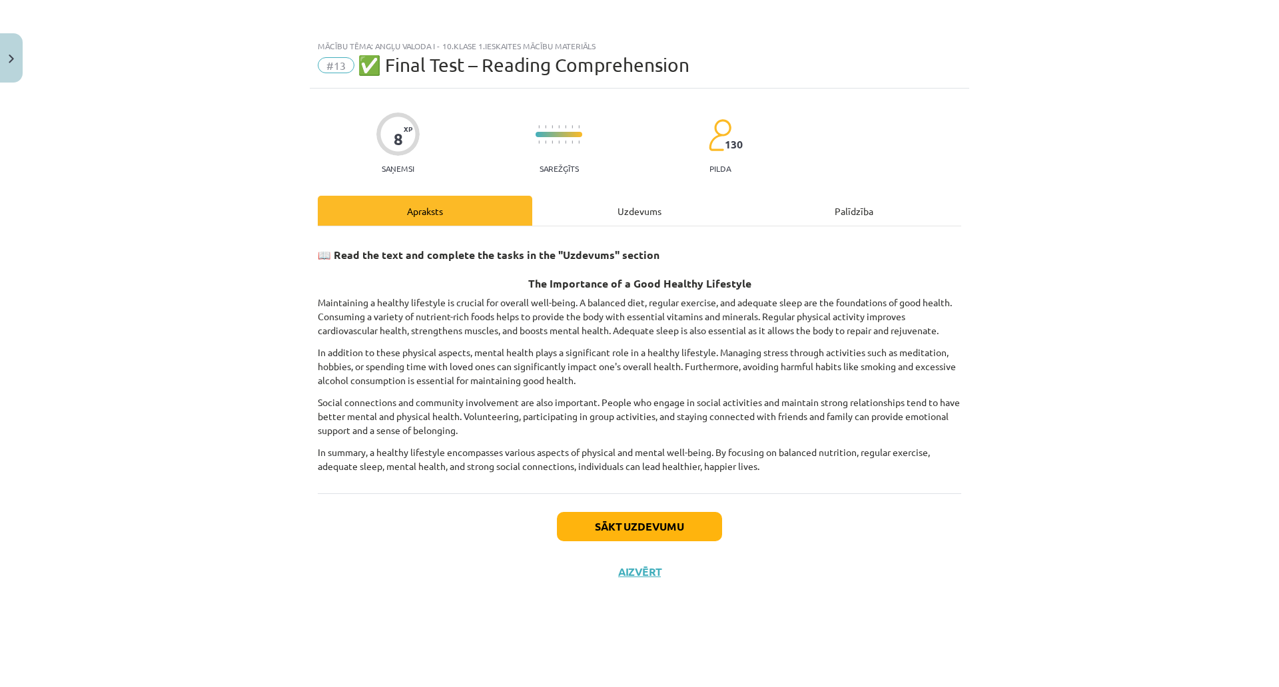
scroll to position [0, 0]
click at [678, 220] on div "Uzdevums" at bounding box center [639, 211] width 214 height 30
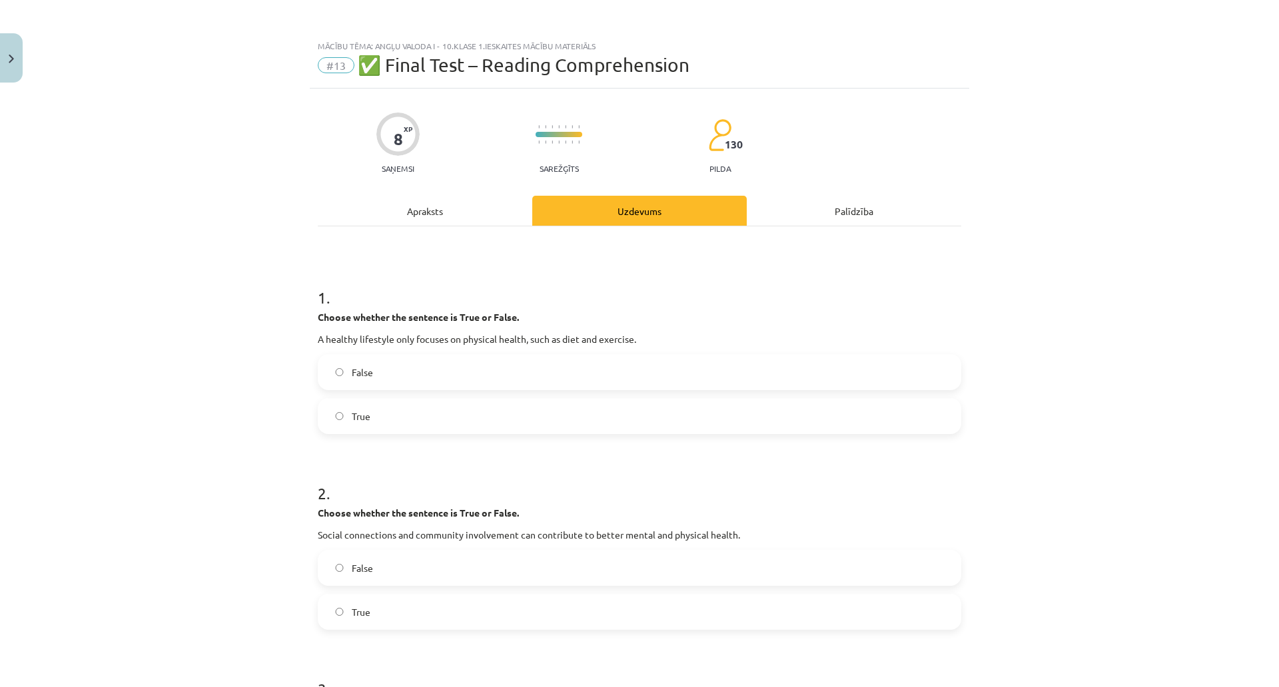
click at [532, 216] on div "Apraksts" at bounding box center [425, 211] width 214 height 30
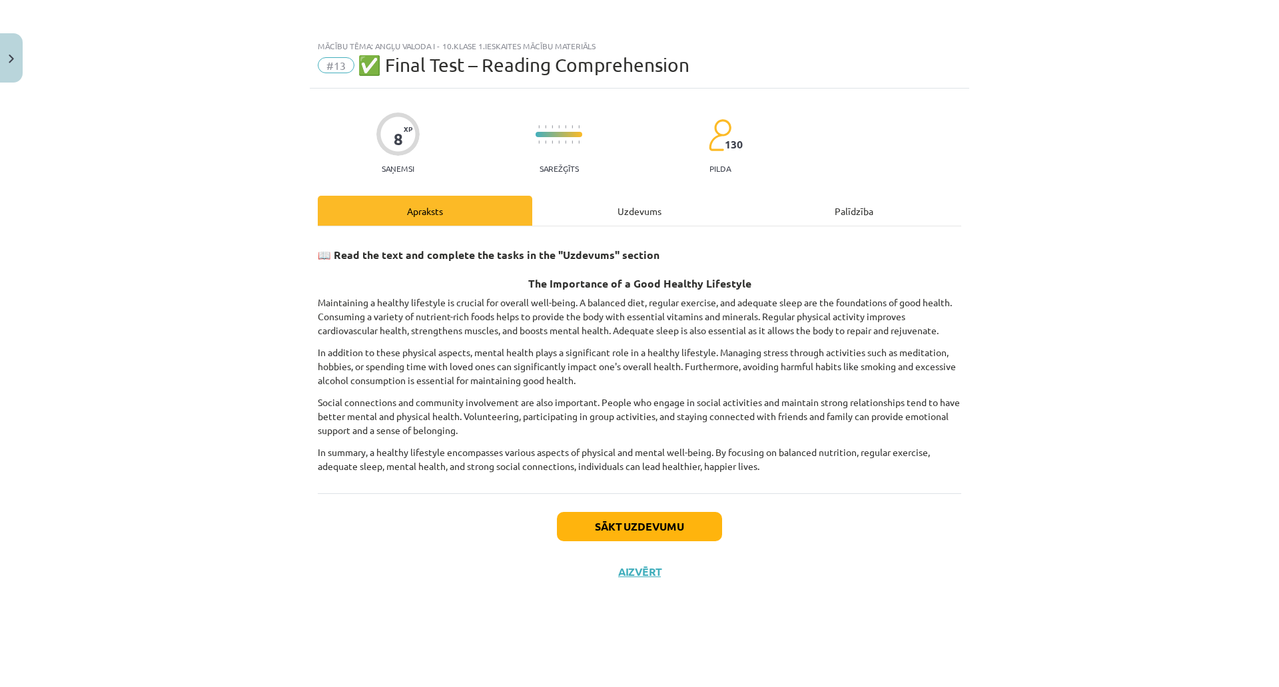
click at [713, 209] on div "Uzdevums" at bounding box center [639, 211] width 214 height 30
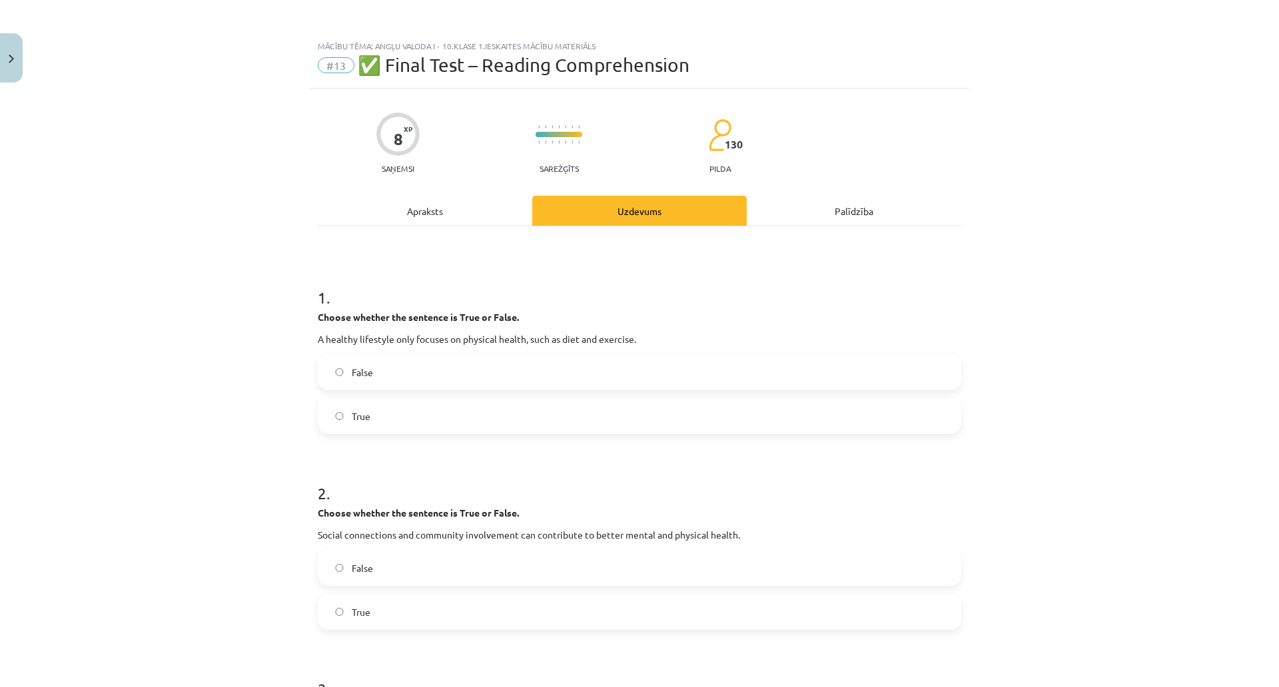
click at [514, 218] on div "Apraksts" at bounding box center [425, 211] width 214 height 30
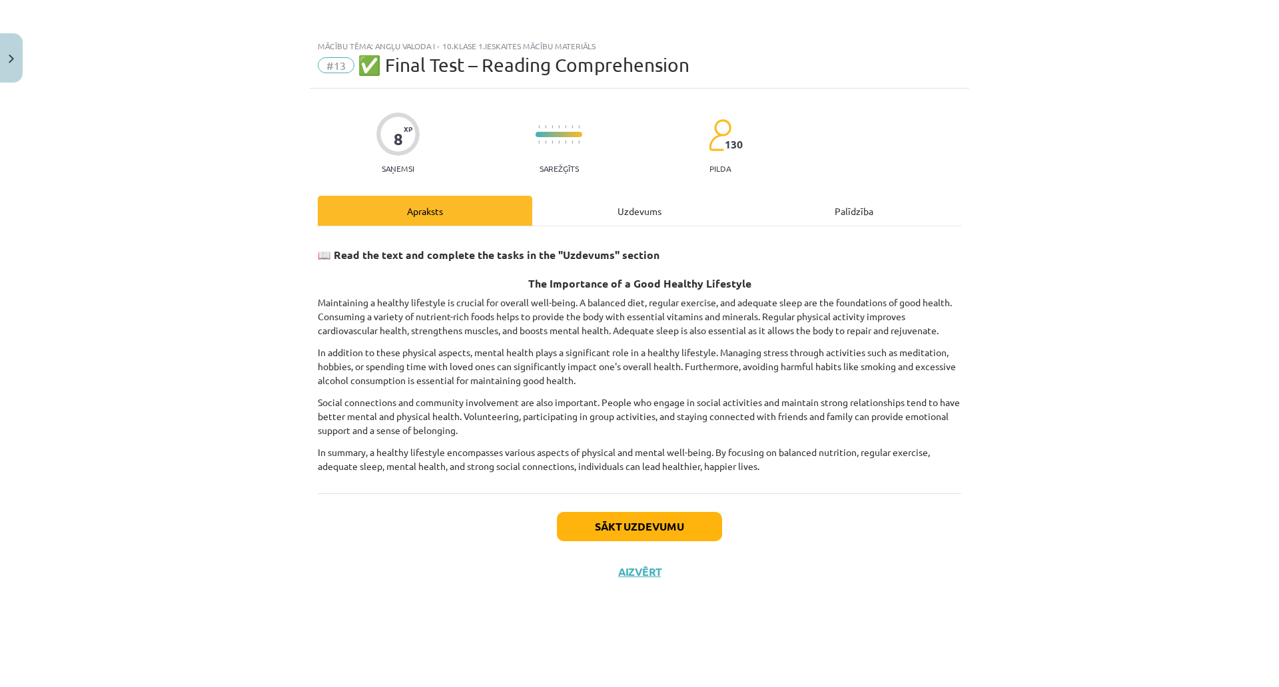
click at [695, 210] on div "Uzdevums" at bounding box center [639, 211] width 214 height 30
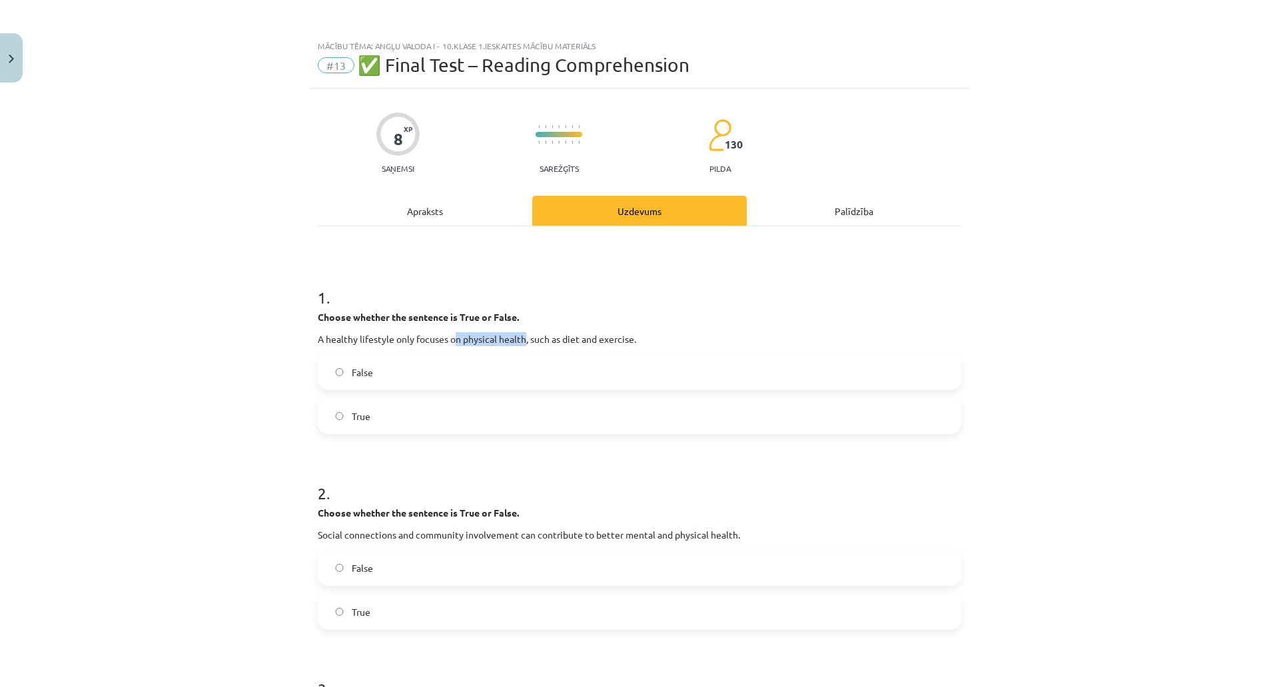
drag, startPoint x: 523, startPoint y: 332, endPoint x: 591, endPoint y: 334, distance: 68.0
click at [591, 334] on p "A healthy lifestyle only focuses on physical health, such as diet and exercise." at bounding box center [639, 339] width 643 height 14
click at [509, 215] on div "Apraksts" at bounding box center [425, 211] width 214 height 30
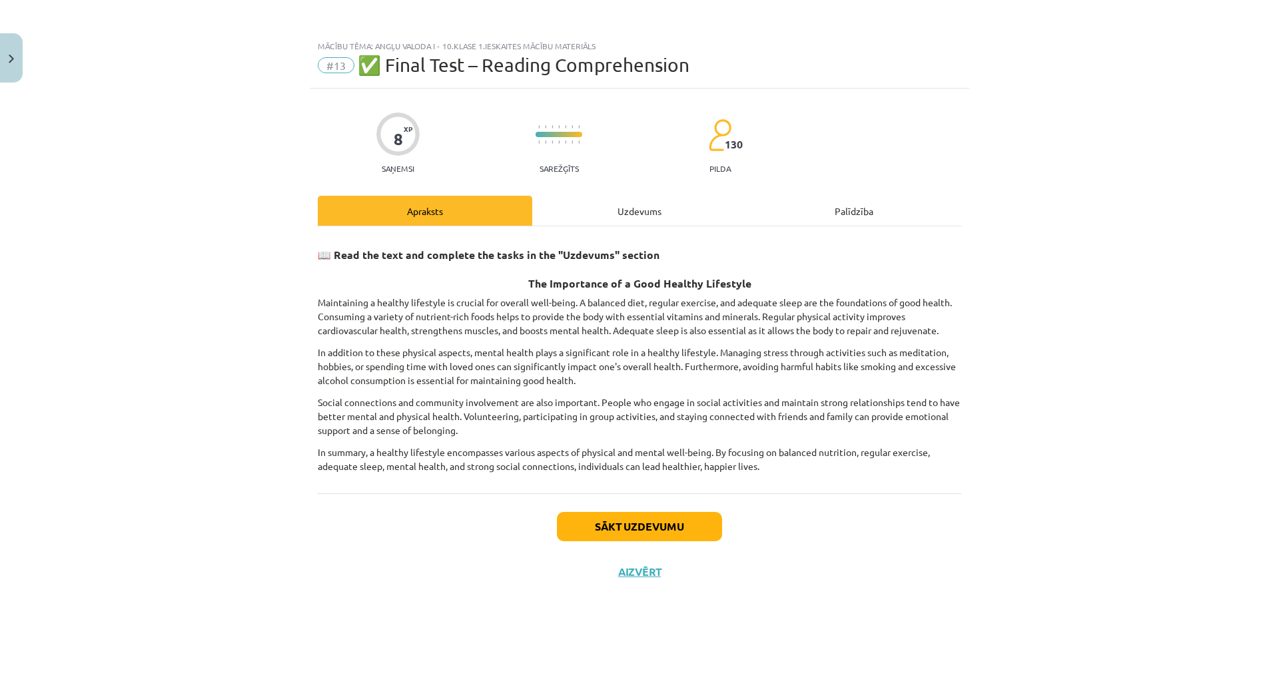
click at [695, 200] on div "Uzdevums" at bounding box center [639, 211] width 214 height 30
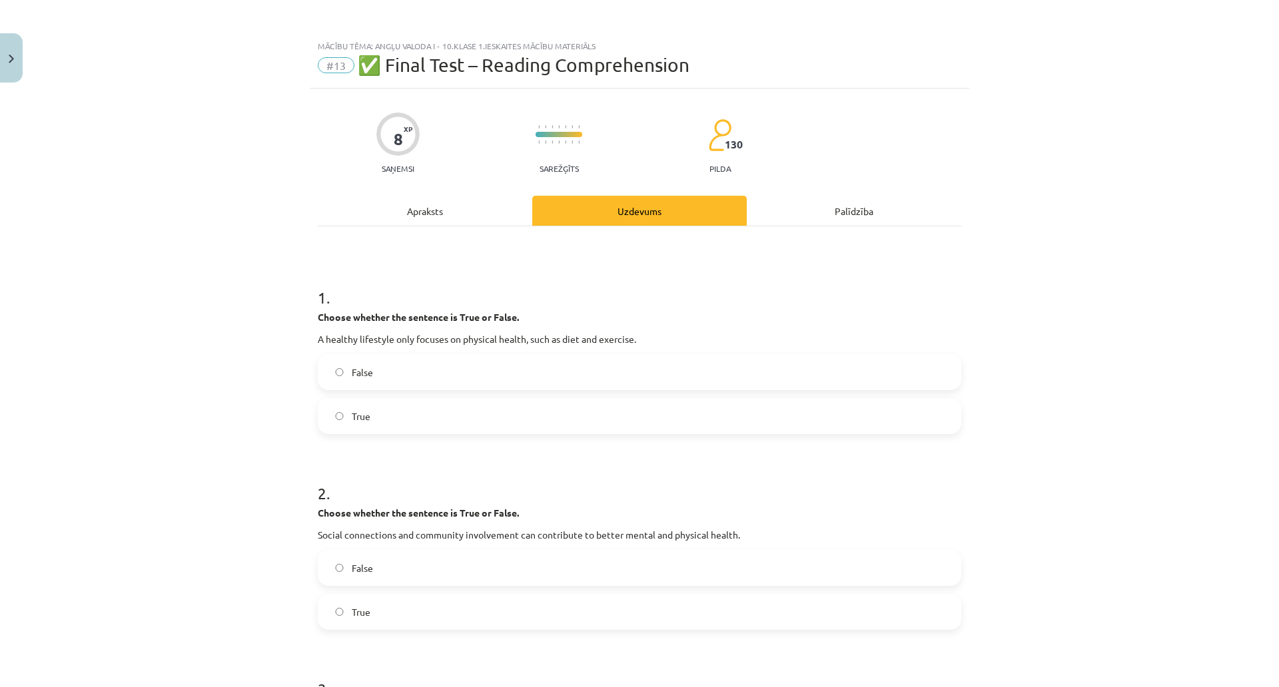
click at [438, 406] on label "True" at bounding box center [639, 416] width 641 height 33
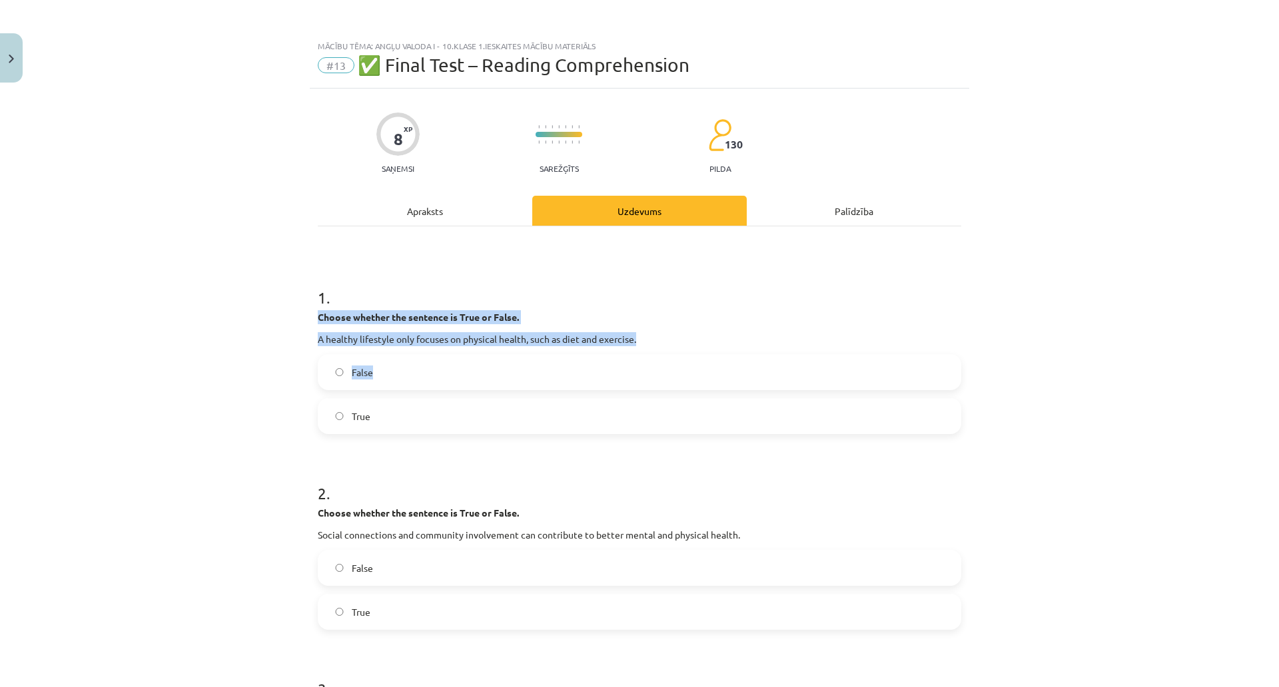
drag, startPoint x: 385, startPoint y: 318, endPoint x: 691, endPoint y: 354, distance: 308.4
click at [691, 354] on div "1 . Choose whether the sentence is True or False. A healthy lifestyle only focu…" at bounding box center [639, 349] width 643 height 169
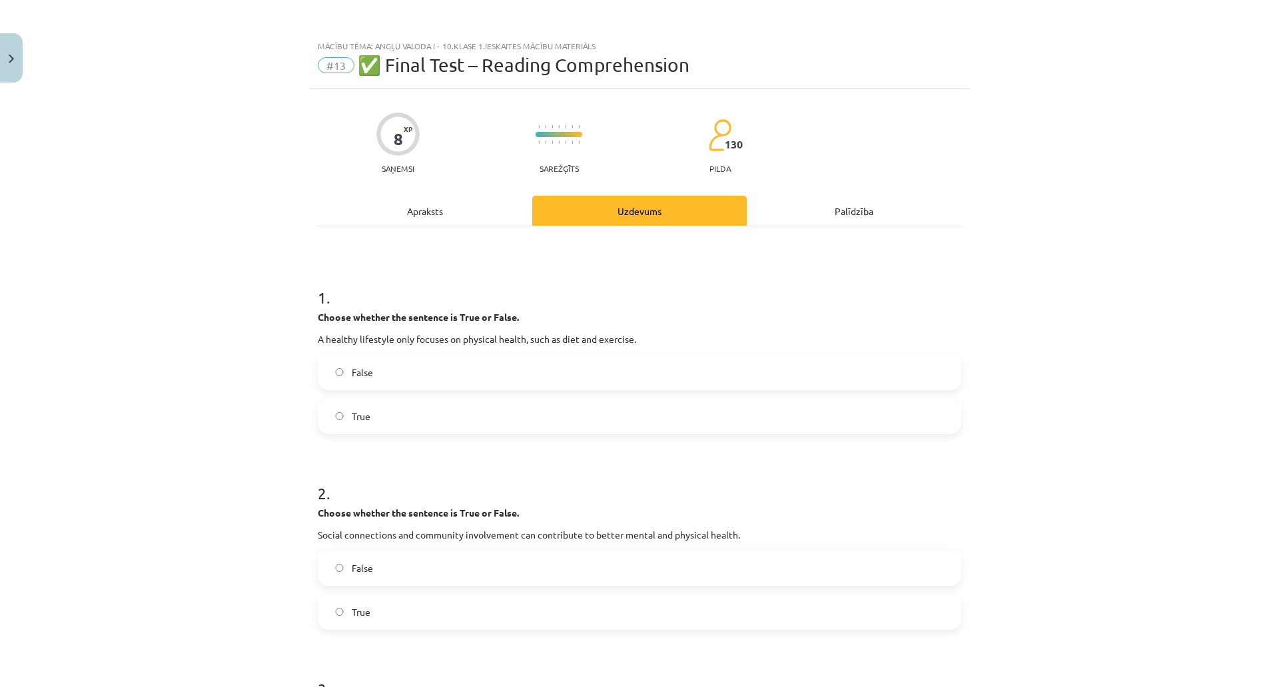
click at [496, 206] on div "Apraksts" at bounding box center [425, 211] width 214 height 30
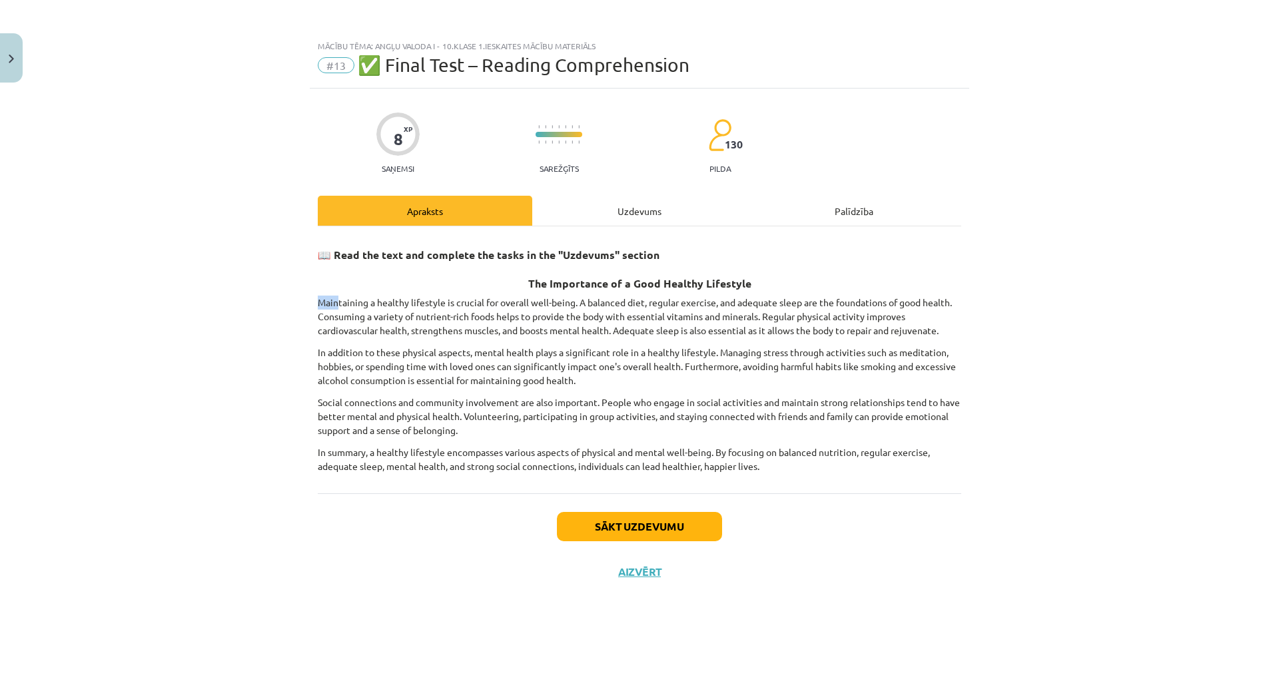
drag, startPoint x: 381, startPoint y: 295, endPoint x: 415, endPoint y: 295, distance: 34.0
click at [415, 295] on div "8 XP Saņemsi Sarežģīts 130 pilda Apraksts Uzdevums Palīdzība 📖 Read the text an…" at bounding box center [639, 371] width 659 height 565
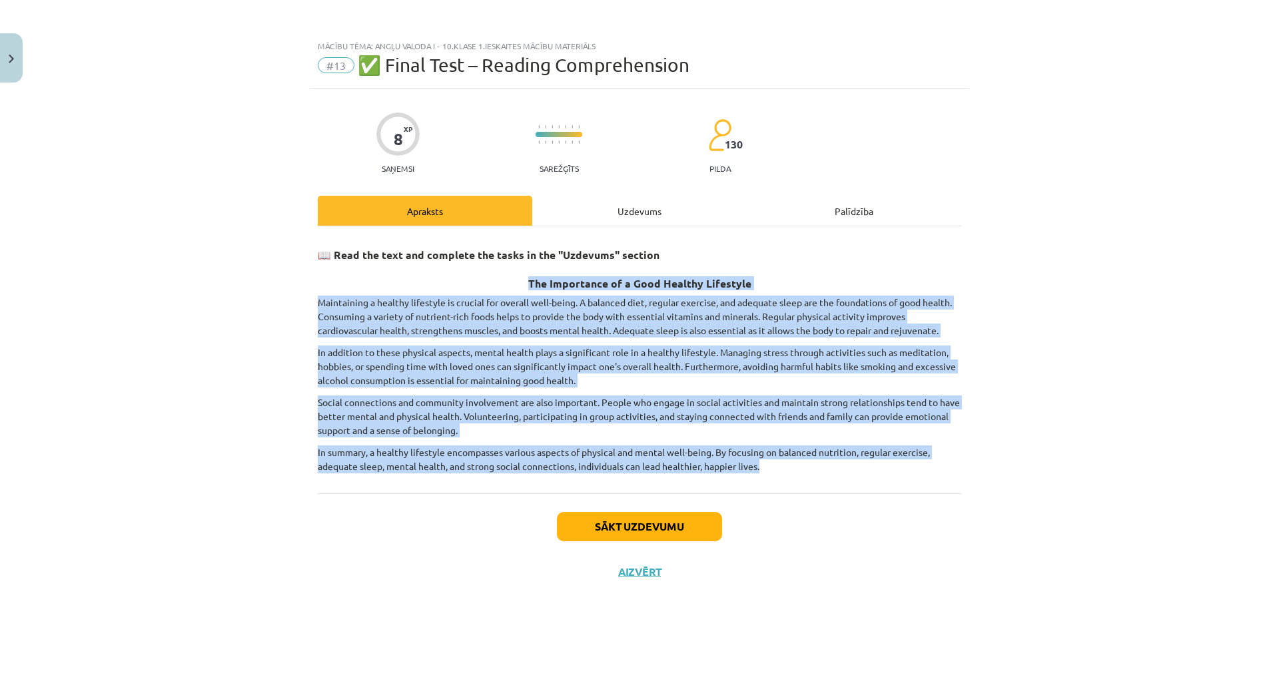
drag, startPoint x: 518, startPoint y: 270, endPoint x: 1104, endPoint y: 467, distance: 618.3
click at [1104, 467] on div "Mācību tēma: Angļu valoda i - 10.klase 1.ieskaites mācību materiāls #13 ✅ Final…" at bounding box center [639, 343] width 1279 height 687
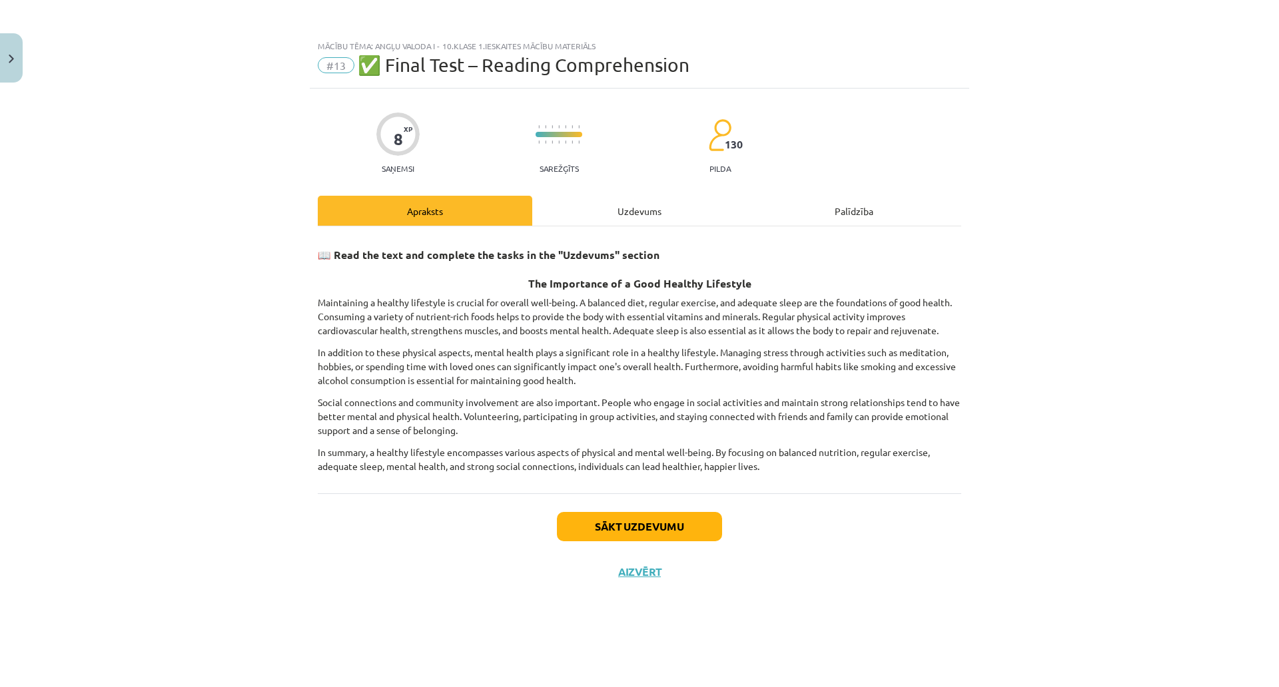
click at [684, 204] on div "Uzdevums" at bounding box center [639, 211] width 214 height 30
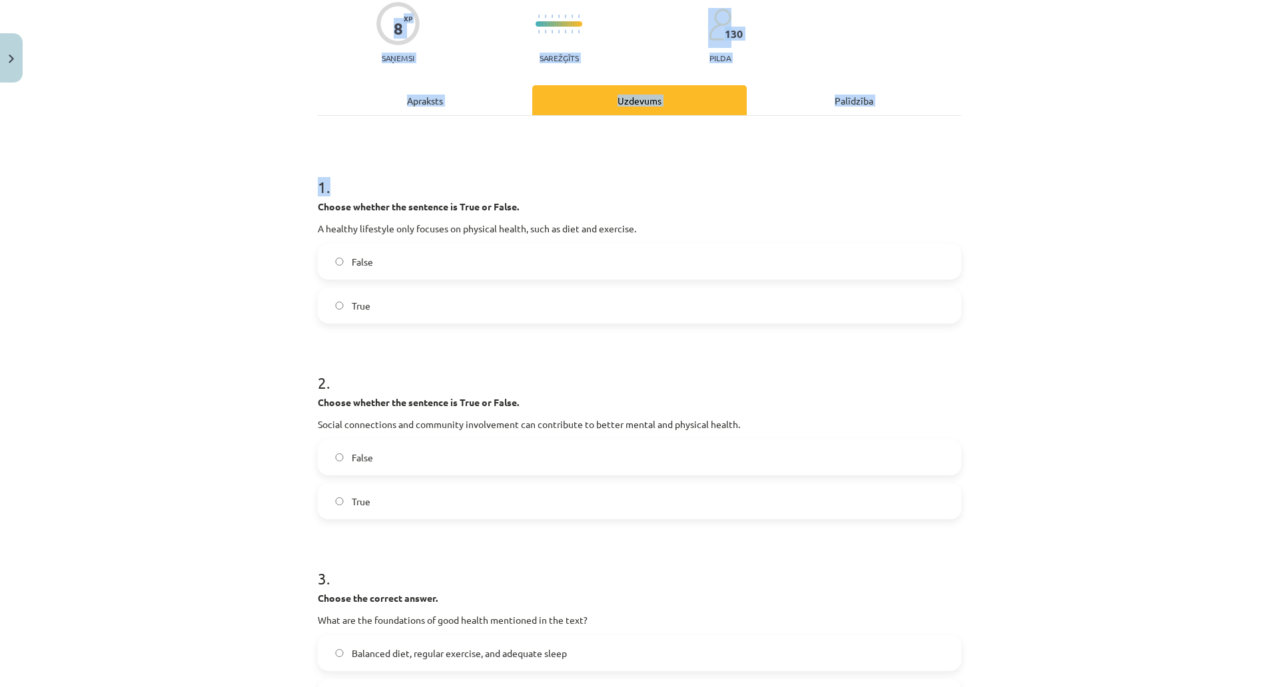
scroll to position [677, 0]
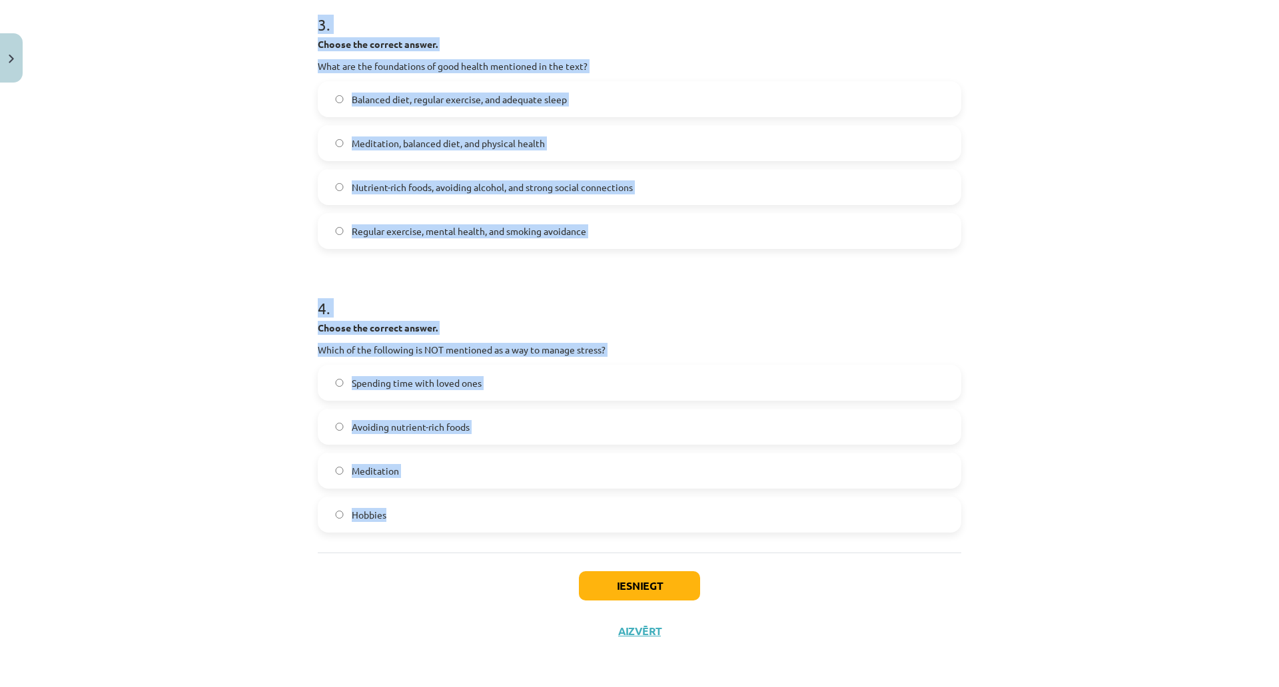
drag, startPoint x: 378, startPoint y: 311, endPoint x: 718, endPoint y: 490, distance: 384.6
click at [718, 490] on div "8 XP Saņemsi Sarežģīts 130 pilda Apraksts Uzdevums Palīdzība 1 . Choose whether…" at bounding box center [639, 39] width 659 height 1230
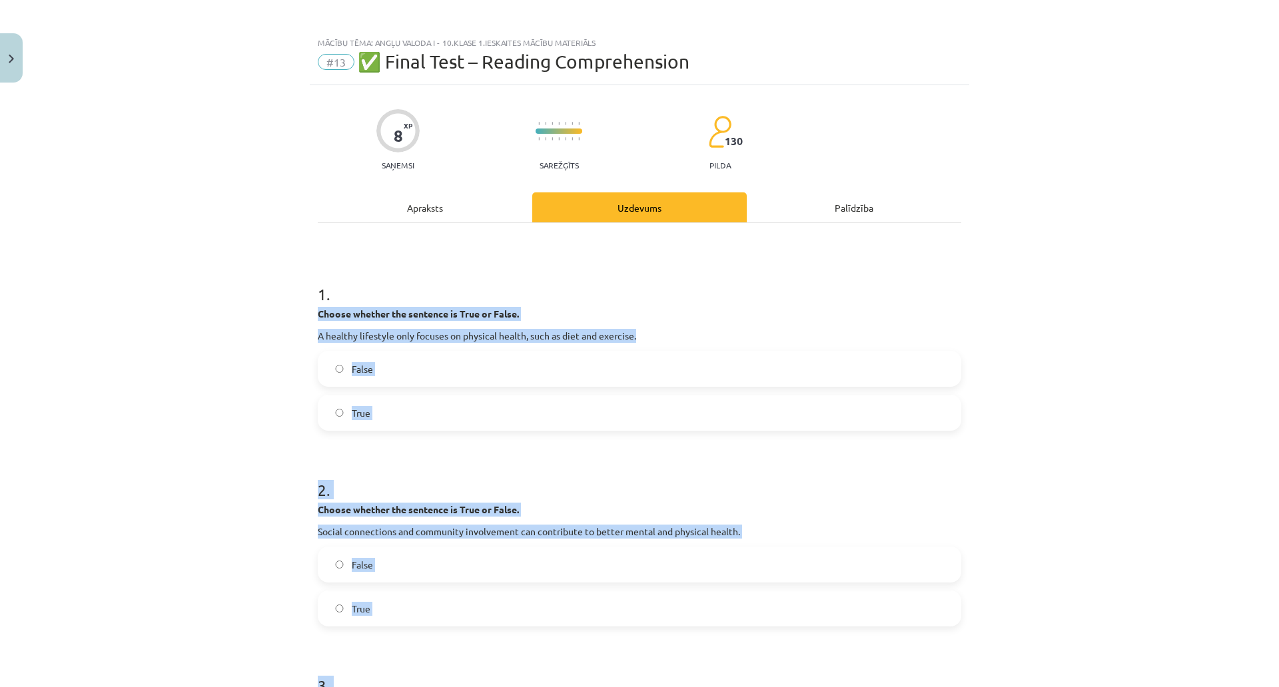
scroll to position [0, 0]
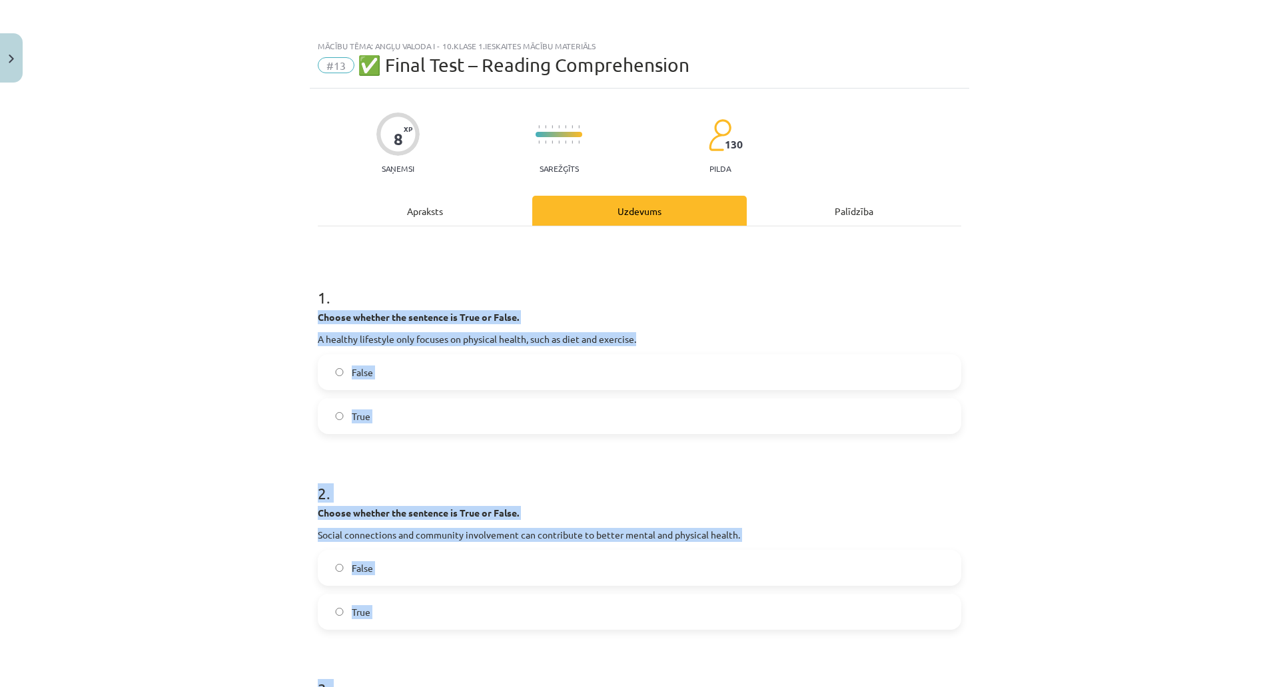
click at [256, 168] on div "Mācību tēma: Angļu valoda i - 10.klase 1.ieskaites mācību materiāls #13 ✅ Final…" at bounding box center [639, 343] width 1279 height 687
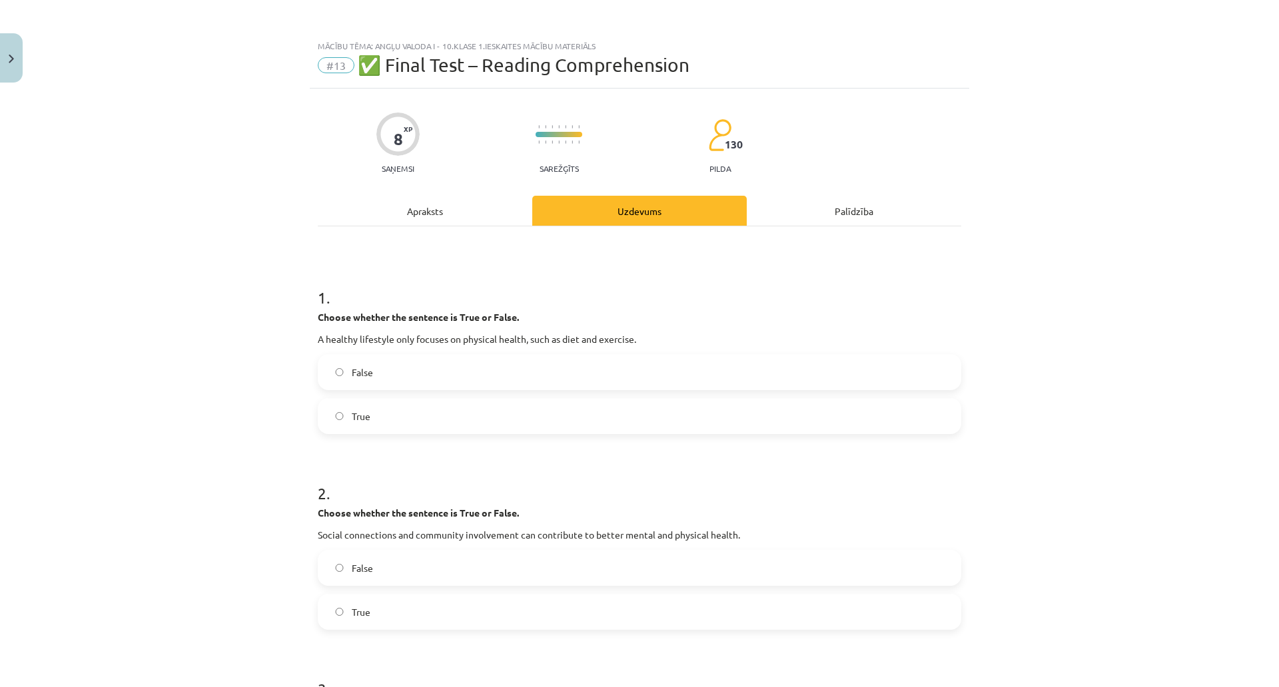
click at [484, 218] on div "Apraksts" at bounding box center [425, 211] width 214 height 30
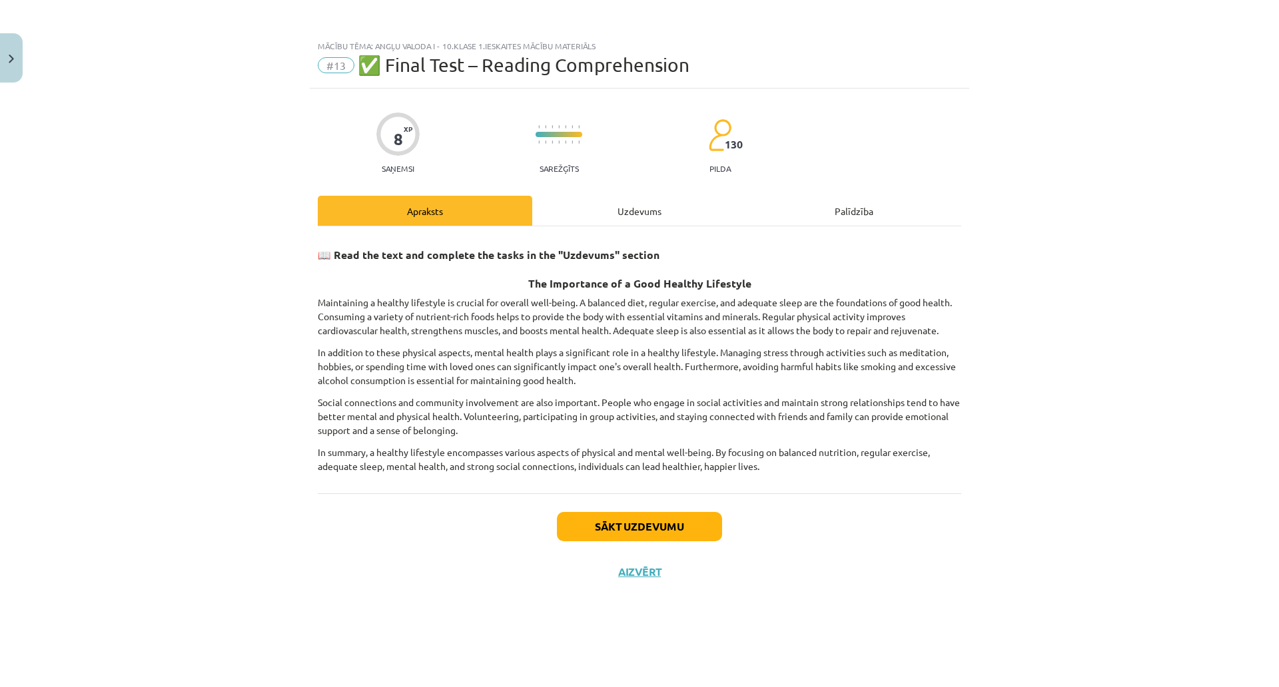
click at [677, 233] on div "📖 Read the text and complete the tasks in the "Uzdevums" section The Importance…" at bounding box center [639, 359] width 643 height 267
click at [677, 218] on div "Uzdevums" at bounding box center [639, 211] width 214 height 30
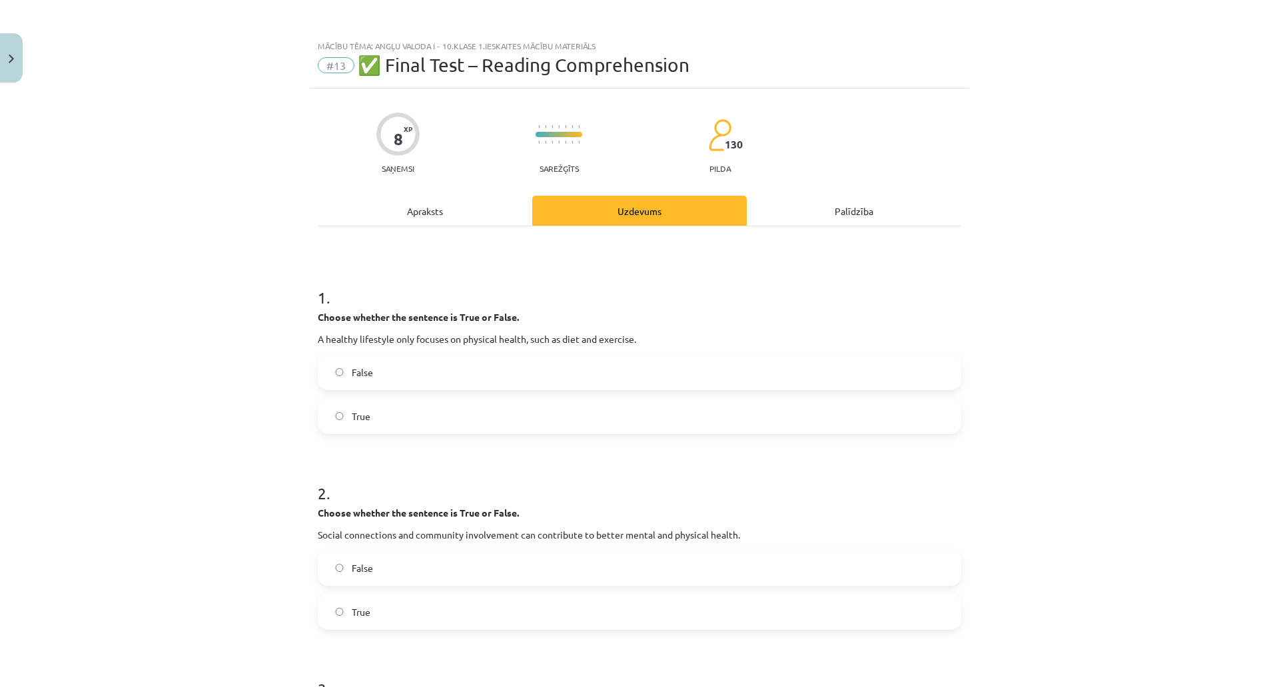
click at [515, 224] on div "Apraksts" at bounding box center [425, 211] width 214 height 30
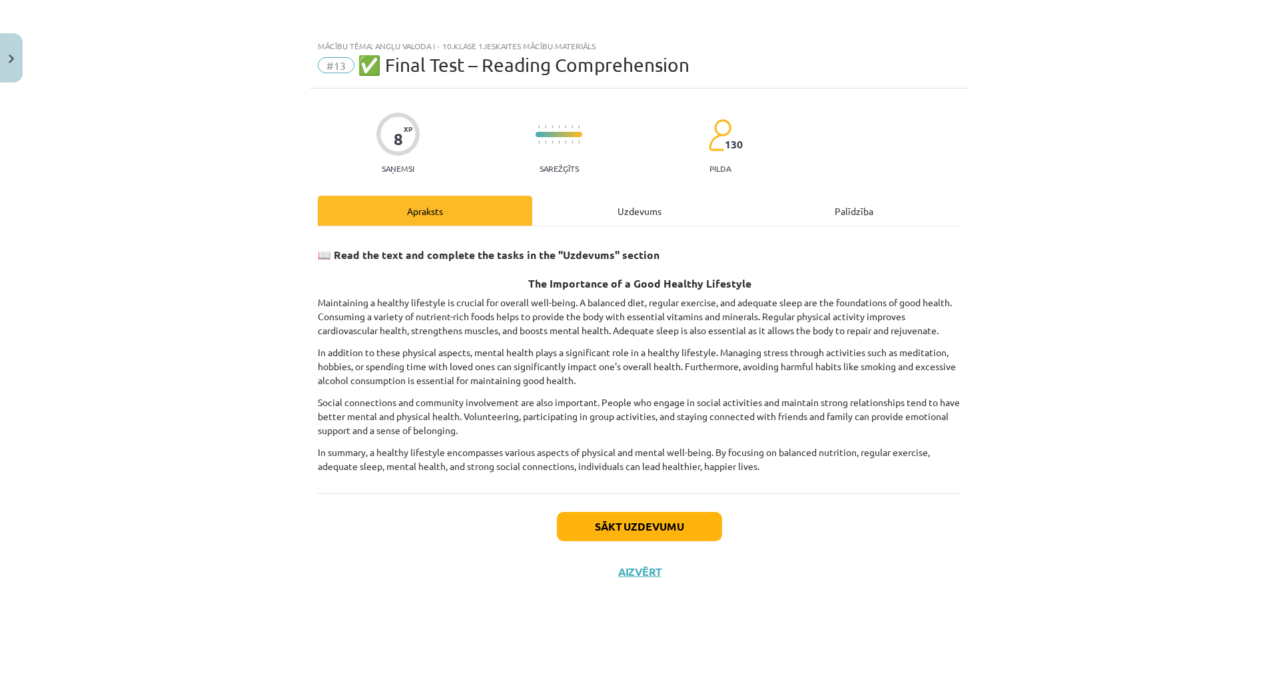
click at [669, 204] on div "Uzdevums" at bounding box center [639, 211] width 214 height 30
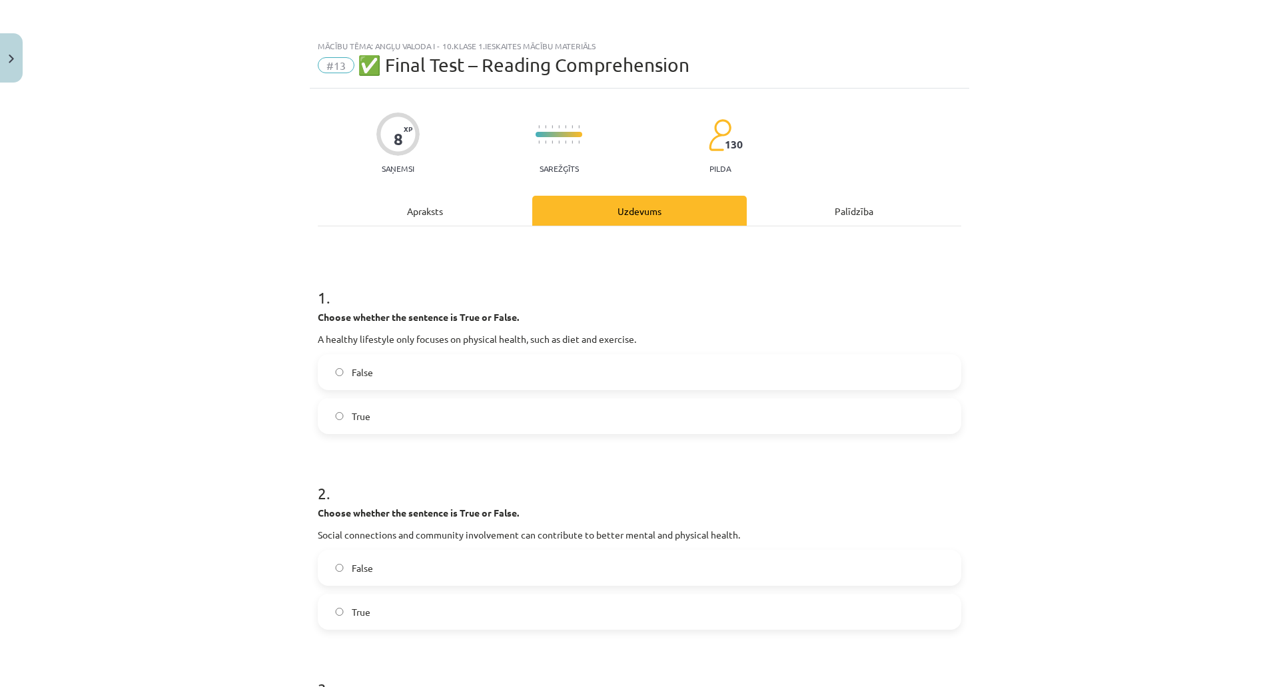
click at [520, 375] on label "False" at bounding box center [639, 372] width 641 height 33
click at [475, 202] on div "Apraksts" at bounding box center [425, 211] width 214 height 30
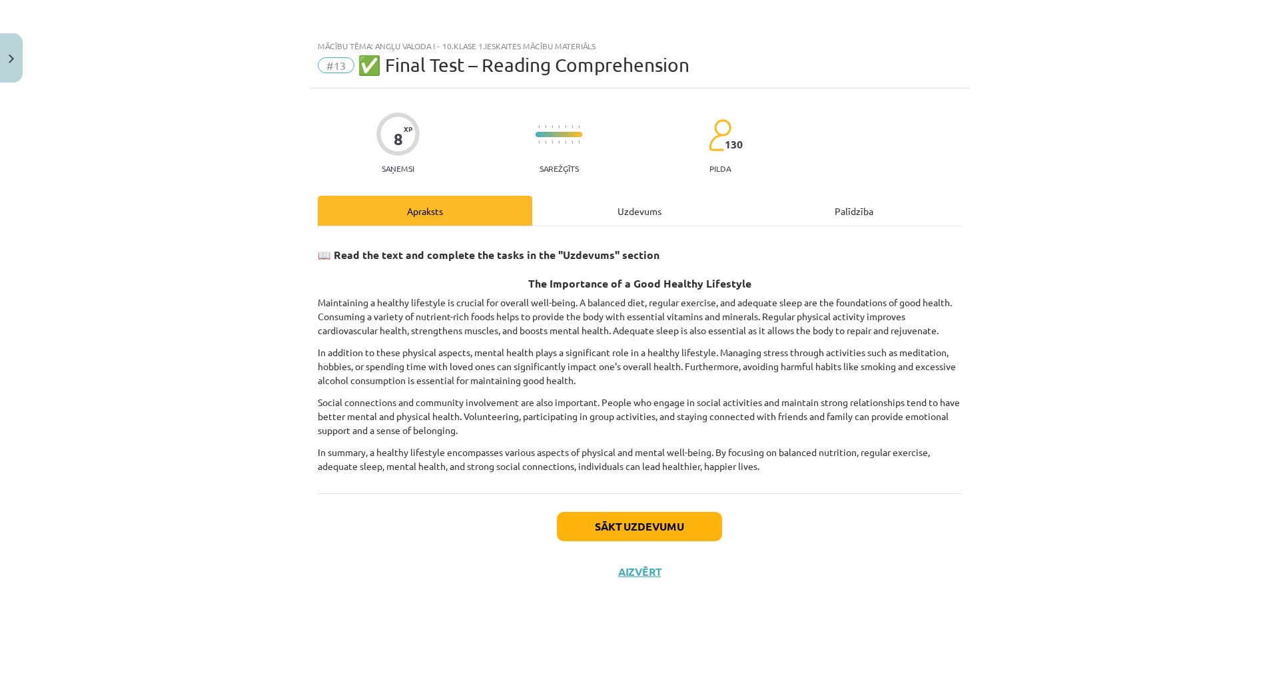
click at [720, 181] on div "8 XP Saņemsi Sarežģīts 130 pilda Apraksts Uzdevums Palīdzība 📖 Read the text an…" at bounding box center [639, 371] width 659 height 565
click at [687, 214] on div "Uzdevums" at bounding box center [639, 211] width 214 height 30
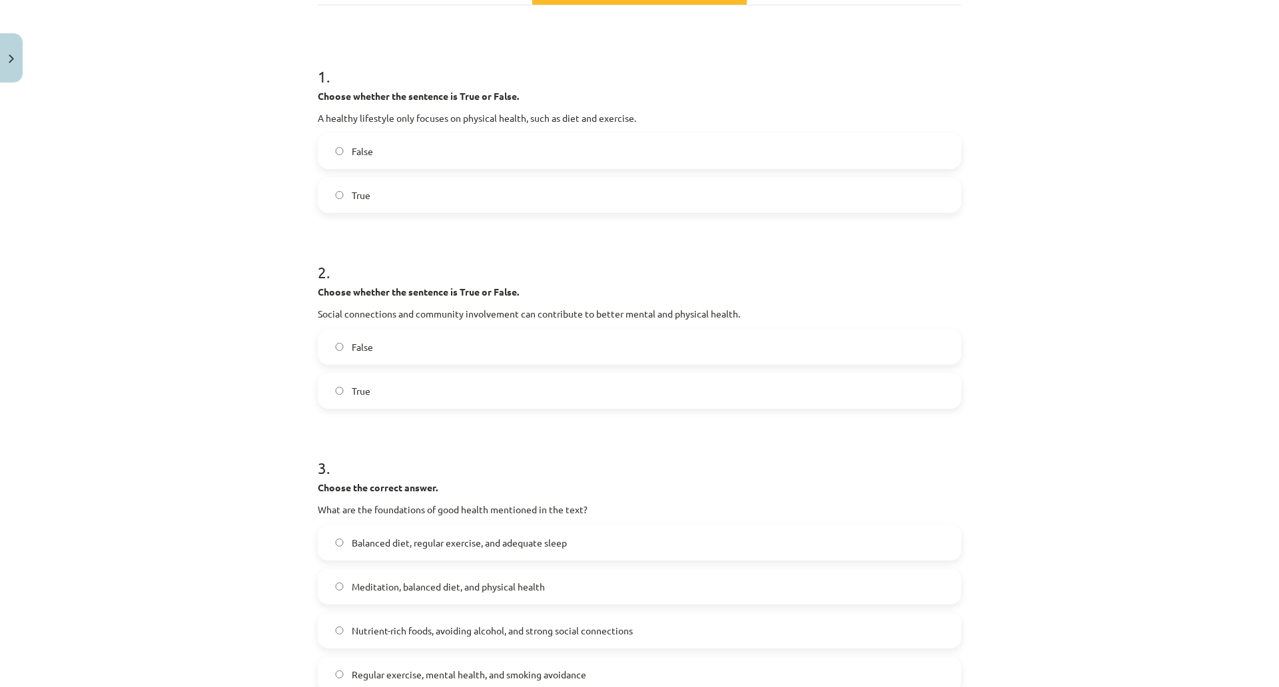
scroll to position [222, 0]
drag, startPoint x: 595, startPoint y: 313, endPoint x: 634, endPoint y: 316, distance: 38.7
click at [634, 316] on p "Social connections and community involvement can contribute to better mental an…" at bounding box center [639, 313] width 643 height 14
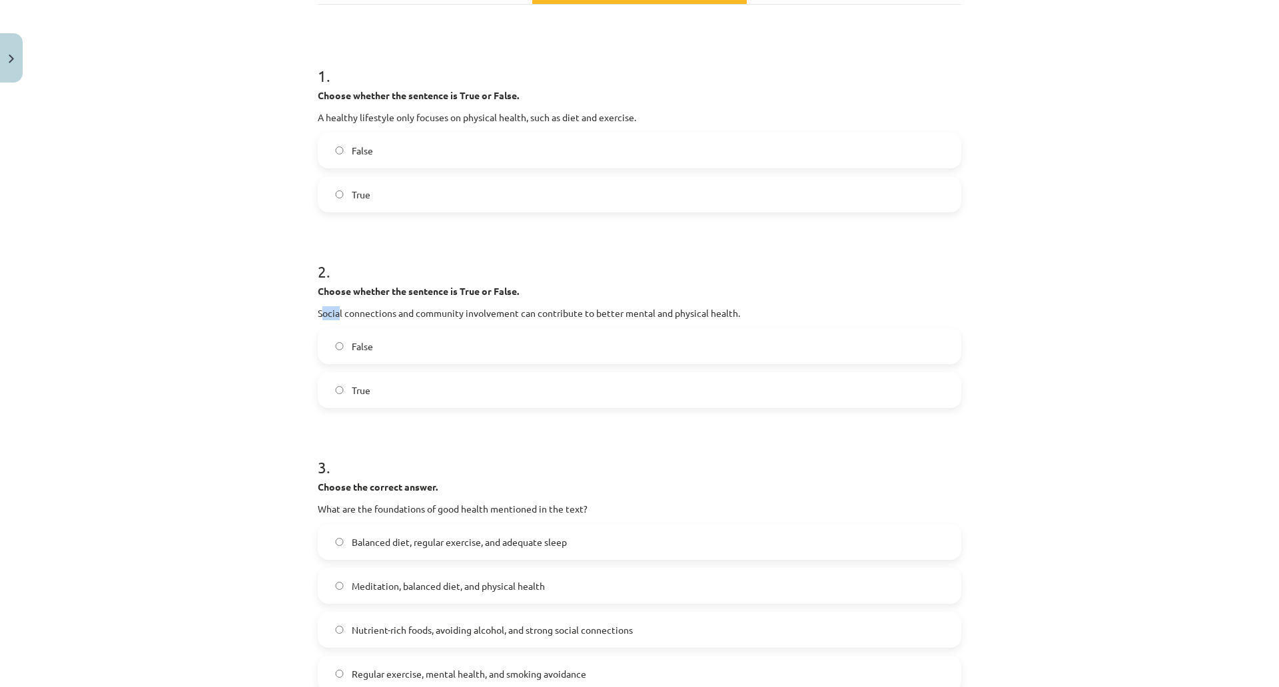
drag, startPoint x: 388, startPoint y: 313, endPoint x: 406, endPoint y: 307, distance: 19.0
click at [406, 307] on p "Social connections and community involvement can contribute to better mental an…" at bounding box center [639, 313] width 643 height 14
drag, startPoint x: 380, startPoint y: 310, endPoint x: 811, endPoint y: 313, distance: 431.5
click at [811, 313] on div "8 XP Saņemsi Sarežģīts 130 pilda Apraksts Uzdevums Palīdzība 1 . Choose whether…" at bounding box center [639, 482] width 659 height 1230
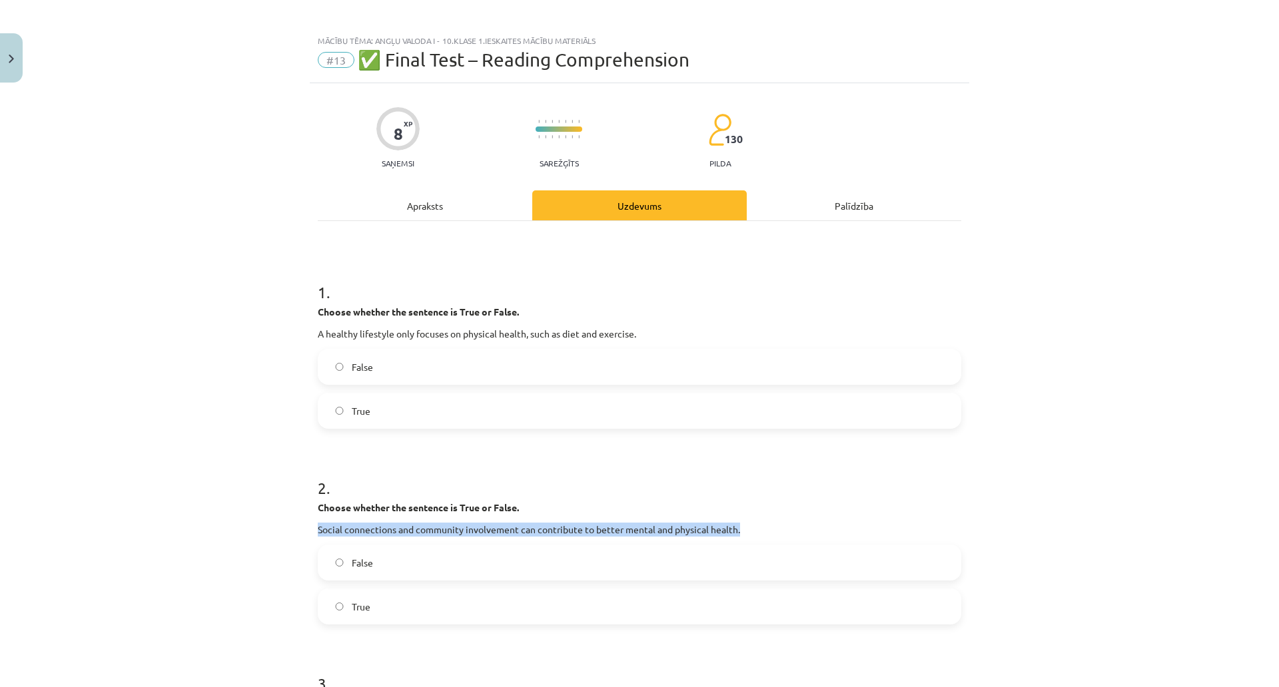
scroll to position [0, 0]
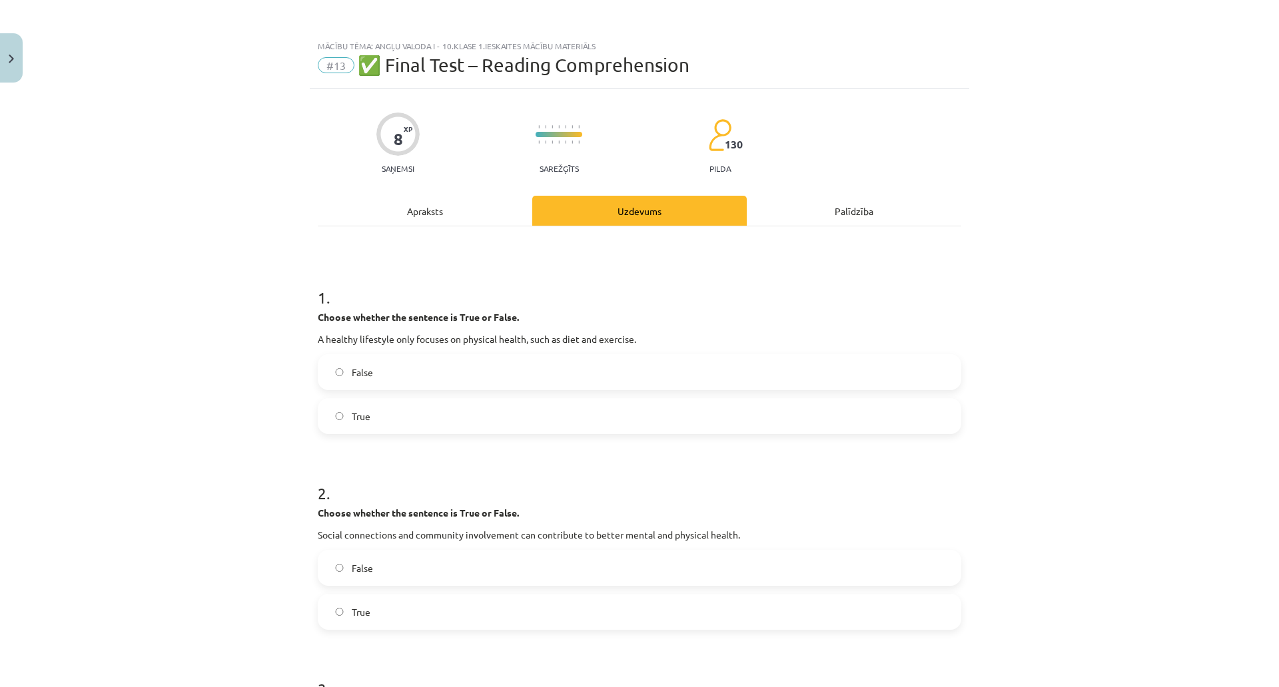
click at [508, 215] on div "Apraksts" at bounding box center [425, 211] width 214 height 30
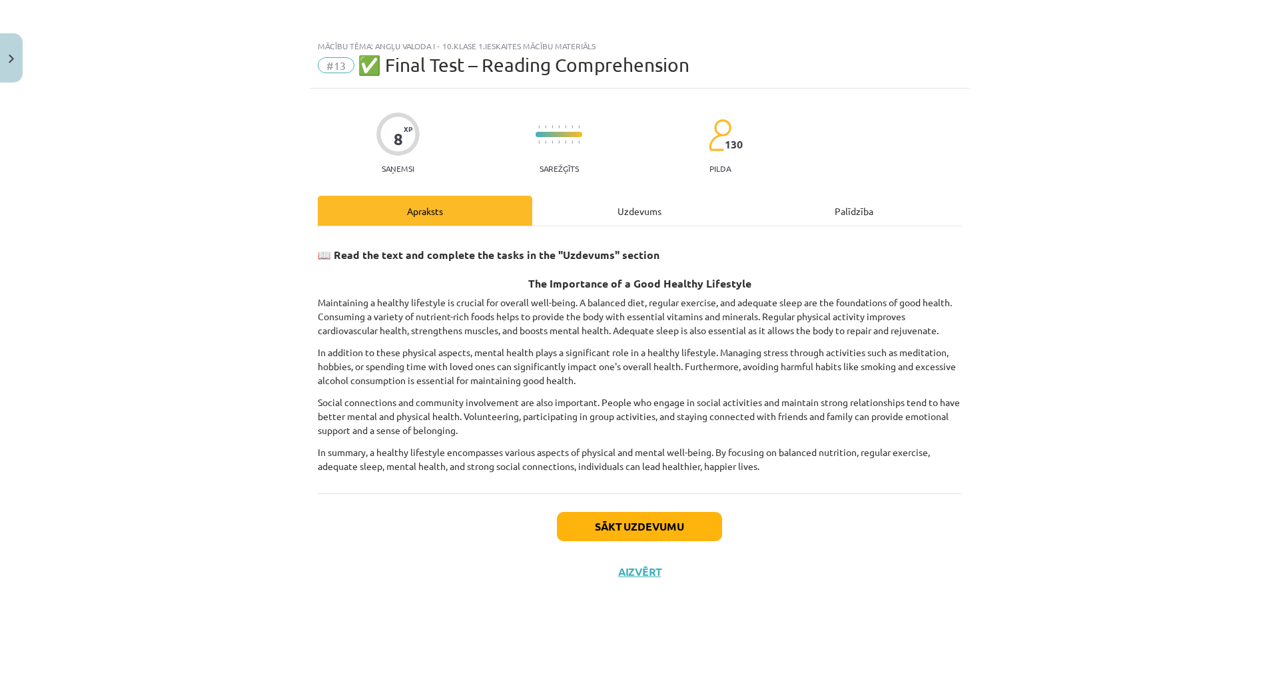
click at [741, 204] on div "Uzdevums" at bounding box center [639, 211] width 214 height 30
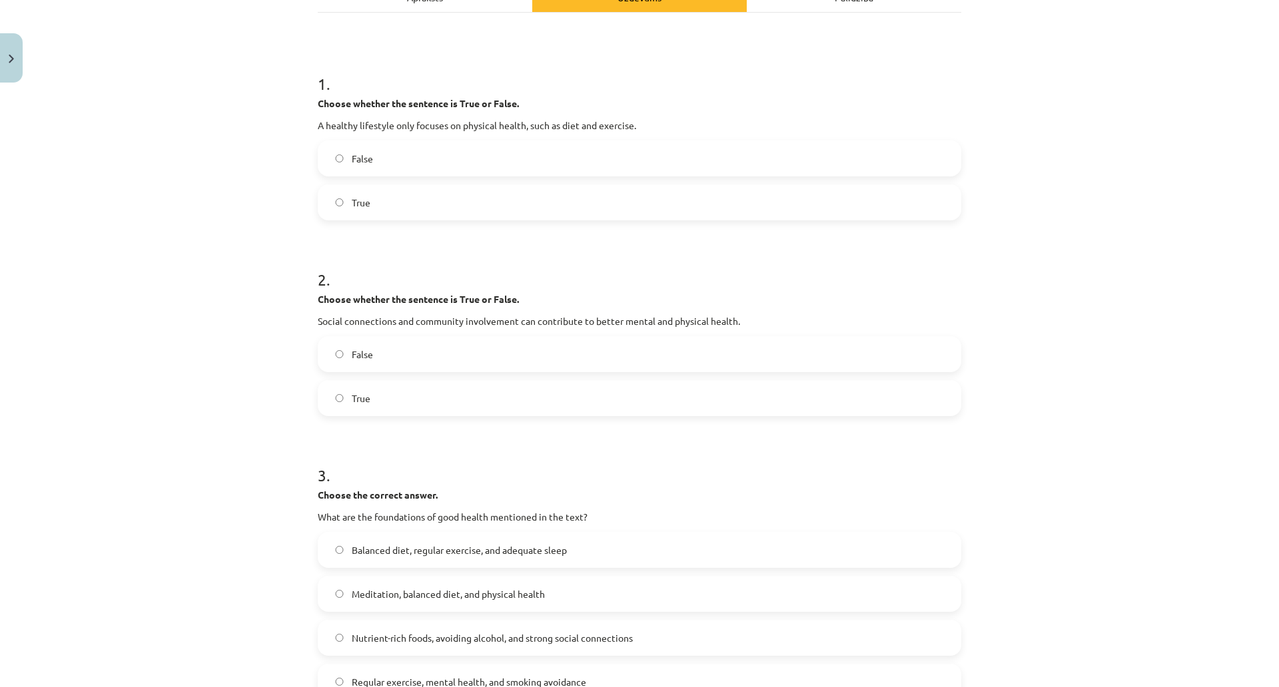
scroll to position [222, 0]
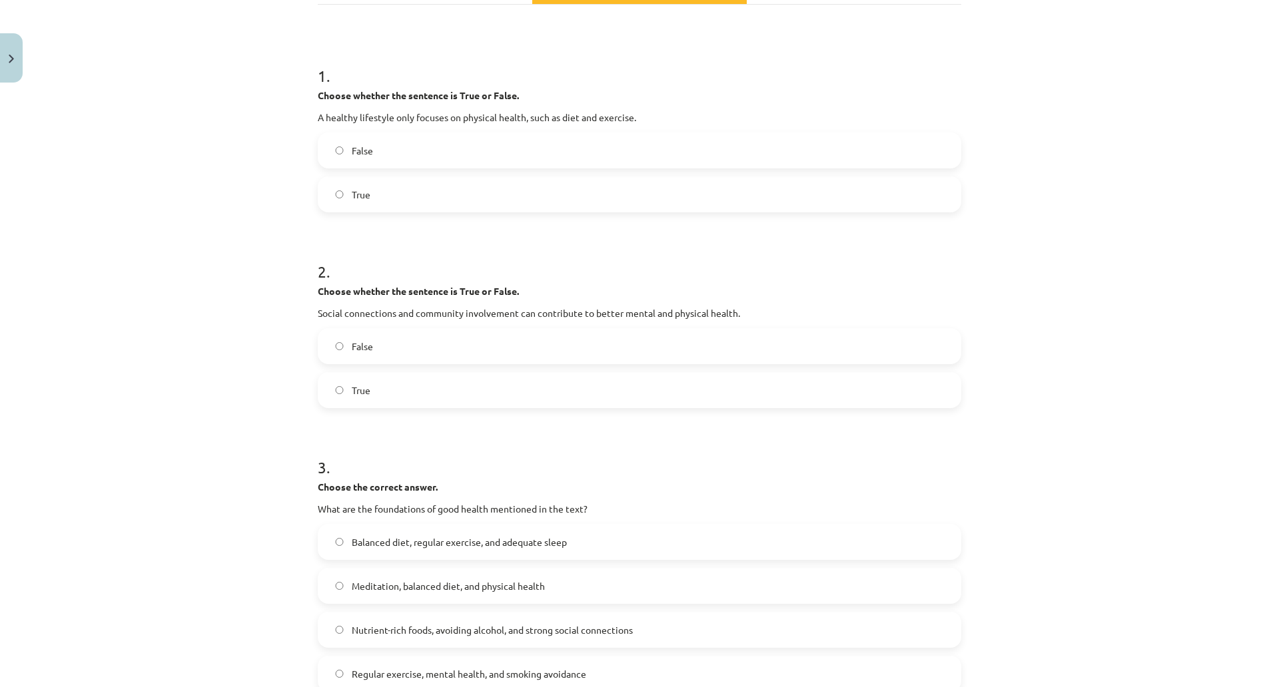
click at [511, 384] on label "True" at bounding box center [639, 390] width 641 height 33
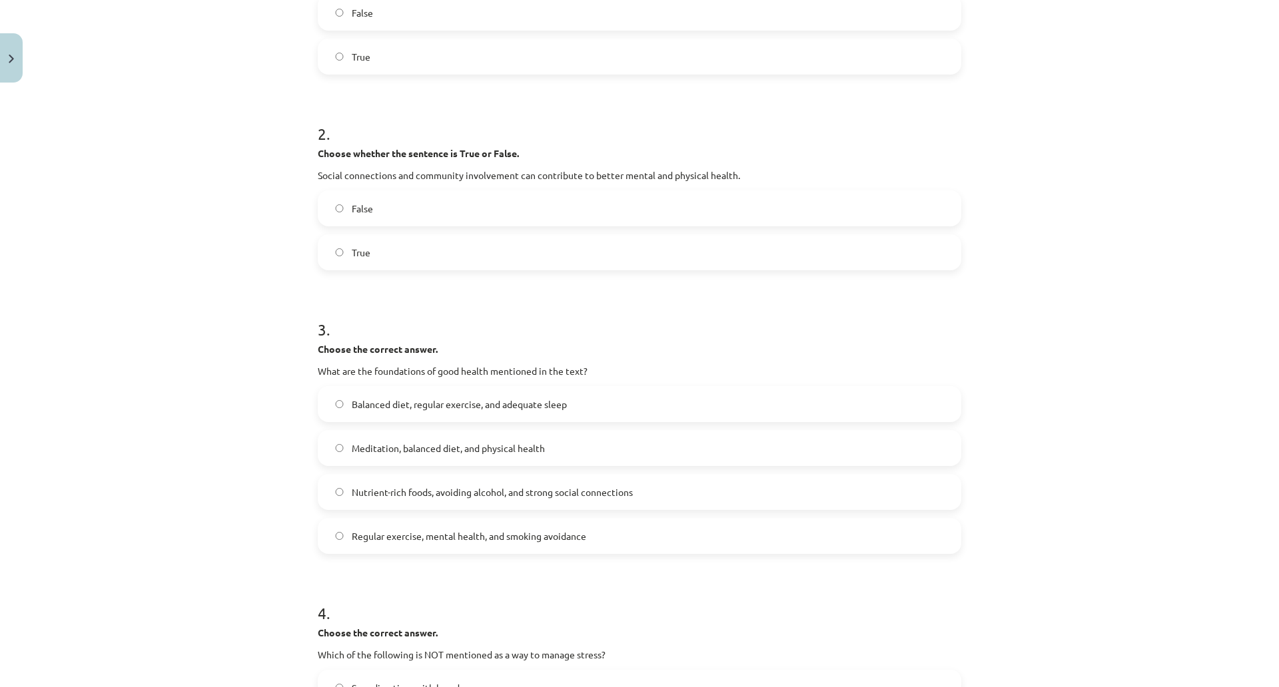
scroll to position [444, 0]
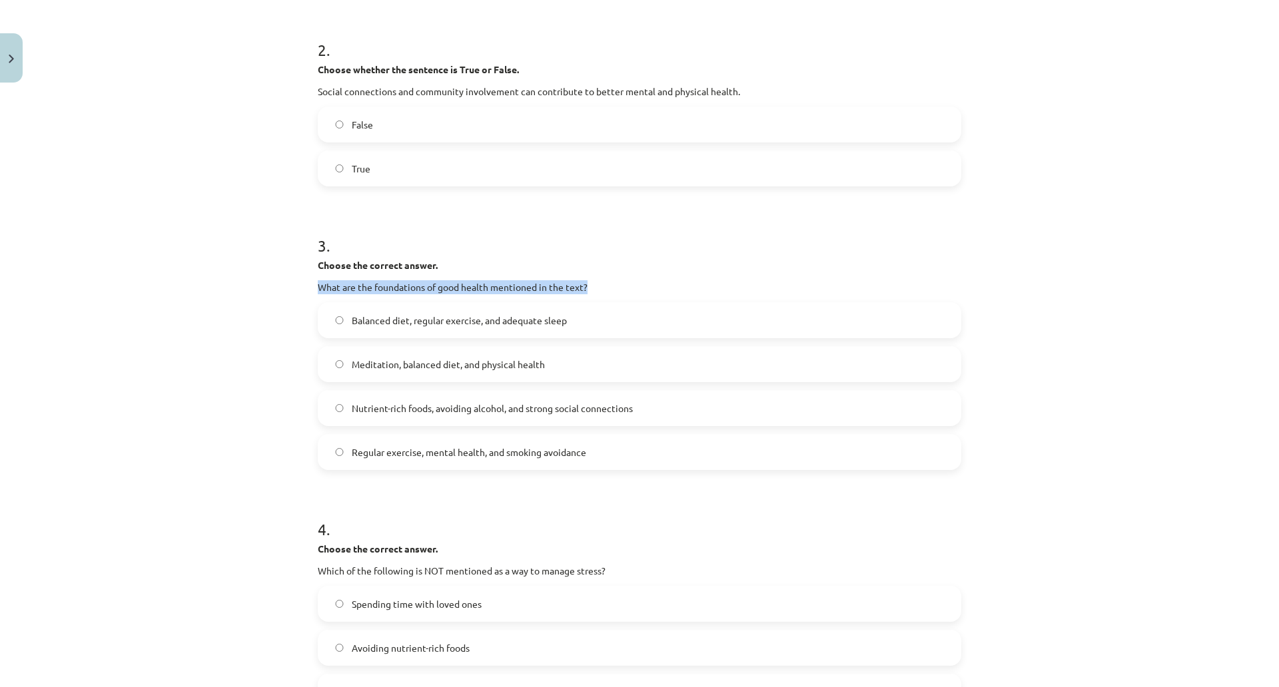
drag, startPoint x: 381, startPoint y: 286, endPoint x: 659, endPoint y: 277, distance: 278.5
click at [659, 277] on div "8 XP Saņemsi Sarežģīts 130 pilda Apraksts Uzdevums Palīdzība 1 . Choose whether…" at bounding box center [639, 260] width 659 height 1230
click at [567, 316] on span "Balanced diet, regular exercise, and adequate sleep" at bounding box center [459, 321] width 215 height 14
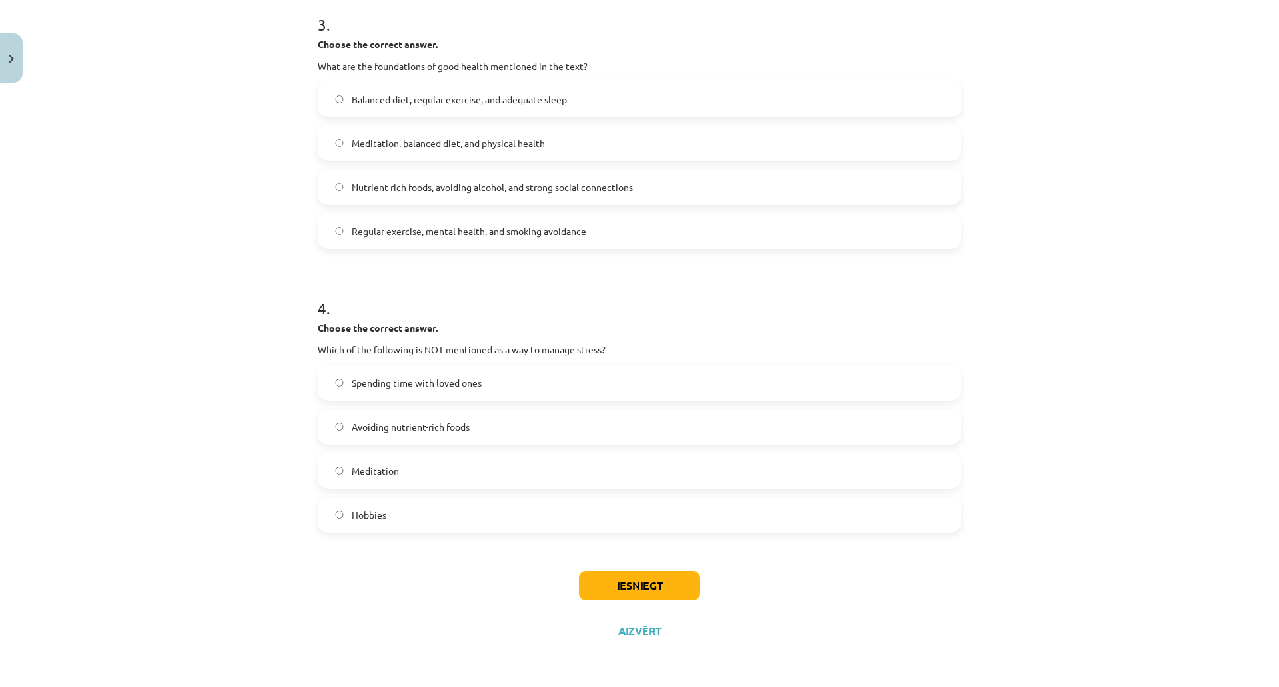
scroll to position [677, 0]
click at [388, 343] on p "Which of the following is NOT mentioned as a way to manage stress?" at bounding box center [639, 350] width 643 height 14
click at [390, 343] on p "Which of the following is NOT mentioned as a way to manage stress?" at bounding box center [639, 350] width 643 height 14
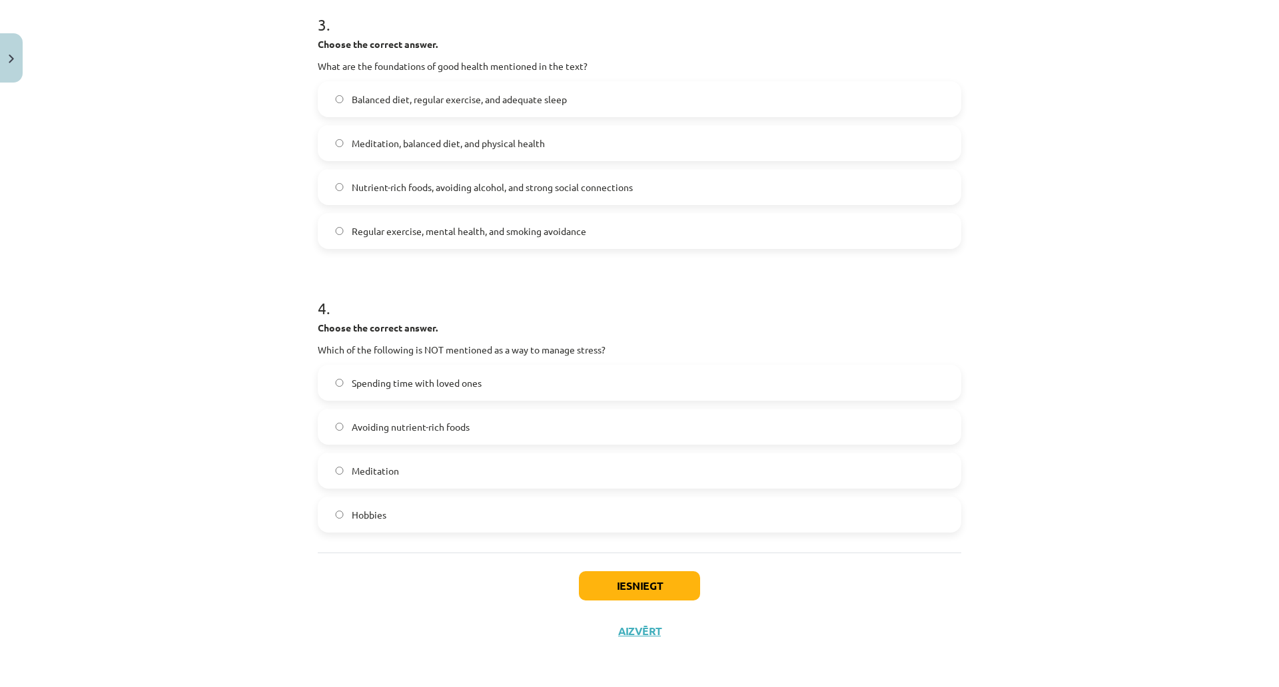
click at [186, 81] on div "Mācību tēma: Angļu valoda i - 10.klase 1.ieskaites mācību materiāls #13 ✅ Final…" at bounding box center [639, 343] width 1279 height 687
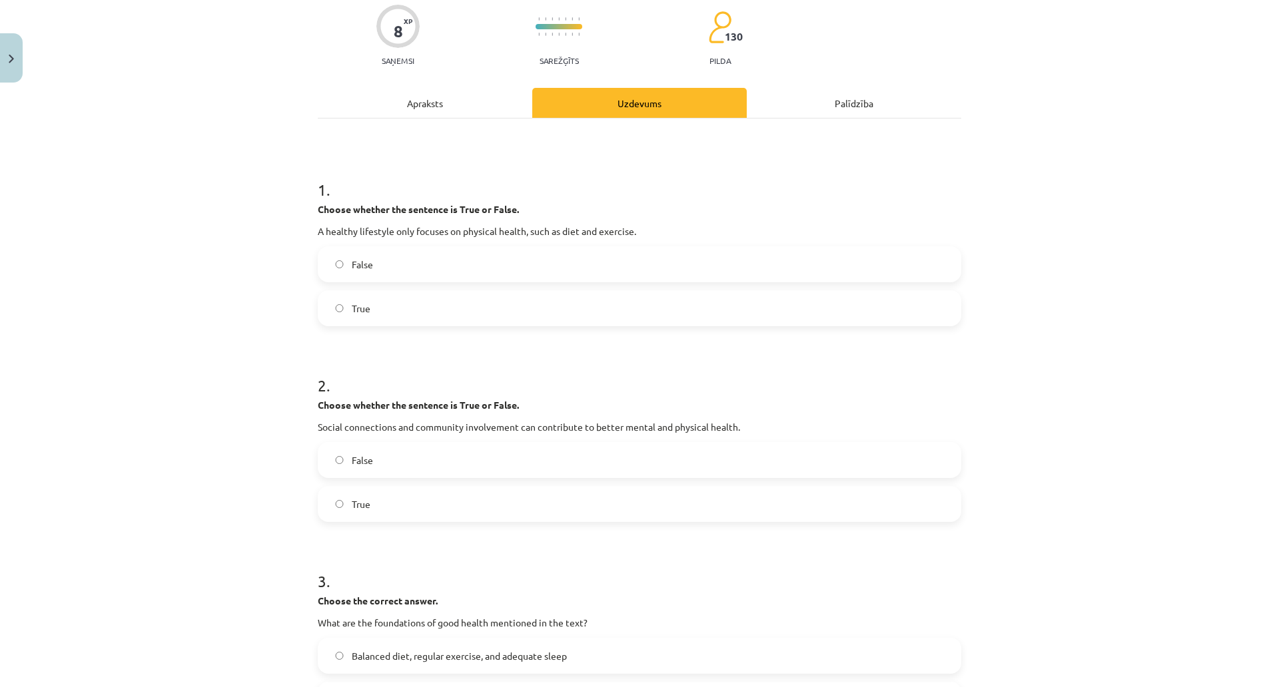
scroll to position [0, 0]
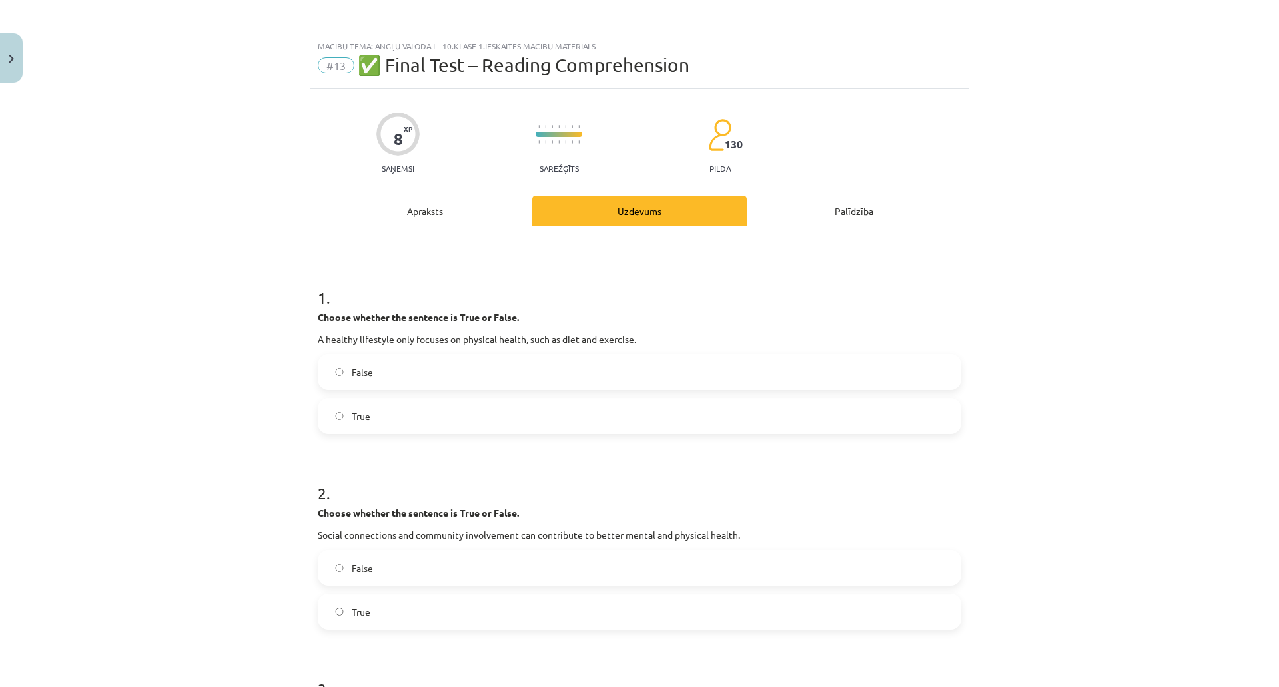
click at [497, 220] on div "Apraksts" at bounding box center [425, 211] width 214 height 30
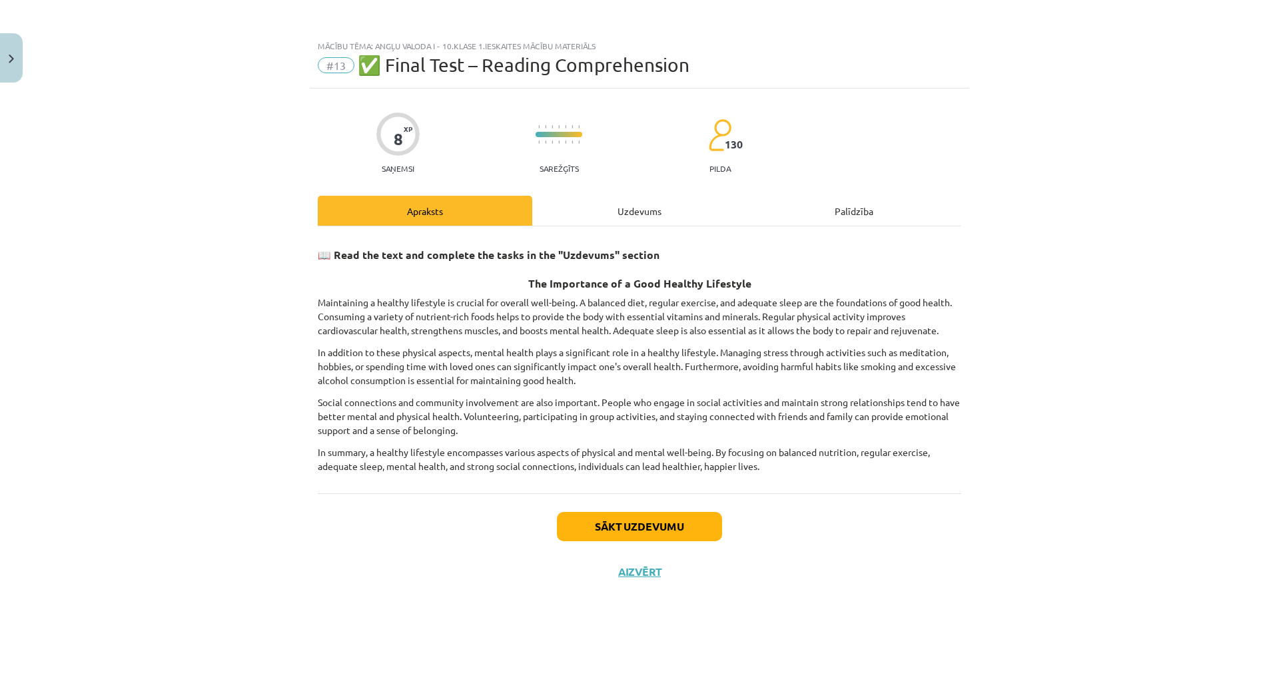
click at [698, 212] on div "Uzdevums" at bounding box center [639, 211] width 214 height 30
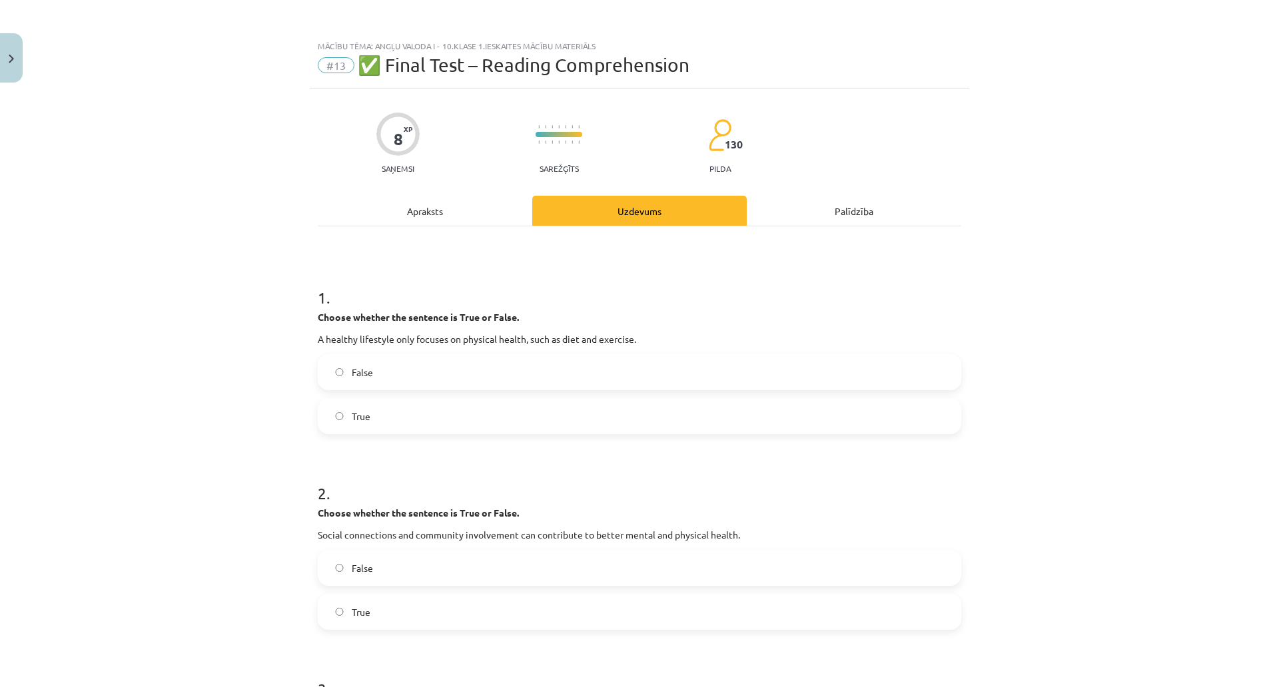
click at [531, 198] on div "Apraksts" at bounding box center [425, 211] width 214 height 30
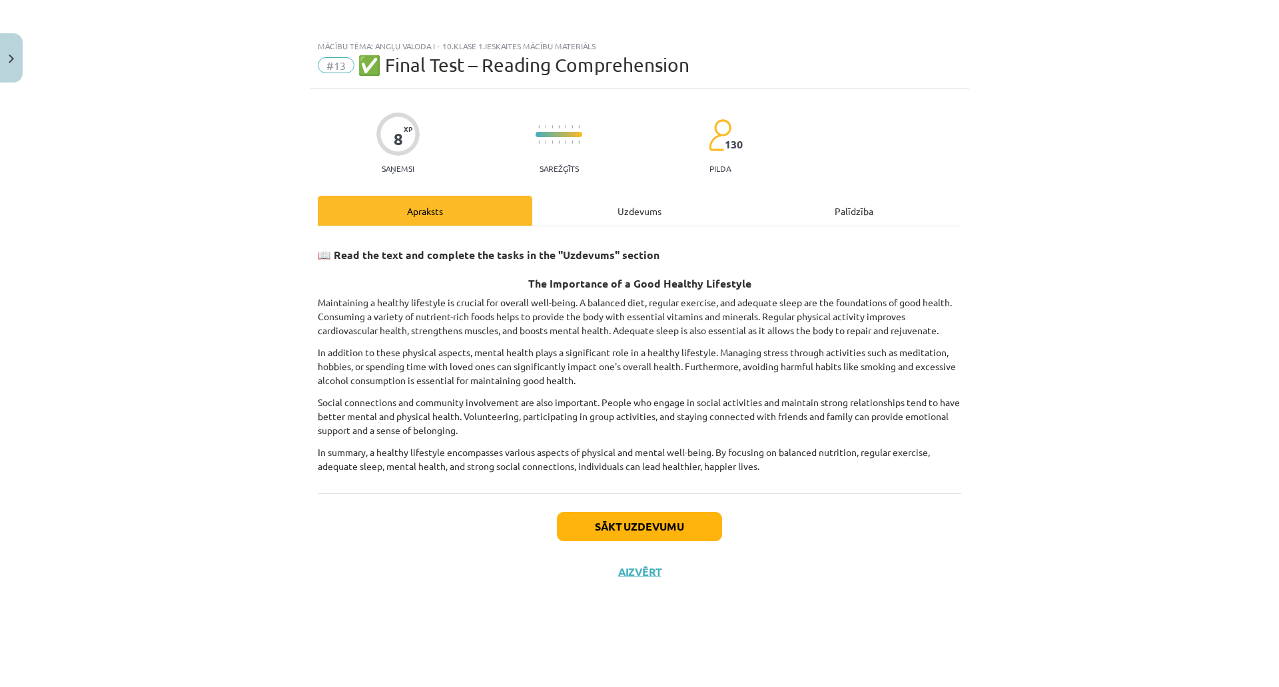
click at [648, 209] on div "Uzdevums" at bounding box center [639, 211] width 214 height 30
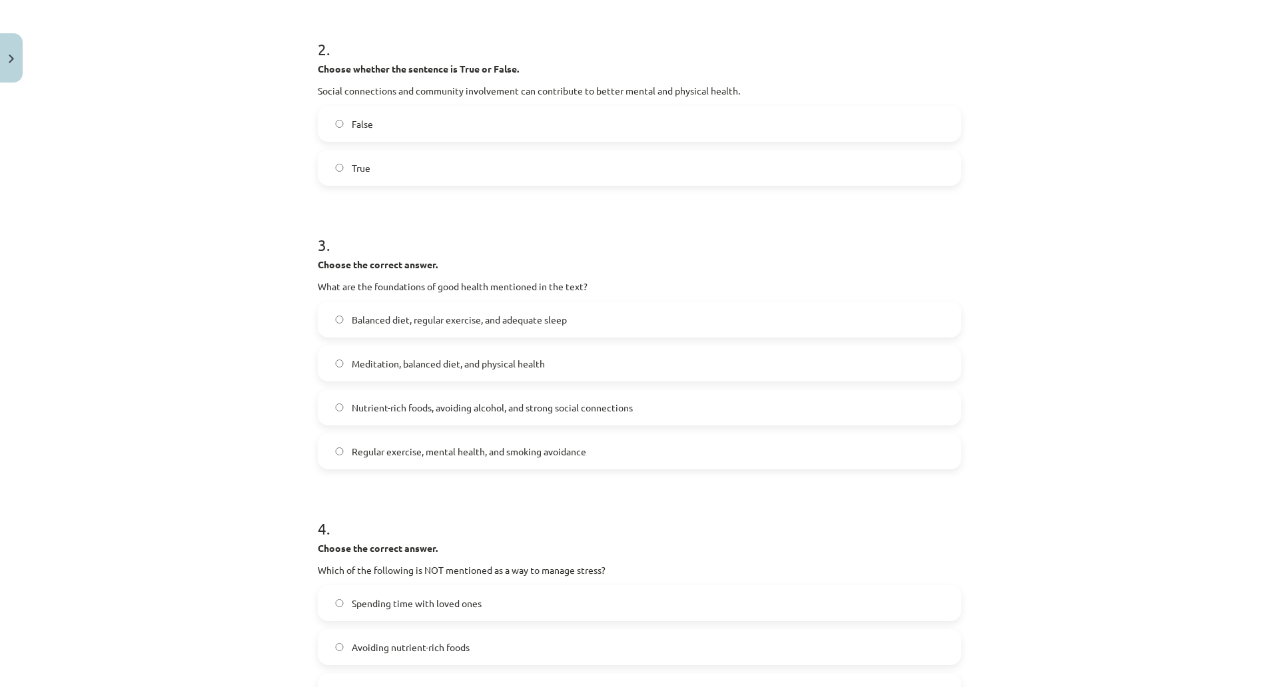
scroll to position [677, 0]
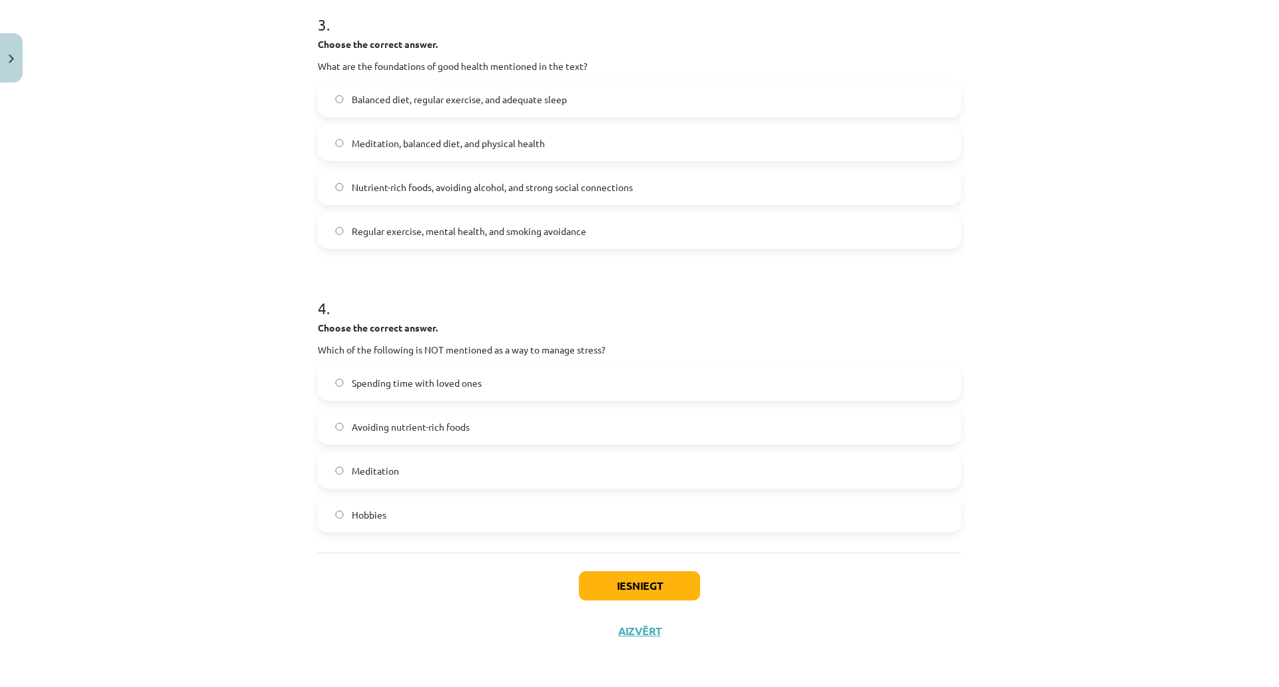
click at [469, 420] on span "Avoiding nutrient-rich foods" at bounding box center [411, 427] width 118 height 14
click at [700, 571] on button "Iesniegt" at bounding box center [639, 585] width 121 height 29
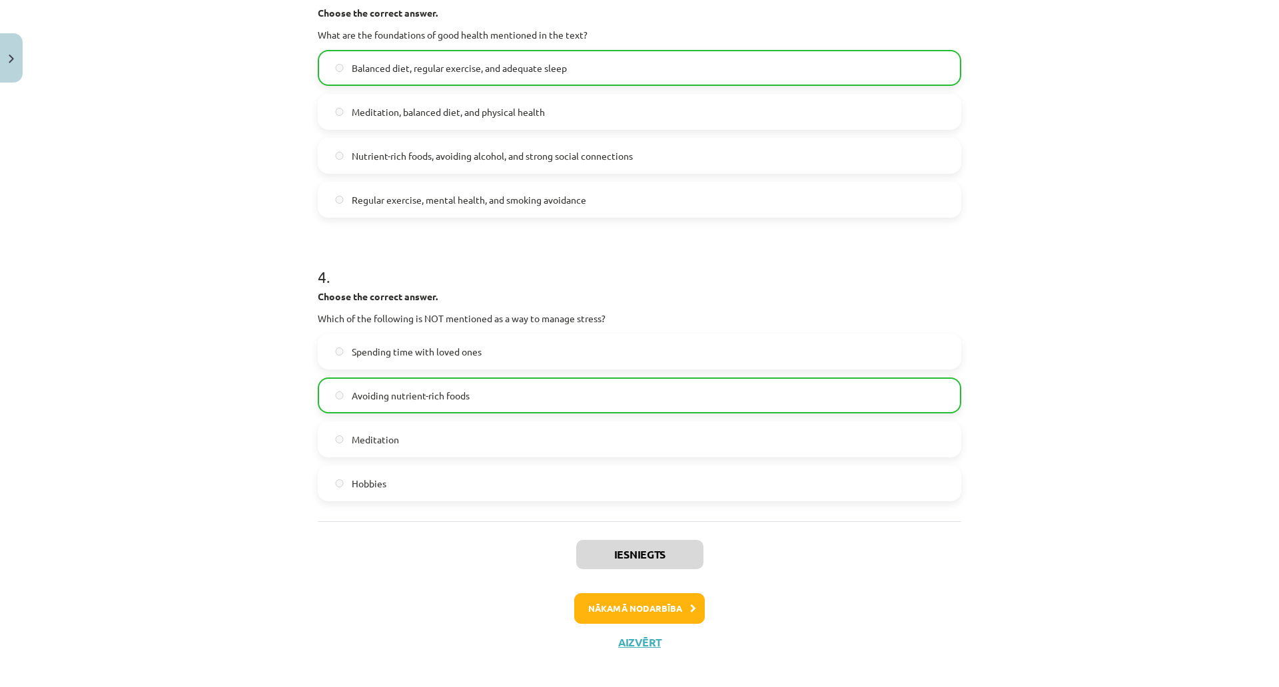
scroll to position [720, 0]
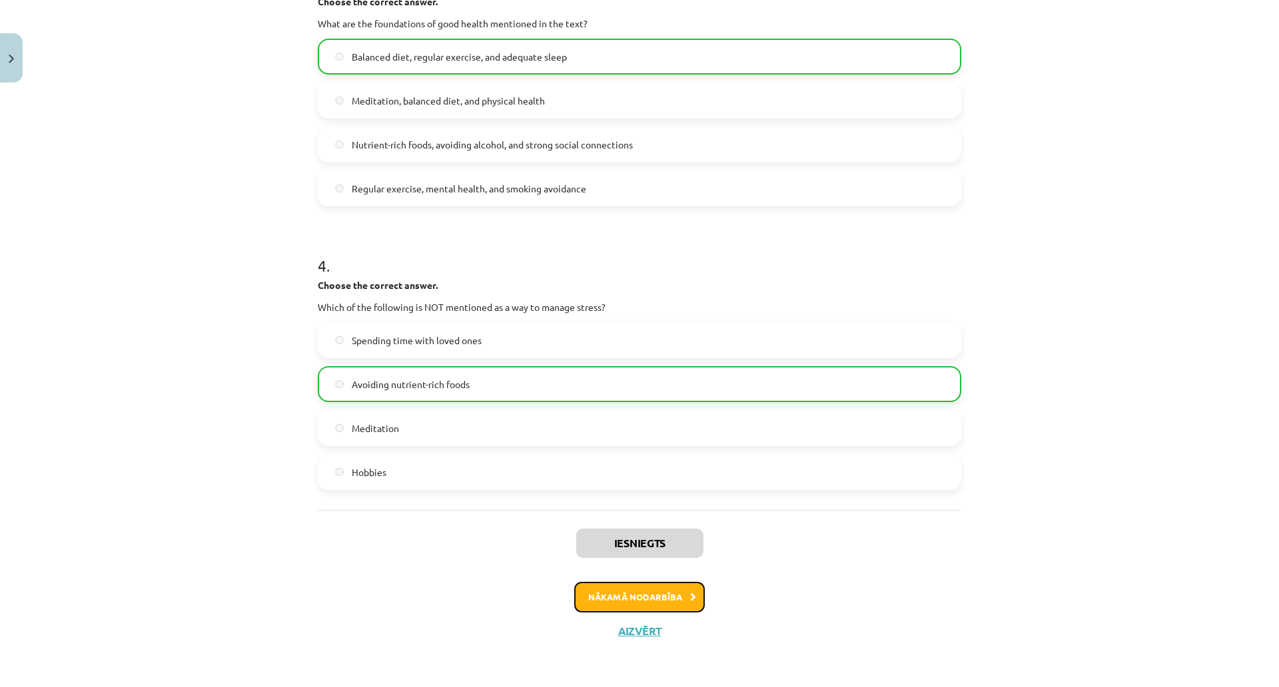
click at [705, 587] on button "Nākamā nodarbība" at bounding box center [639, 597] width 131 height 31
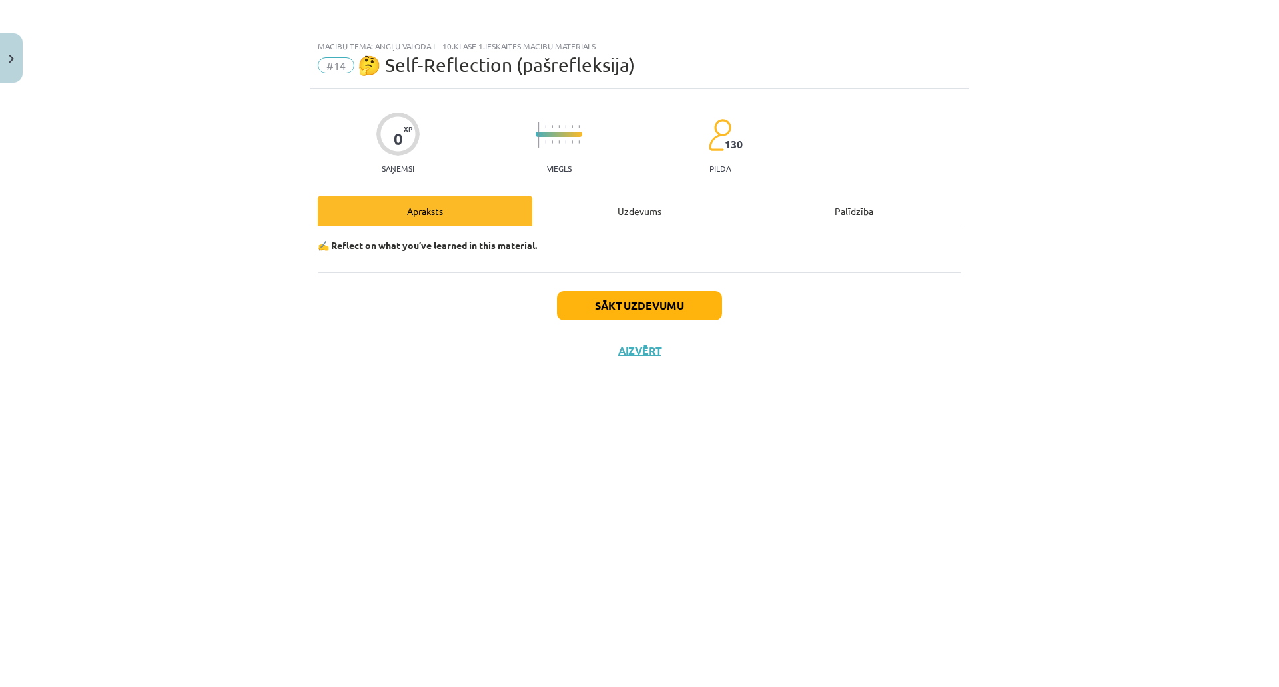
click at [698, 218] on div "Uzdevums" at bounding box center [639, 211] width 214 height 30
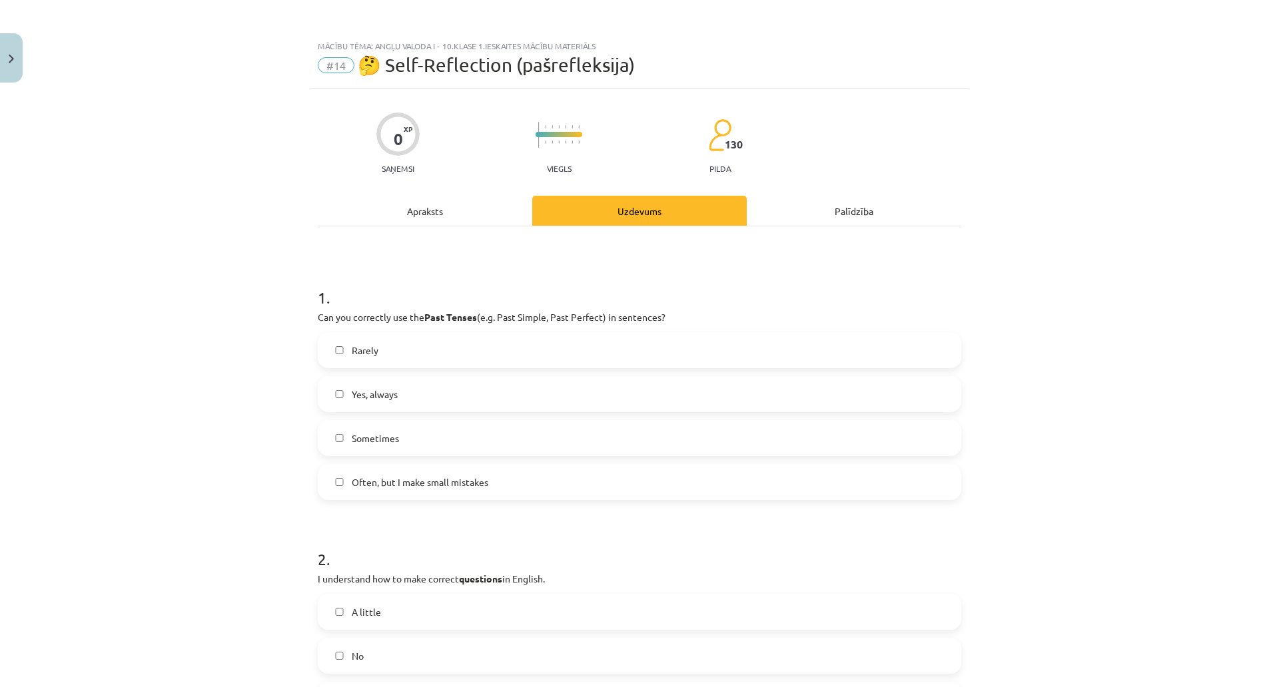
click at [488, 480] on span "Often, but I make small mistakes" at bounding box center [420, 482] width 137 height 14
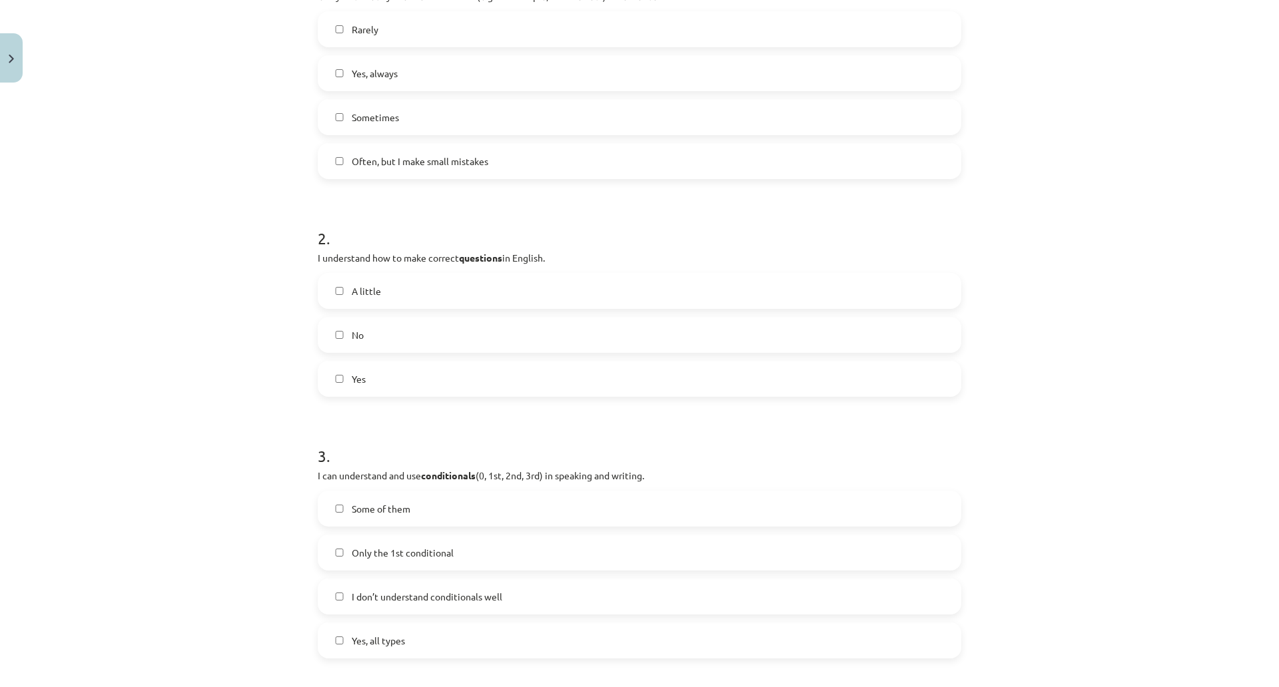
scroll to position [370, 0]
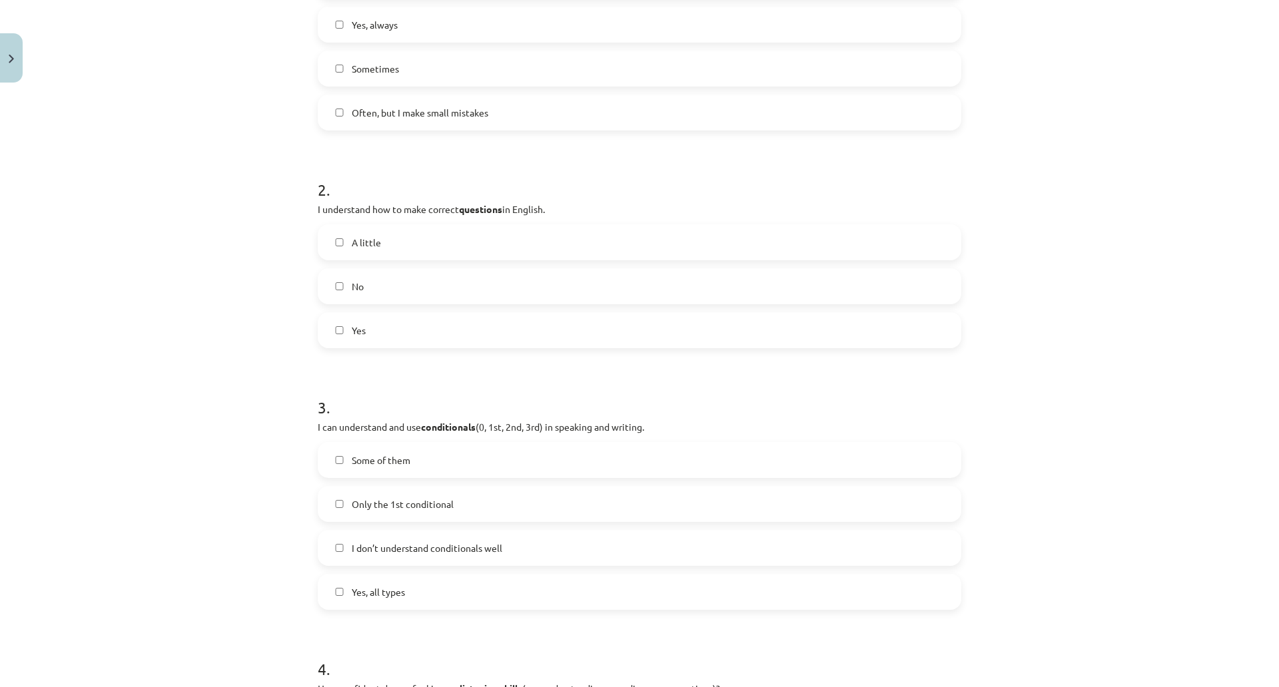
click at [541, 320] on label "Yes" at bounding box center [639, 330] width 641 height 33
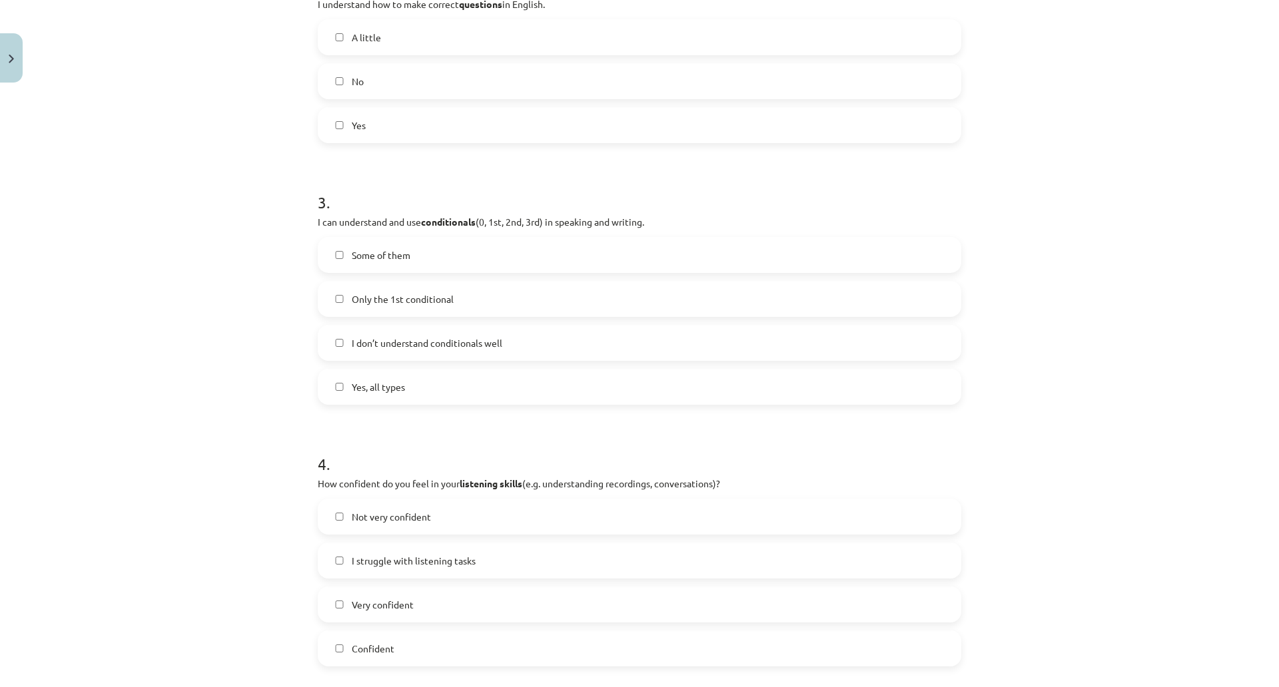
scroll to position [591, 0]
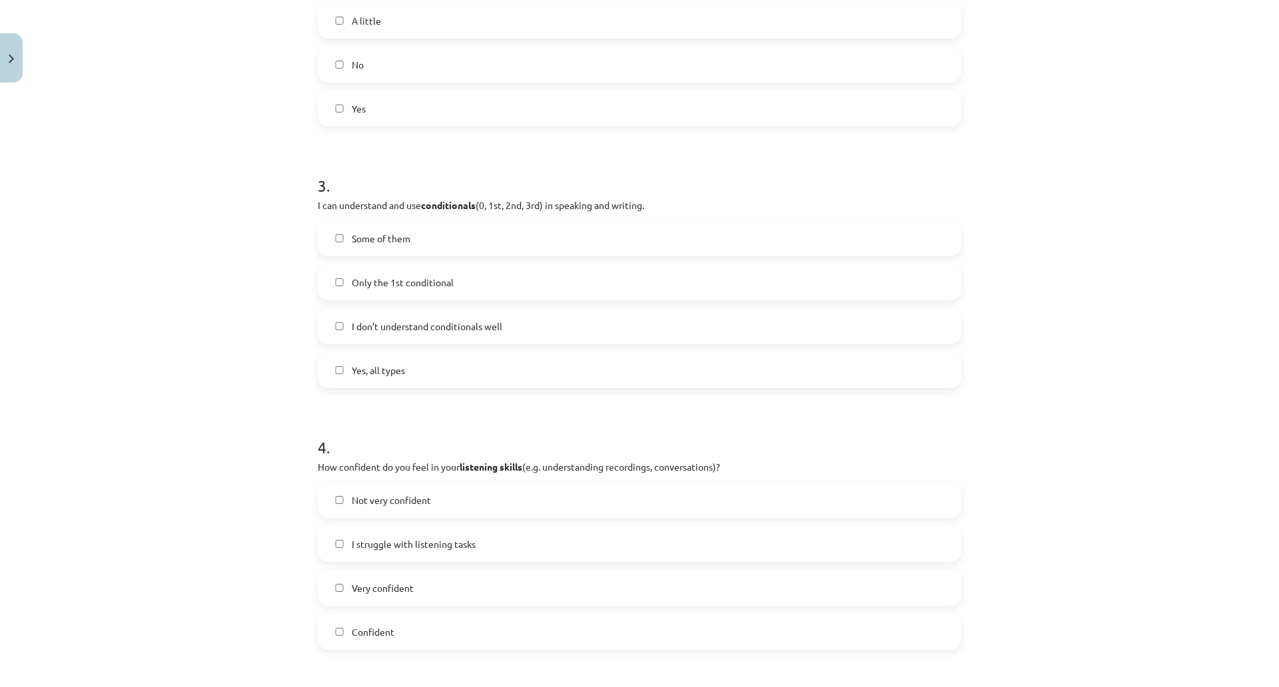
click at [535, 233] on label "Some of them" at bounding box center [639, 238] width 641 height 33
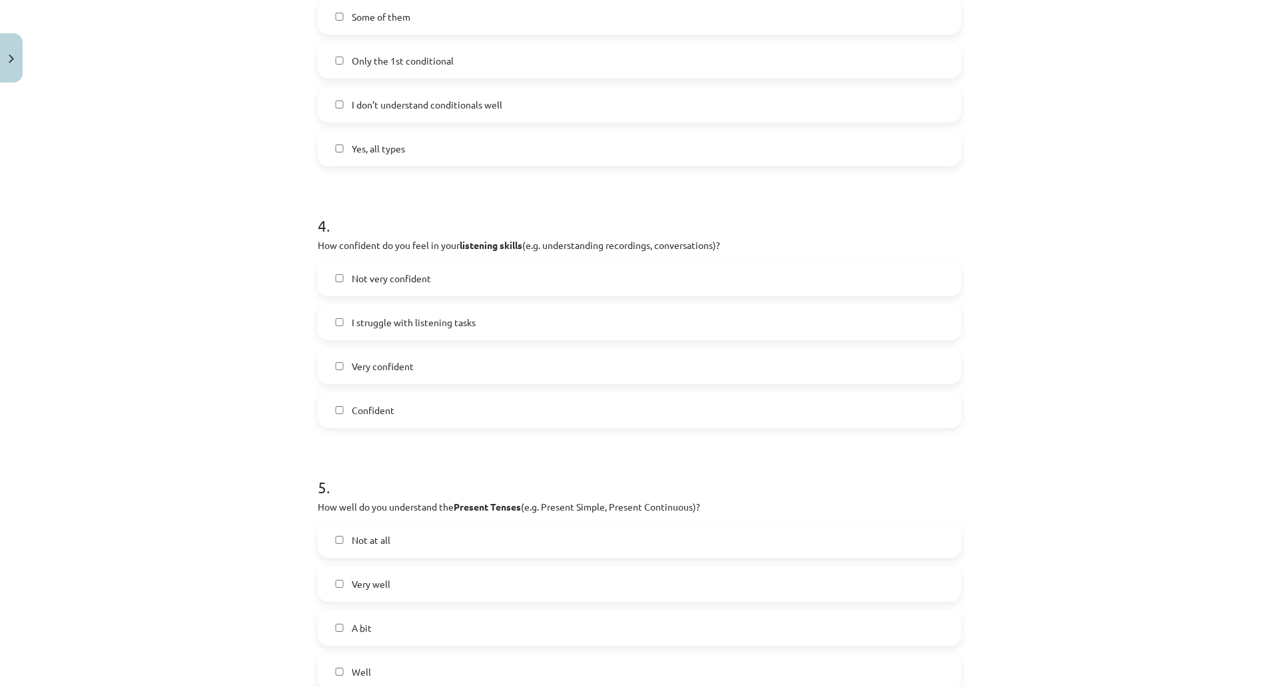
scroll to position [814, 0]
click at [431, 280] on span "Not very confident" at bounding box center [391, 278] width 79 height 14
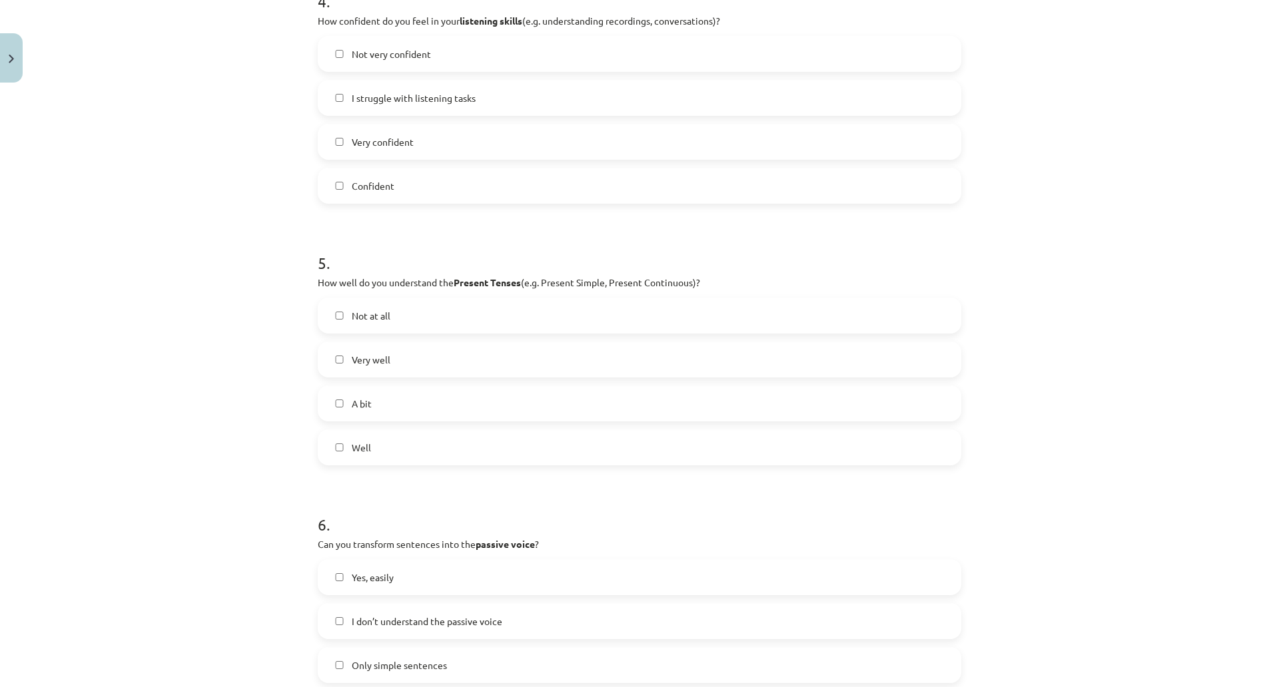
scroll to position [1023, 0]
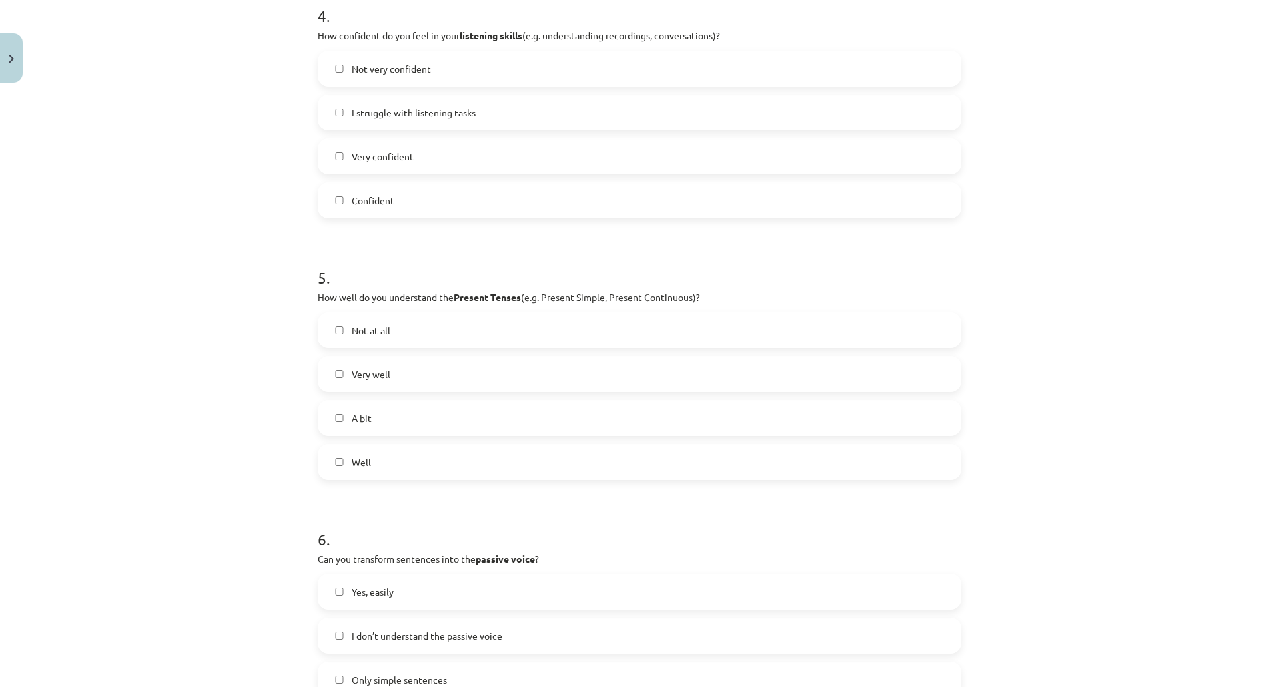
click at [541, 454] on label "Well" at bounding box center [639, 462] width 641 height 33
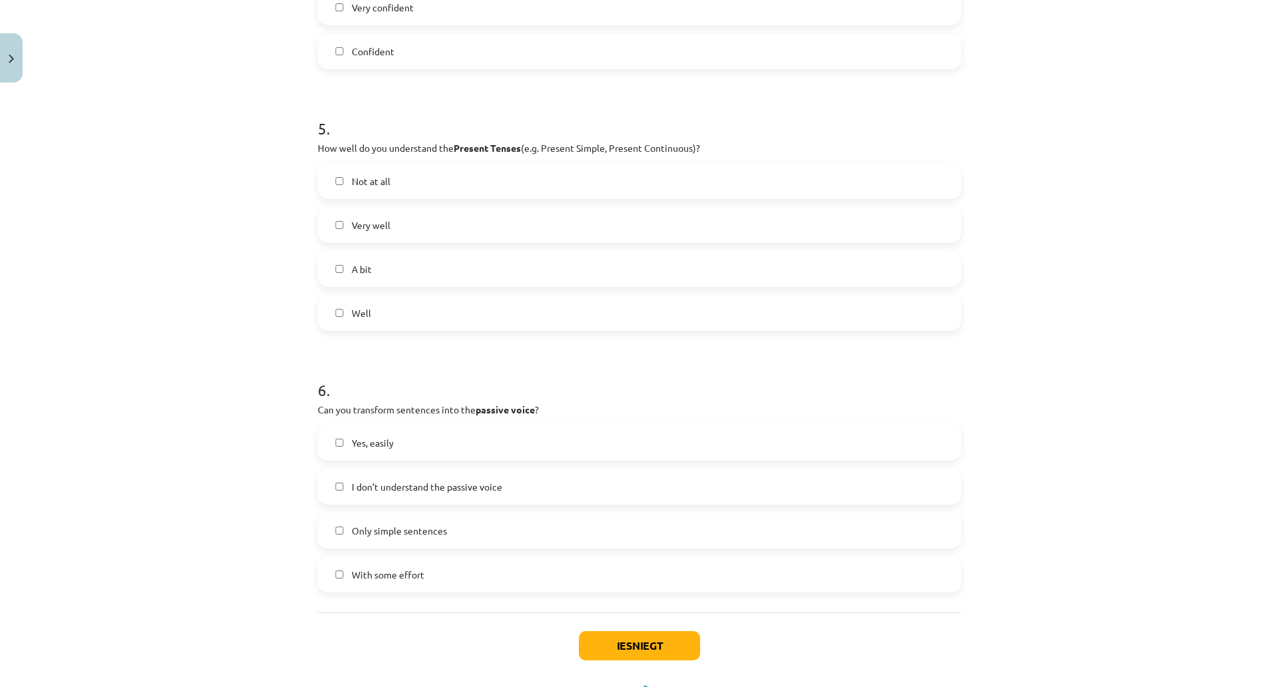
scroll to position [1245, 0]
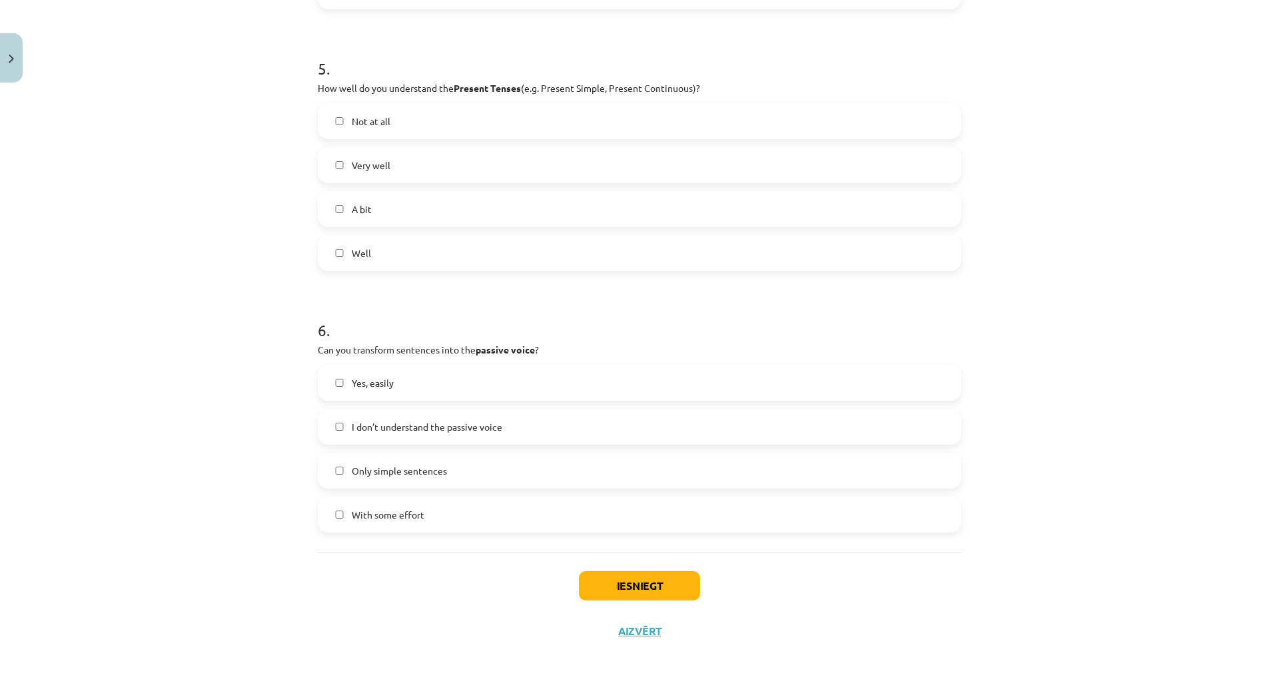
click at [537, 366] on label "Yes, easily" at bounding box center [639, 382] width 641 height 33
click at [447, 464] on span "Only simple sentences" at bounding box center [399, 471] width 95 height 14
drag, startPoint x: 563, startPoint y: 338, endPoint x: 590, endPoint y: 334, distance: 26.9
click at [535, 344] on strong "passive voice" at bounding box center [504, 350] width 59 height 12
click at [447, 464] on span "Only simple sentences" at bounding box center [399, 471] width 95 height 14
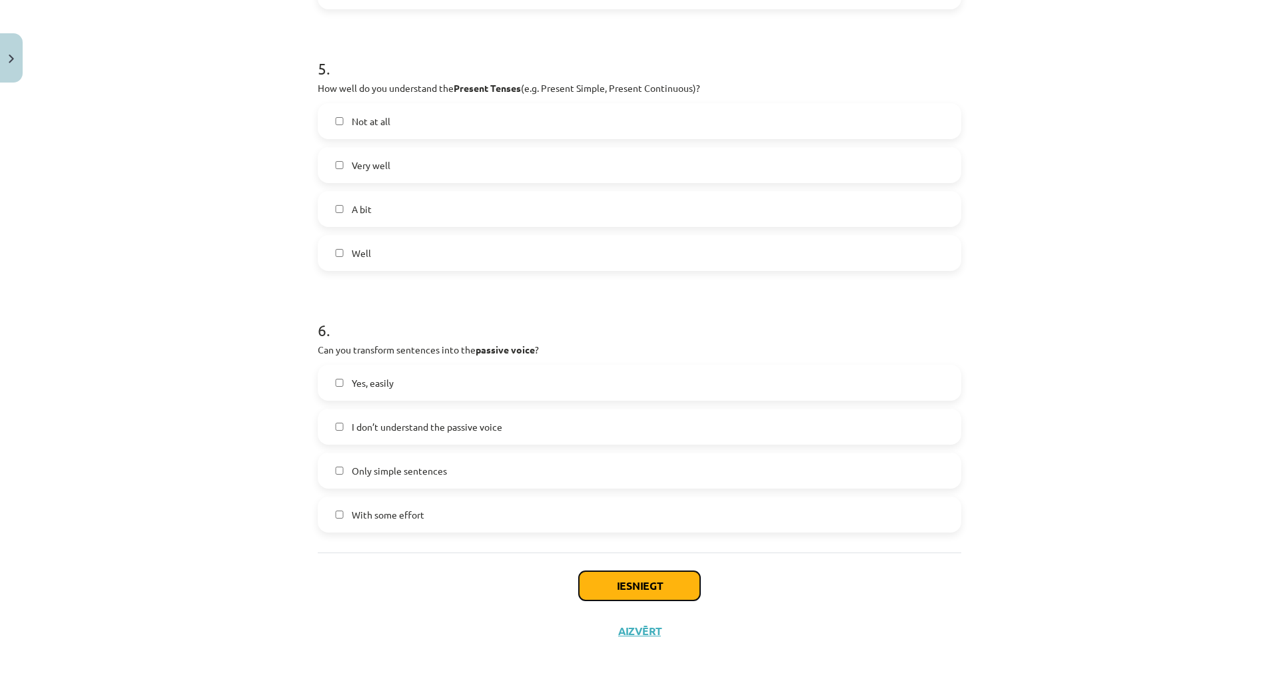
click at [700, 571] on button "Iesniegt" at bounding box center [639, 585] width 121 height 29
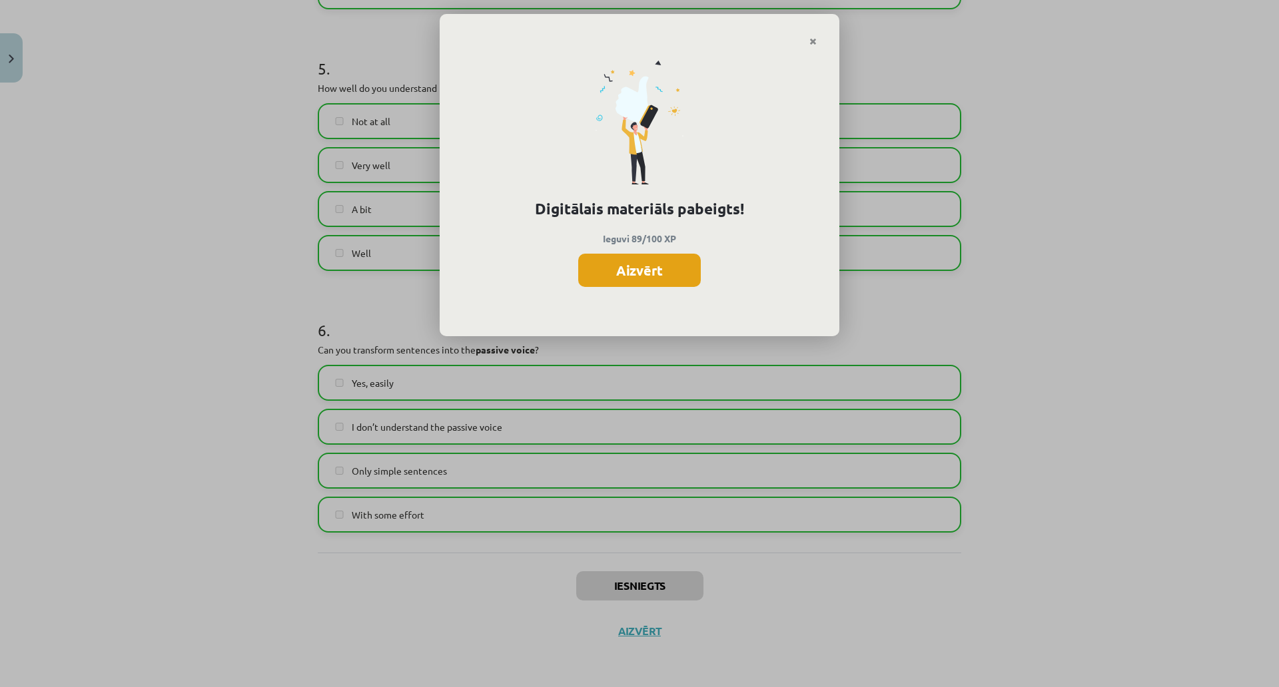
click at [701, 274] on button "Aizvērt" at bounding box center [639, 270] width 123 height 33
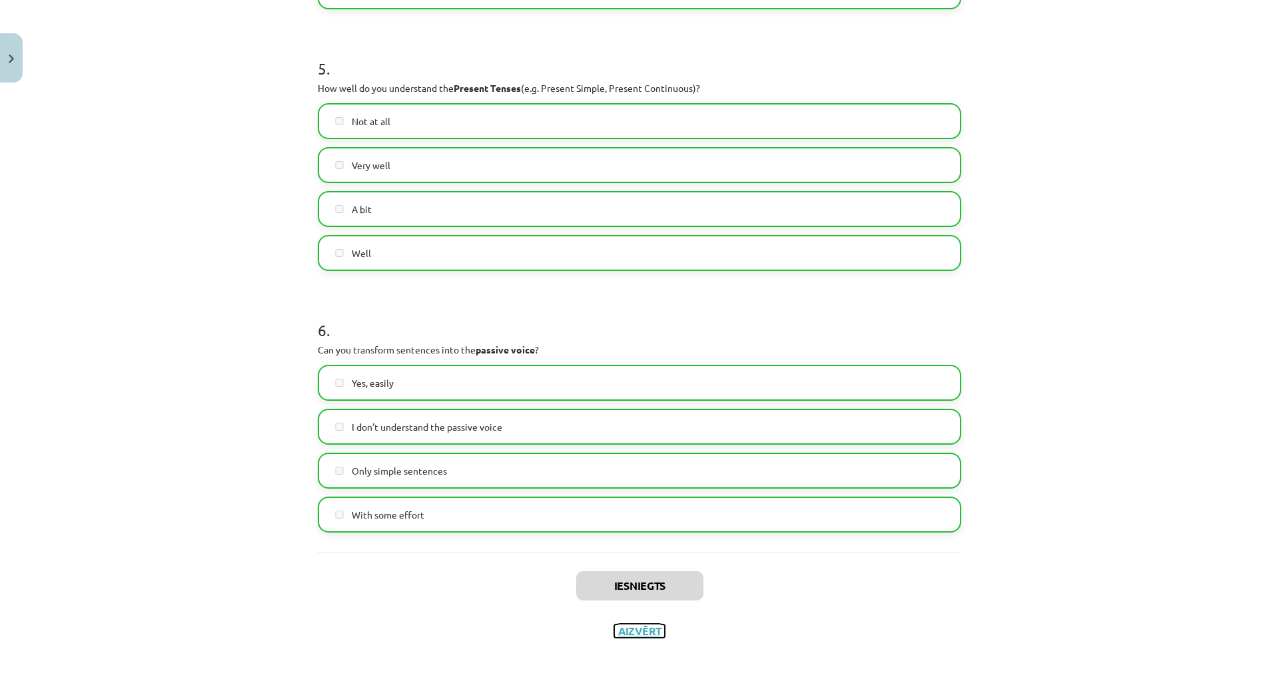
click at [665, 625] on button "Aizvērt" at bounding box center [639, 631] width 51 height 13
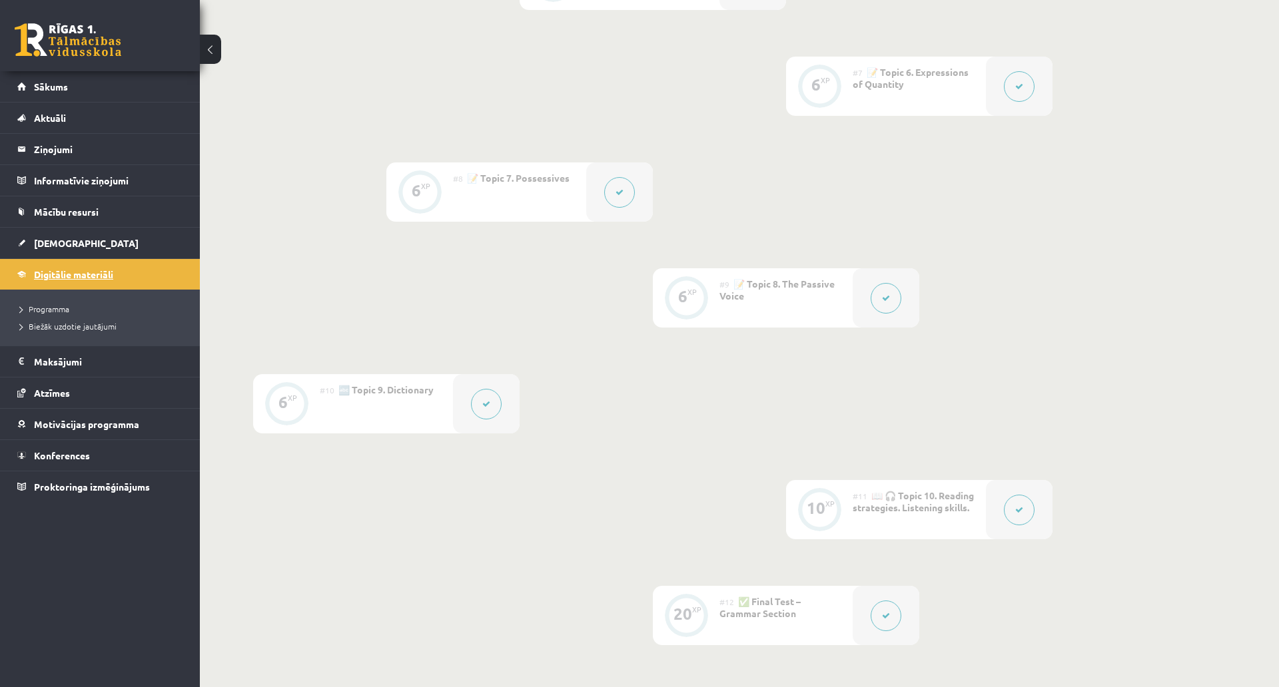
click at [75, 274] on span "Digitālie materiāli" at bounding box center [73, 274] width 79 height 12
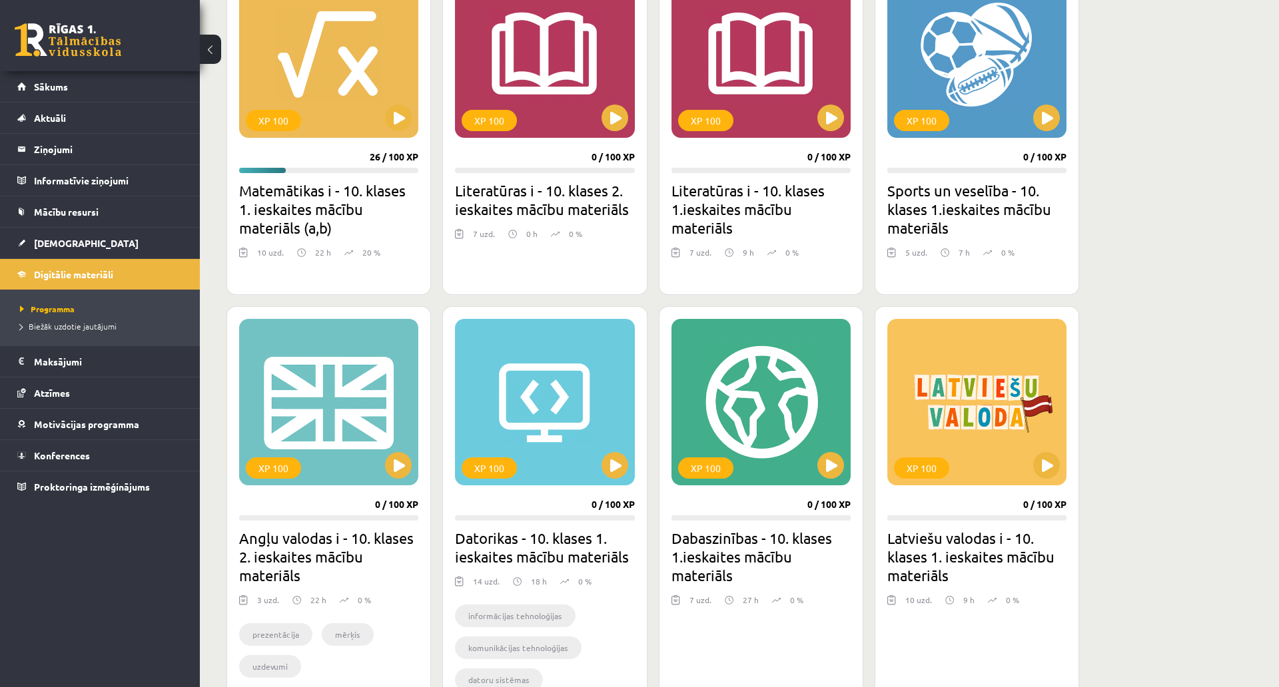
scroll to position [420, 0]
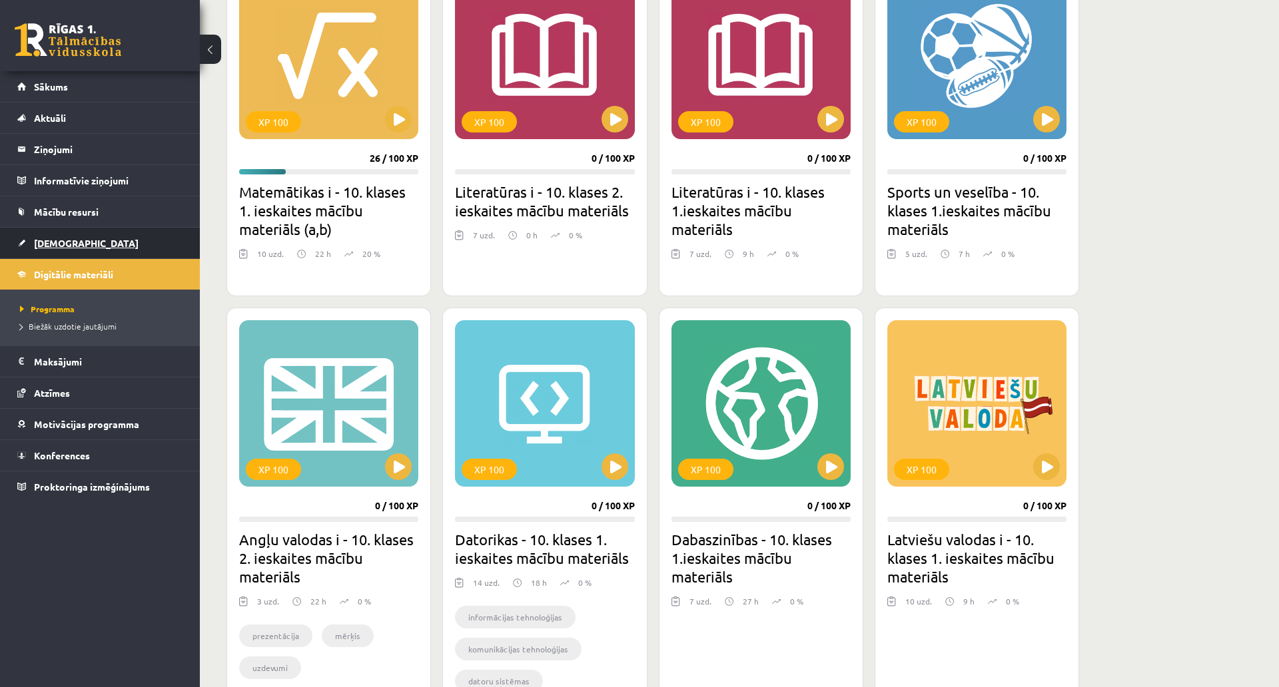
click at [84, 244] on link "[DEMOGRAPHIC_DATA]" at bounding box center [100, 243] width 166 height 31
